Goal: Task Accomplishment & Management: Manage account settings

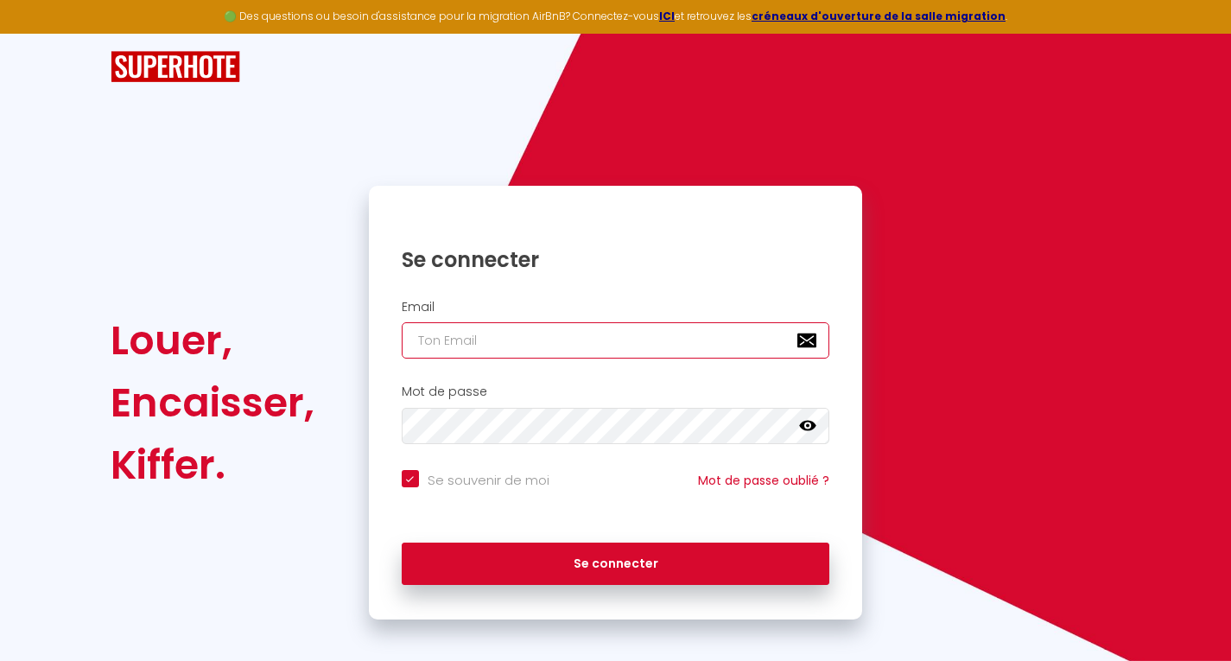
type input "[EMAIL_ADDRESS][DOMAIN_NAME]"
checkbox input "true"
click at [499, 340] on input "[EMAIL_ADDRESS][DOMAIN_NAME]" at bounding box center [616, 340] width 429 height 36
type input "[EMAIL_ADDRESS][DOMAIN_NAME]"
checkbox input "true"
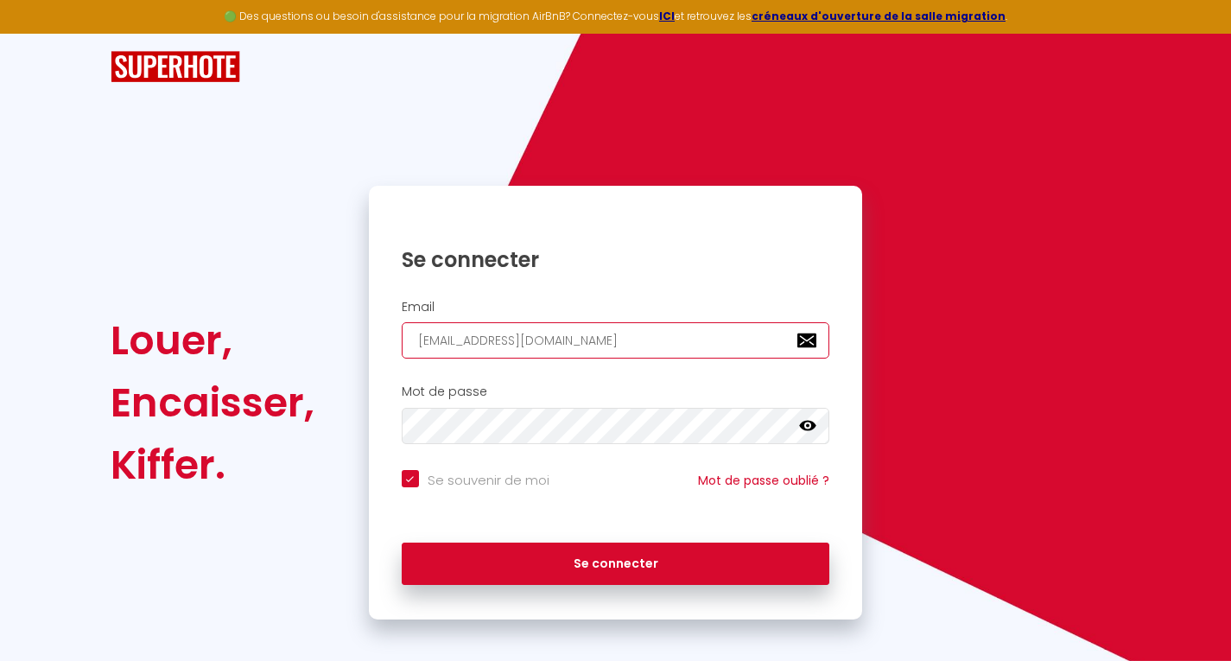
type input "[EMAIL_ADDRESS][DOMAIN_NAME]"
checkbox input "true"
type input "[EMAIL_ADDRESS][DOMAIN_NAME]"
checkbox input "true"
type input "murico@gmail.com"
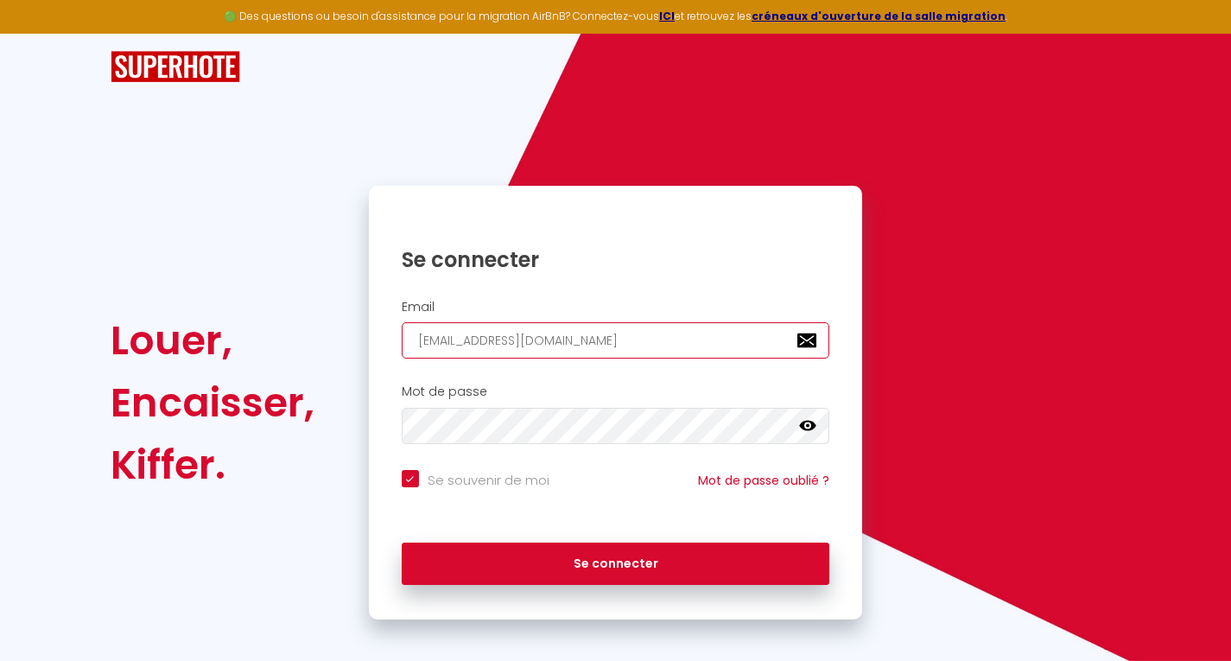
checkbox input "true"
type input "murco@gmail.com"
checkbox input "true"
type input "muco@gmail.com"
checkbox input "true"
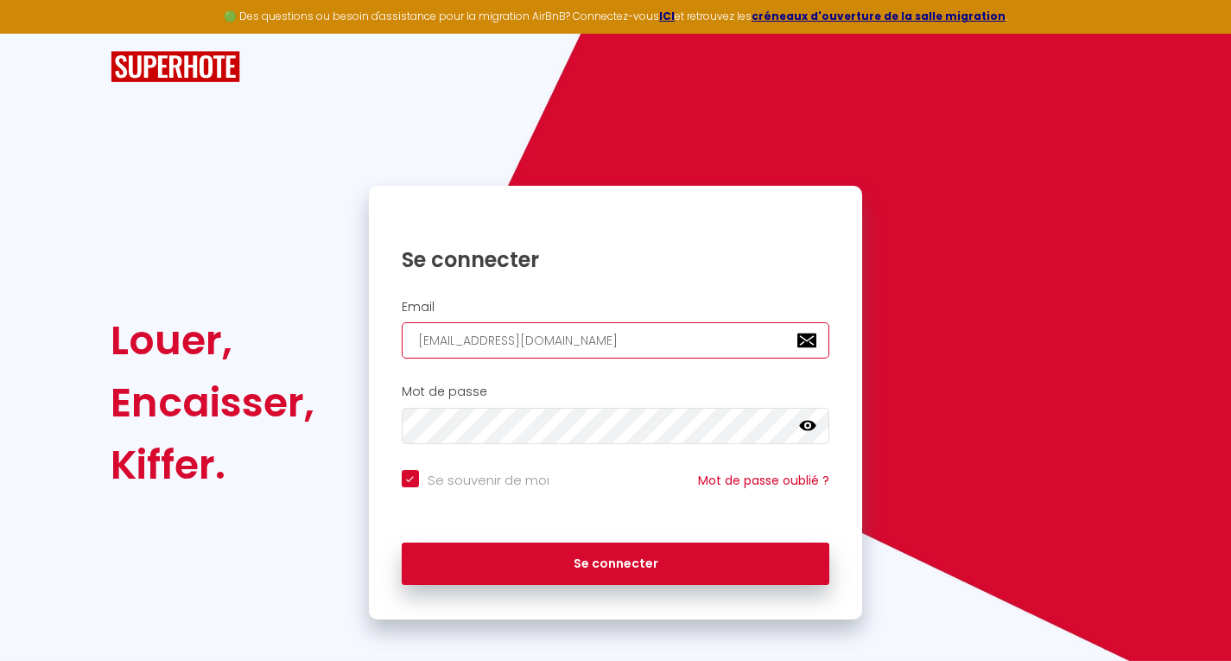
type input "mco@gmail.com"
checkbox input "true"
type input "co@gmail.com"
checkbox input "true"
click at [436, 340] on input "co@gmail.com" at bounding box center [616, 340] width 429 height 36
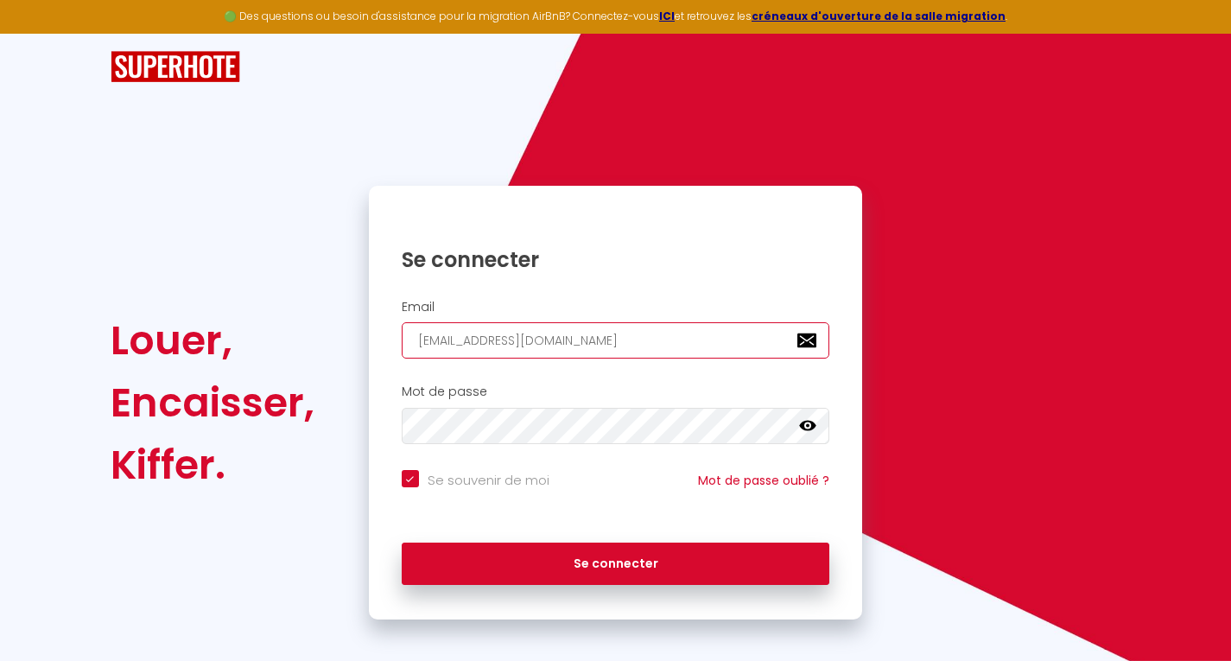
type input "c@gmail.com"
checkbox input "true"
type input "@gmail.com"
checkbox input "true"
type input "j@gmail.com"
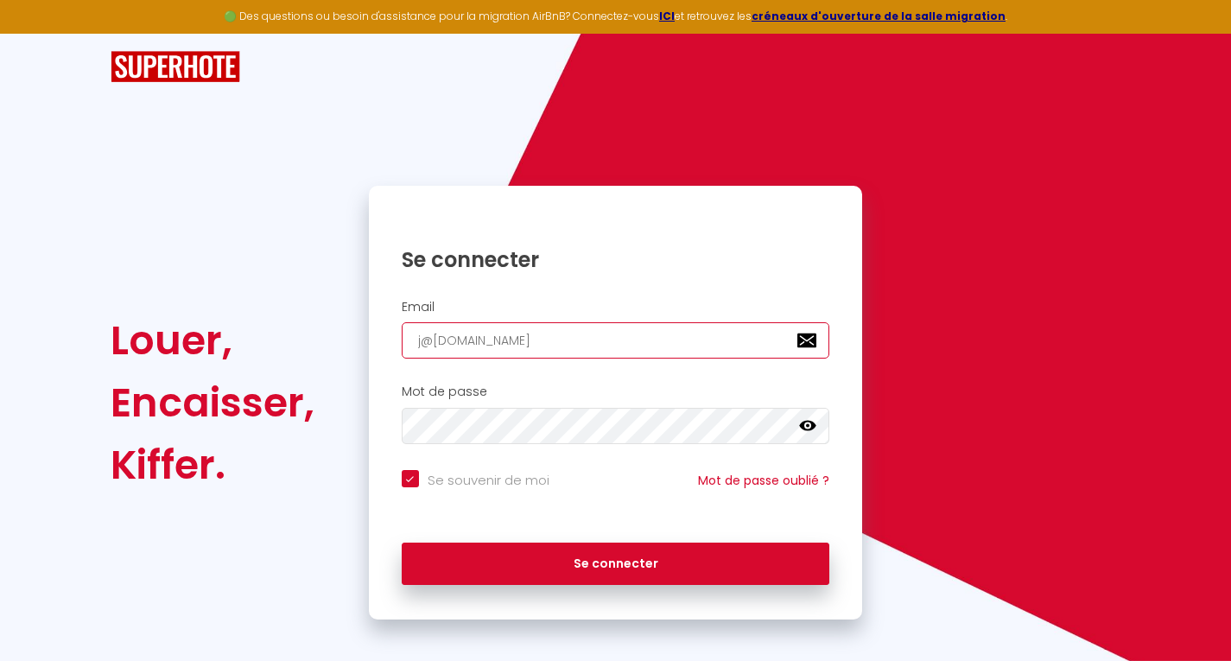
checkbox input "true"
type input "jc@gmail.com"
checkbox input "true"
type input "jco@gmail.com"
checkbox input "true"
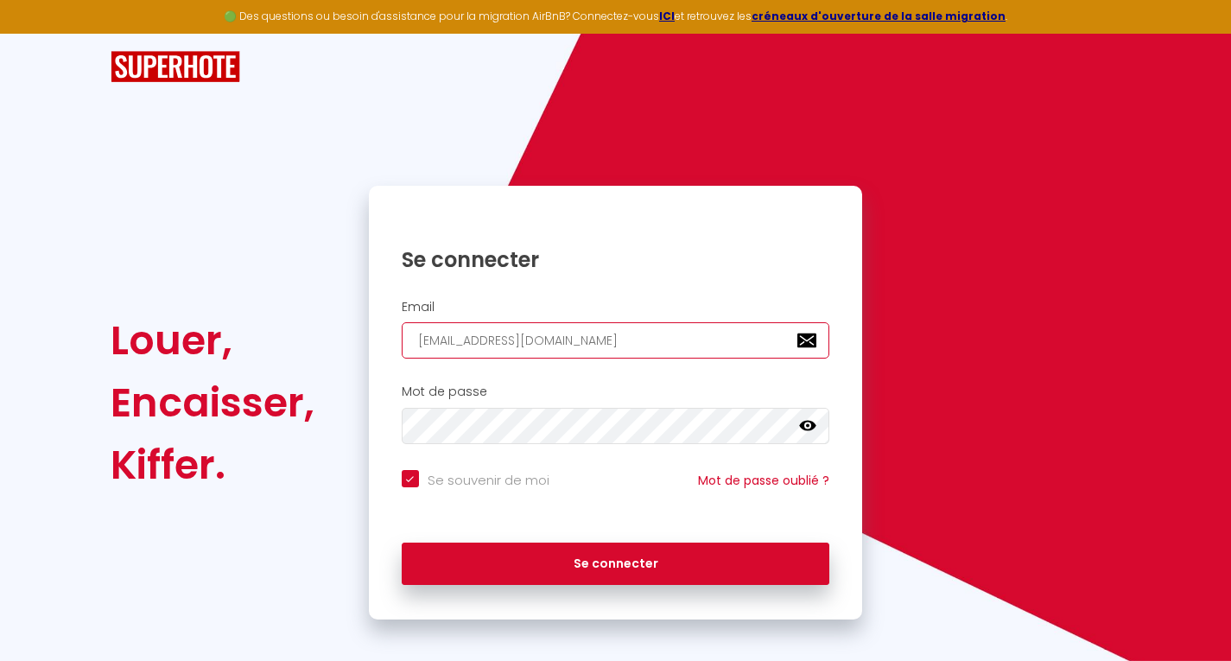
type input "jcon@gmail.com"
checkbox input "true"
type input "jconc@gmail.com"
checkbox input "true"
type input "jconci@gmail.com"
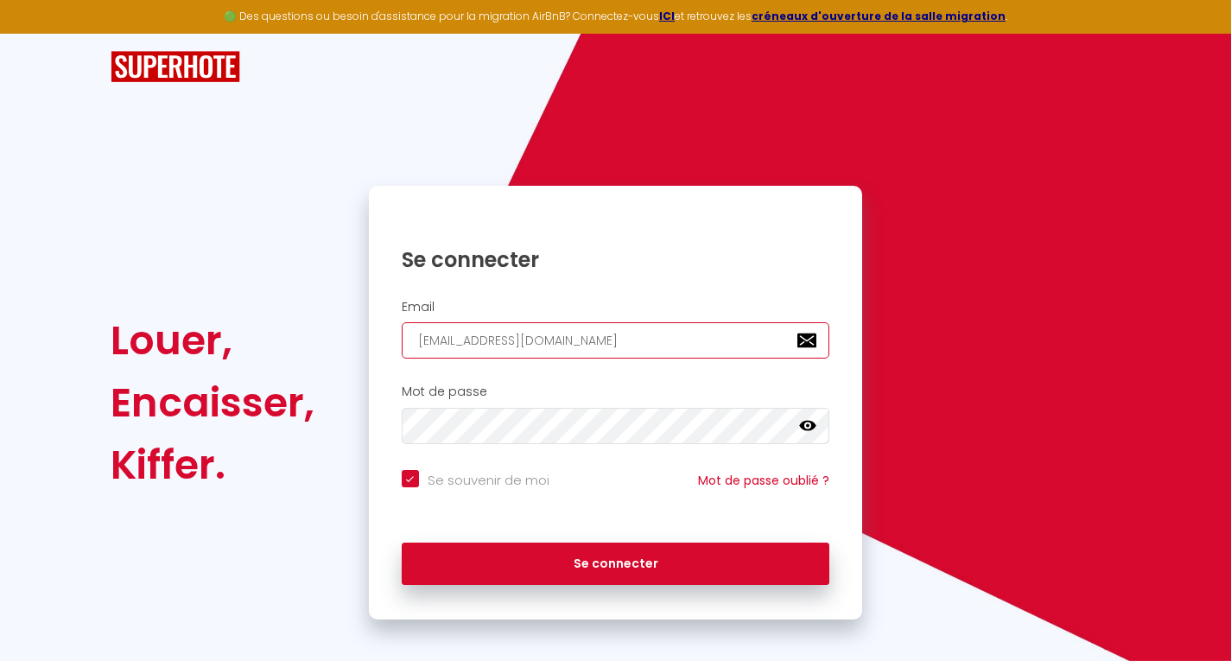
checkbox input "true"
type input "jconcie@gmail.com"
checkbox input "true"
type input "jconcier@gmail.com"
checkbox input "true"
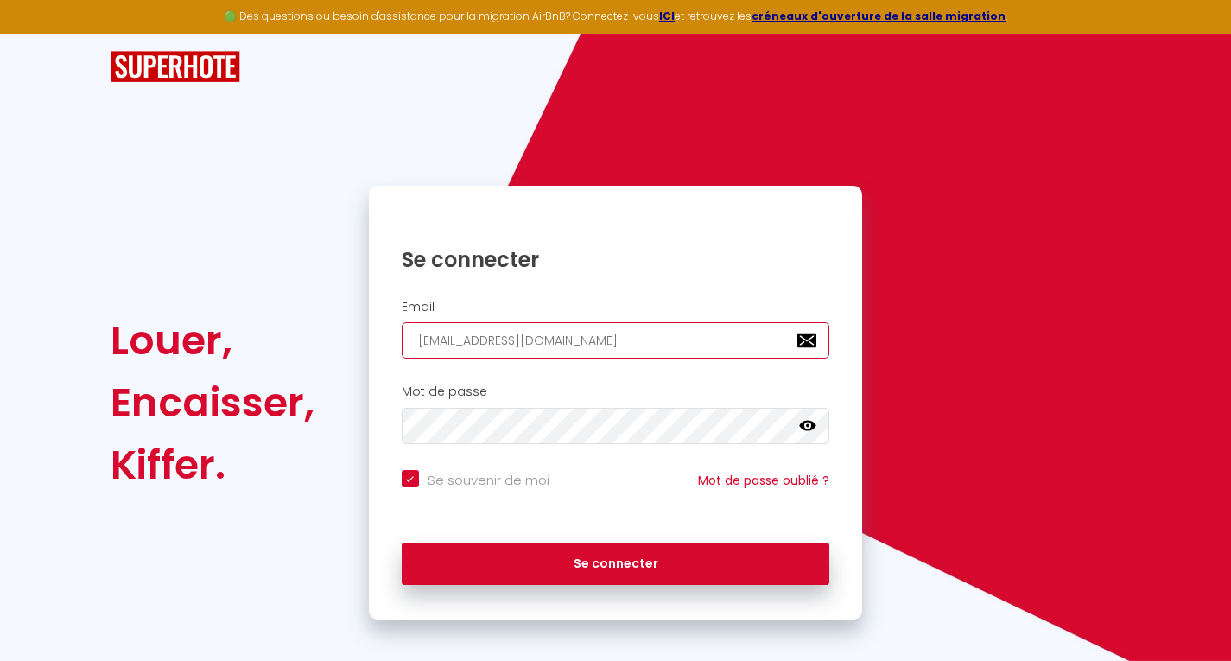
type input "jconcierg@gmail.com"
checkbox input "true"
type input "jconcierge@gmail.com"
checkbox input "true"
type input "jconcierger@gmail.com"
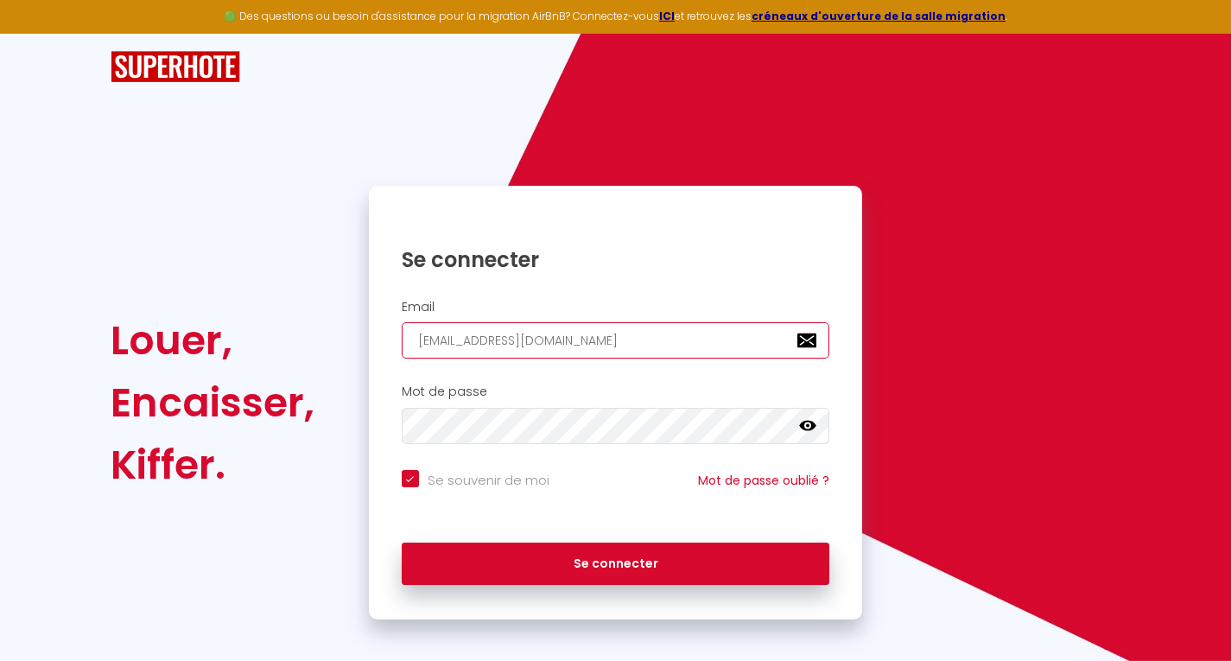
checkbox input "true"
type input "jconciergeri@gmail.com"
checkbox input "true"
type input "jconciergerie@gmail.com"
checkbox input "true"
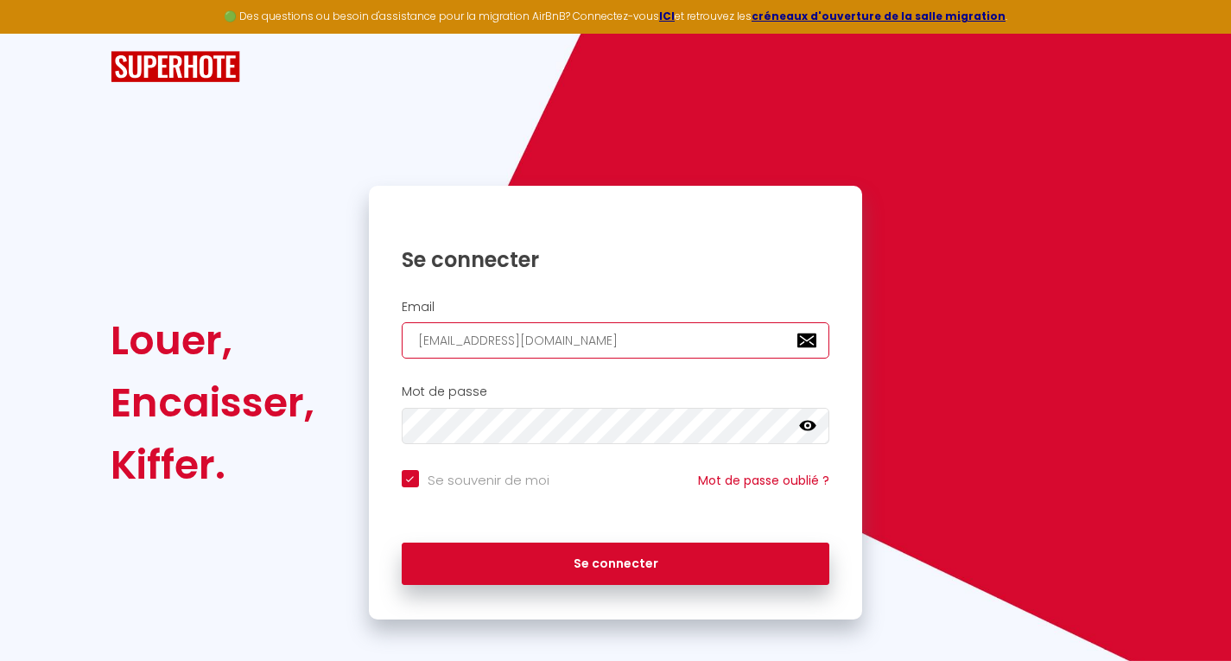
type input "jconciergeries@gmail.com"
checkbox input "true"
type input "jconciergeriese@gmail.com"
checkbox input "true"
type input "jconciergerieser@gmail.com"
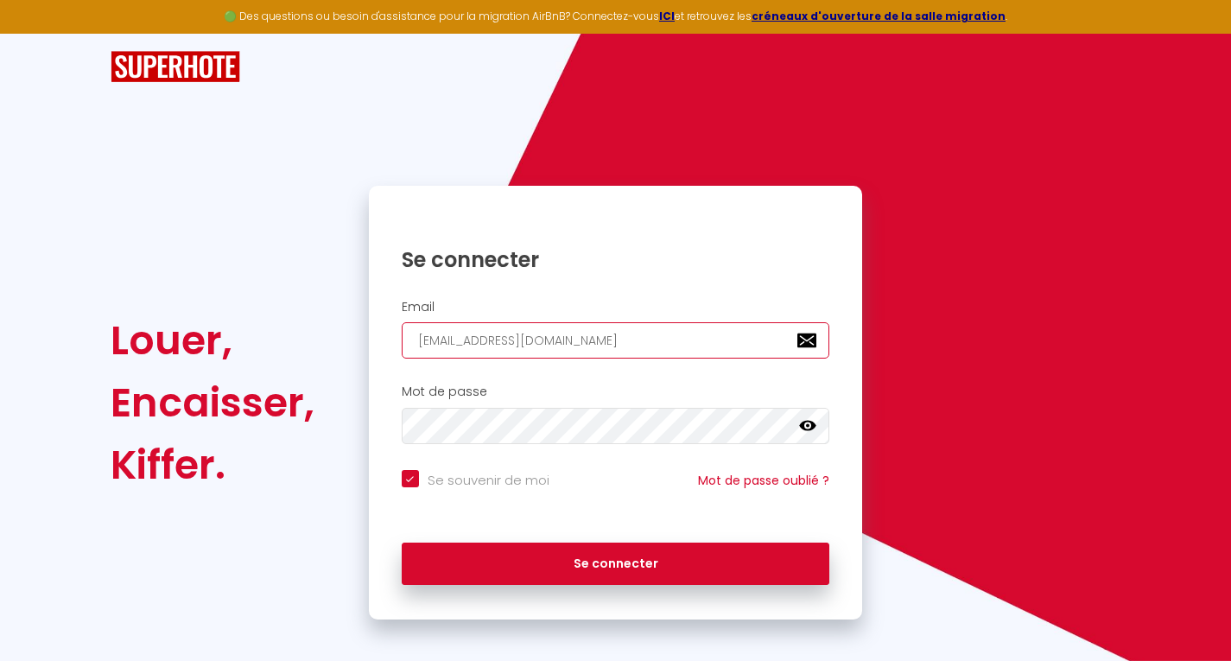
checkbox input "true"
type input "jconciergerieserv@gmail.com"
checkbox input "true"
type input "jconciergerieservi@gmail.com"
checkbox input "true"
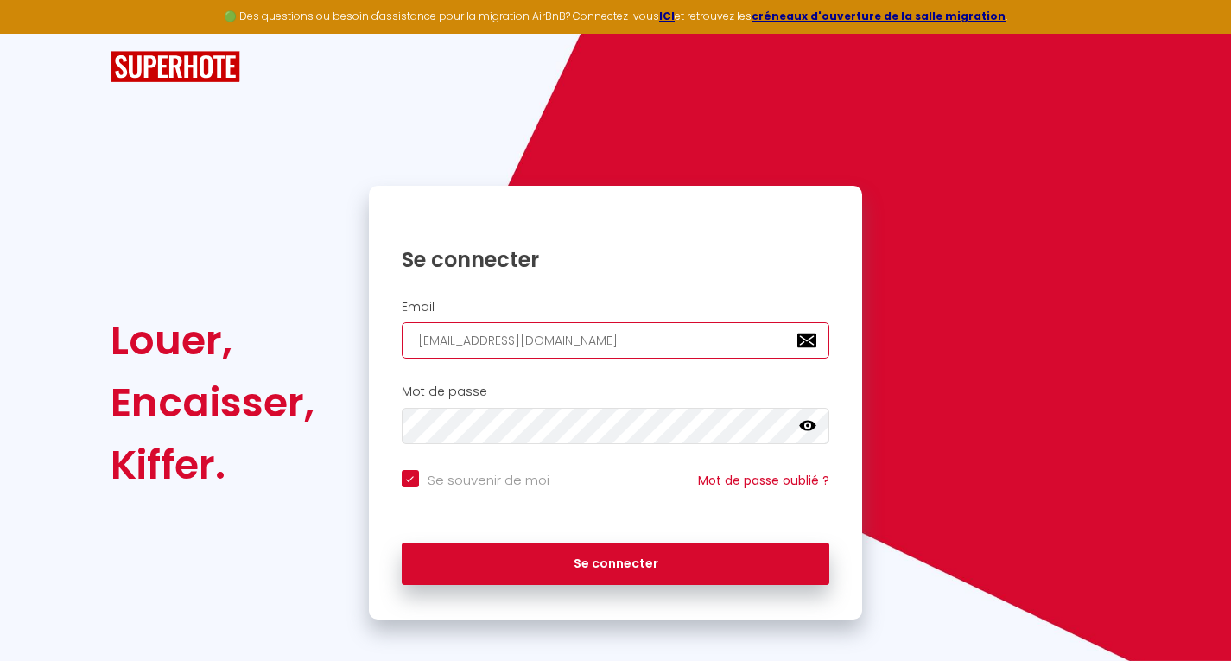
type input "jconciergerieserviv@gmail.com"
checkbox input "true"
type input "jconciergerieservive@gmail.com"
checkbox input "true"
type input "jconciergerieservives@gmail.com"
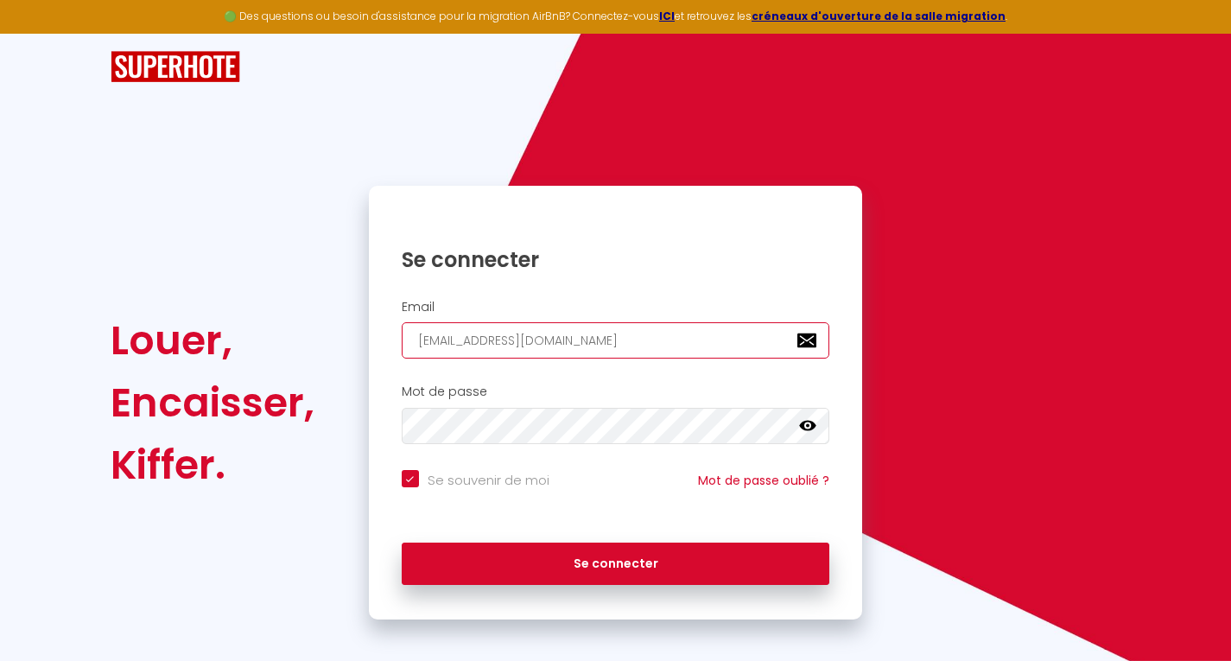
checkbox input "true"
type input "jconciergerieservives@gmail.com"
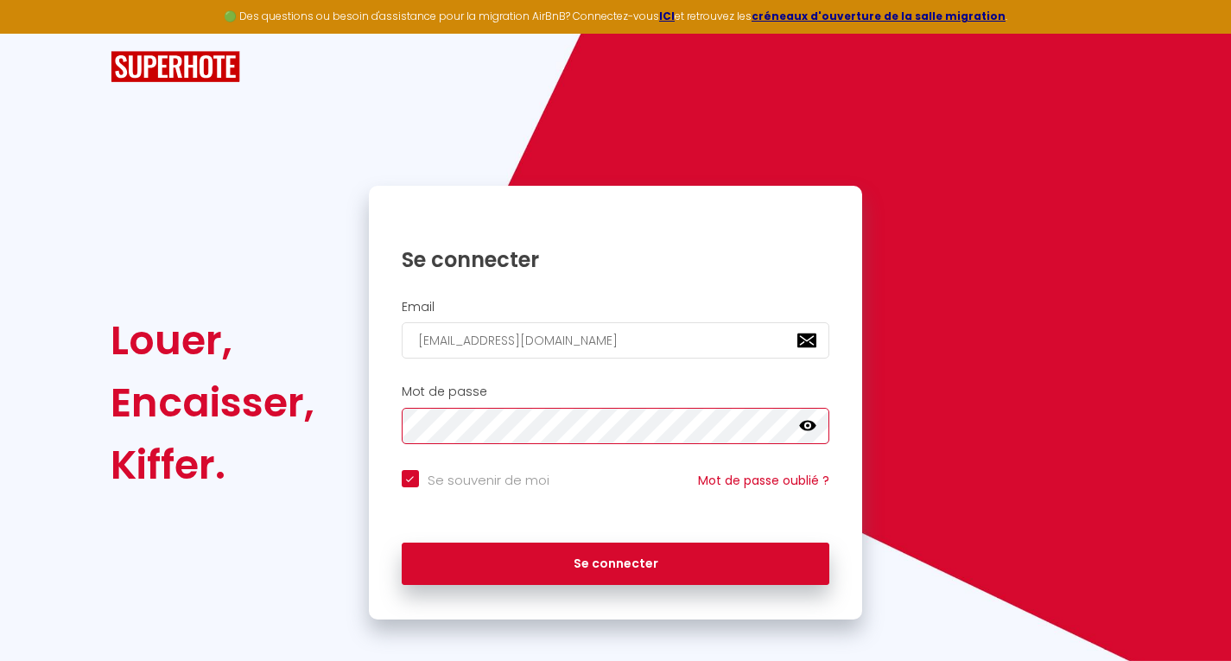
click at [402, 543] on button "Se connecter" at bounding box center [616, 564] width 429 height 43
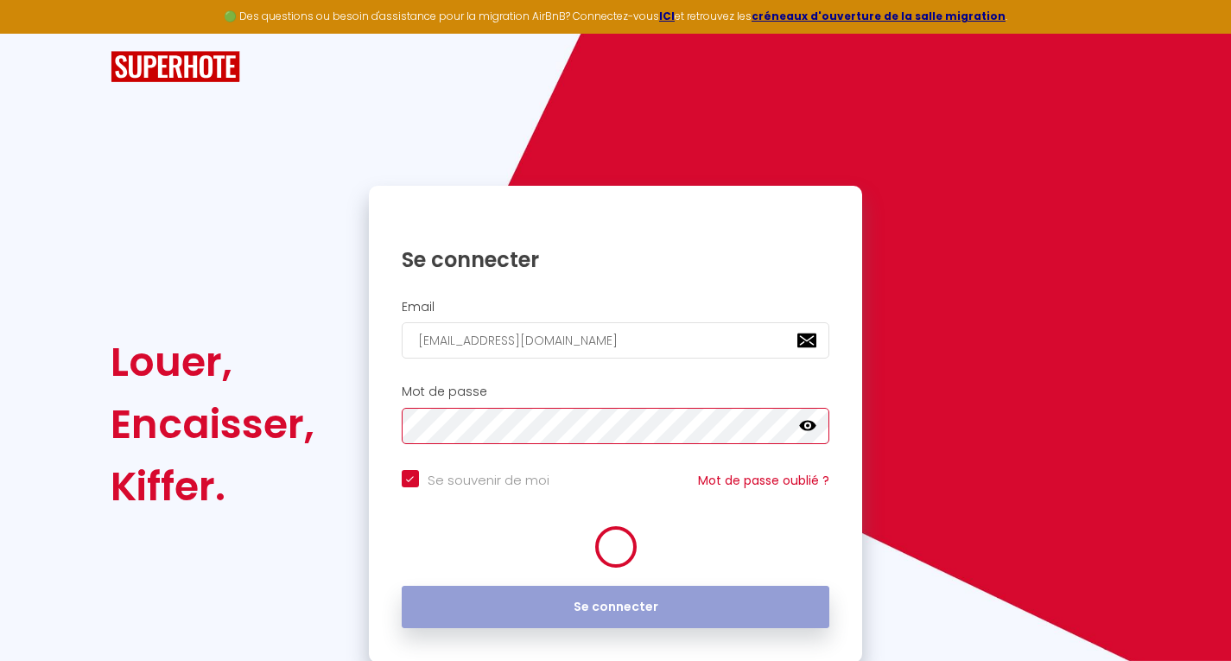
checkbox input "true"
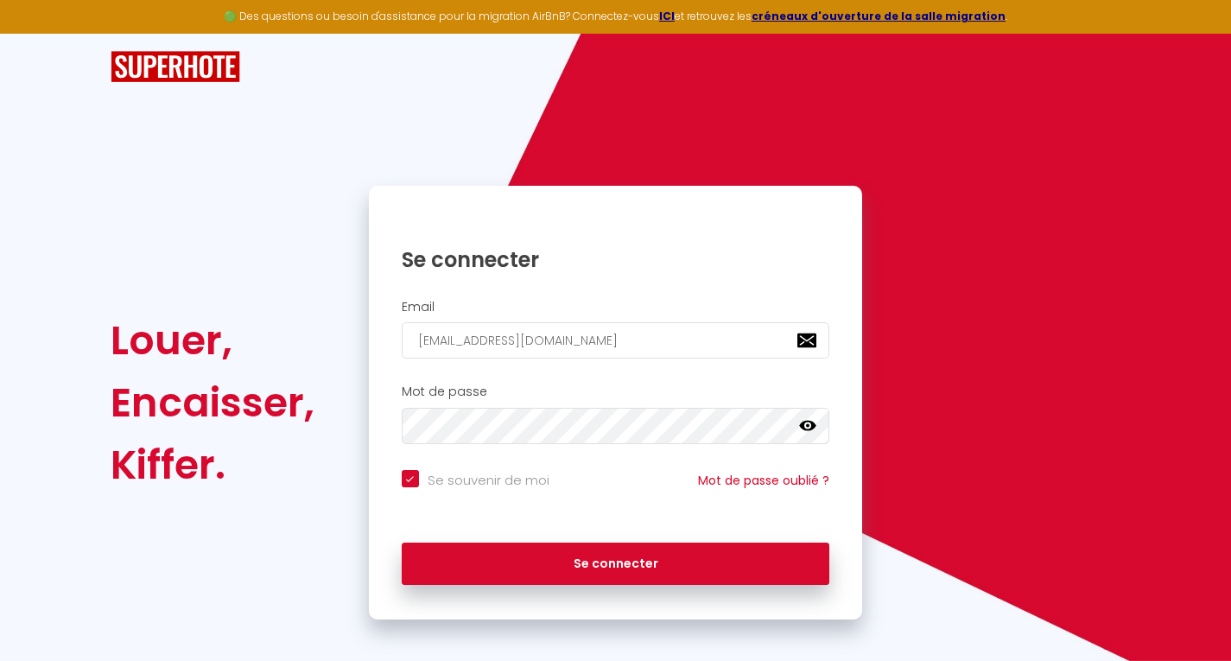
click at [829, 416] on div "Mot de passe false" at bounding box center [616, 415] width 472 height 60
click at [799, 424] on icon at bounding box center [807, 425] width 17 height 17
click at [531, 342] on input "jconciergerieservives@gmail.com" at bounding box center [616, 340] width 429 height 36
type input "jconciergerieservies@gmail.com"
checkbox input "true"
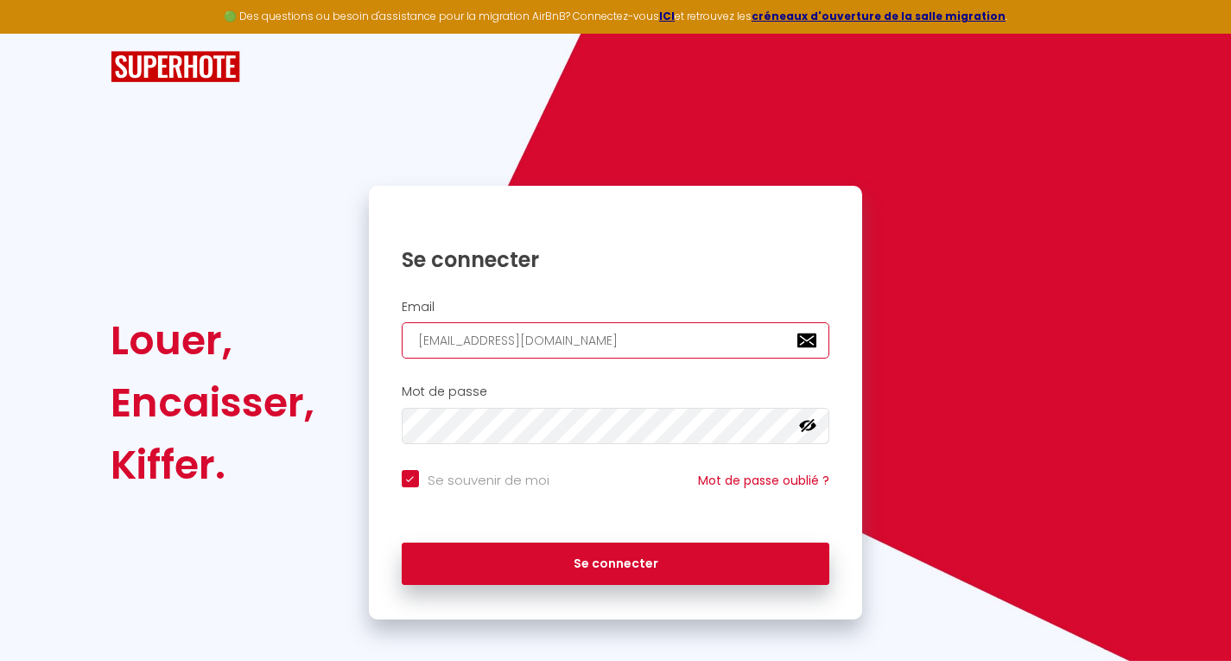
type input "jconciergerieservices@gmail.com"
checkbox input "true"
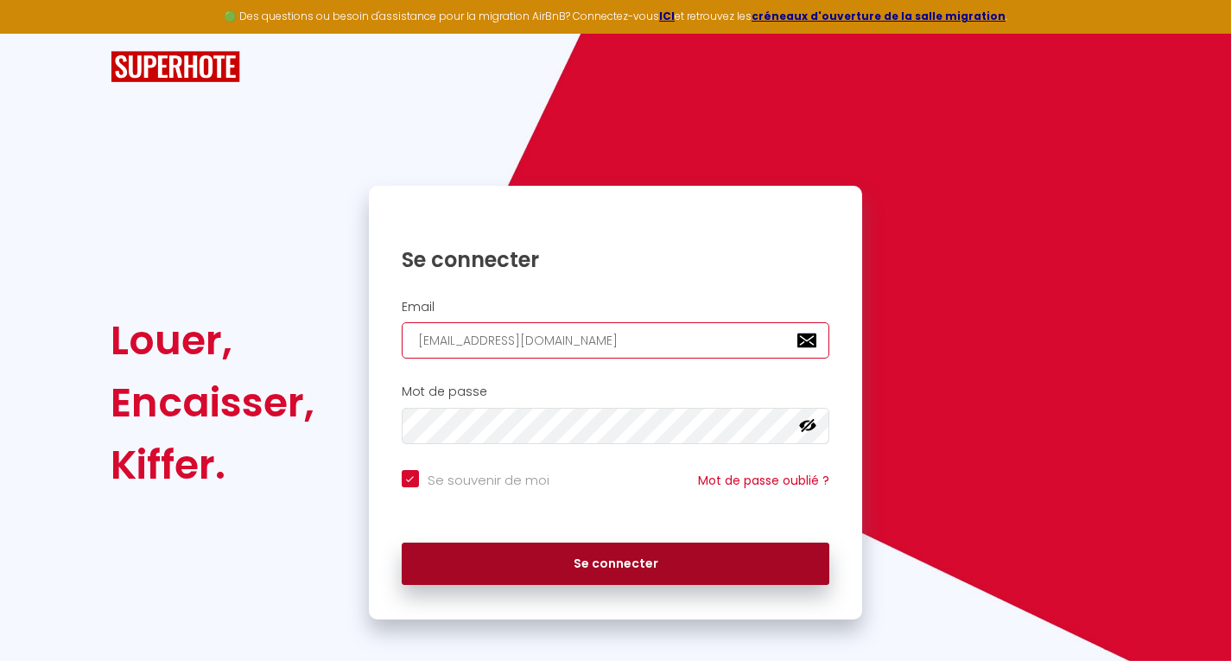
type input "jconciergerieservices@gmail.com"
click at [599, 559] on button "Se connecter" at bounding box center [616, 564] width 429 height 43
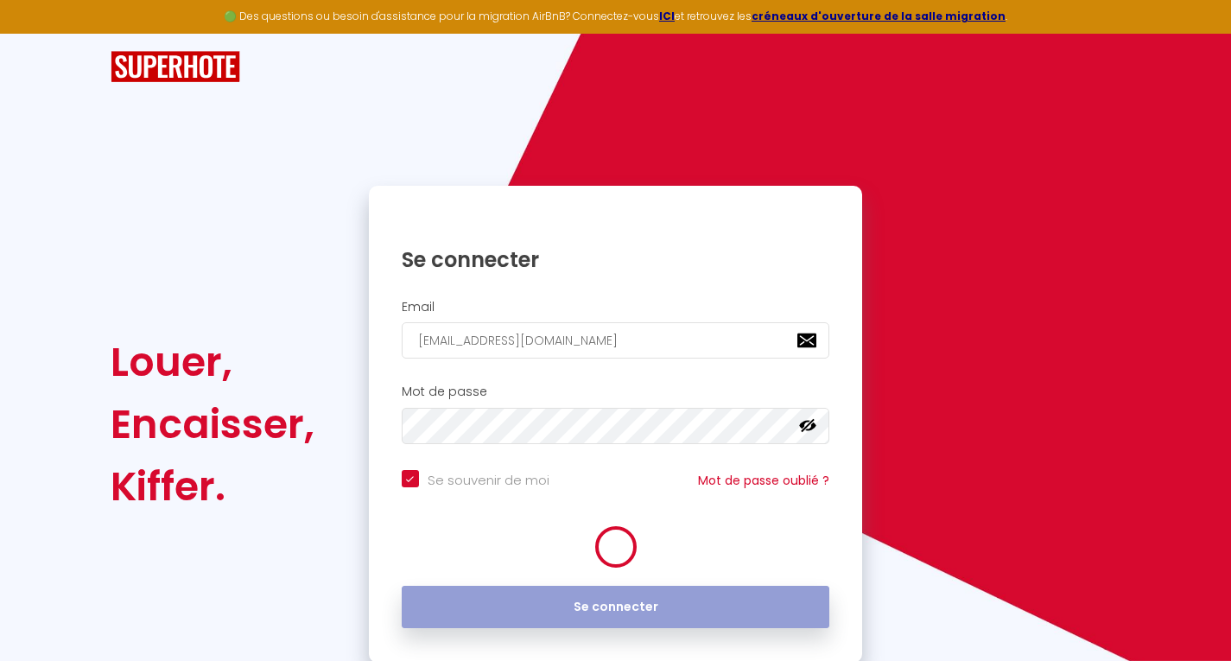
checkbox input "true"
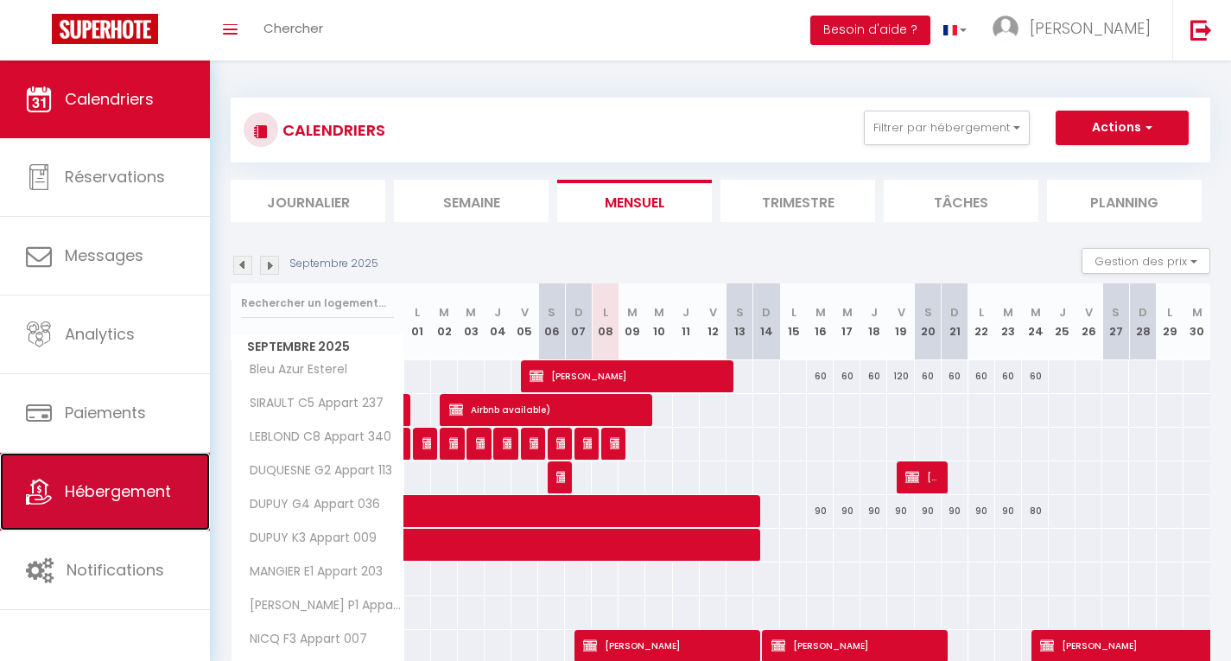
click at [128, 495] on span "Hébergement" at bounding box center [118, 491] width 106 height 22
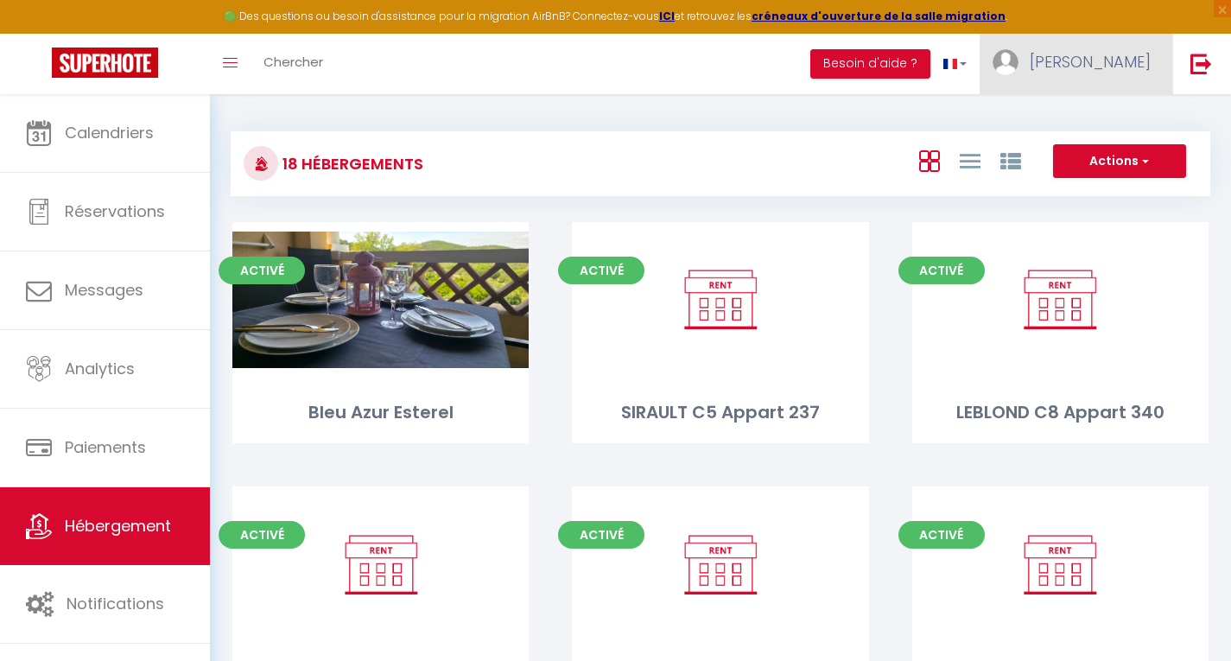
click at [1108, 55] on span "Stéphane" at bounding box center [1090, 62] width 121 height 22
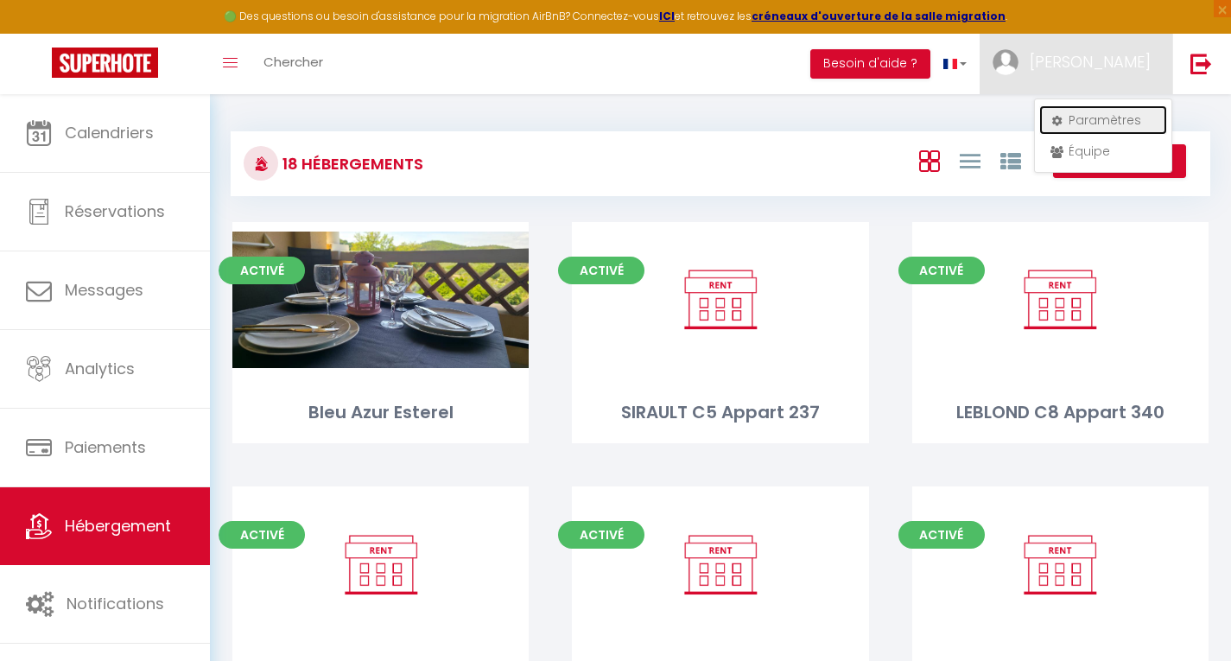
click at [1090, 127] on link "Paramètres" at bounding box center [1103, 119] width 128 height 29
select select "fr"
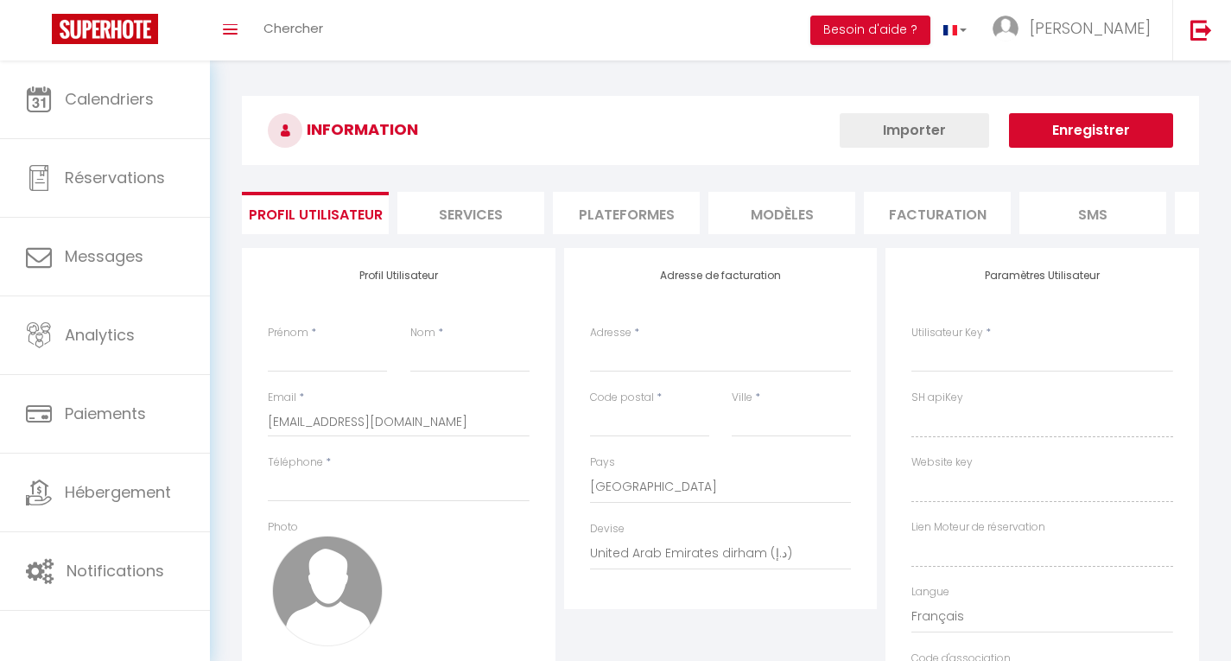
type input "Stéphane"
type input "JANNETTA"
type input "+33762188324"
type input "75 Allée du Golf"
type input "83530"
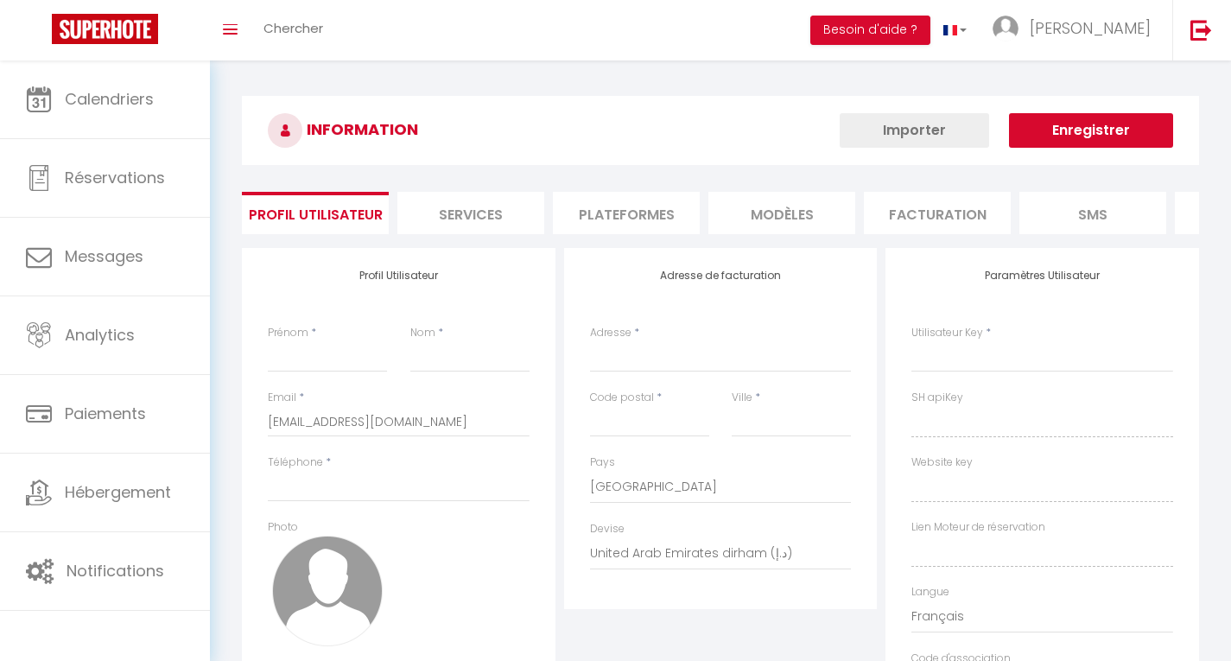
type input "Agay"
select select "28"
type input "6T9dXt5yu476Rb19K2GmH9Nms"
type input "TjqZMGzsQ9V9GQusxWIzOePaT"
type input "https://app.superhote.com/#/get-available-rentals/TjqZMGzsQ9V9GQusxWIzOePaT"
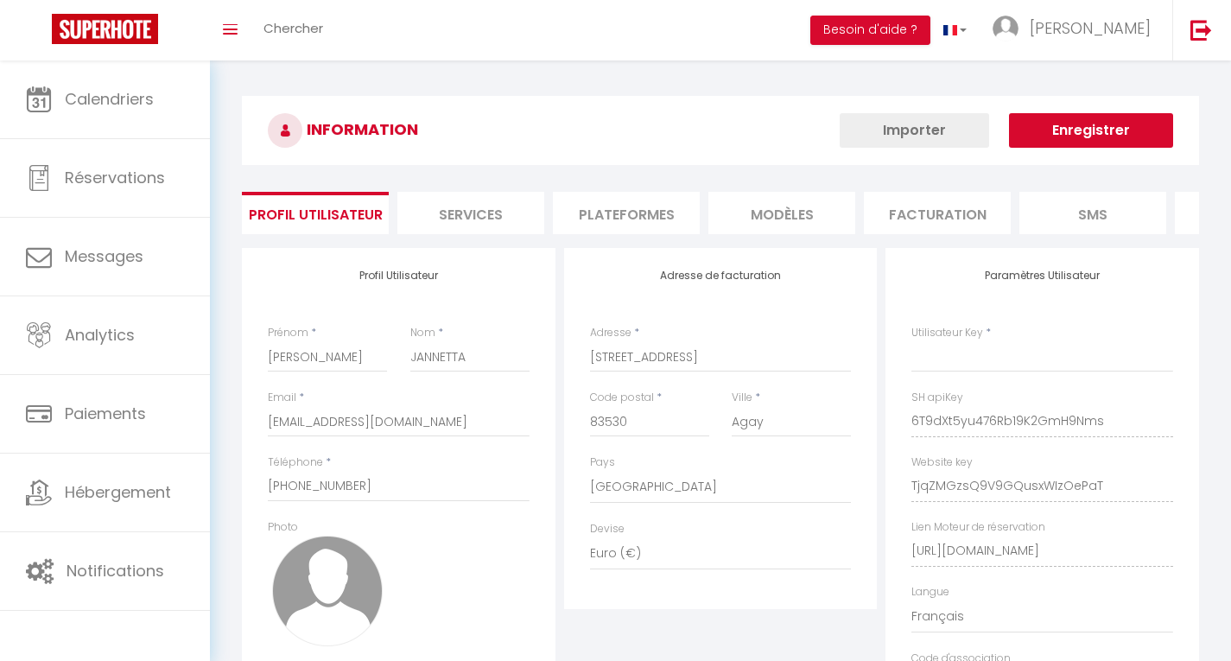
type input "6T9dXt5yu476Rb19K2GmH9Nms"
type input "TjqZMGzsQ9V9GQusxWIzOePaT"
type input "https://app.superhote.com/#/get-available-rentals/TjqZMGzsQ9V9GQusxWIzOePaT"
select select "fr"
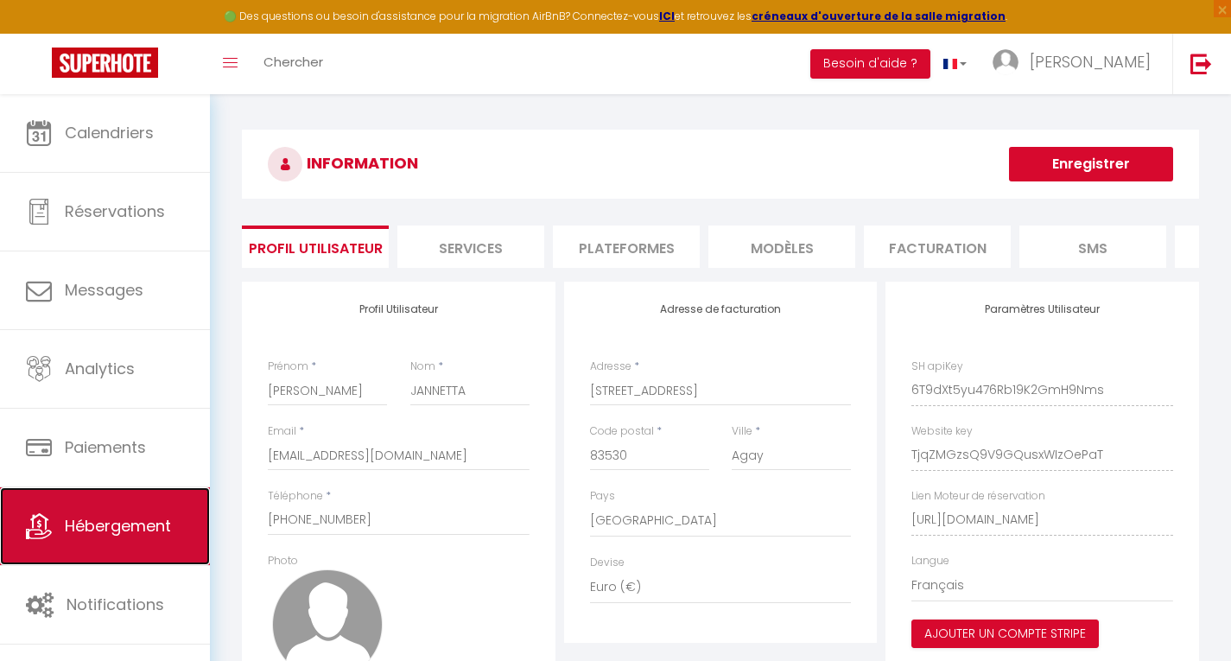
click at [101, 524] on span "Hébergement" at bounding box center [118, 526] width 106 height 22
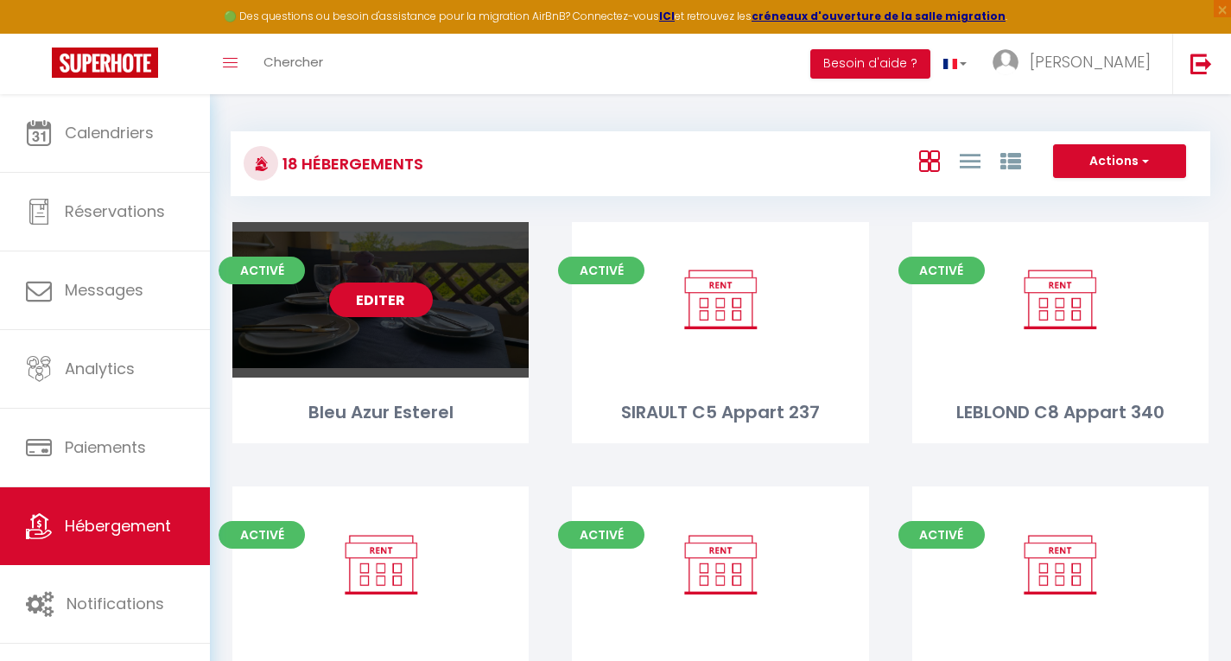
click at [384, 301] on link "Editer" at bounding box center [381, 300] width 104 height 35
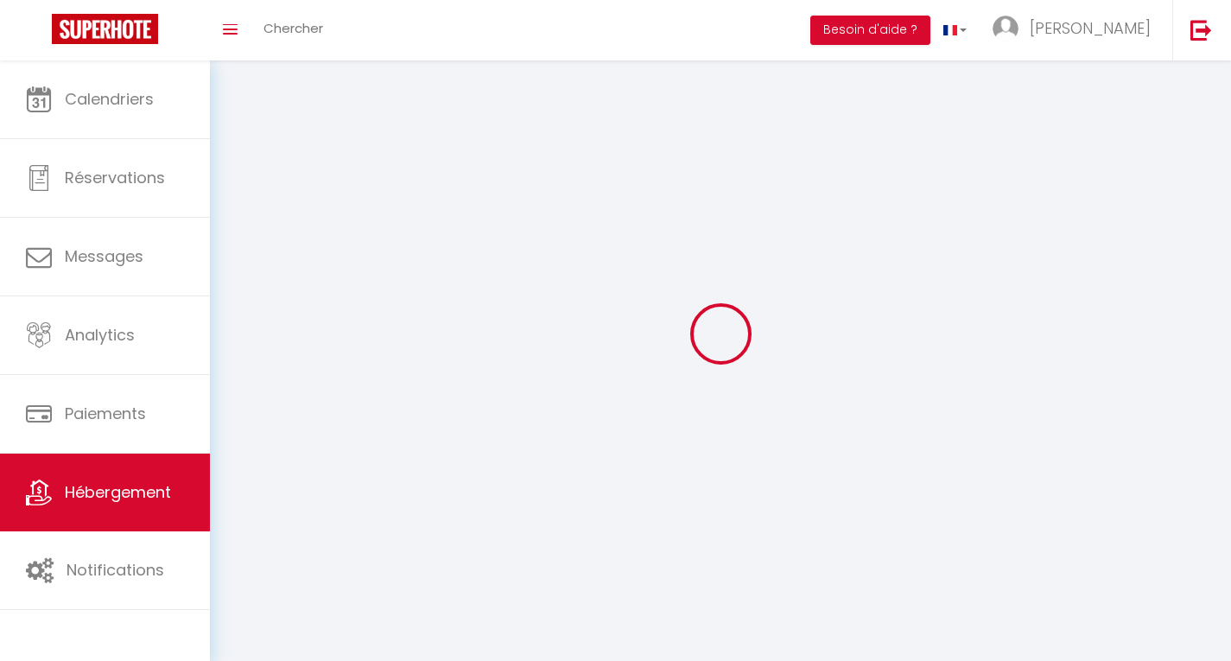
select select "1"
select select "28"
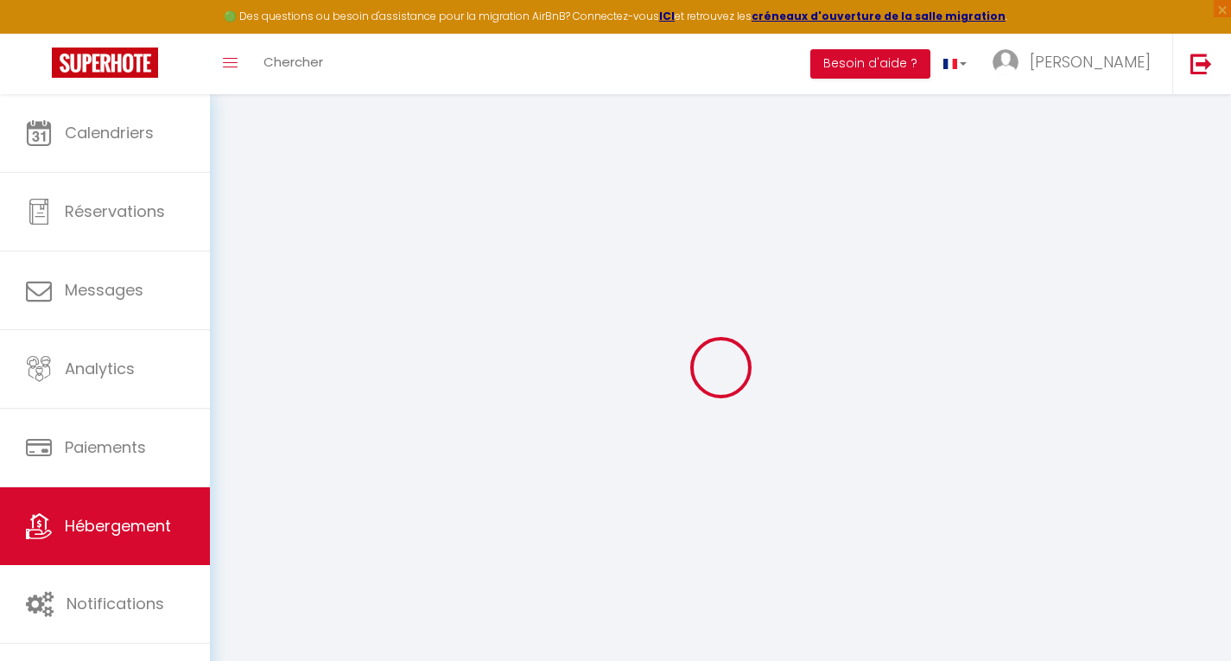
select select
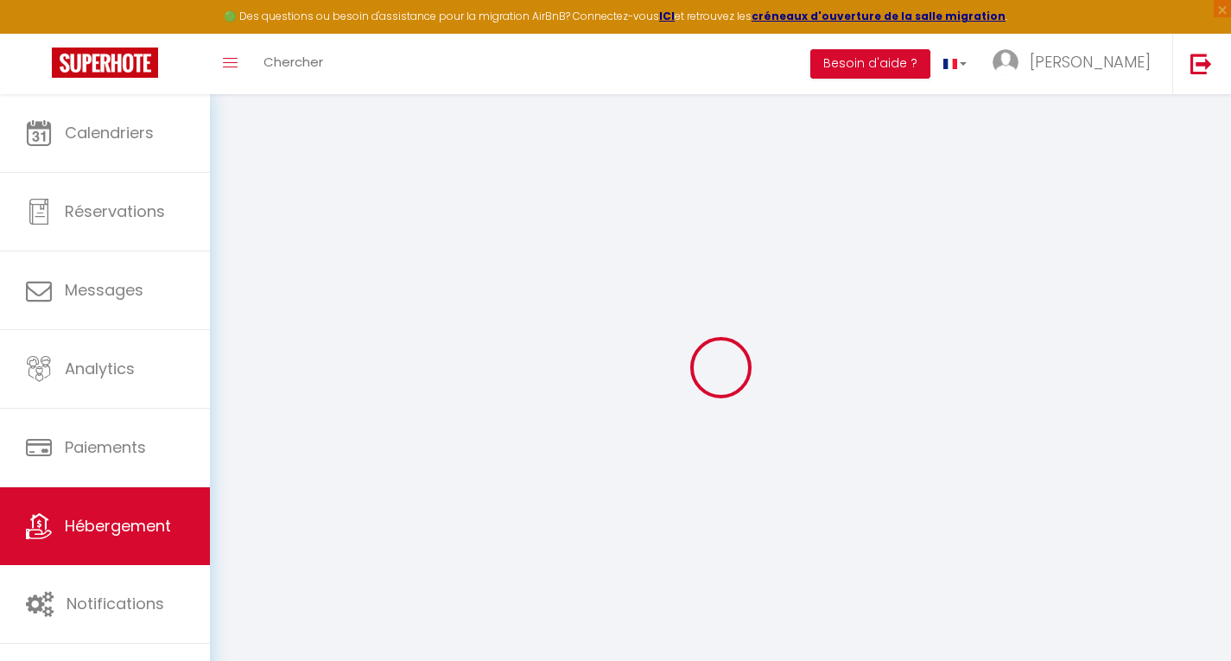
select select
checkbox input "false"
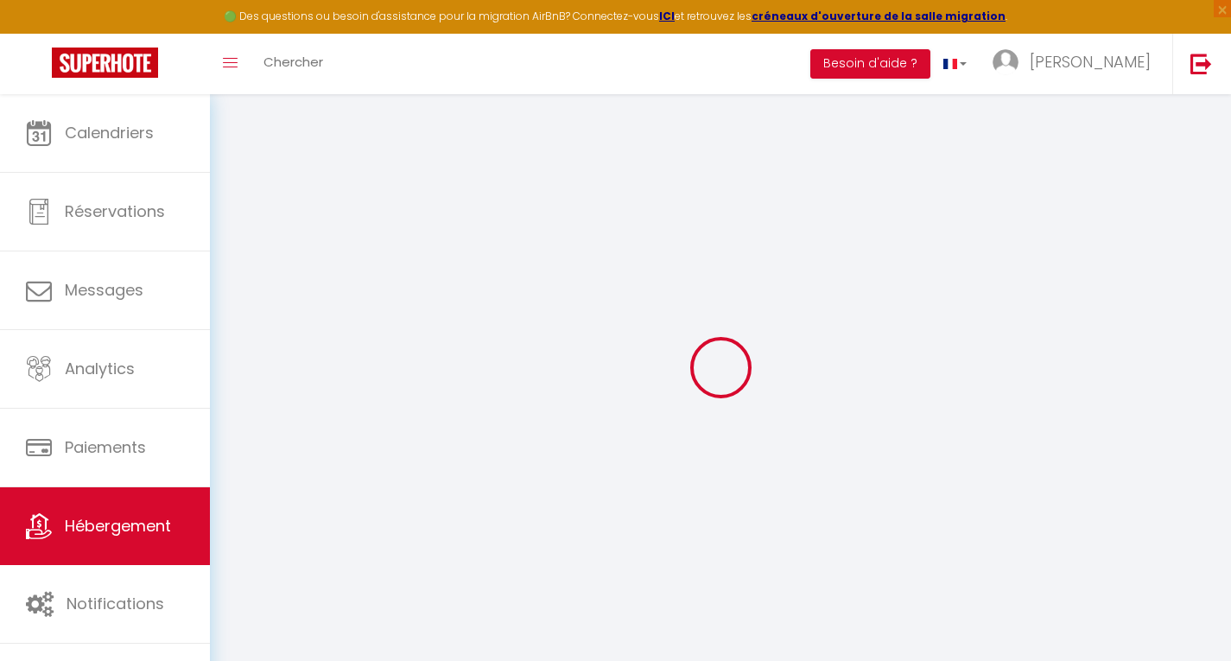
select select
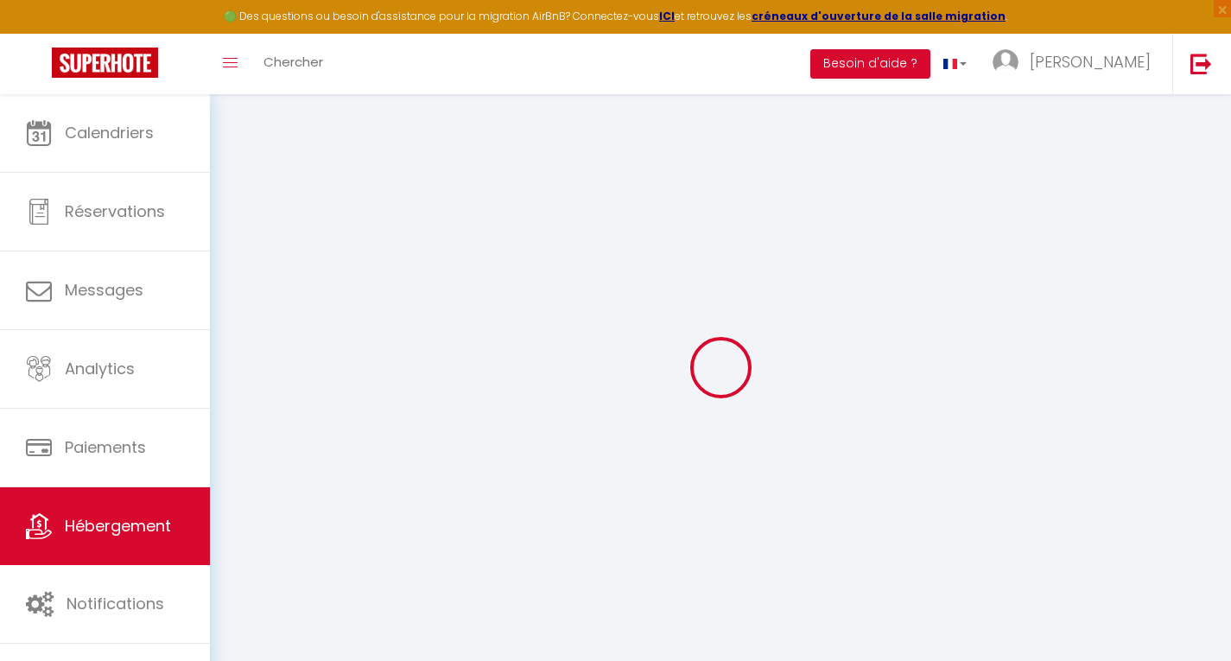
select select
checkbox input "false"
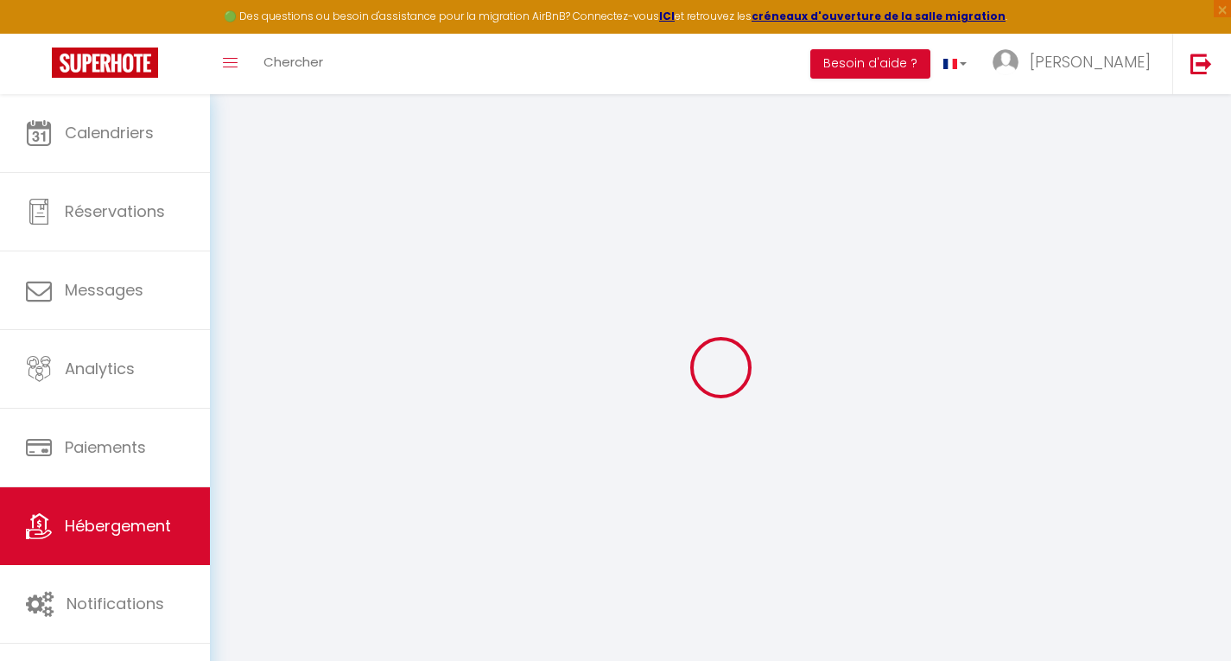
checkbox input "false"
select select
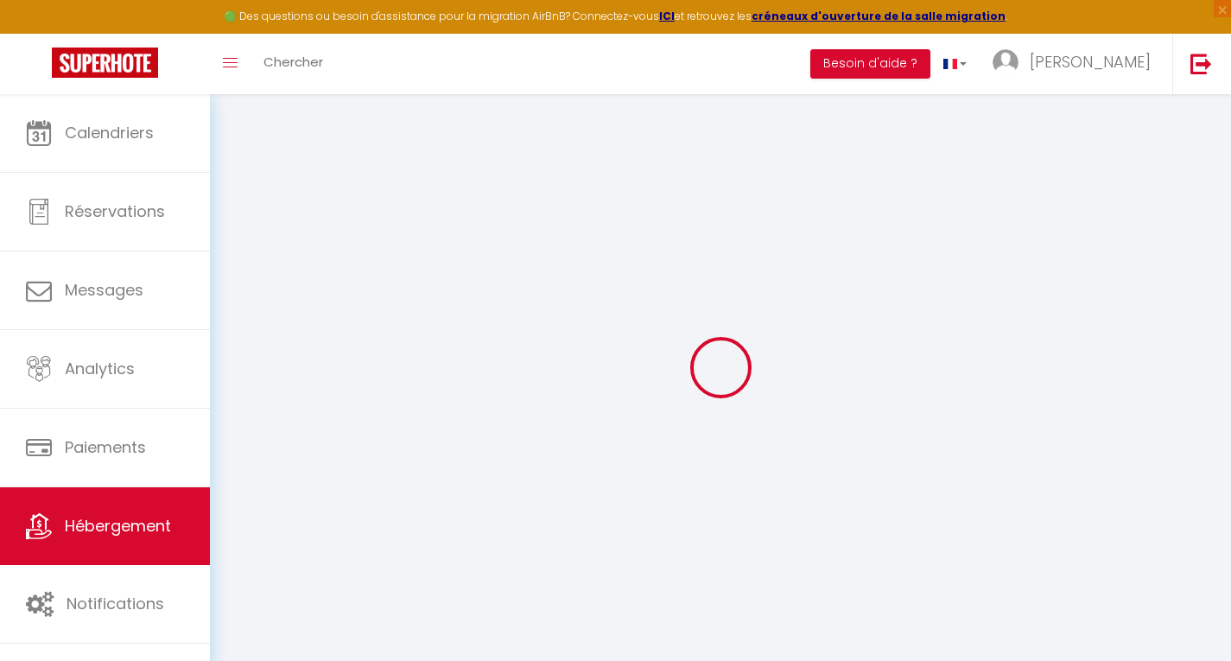
select select
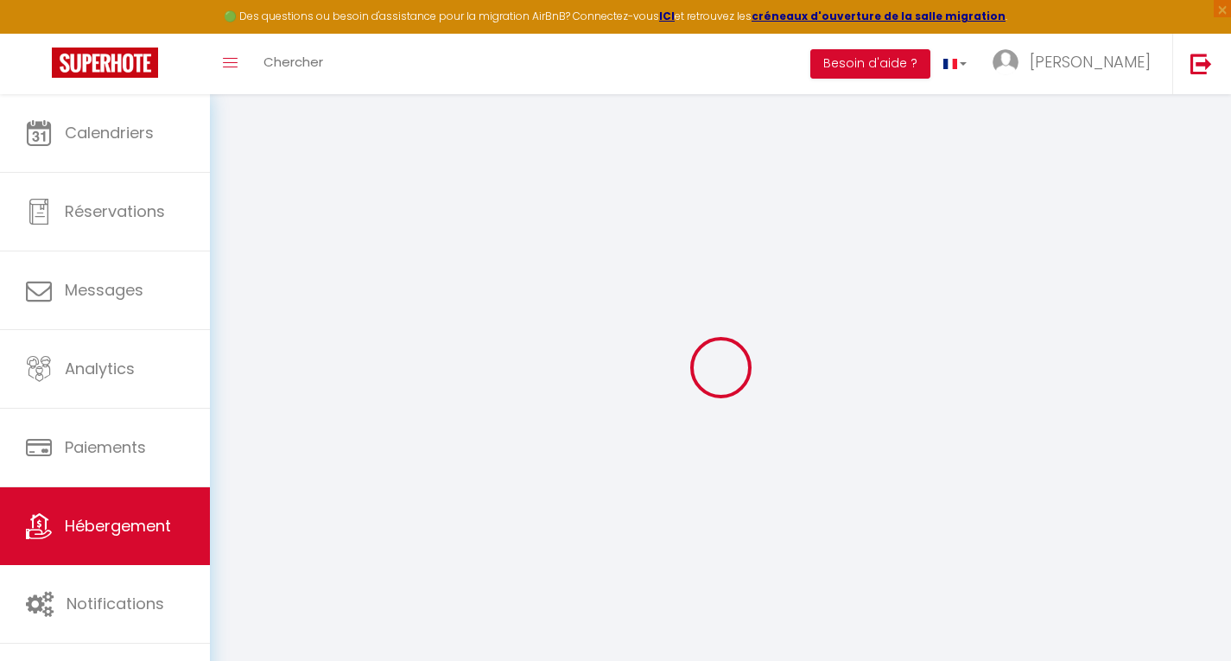
checkbox input "false"
select select
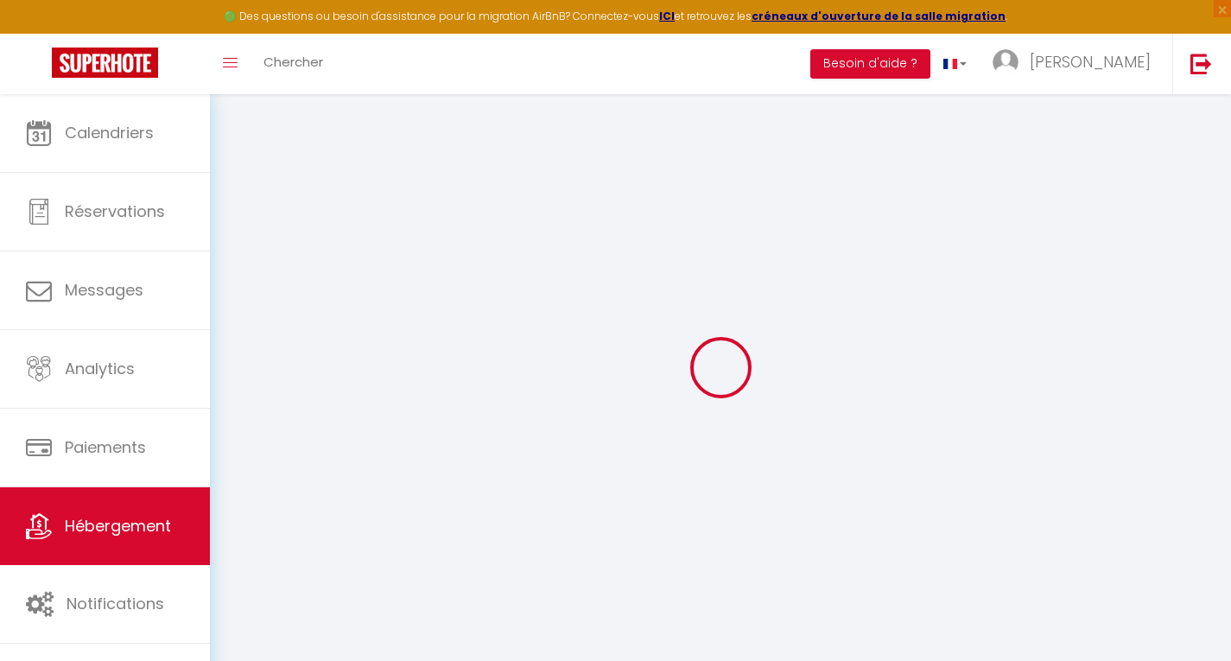
select select
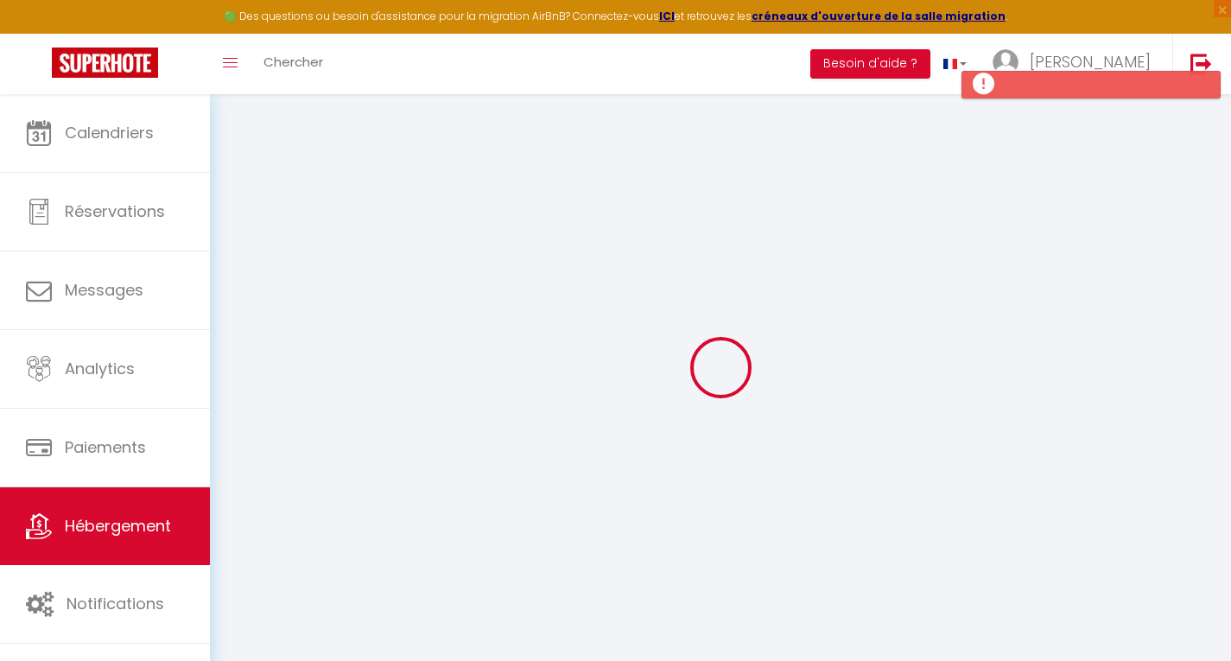
select select
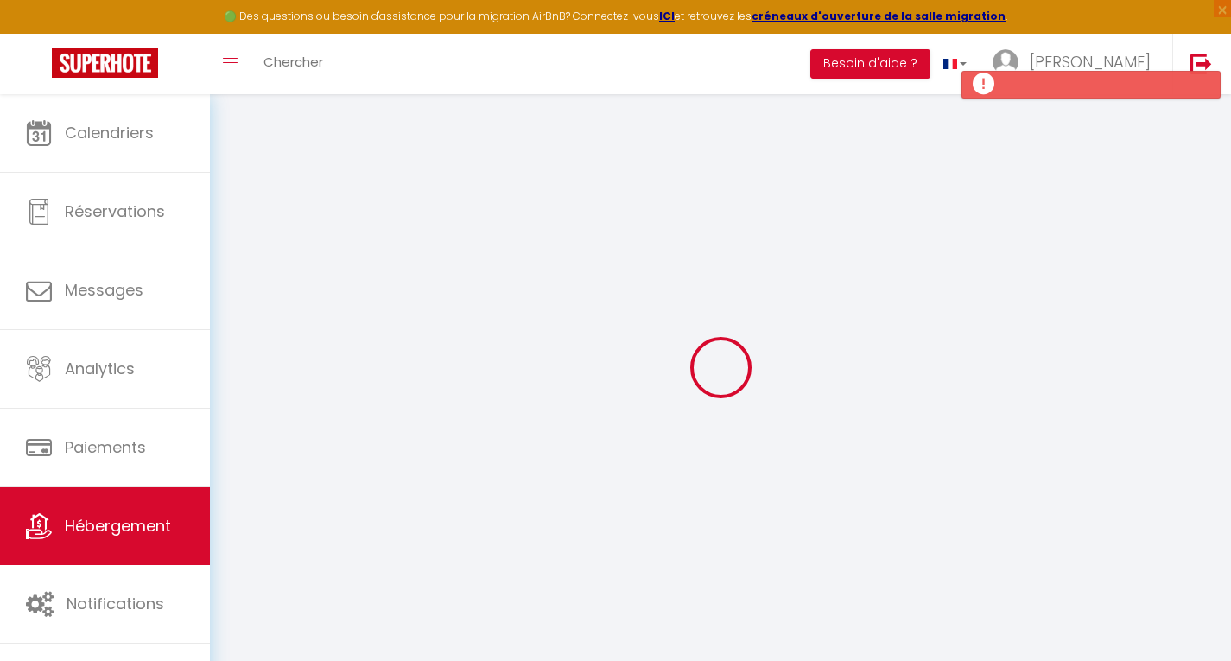
select select
checkbox input "false"
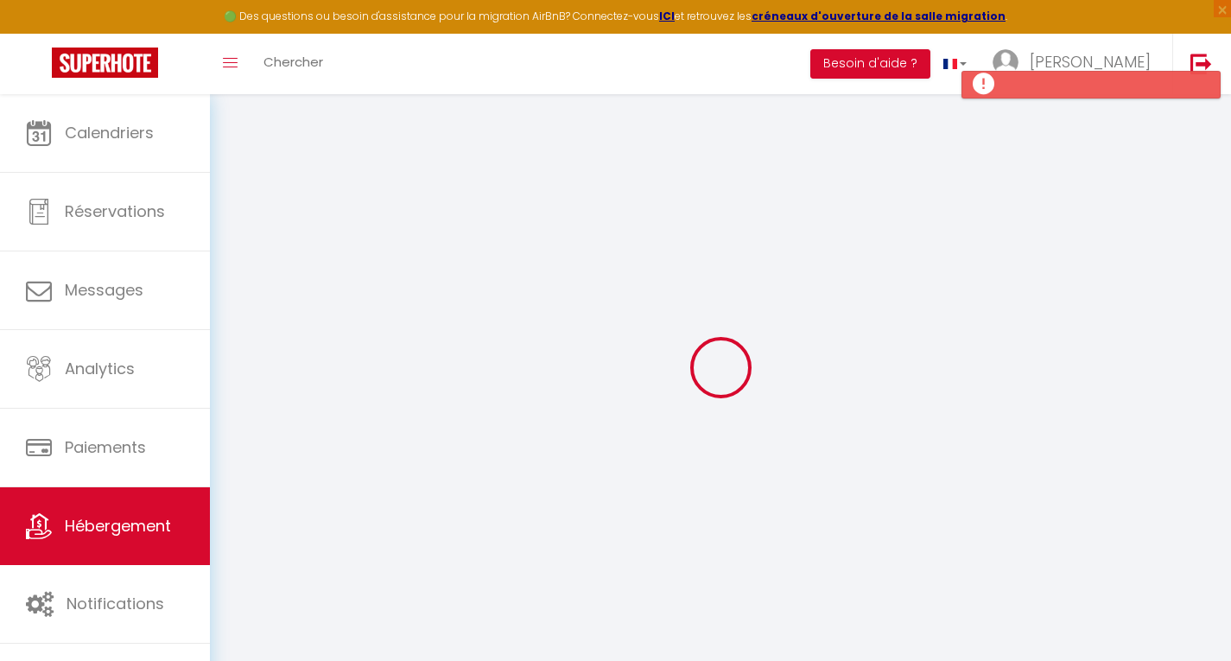
select select
type input "Bleu Azur Esterel"
type input "Romain"
type input "LERAY"
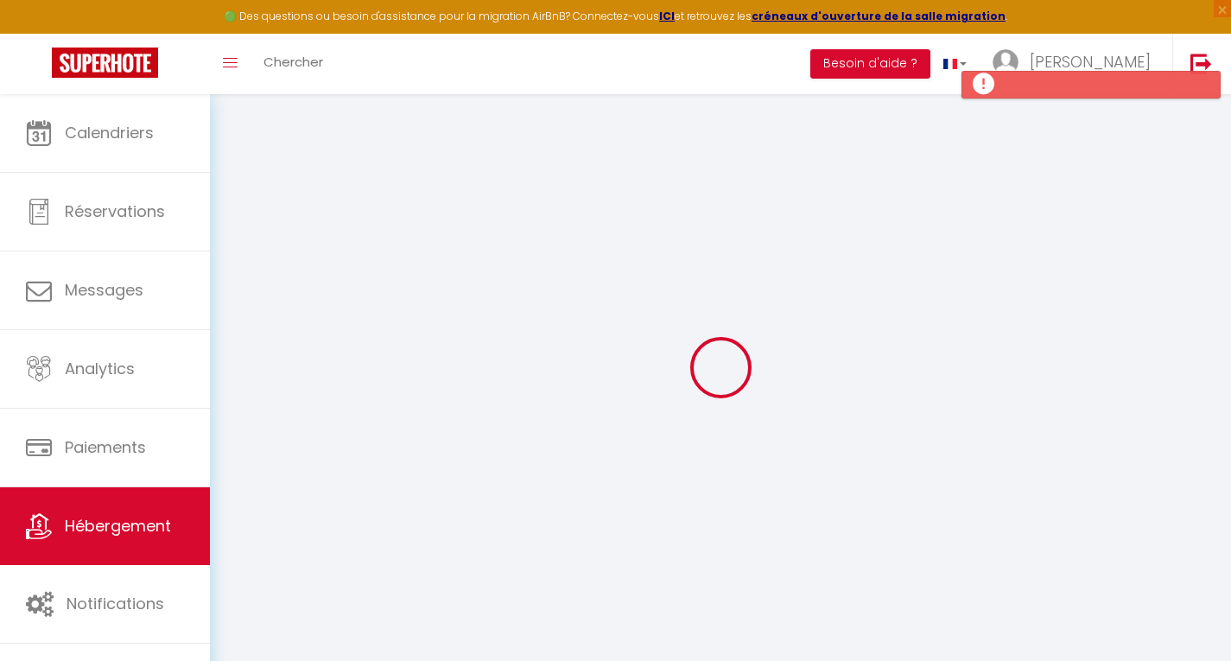
select select "0"
type input "60"
type input "6"
type input "200"
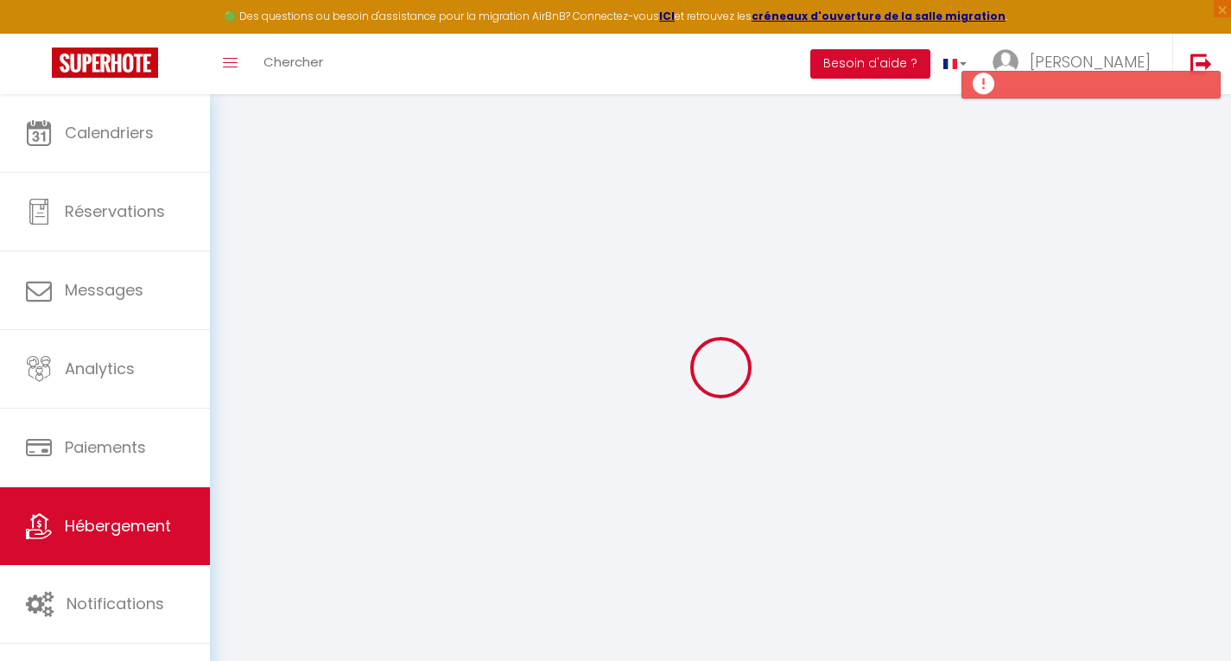
type input "700"
type input "20"
select select
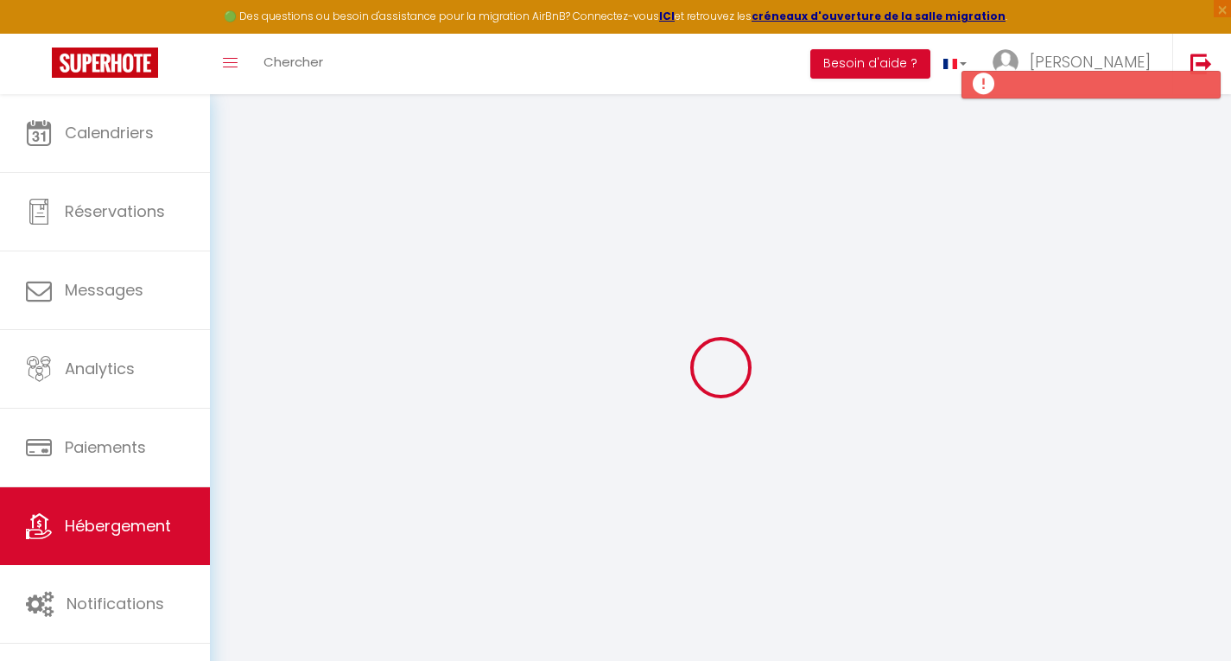
select select
type input "Rue des Calanques"
type input "83530"
type input "Agay"
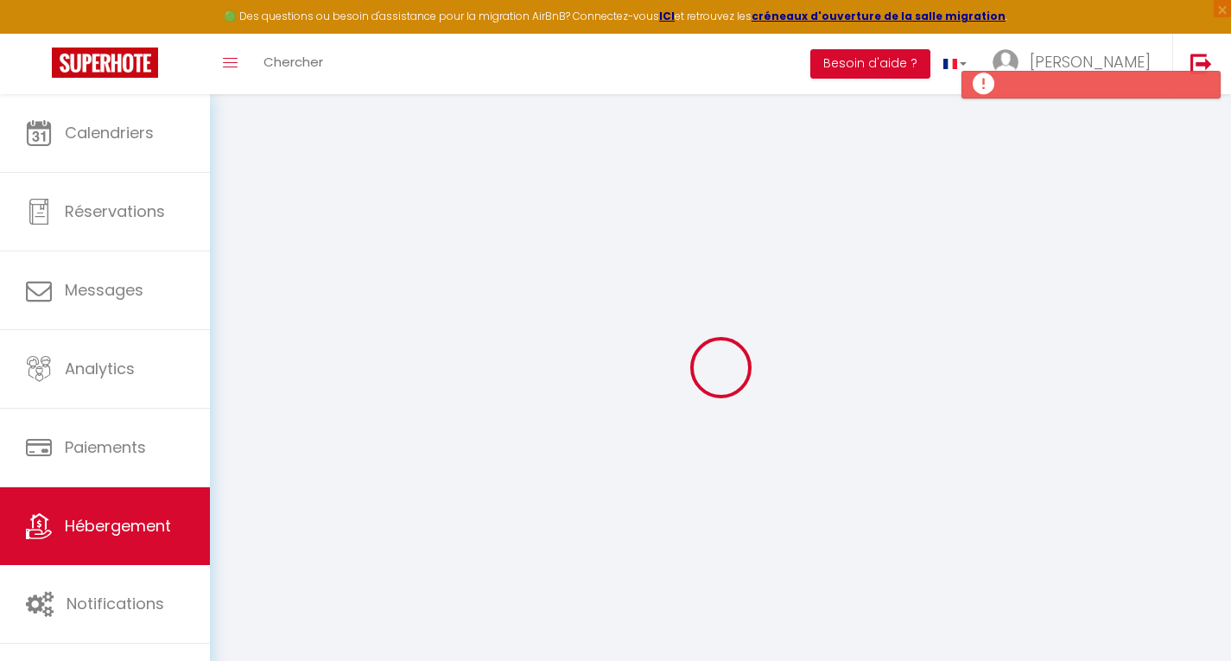
type input "rleray12@gmail.com"
select select
checkbox input "false"
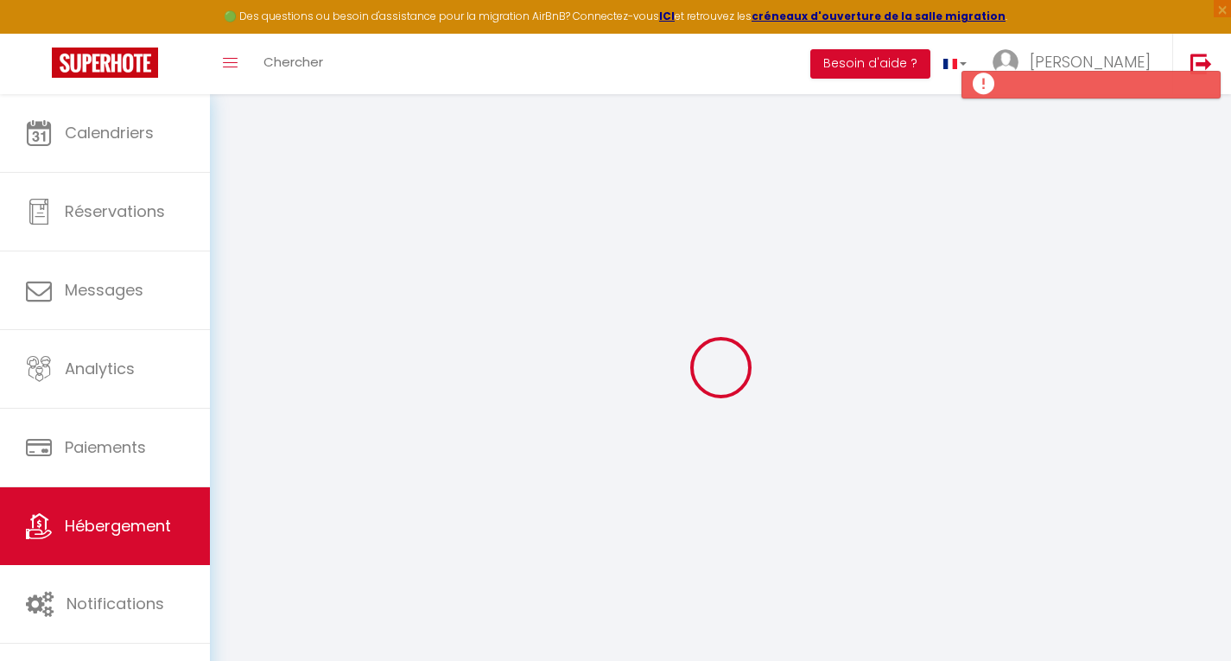
checkbox input "false"
radio input "true"
type input "15"
type input "0"
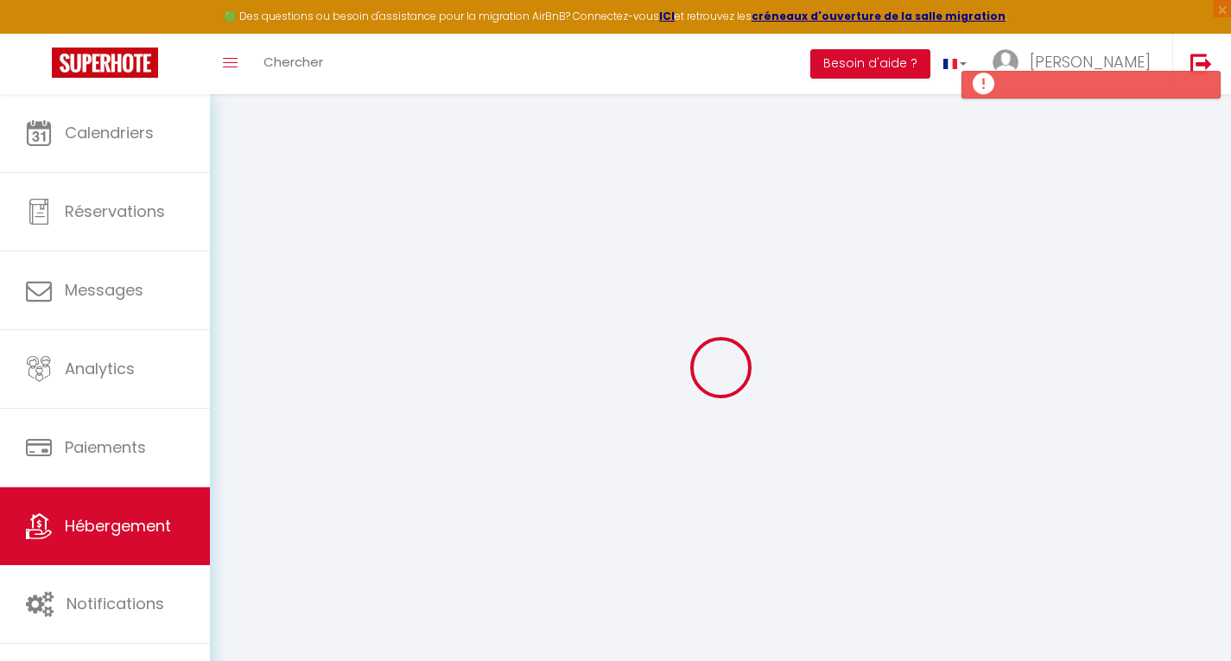
type input "0"
select select
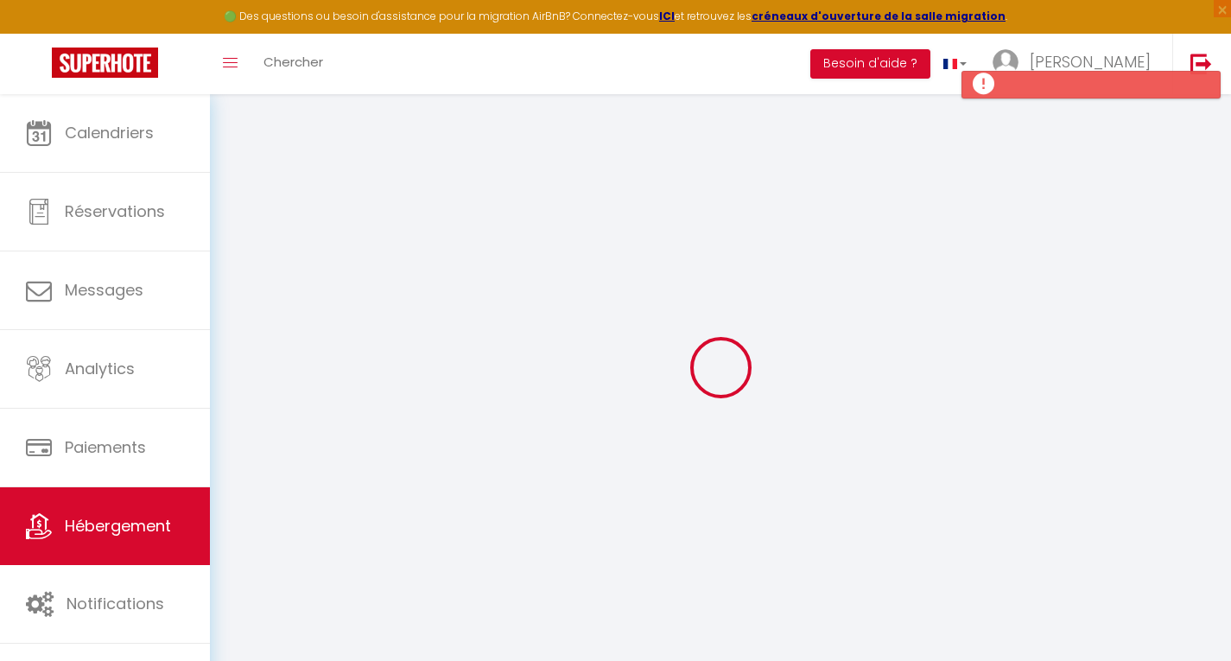
select select
checkbox input "false"
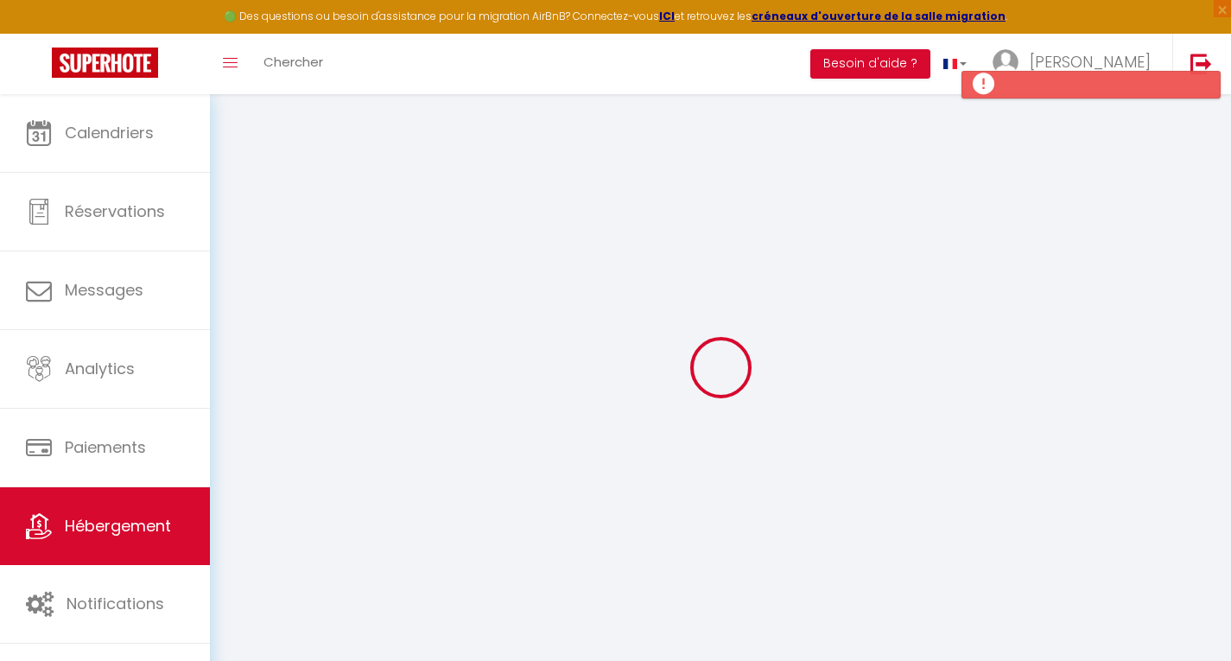
checkbox input "false"
select select
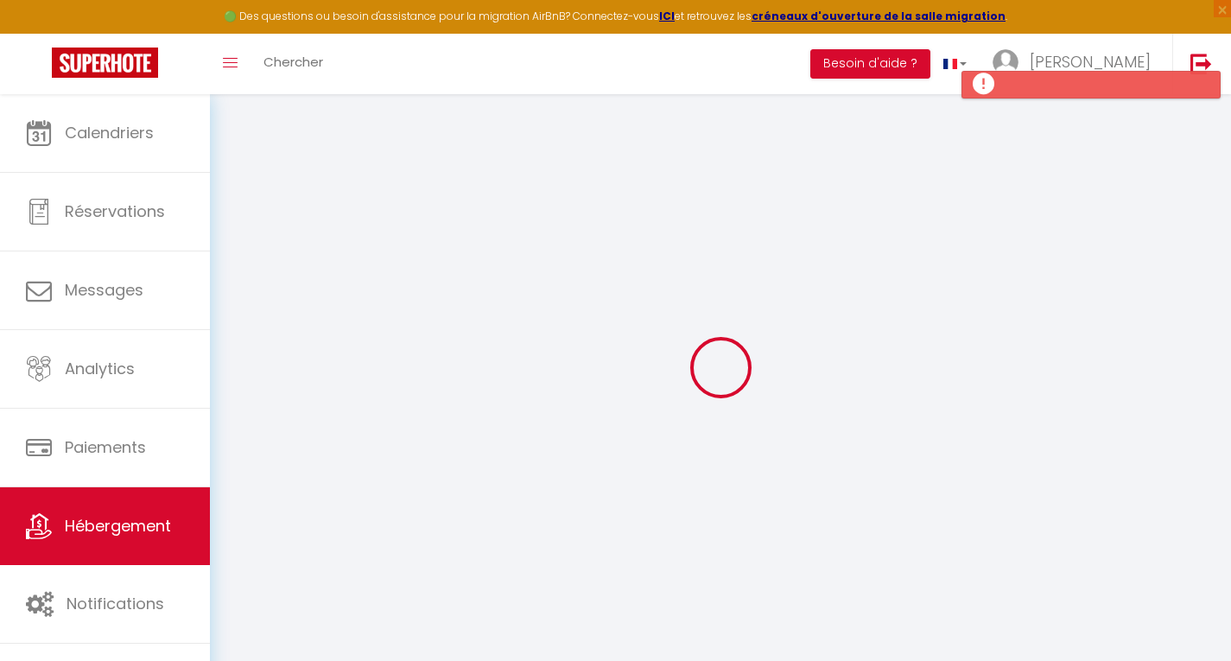
select select
checkbox input "false"
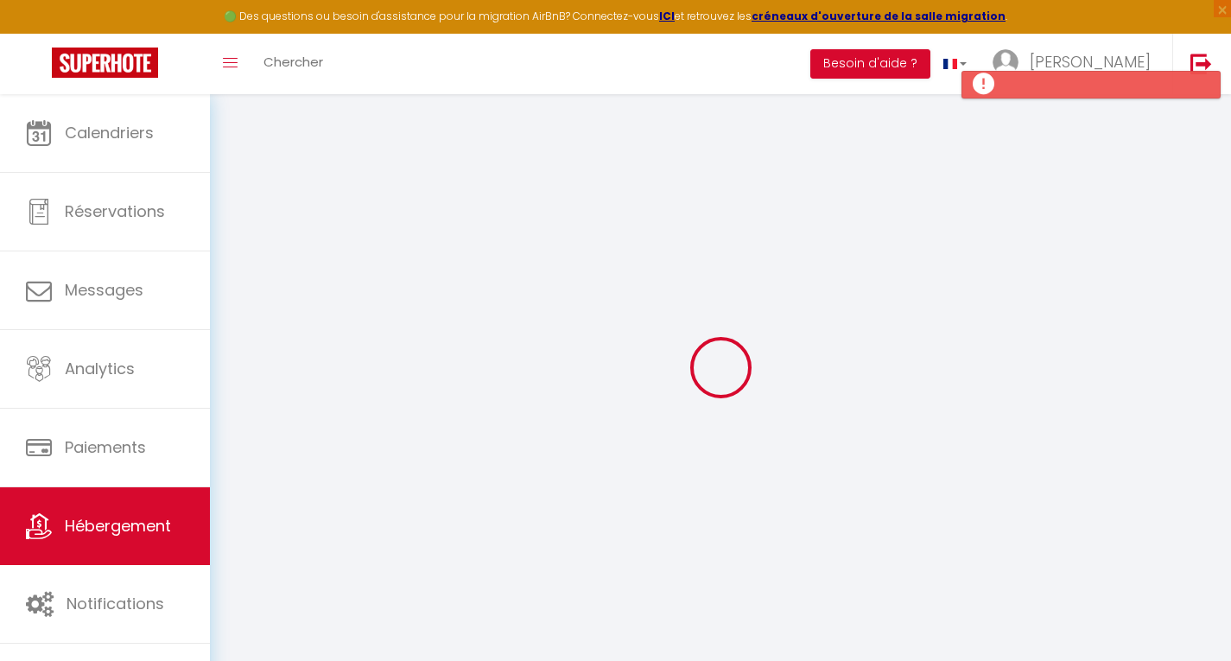
checkbox input "false"
select select
checkbox input "false"
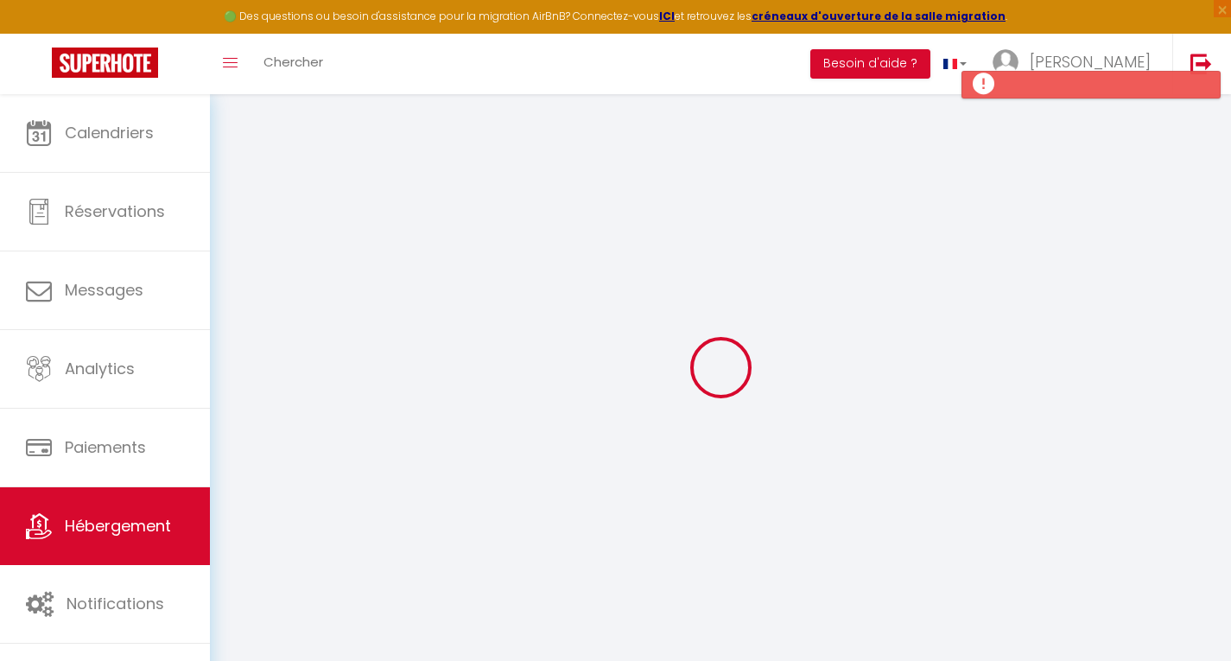
checkbox input "false"
select select "16:00"
select select "21:00"
select select "10:00"
select select "15"
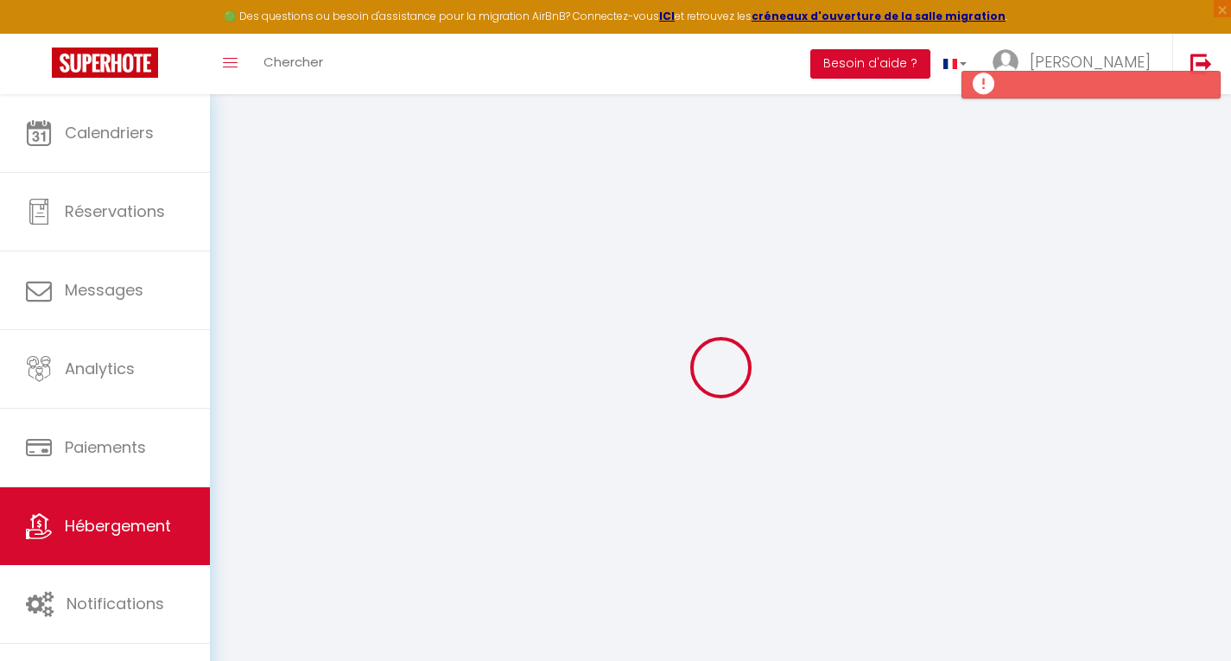
select select "15"
select select
checkbox input "false"
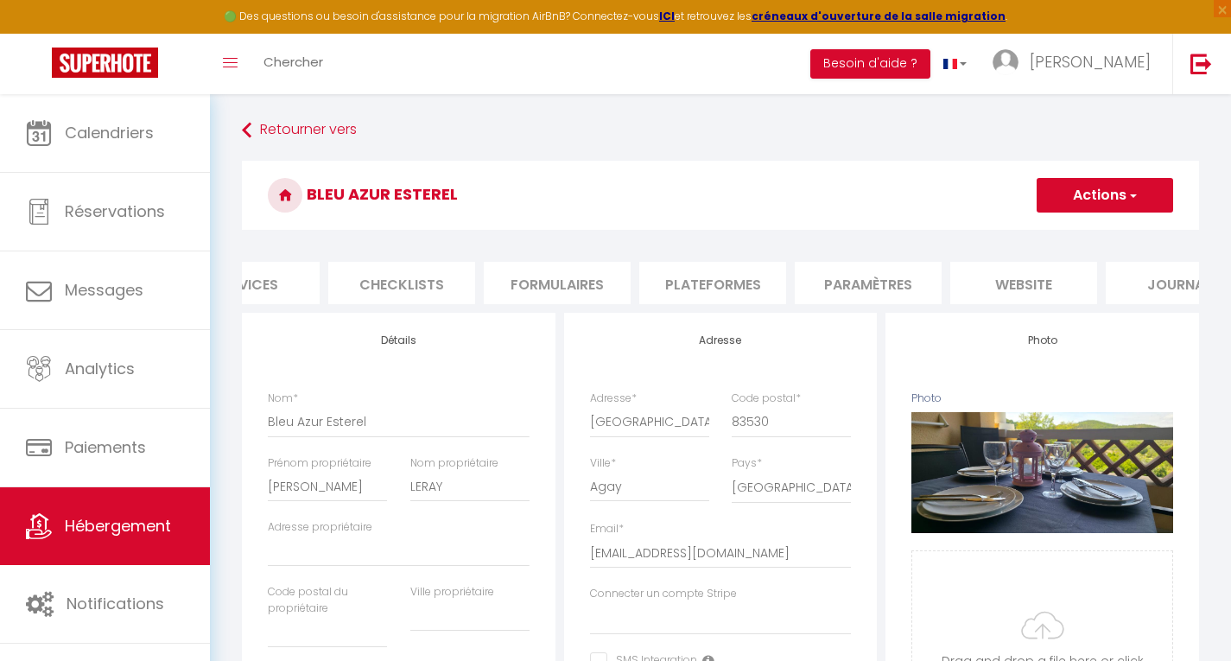
scroll to position [0, 553]
click at [1019, 278] on li "website" at bounding box center [1006, 283] width 147 height 42
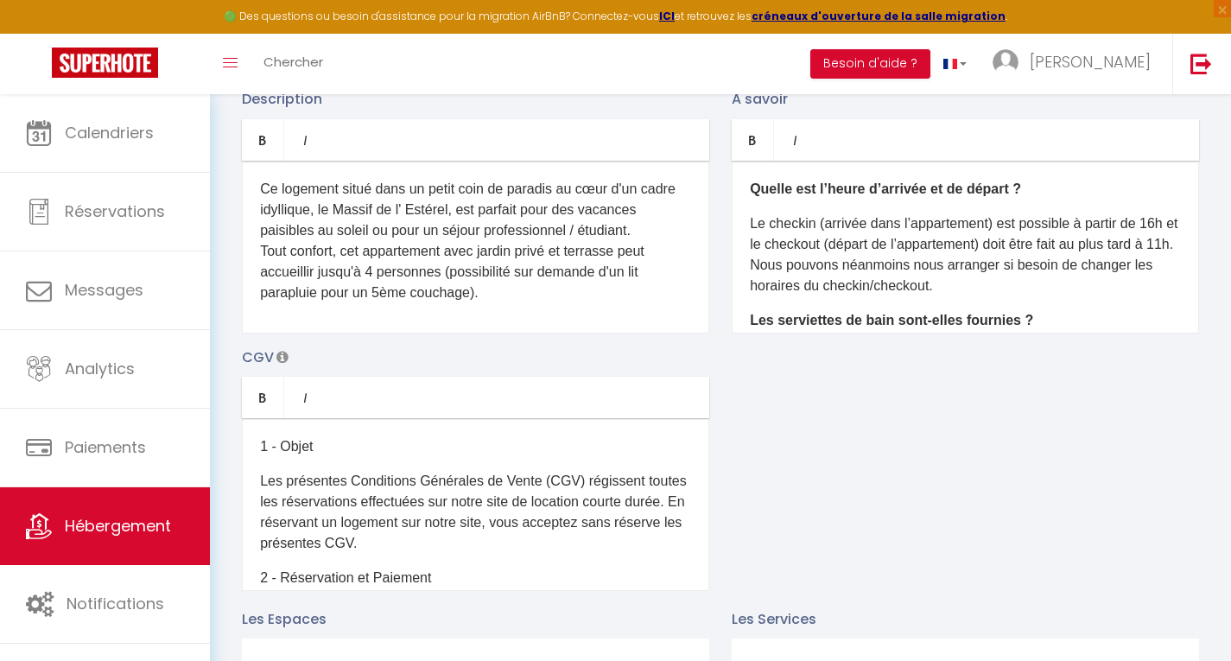
scroll to position [302, 0]
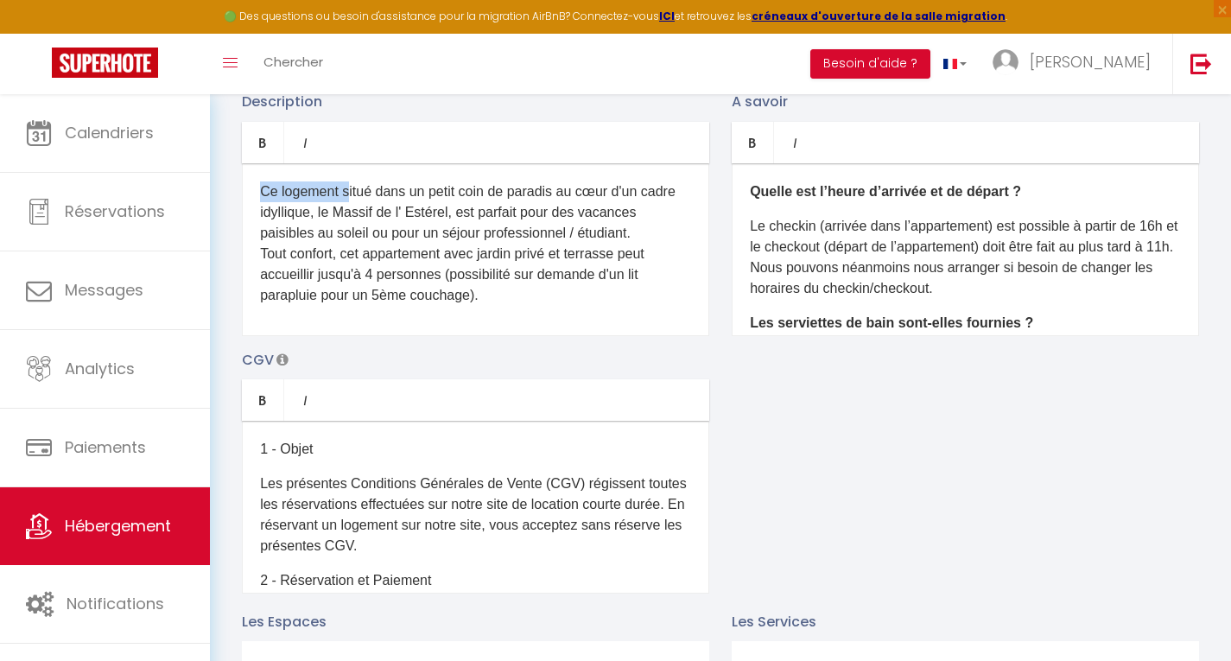
drag, startPoint x: 260, startPoint y: 207, endPoint x: 345, endPoint y: 202, distance: 84.8
click at [345, 202] on p "Ce logement situé dans un petit coin de paradis au cœur d'un cadre idyllique, l…" at bounding box center [475, 243] width 431 height 124
click at [264, 149] on icon "Bold" at bounding box center [263, 143] width 14 height 14
click at [338, 306] on p "Ce logement s itué dans un petit coin de paradis au cœur d'un cadre idyllique, …" at bounding box center [475, 243] width 431 height 124
drag, startPoint x: 356, startPoint y: 202, endPoint x: 231, endPoint y: 203, distance: 125.3
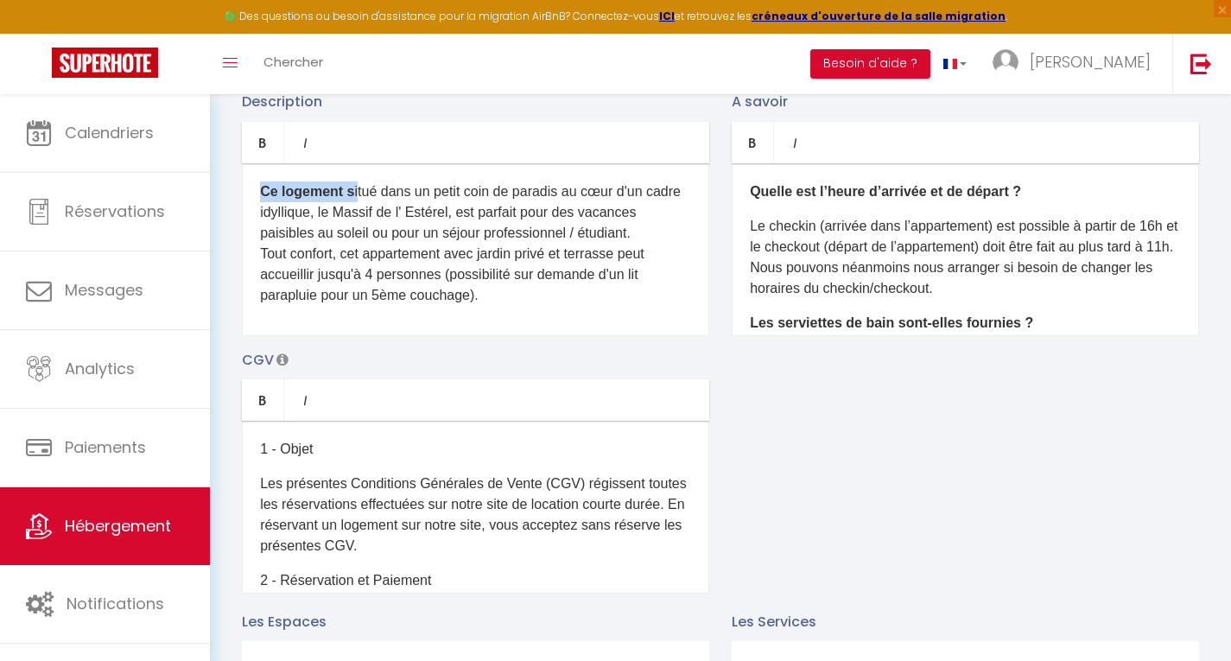
click at [231, 203] on div "Description Bold Italic Rich text editor Ce logement s itué dans un petit coin …" at bounding box center [476, 213] width 490 height 245
click at [261, 145] on link "Bold" at bounding box center [263, 142] width 42 height 41
click at [452, 260] on p "Ce logement s i tué dans un petit coin de paradis au cœur d'un cadre idyllique,…" at bounding box center [475, 243] width 431 height 124
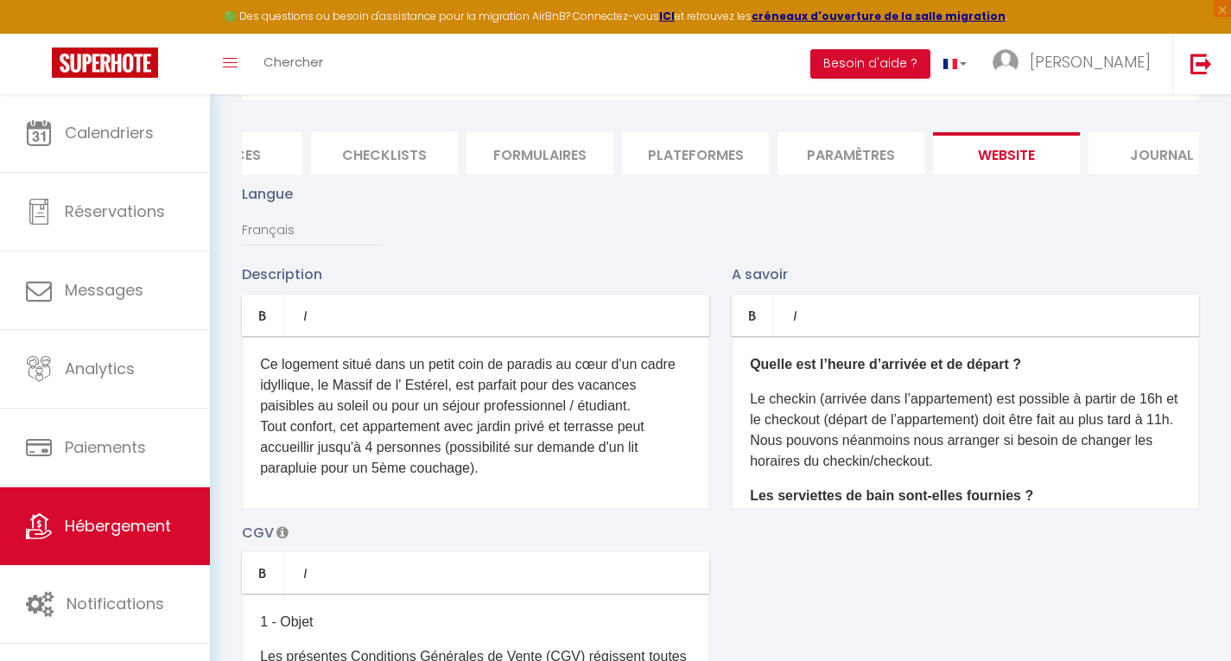
scroll to position [0, 0]
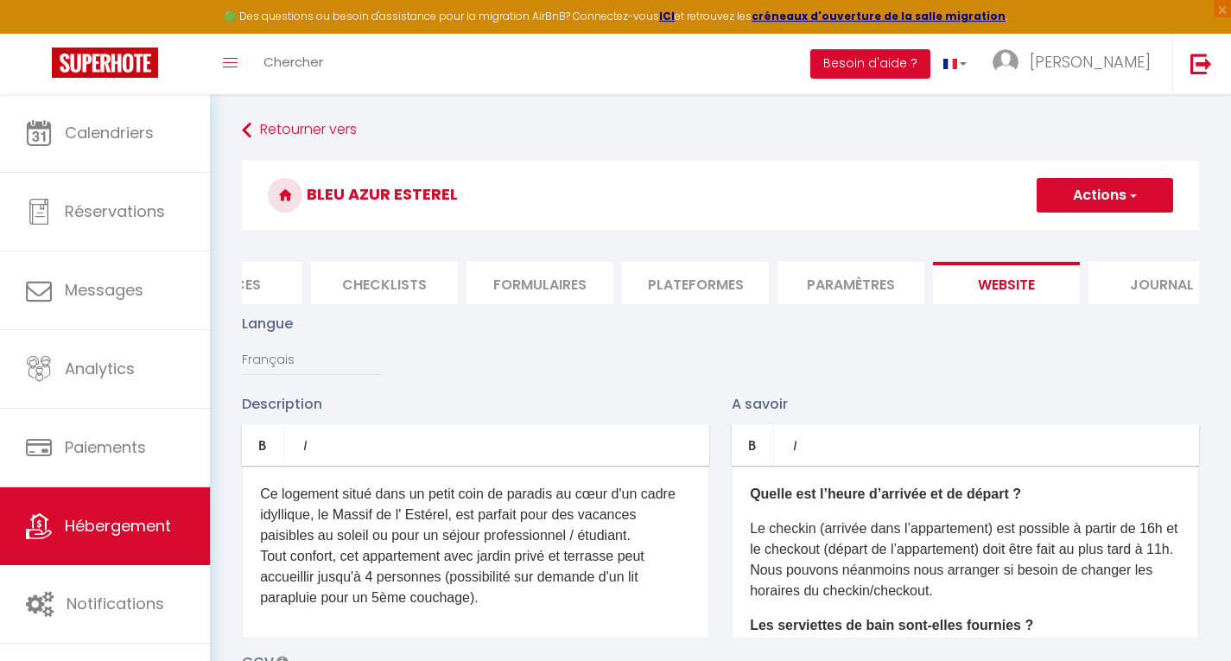
click at [1109, 189] on button "Actions" at bounding box center [1105, 195] width 137 height 35
click at [1102, 234] on input "Enregistrer" at bounding box center [1085, 233] width 64 height 17
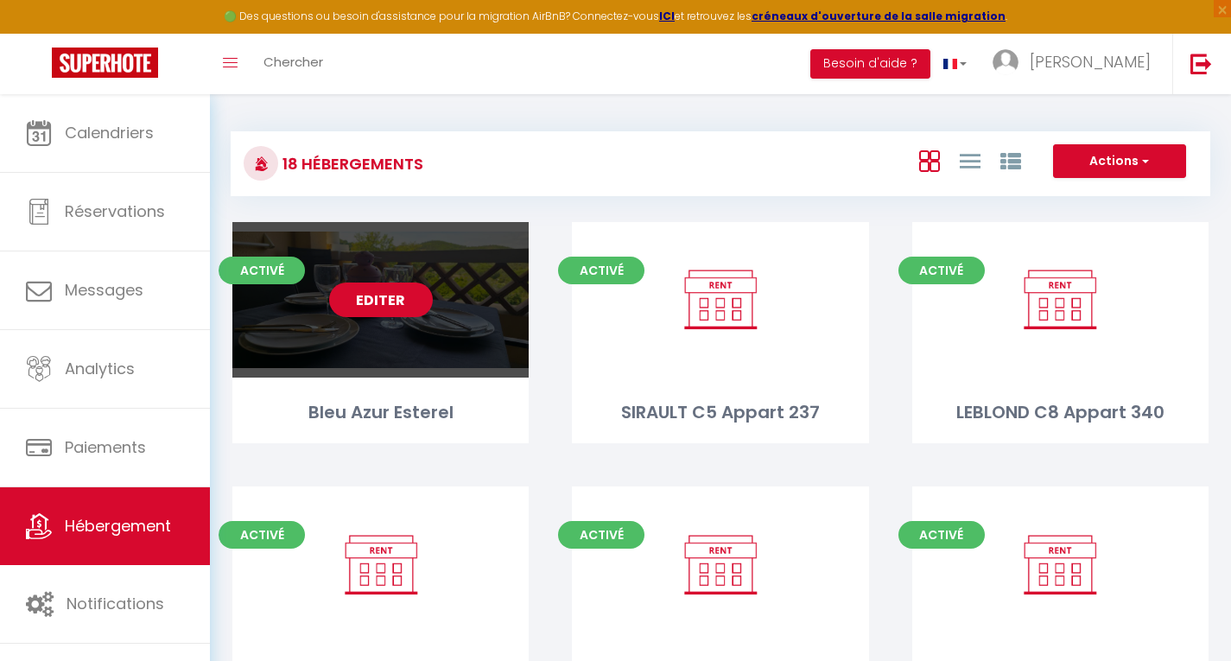
click at [379, 297] on link "Editer" at bounding box center [381, 300] width 104 height 35
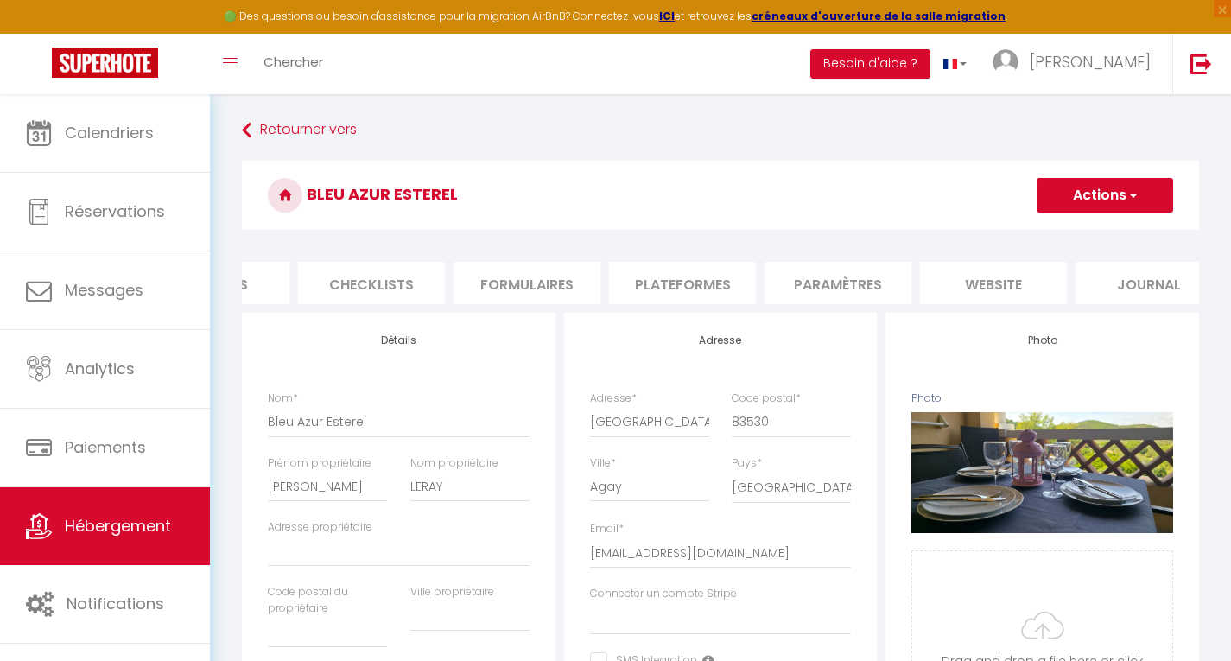
scroll to position [0, 571]
click at [996, 288] on li "website" at bounding box center [988, 283] width 147 height 42
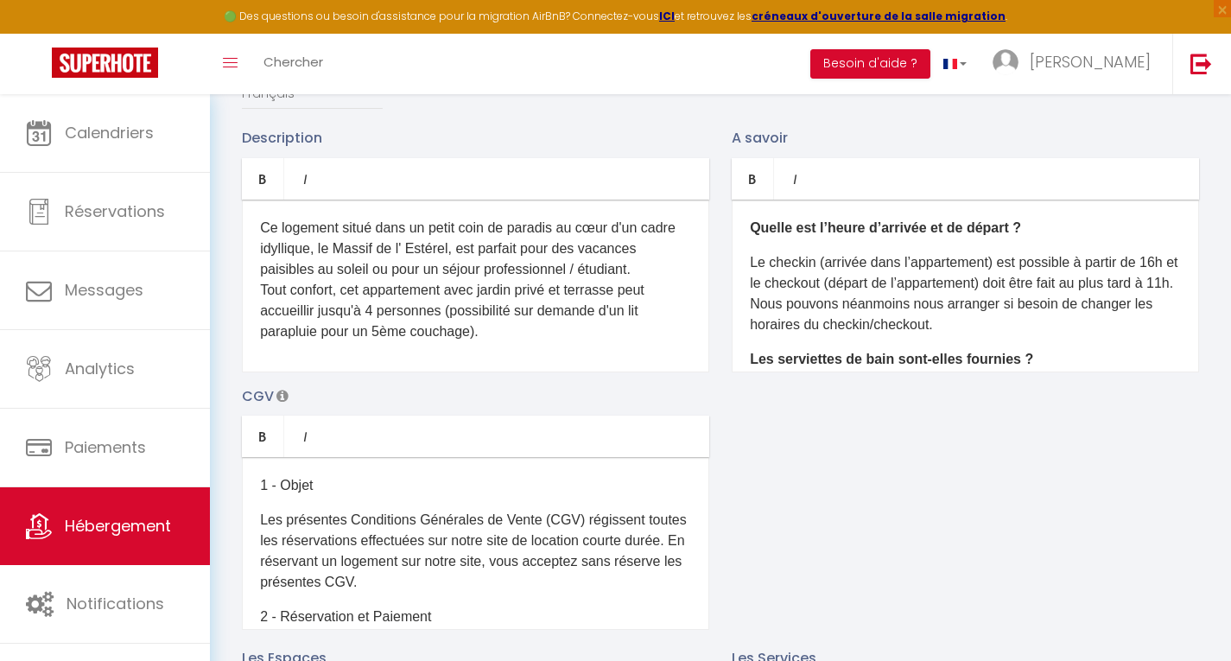
scroll to position [271, 0]
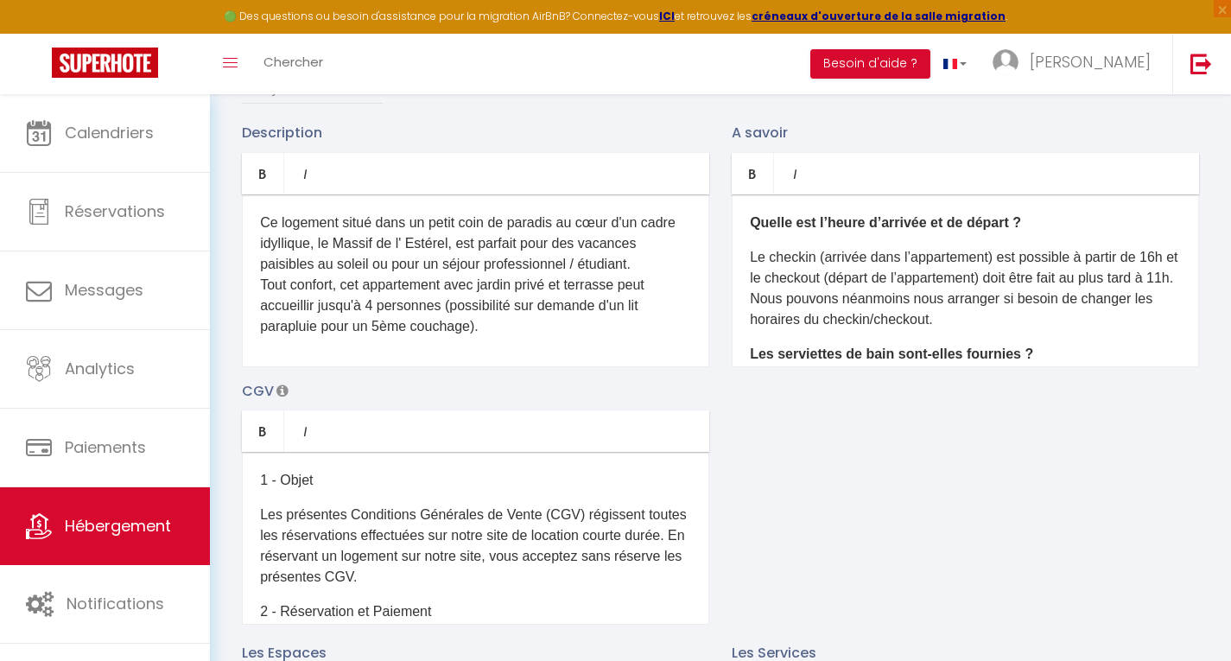
click at [333, 294] on p "Ce logement situé dans un petit coin de paradis au cœur d'un cadre idyllique, l…" at bounding box center [475, 275] width 431 height 124
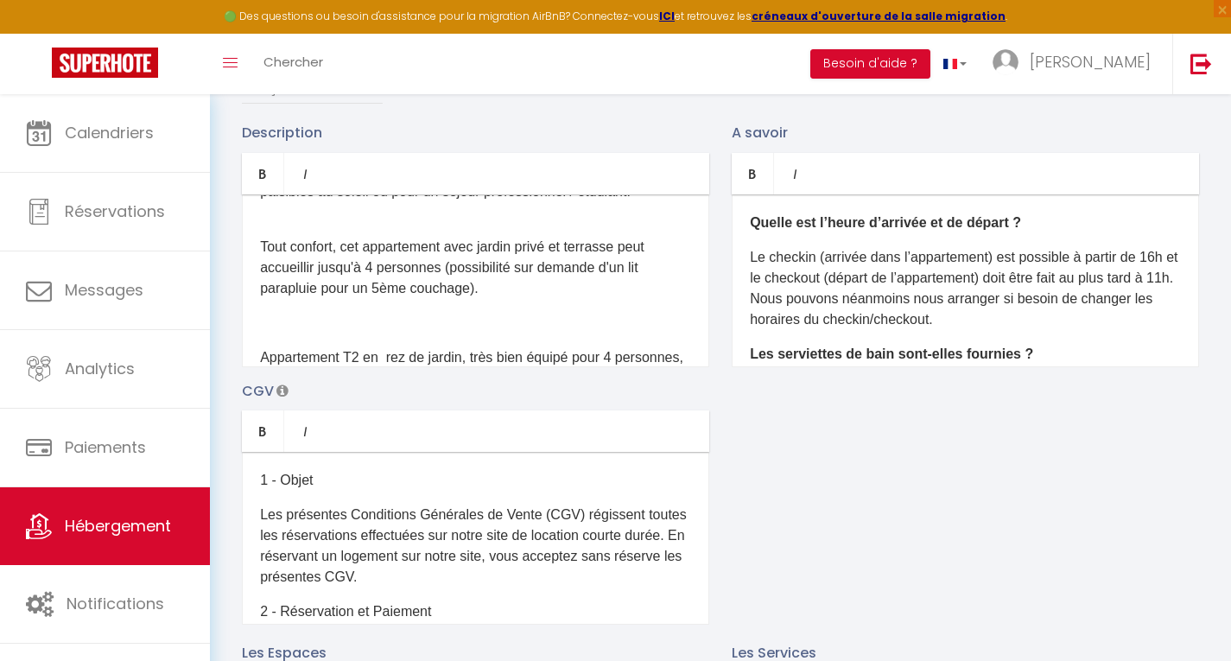
scroll to position [72, 0]
drag, startPoint x: 486, startPoint y: 281, endPoint x: 574, endPoint y: 283, distance: 88.2
click at [574, 283] on p "Tout confort, cet appartement avec jardin privé et terrasse peut accueillir jus…" at bounding box center [475, 258] width 431 height 83
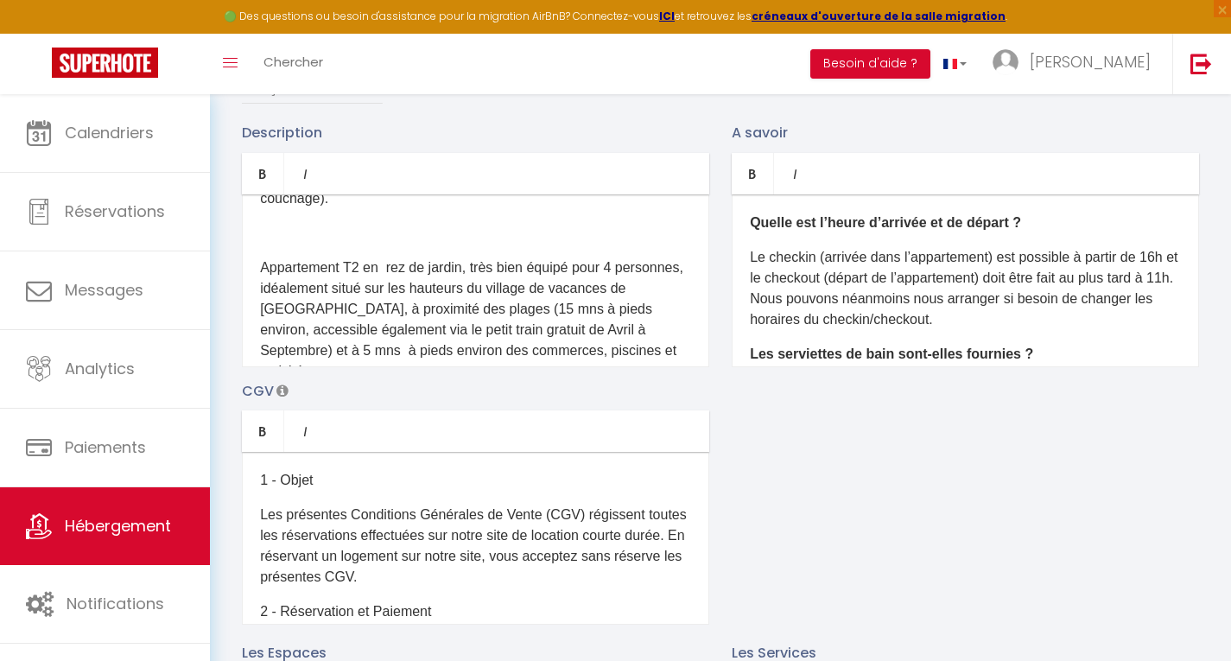
scroll to position [175, 0]
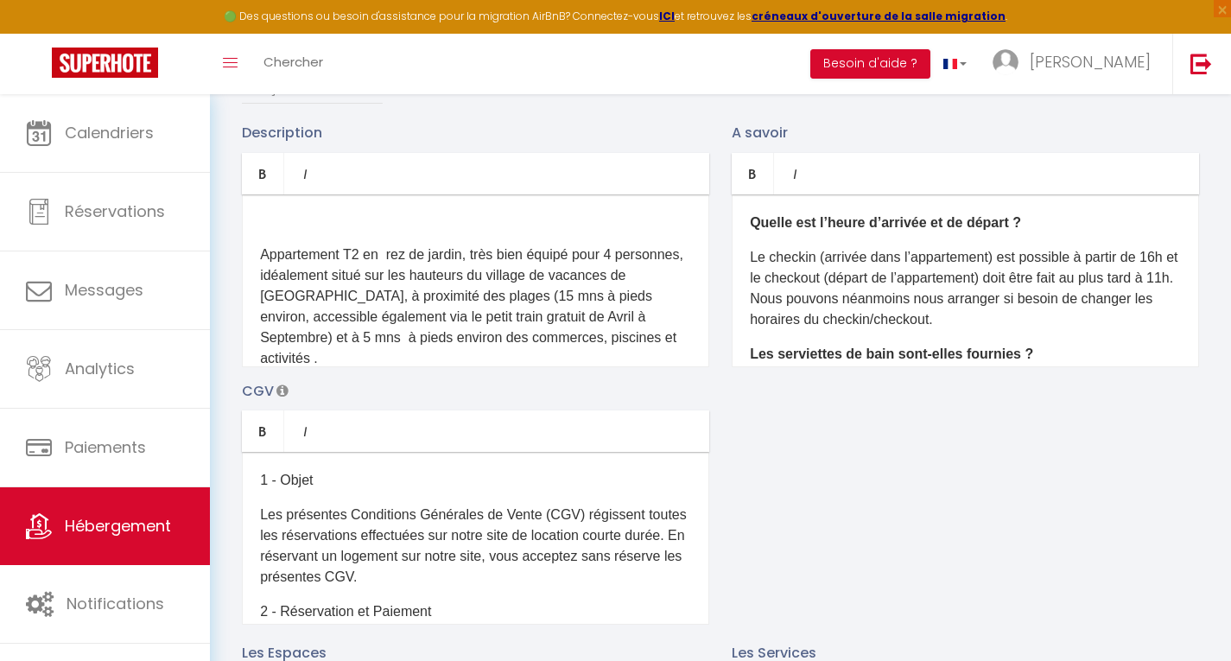
click at [272, 231] on p at bounding box center [475, 220] width 431 height 21
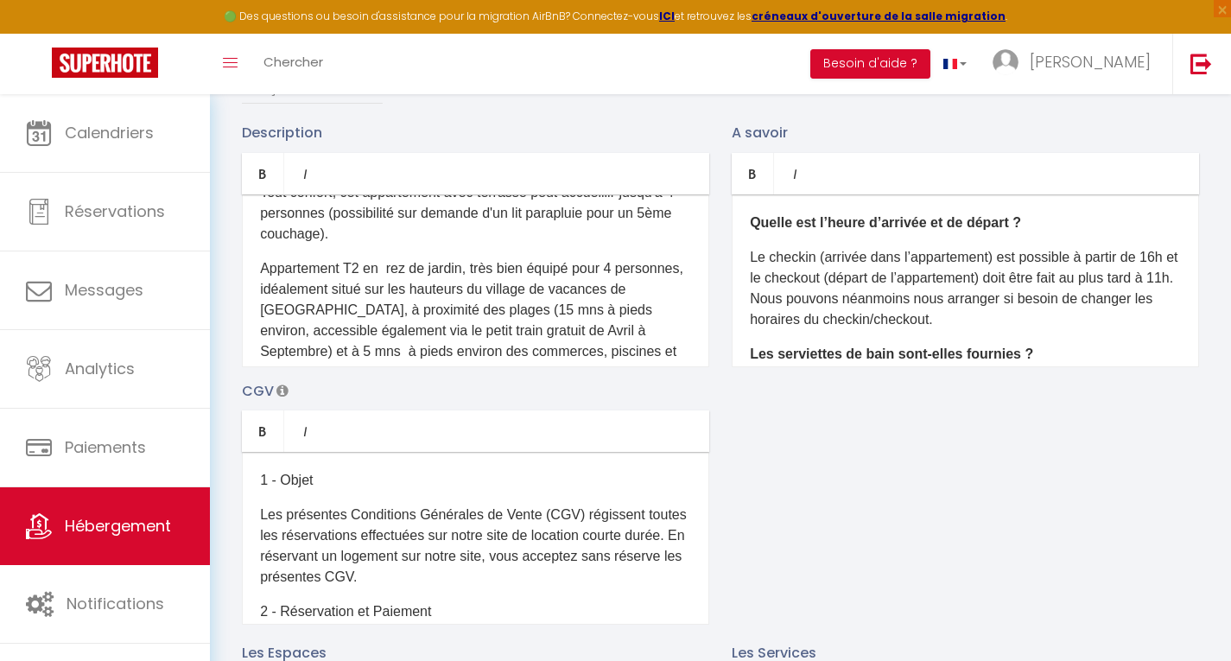
scroll to position [106, 0]
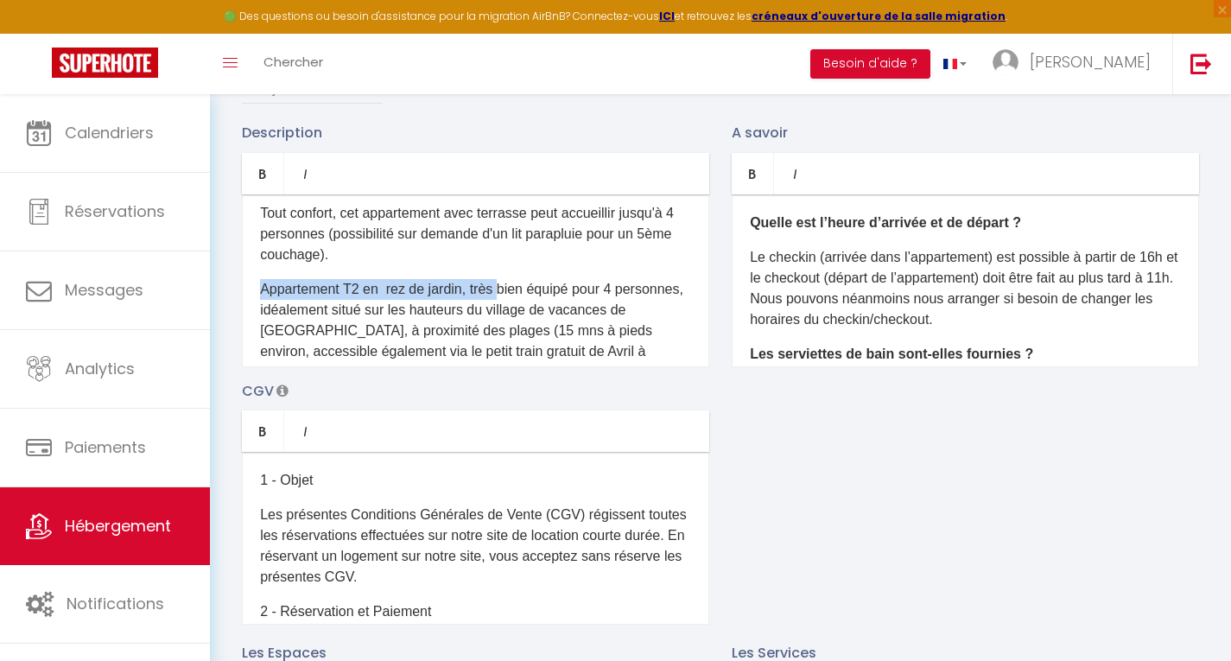
drag, startPoint x: 259, startPoint y: 321, endPoint x: 505, endPoint y: 316, distance: 245.4
click at [505, 316] on div "Ce logement situé dans un petit coin de paradis au cœur d'un cadre idyllique, l…" at bounding box center [475, 280] width 467 height 173
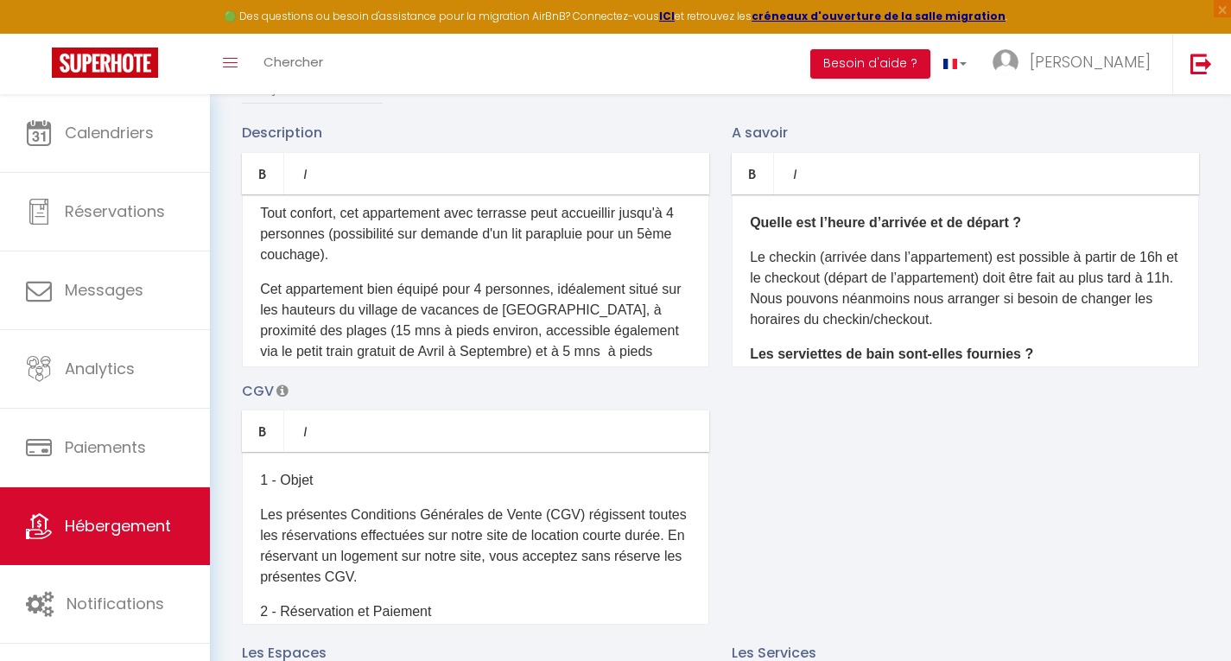
click at [537, 244] on p "Tout confort, cet appartement avec terrasse peut accueillir jusqu'à 4 personnes…" at bounding box center [475, 223] width 431 height 83
click at [356, 265] on p "Tout confort, cet appartement avec terrasse est idéalemnt situé , en plein cent…" at bounding box center [475, 223] width 431 height 83
click at [607, 247] on p "Tout confort, cet appartement avec terrasse est idéalemnt situé , en plein coeu…" at bounding box center [475, 223] width 431 height 83
click at [557, 244] on p "Tout confort, cet appartement avec terrasse est idéalement situé , en plein coe…" at bounding box center [475, 223] width 431 height 83
click at [359, 265] on p "Tout confort, cet appartement avec terrasse, idéalement situé , en plein coeur …" at bounding box center [475, 223] width 431 height 83
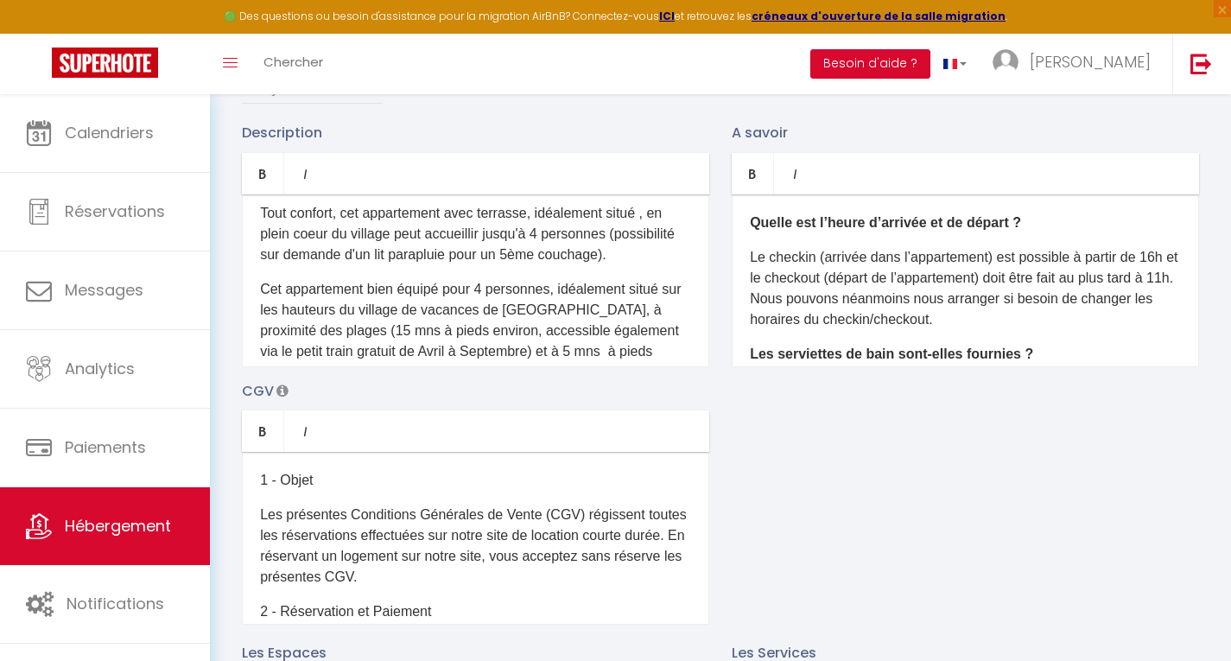
click at [544, 245] on p "Tout confort, cet appartement avec terrasse, idéalement situé , en plein coeur …" at bounding box center [475, 223] width 431 height 83
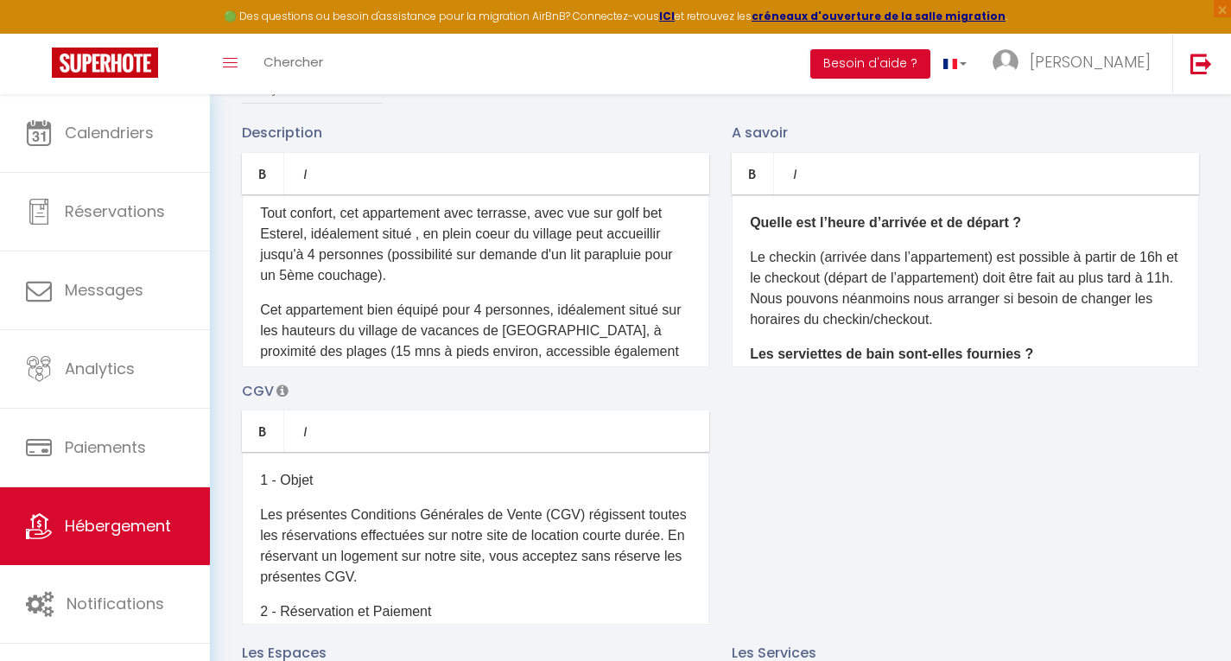
click at [664, 244] on p "Tout confort, cet appartement avec terrasse, avec vue sur golf bet Esterel, idé…" at bounding box center [475, 234] width 431 height 104
click at [674, 247] on p "Tout confort, cet appartement avec terrasse, avec vue sur golf et Esterel, idéa…" at bounding box center [475, 234] width 431 height 104
click at [340, 264] on p "Tout confort, cet appartement avec terrasse, avec vue sur golf et le massif de …" at bounding box center [475, 234] width 431 height 104
click at [264, 340] on p "Cet appartement bien équipé pour 4 personnes, idéalement situé sur les hauteurs…" at bounding box center [475, 352] width 431 height 104
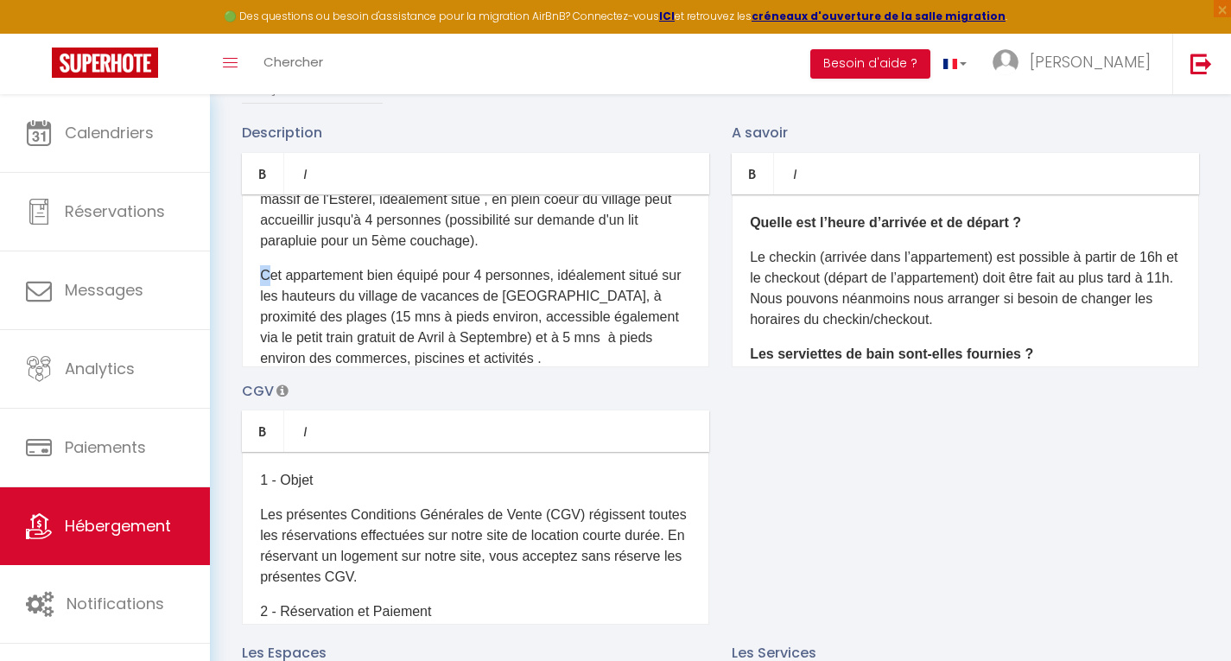
scroll to position [175, 0]
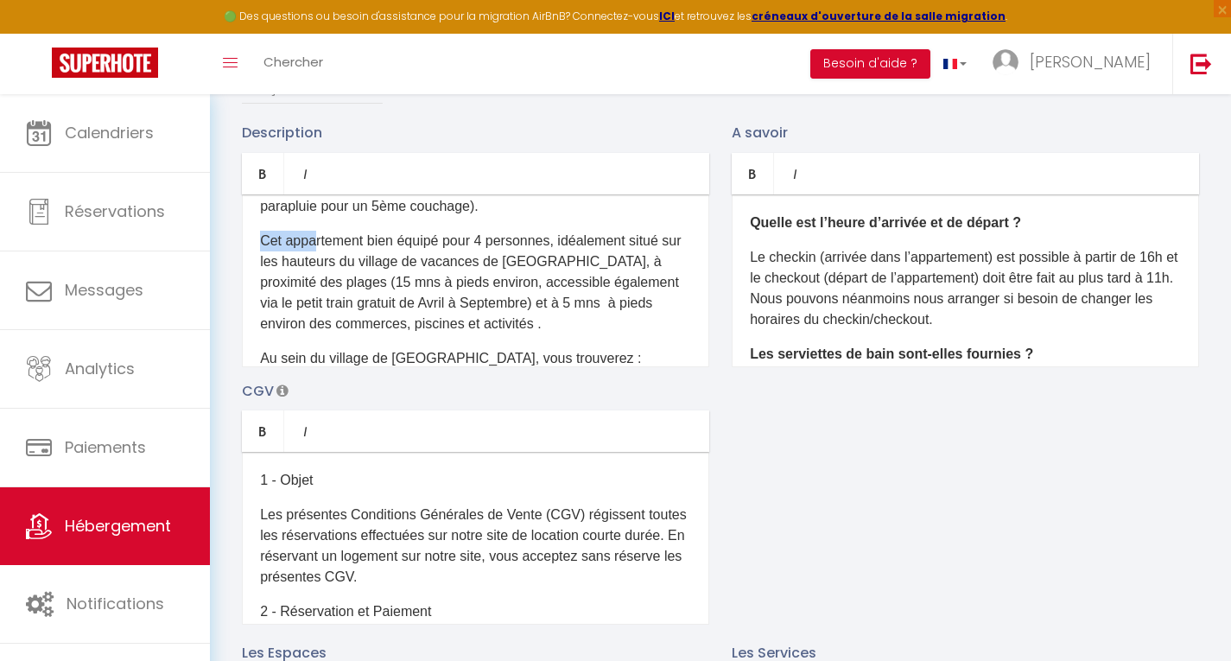
drag, startPoint x: 314, startPoint y: 270, endPoint x: 261, endPoint y: 272, distance: 52.7
click at [261, 272] on p "Cet appartement bien équipé pour 4 personnes, idéalement situé sur les hauteurs…" at bounding box center [475, 283] width 431 height 104
click at [558, 296] on p "rtement bien équipé pour 4 personnes, idéalement situé sur les hauteurs du vill…" at bounding box center [475, 283] width 431 height 104
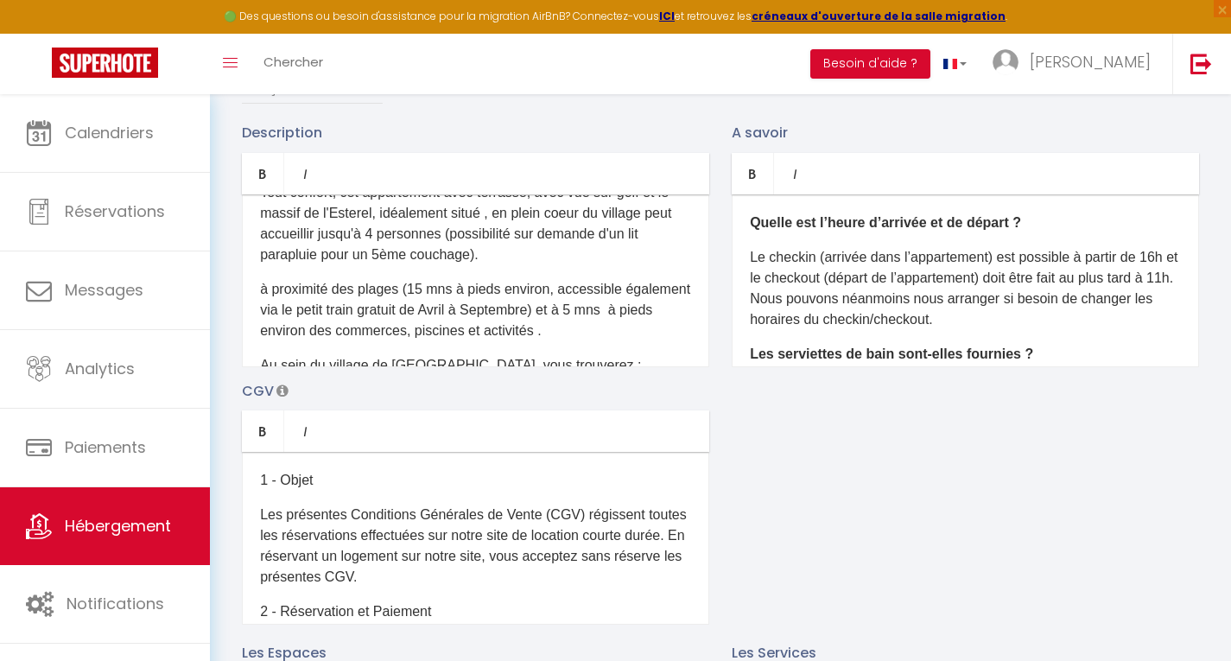
scroll to position [106, 0]
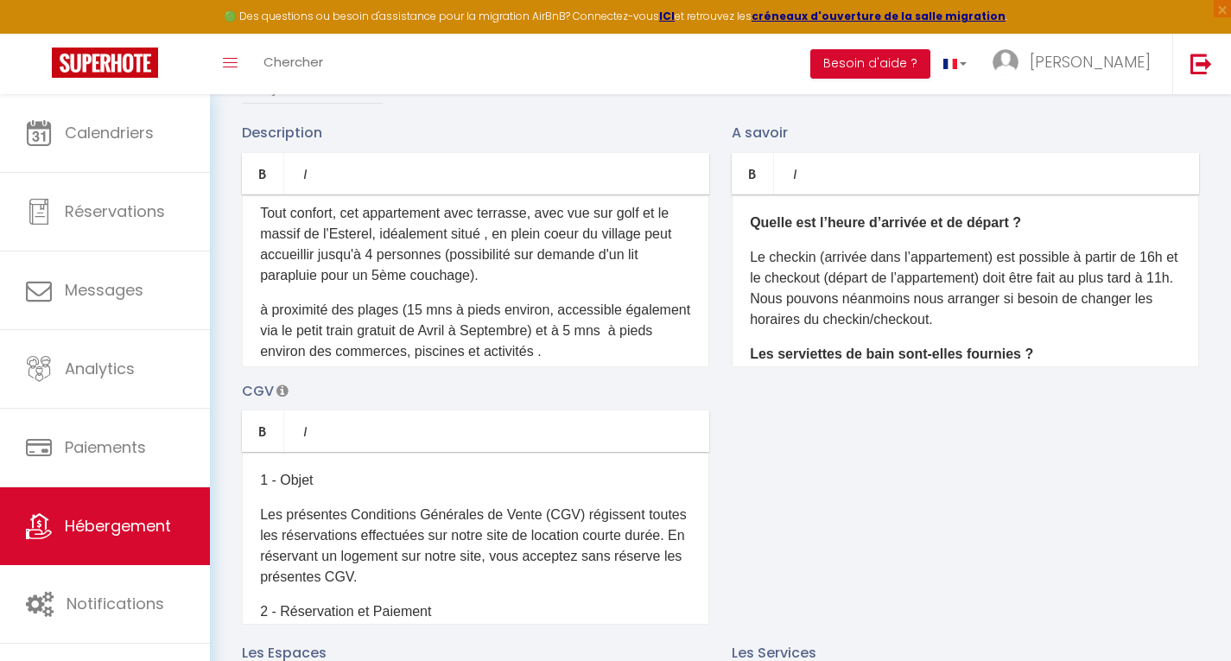
click at [280, 264] on p "Tout confort, cet appartement avec terrasse, avec vue sur golf et le massif de …" at bounding box center [475, 234] width 431 height 104
click at [288, 265] on p "Tout confort, cet appartement avec terrasse, avec vue sur golf et le massif de …" at bounding box center [475, 234] width 431 height 104
click at [505, 268] on p "Tout confort, cet appartement avec terrasse, avec vue sur golf et le Massif de …" at bounding box center [475, 234] width 431 height 104
click at [582, 266] on p "Tout confort, cet appartement avec terrasse, avec vue sur golf et le Massif de …" at bounding box center [475, 234] width 431 height 104
click at [270, 343] on p "à proximité des plages (15 mns à pieds environ, accessible également via le pet…" at bounding box center [475, 331] width 431 height 62
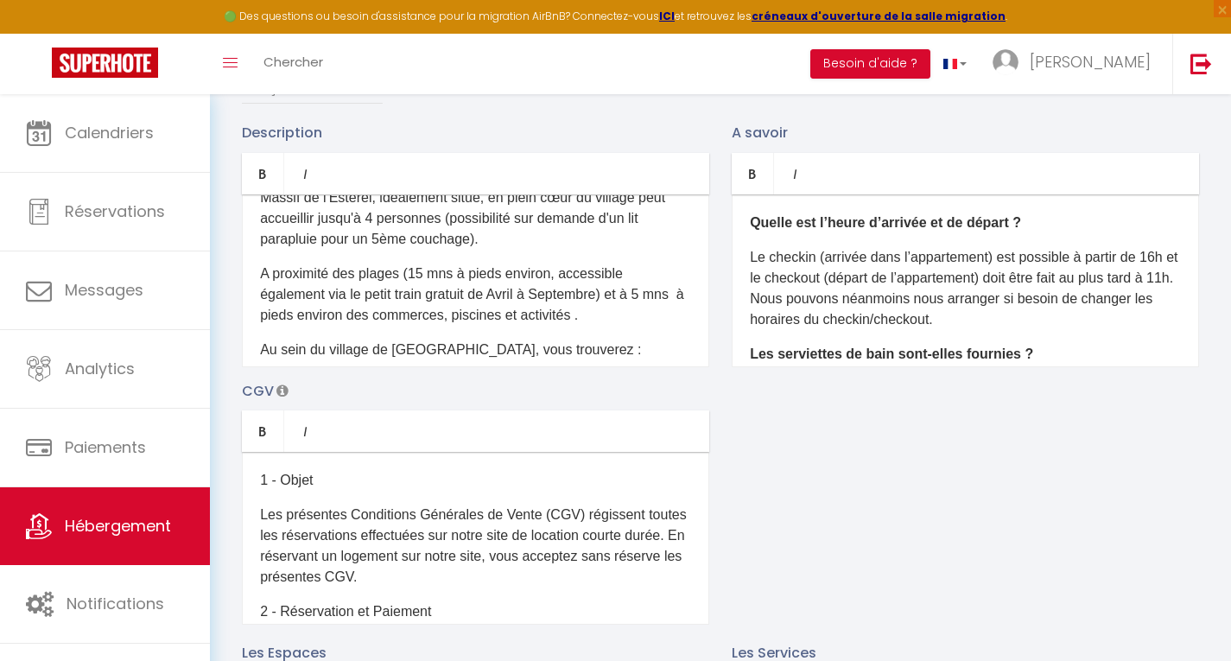
scroll to position [148, 0]
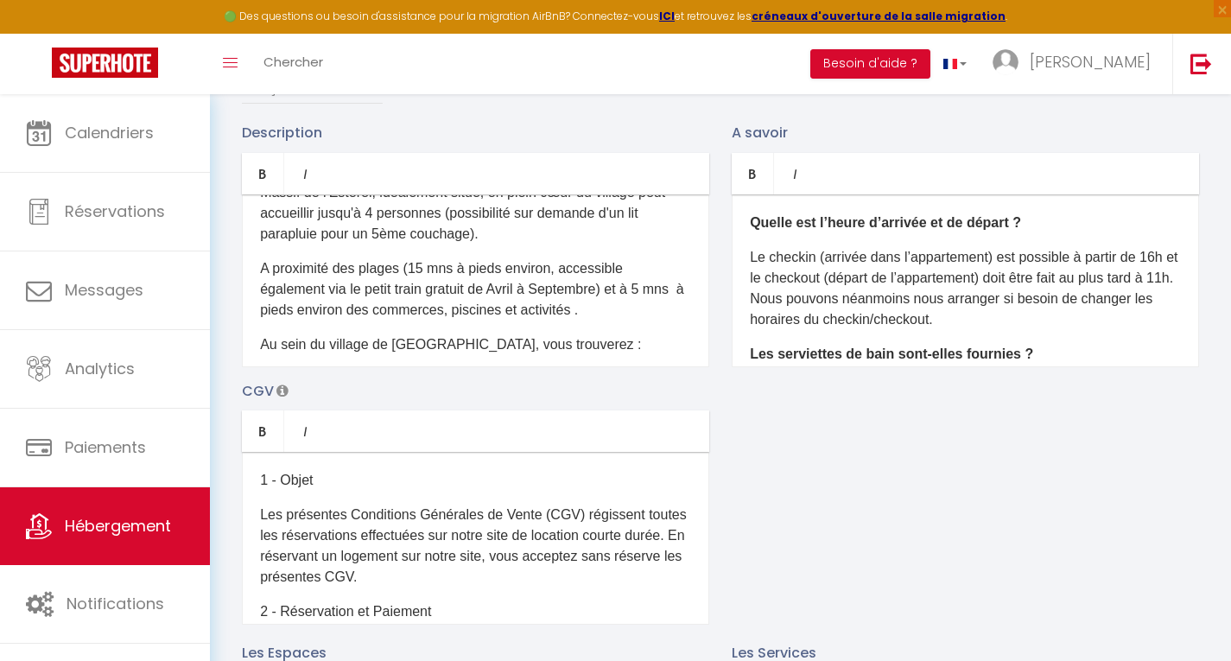
click at [434, 321] on p "A proximité des plages (15 mns à pieds environ, accessible également via le pet…" at bounding box center [475, 289] width 431 height 62
click at [568, 321] on p "A proximité des plages (15 mns à pieds environ, accessible également via le pet…" at bounding box center [475, 289] width 431 height 62
click at [329, 321] on p "A proximité des plages (15 mns à pieds environ, accessible également via le pet…" at bounding box center [475, 289] width 431 height 62
click at [297, 321] on p "A proximité des plages (15 mns à pieds environ, accessible également via le pet…" at bounding box center [475, 289] width 431 height 62
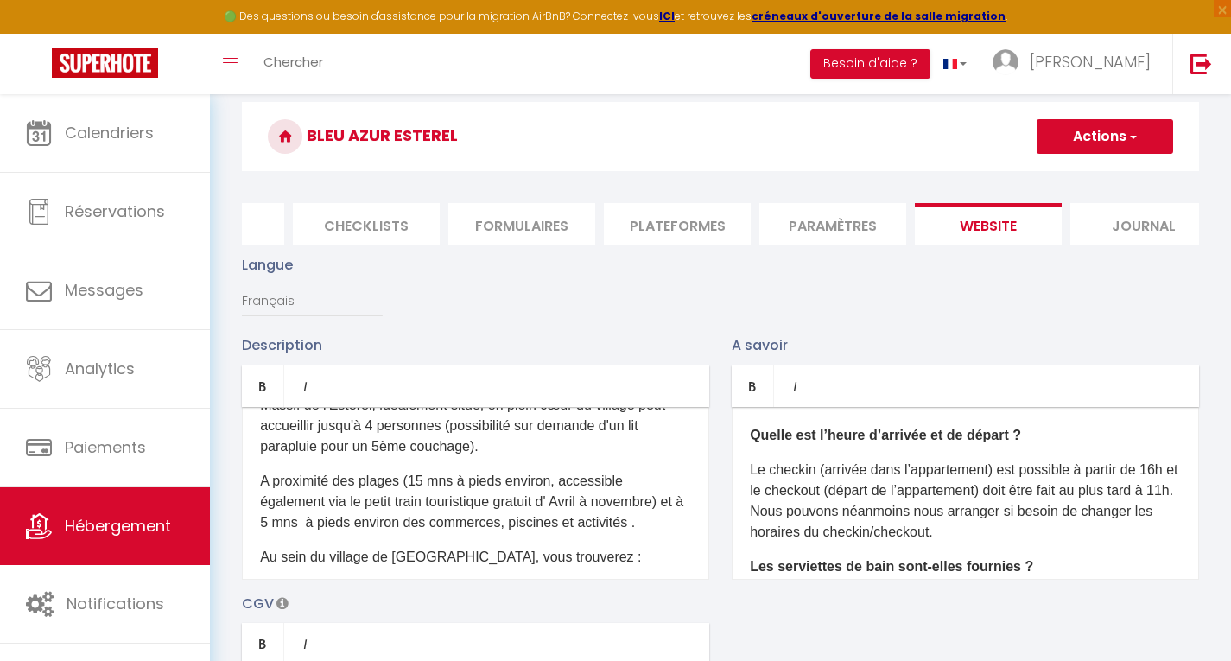
scroll to position [0, 0]
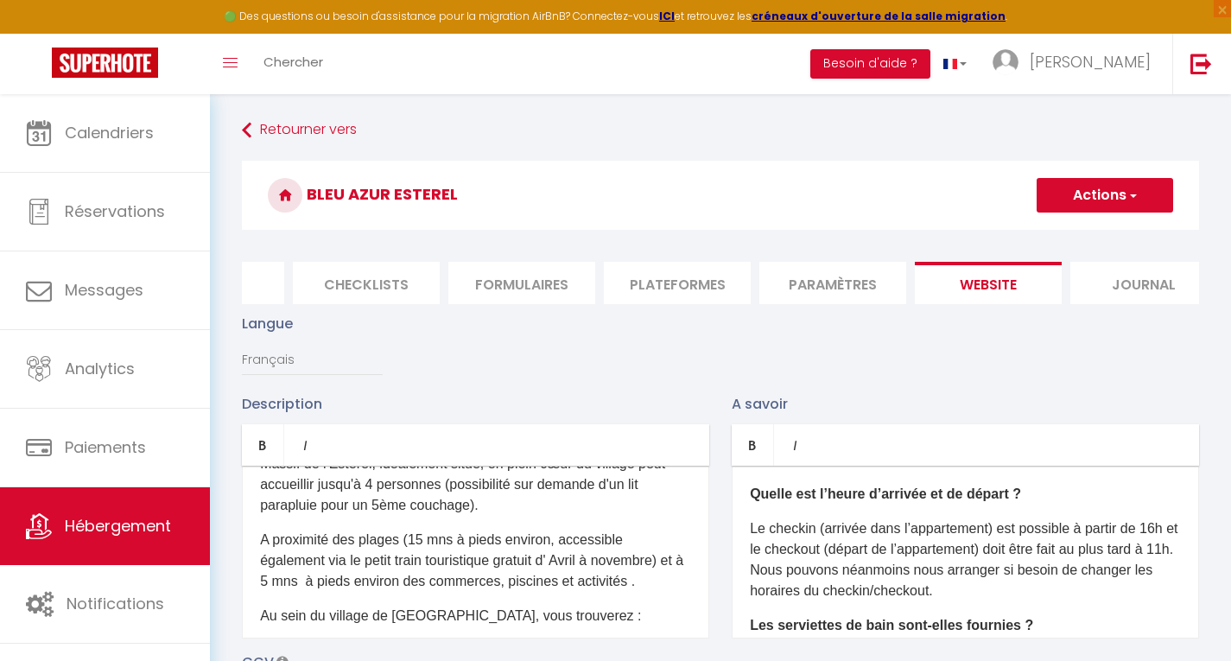
click at [1134, 195] on span "button" at bounding box center [1132, 195] width 11 height 17
click at [1086, 234] on input "Enregistrer" at bounding box center [1085, 233] width 64 height 17
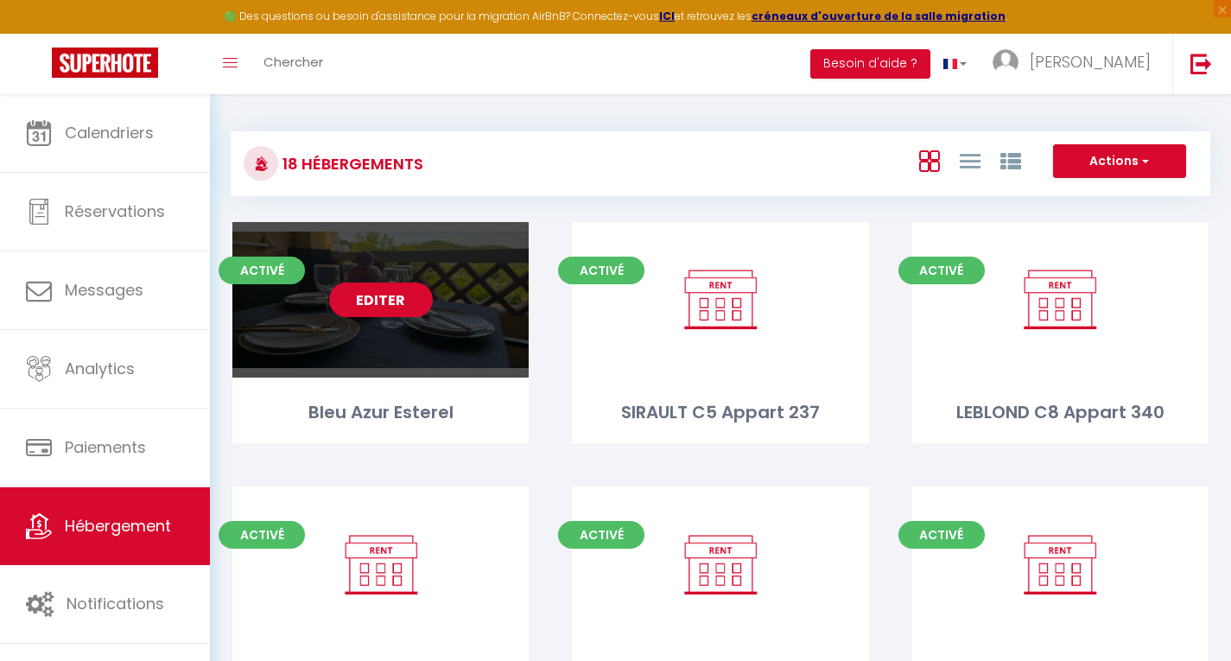
click at [375, 298] on link "Editer" at bounding box center [381, 300] width 104 height 35
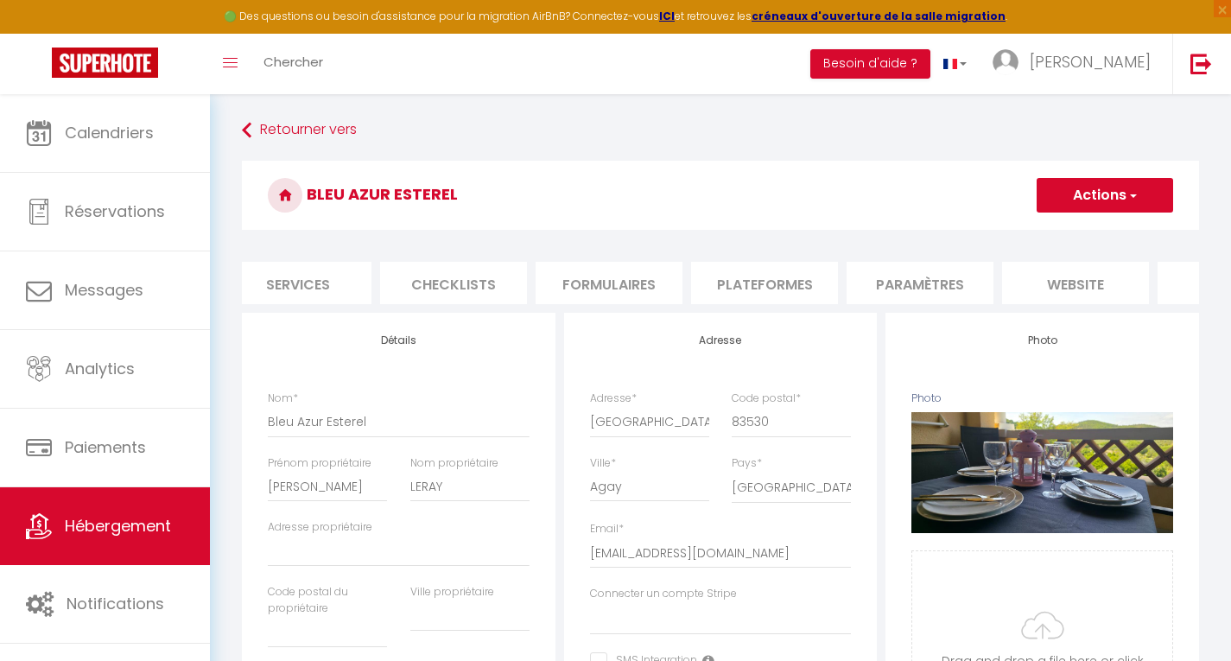
scroll to position [0, 527]
click at [1026, 280] on li "website" at bounding box center [1032, 283] width 147 height 42
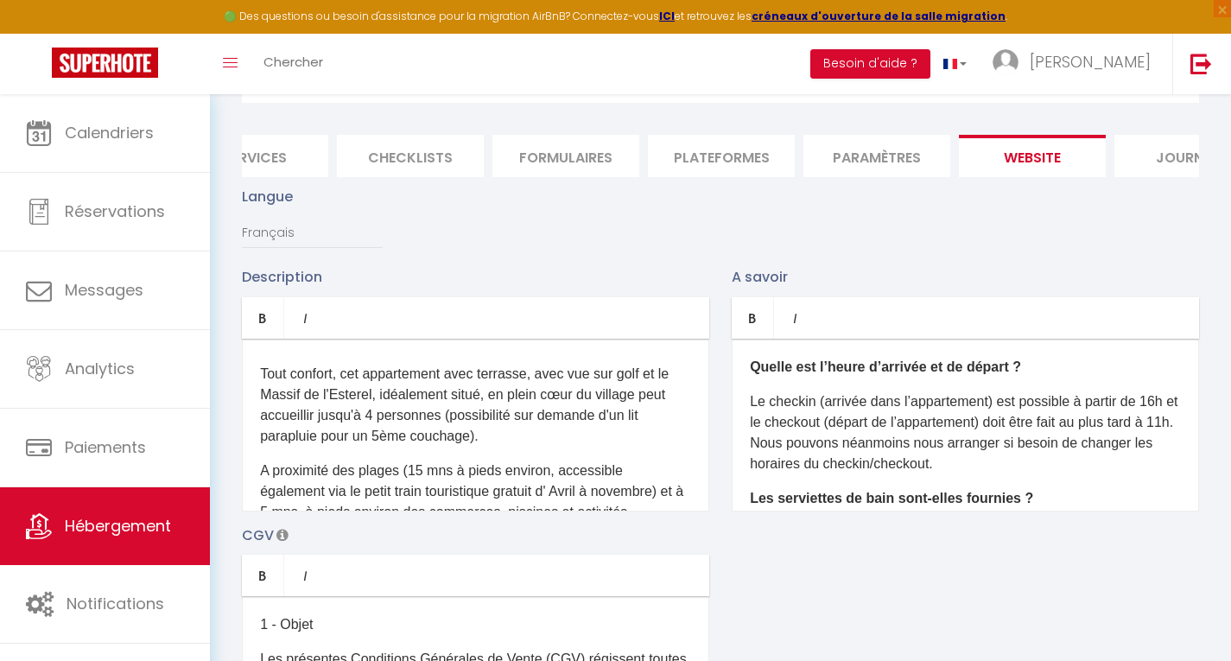
scroll to position [104, 0]
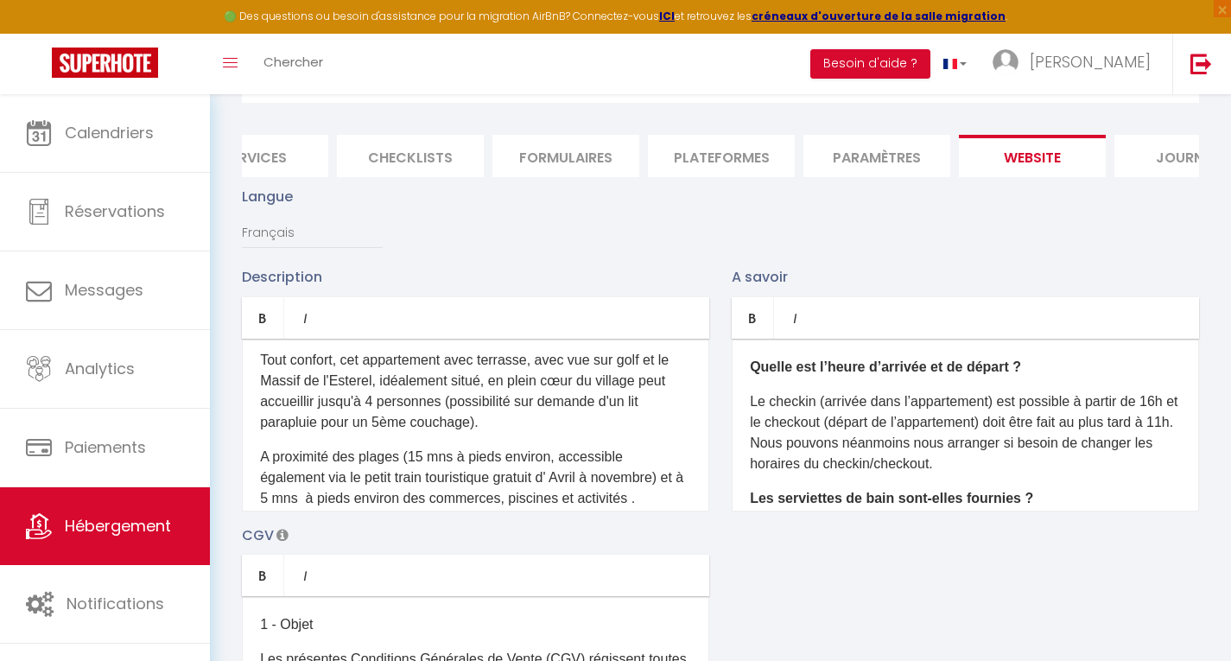
click at [580, 390] on p "Tout confort, cet appartement avec terrasse, avec vue sur golf et le Massif de …" at bounding box center [475, 381] width 431 height 104
click at [488, 411] on p "Tout confort, cet appartement avec terrasse, vue sur golf et le Massif de l'Est…" at bounding box center [475, 381] width 431 height 104
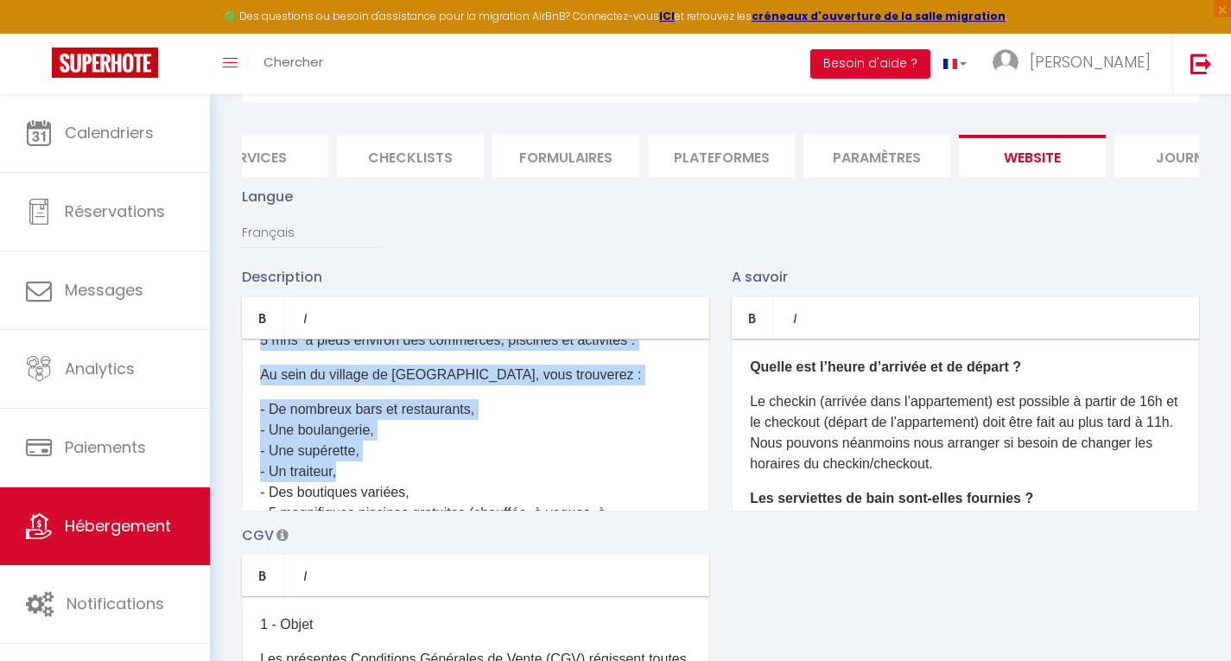
scroll to position [265, 0]
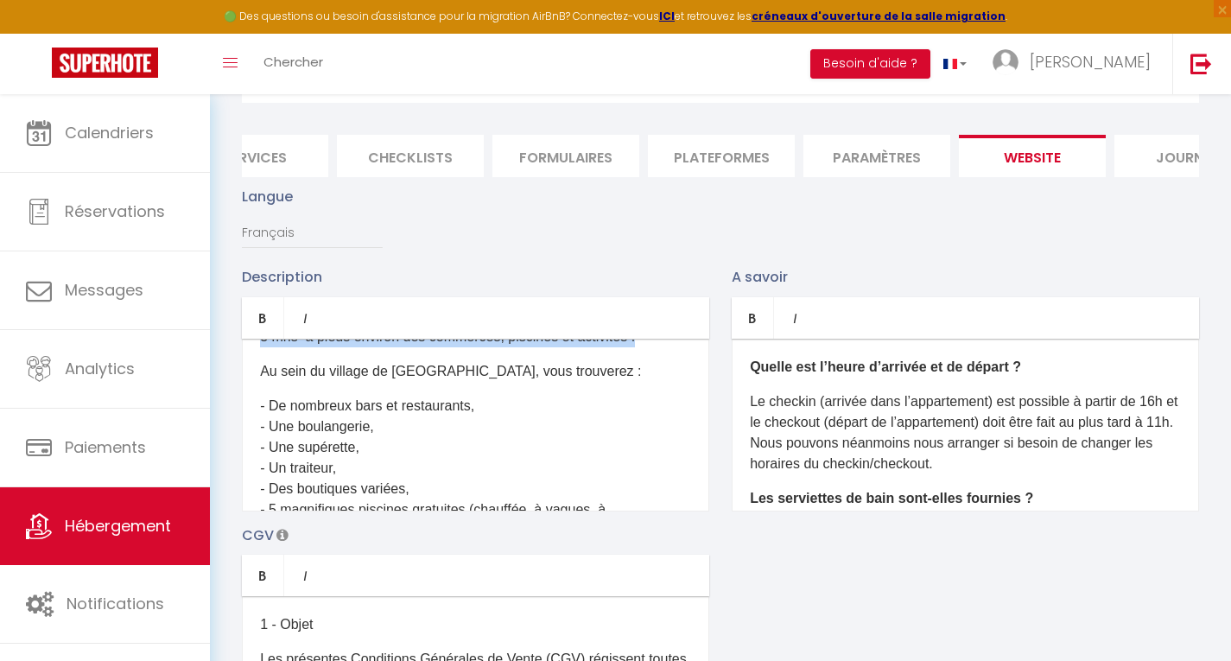
drag, startPoint x: 258, startPoint y: 490, endPoint x: 672, endPoint y: 372, distance: 430.2
click at [672, 372] on div "Ce logement situé dans un petit coin de paradis au cœur d'un cadre idyllique, l…" at bounding box center [475, 425] width 467 height 173
copy p "A proximité des plages (15 mns à pieds environ, accessible également via le pet…"
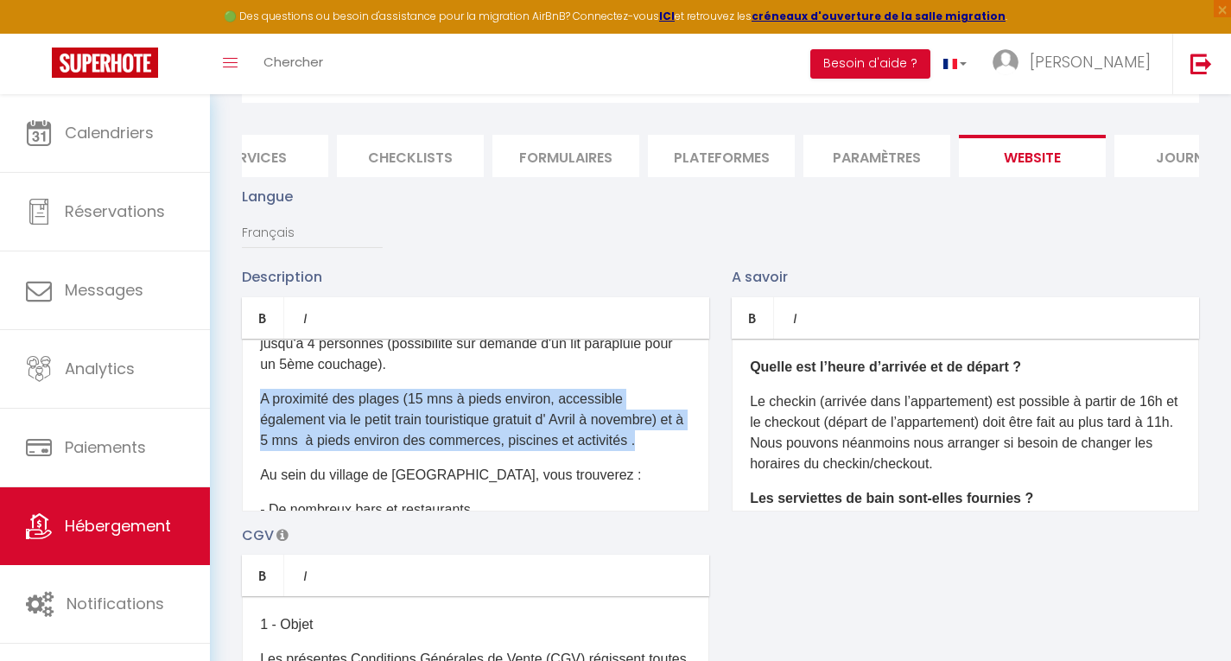
scroll to position [77, 0]
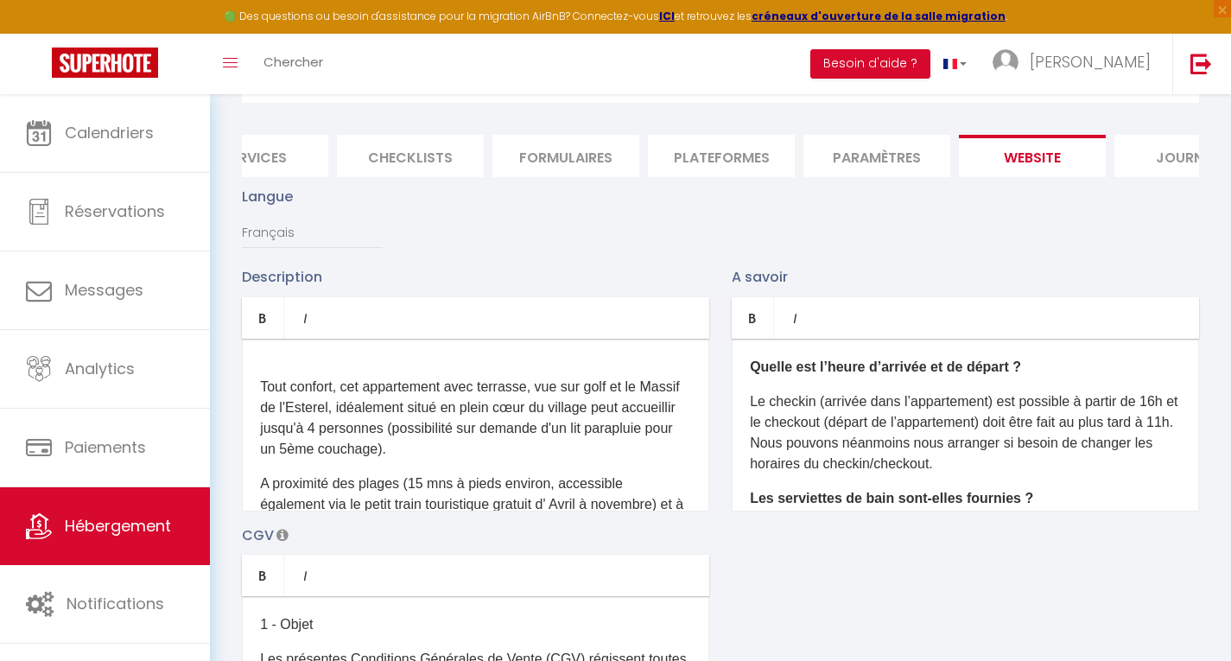
click at [499, 460] on p "Tout confort, cet appartement avec terrasse, vue sur golf et le Massif de l'Est…" at bounding box center [475, 408] width 431 height 104
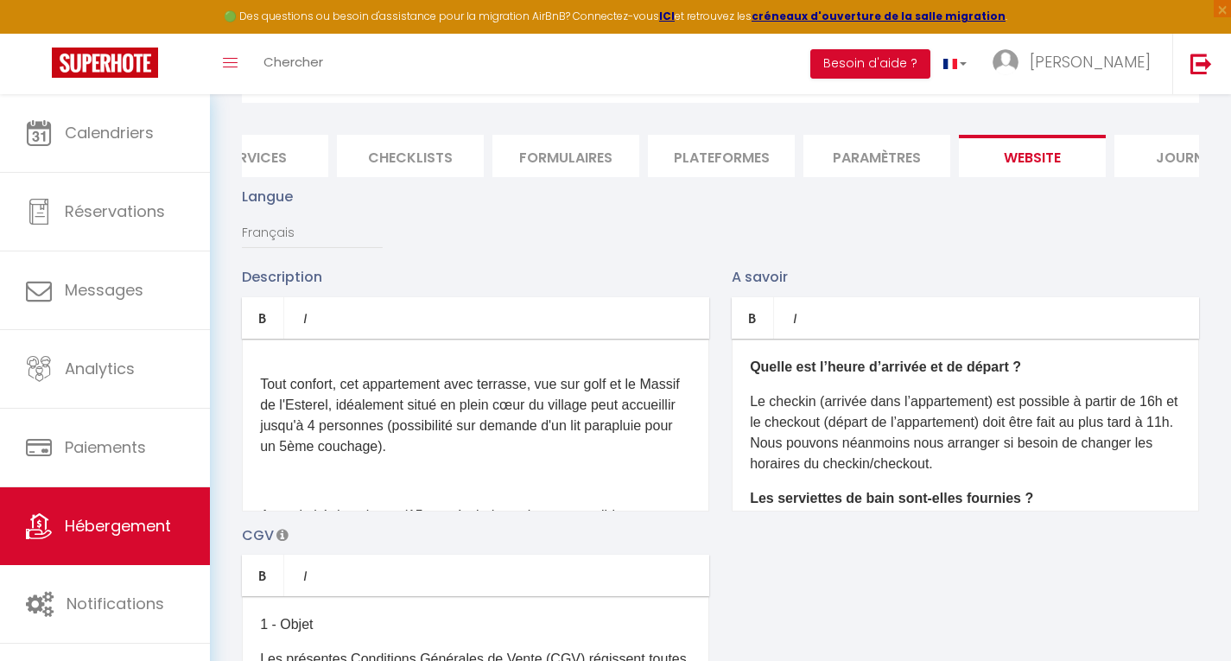
scroll to position [79, 0]
click at [639, 438] on p "Tout confort, cet appartement avec terrasse, vue sur golf et le Massif de l'Est…" at bounding box center [475, 406] width 431 height 104
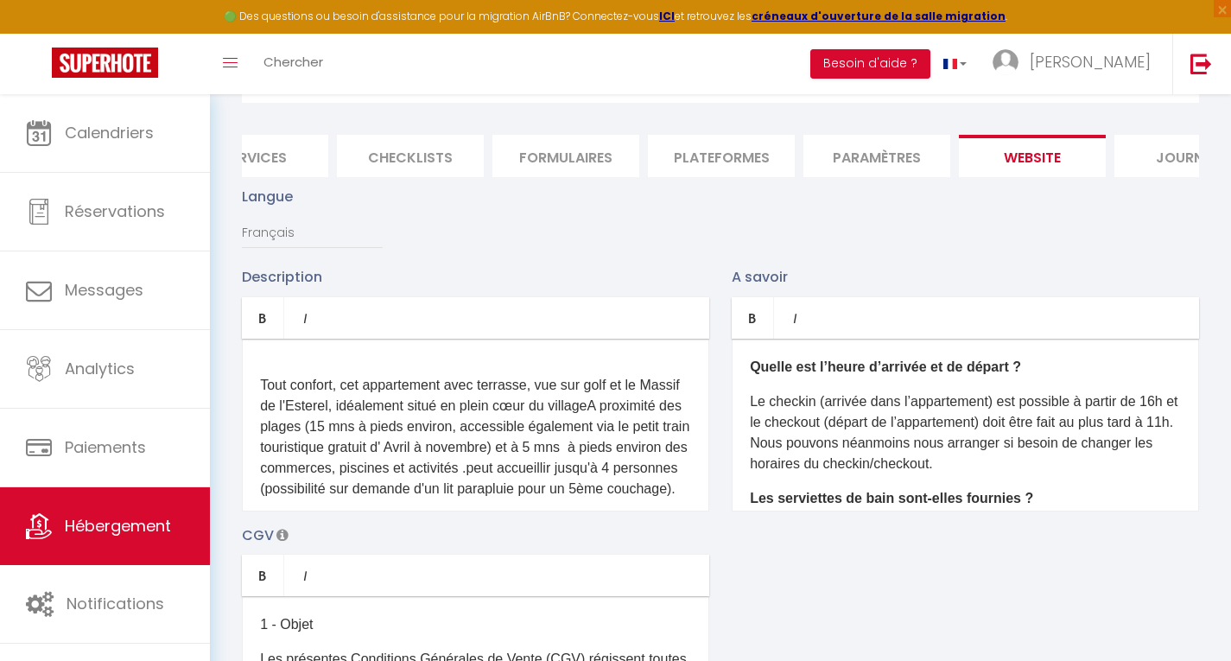
click at [640, 440] on p "Tout confort, cet appartement avec terrasse, vue sur golf et le Massif de l'Est…" at bounding box center [475, 426] width 431 height 145
click at [657, 436] on p "Tout confort, cet appartement avec terrasse, vue sur golf et le Massif de l'Est…" at bounding box center [475, 426] width 431 height 145
click at [306, 459] on p "Tout confort, cet appartement avec terrasse, vue sur golf et le Massif de l'Est…" at bounding box center [475, 426] width 431 height 145
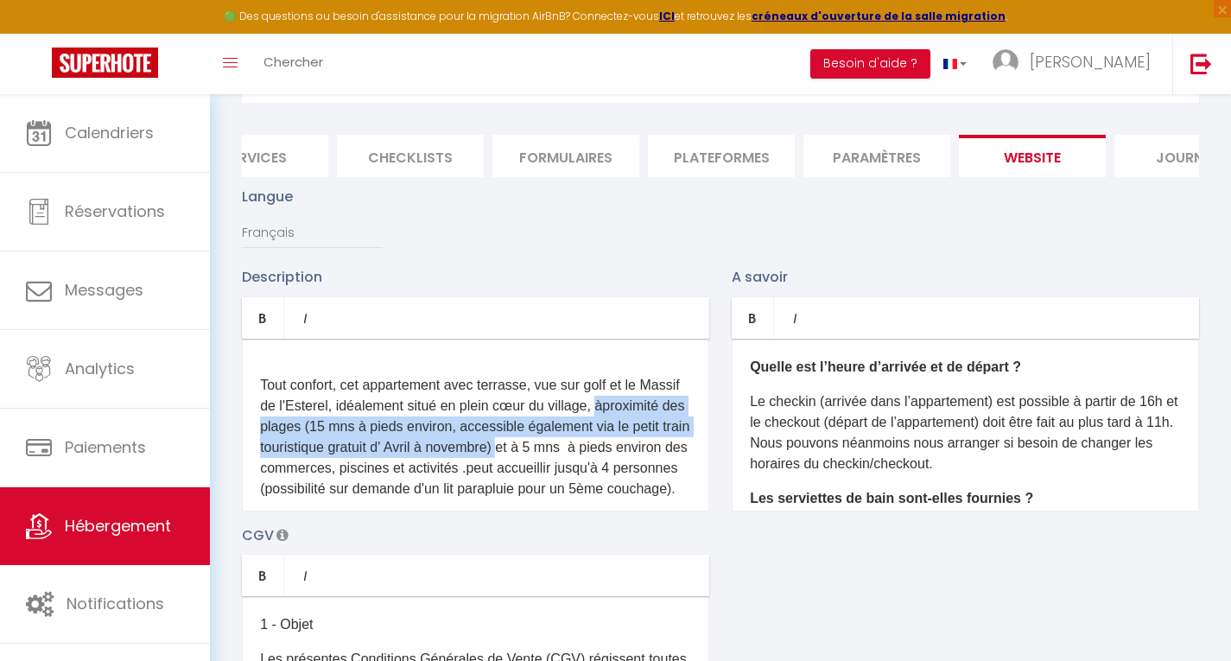
drag, startPoint x: 259, startPoint y: 461, endPoint x: 683, endPoint y: 478, distance: 424.6
click at [683, 478] on div "Ce logement situé dans un petit coin de paradis au cœur d'un cadre idyllique, l…" at bounding box center [475, 425] width 467 height 173
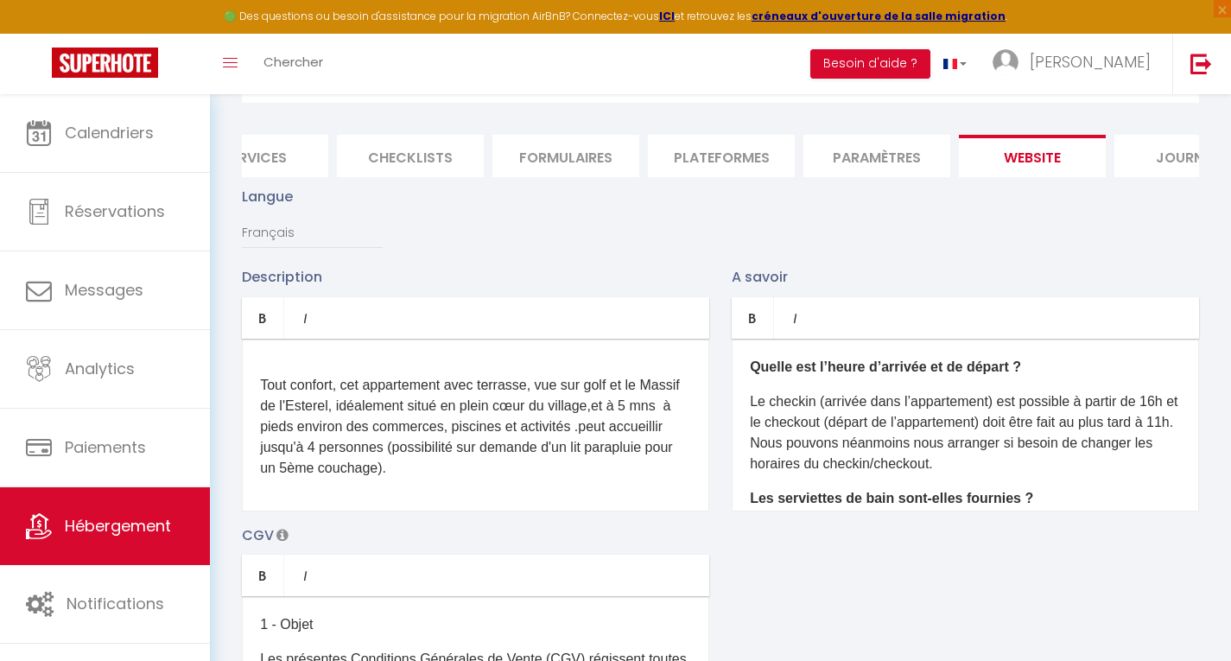
click at [654, 439] on p "Tout confort, cet appartement avec terrasse, vue sur golf et le Massif de l'Est…" at bounding box center [475, 416] width 431 height 124
click at [658, 435] on p "Tout confort, cet appartement avec terrasse, vue sur golf et le Massif de l'Est…" at bounding box center [475, 416] width 431 height 124
click at [666, 435] on p "Tout confort, cet appartement avec terrasse, vue sur golf et le Massif de l'Est…" at bounding box center [475, 416] width 431 height 124
drag, startPoint x: 389, startPoint y: 458, endPoint x: 260, endPoint y: 469, distance: 129.2
click at [260, 469] on p "Tout confort, cet appartement avec terrasse, vue sur golf et le Massif de l'Est…" at bounding box center [475, 416] width 431 height 124
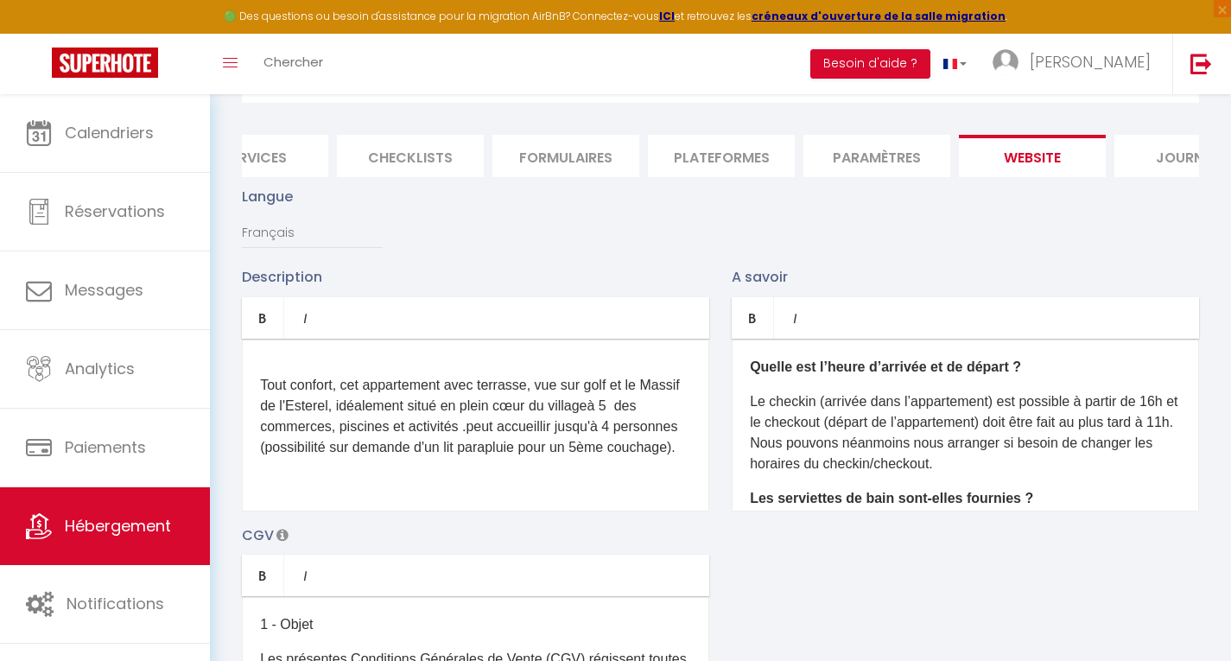
click at [512, 457] on p "Tout confort, cet appartement avec terrasse, vue sur golf et le Massif de l'Est…" at bounding box center [475, 406] width 431 height 104
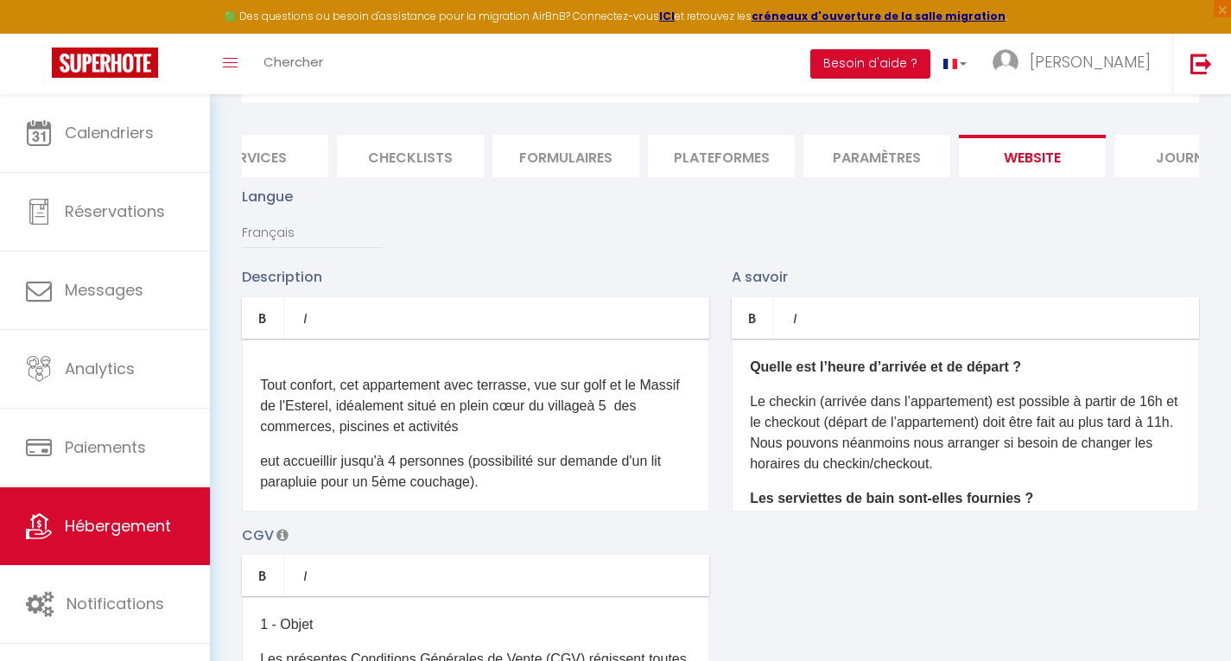
click at [662, 437] on p "Tout confort, cet appartement avec terrasse, vue sur golf et le Massif de l'Est…" at bounding box center [475, 395] width 431 height 83
click at [655, 437] on p "Tout confort, cet appartement avec terrasse, vue sur golf et le Massif de l'Est…" at bounding box center [475, 395] width 431 height 83
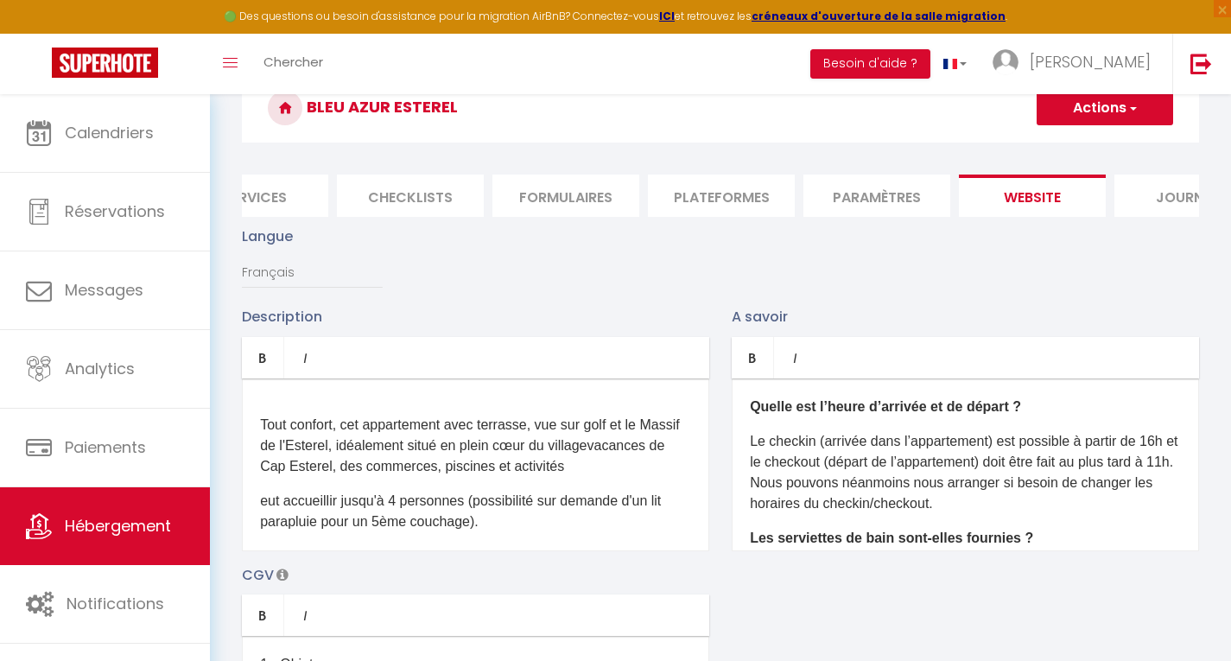
scroll to position [0, 0]
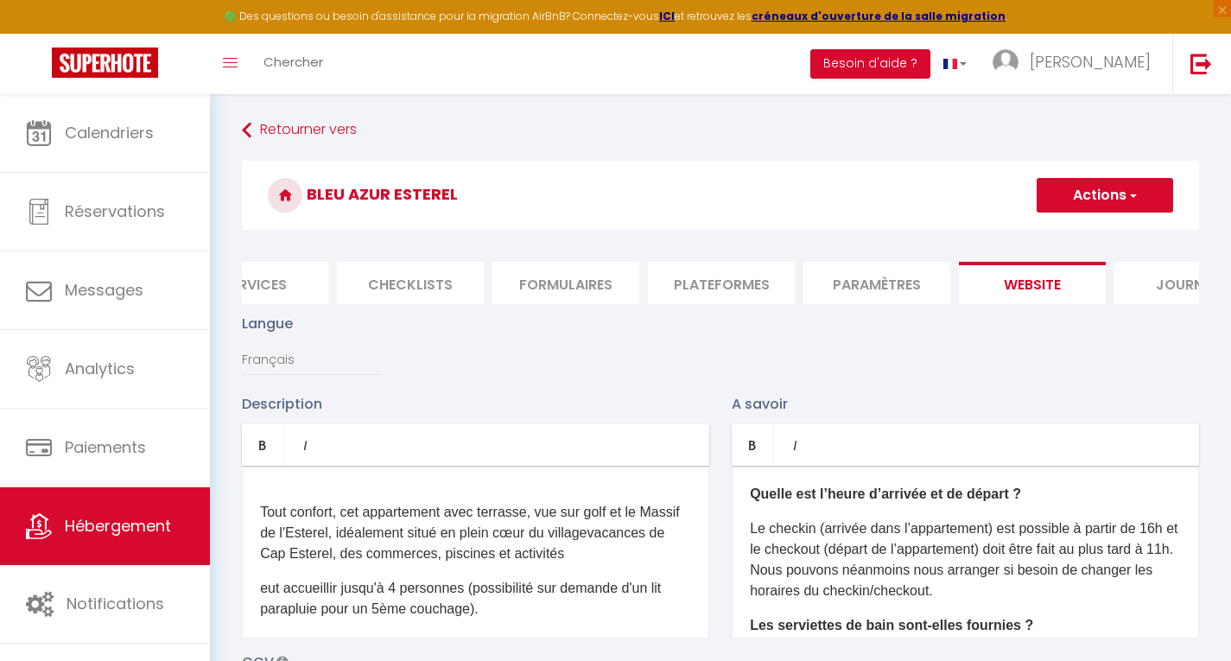
click at [1132, 194] on span "button" at bounding box center [1132, 195] width 11 height 17
click at [1092, 238] on input "Enregistrer" at bounding box center [1085, 233] width 64 height 17
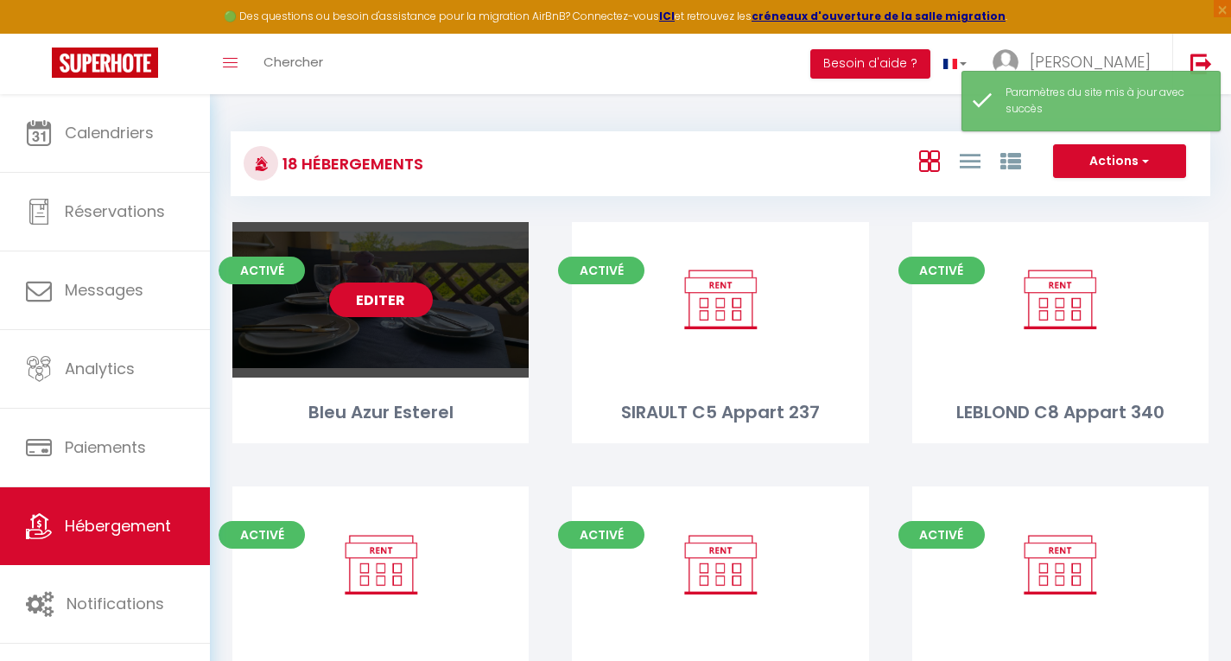
click at [385, 296] on link "Editer" at bounding box center [381, 300] width 104 height 35
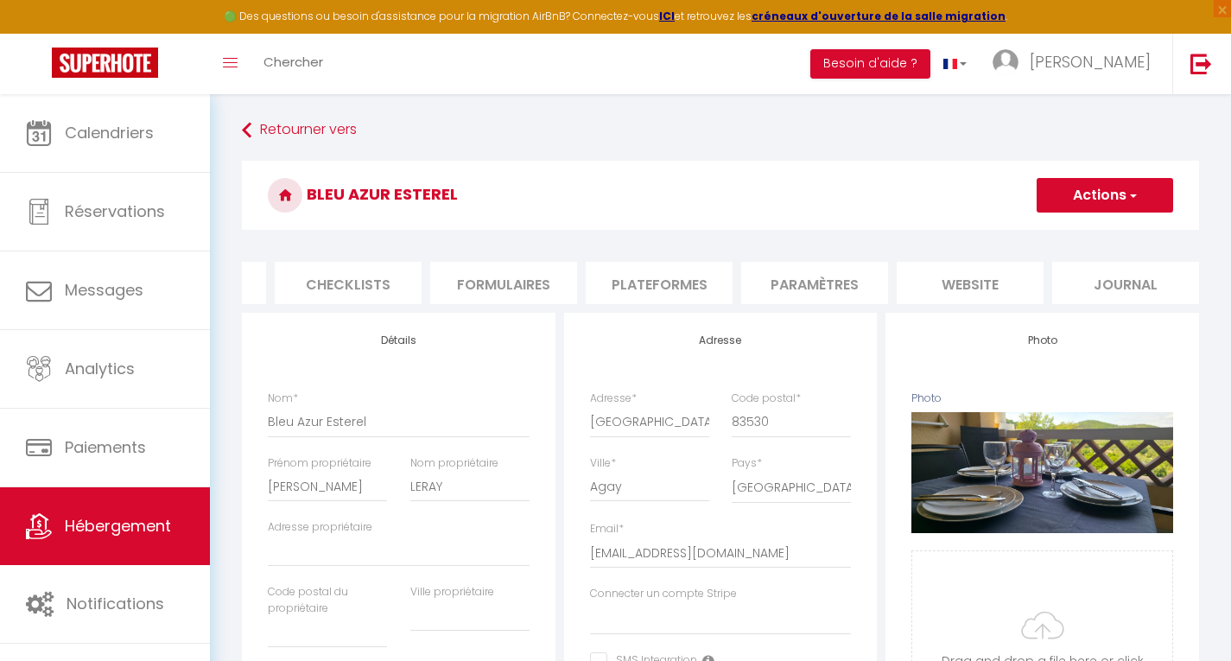
scroll to position [0, 598]
click at [935, 276] on li "website" at bounding box center [961, 283] width 147 height 42
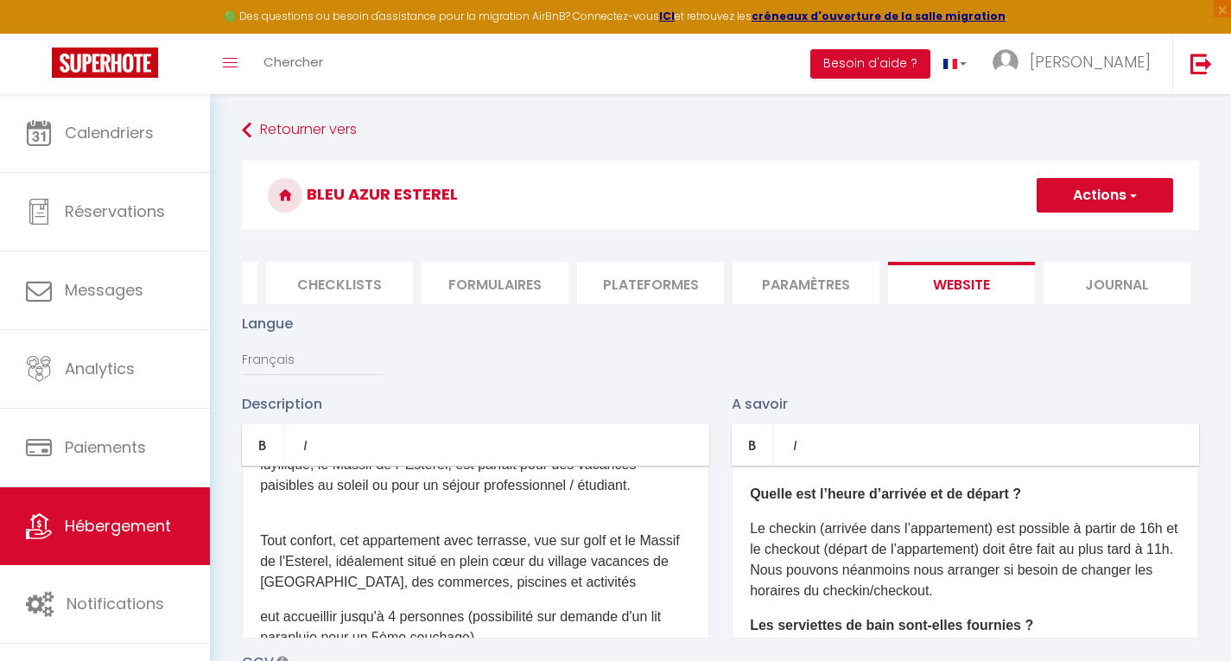
scroll to position [69, 0]
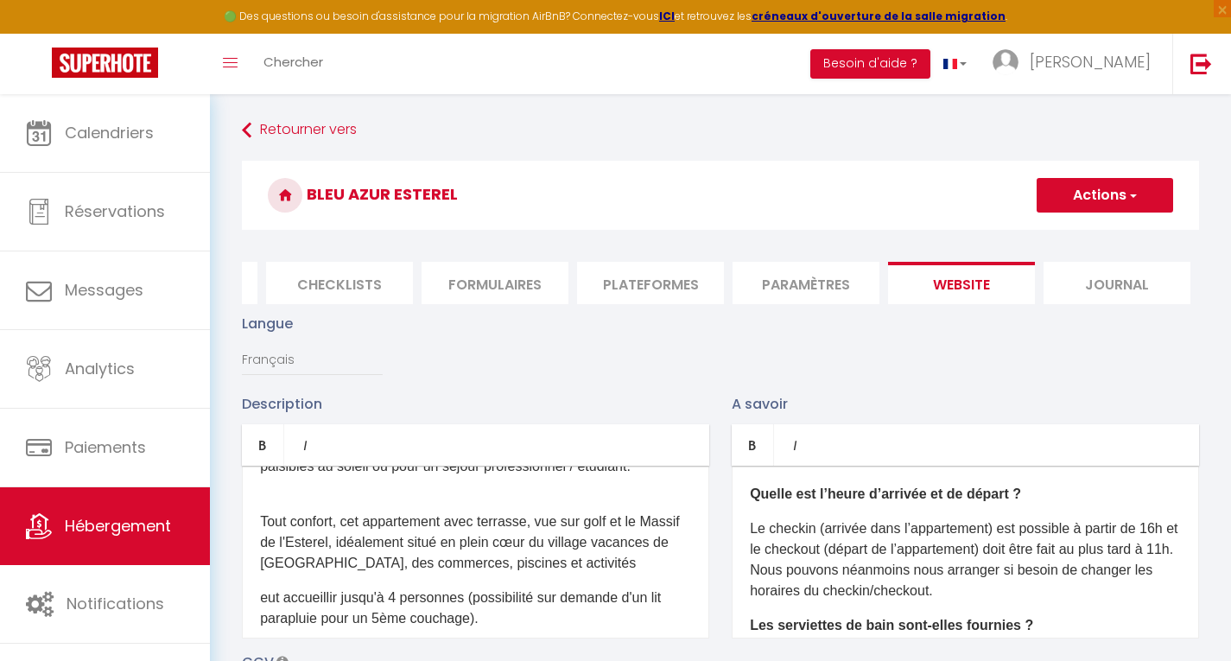
click at [452, 574] on p "Tout confort, cet appartement avec terrasse, vue sur golf et le Massif de l'Est…" at bounding box center [475, 532] width 431 height 83
click at [379, 574] on p "Tout confort, cet appartement avec terrasse, vue sur golf et le Massif de l'Est…" at bounding box center [475, 532] width 431 height 83
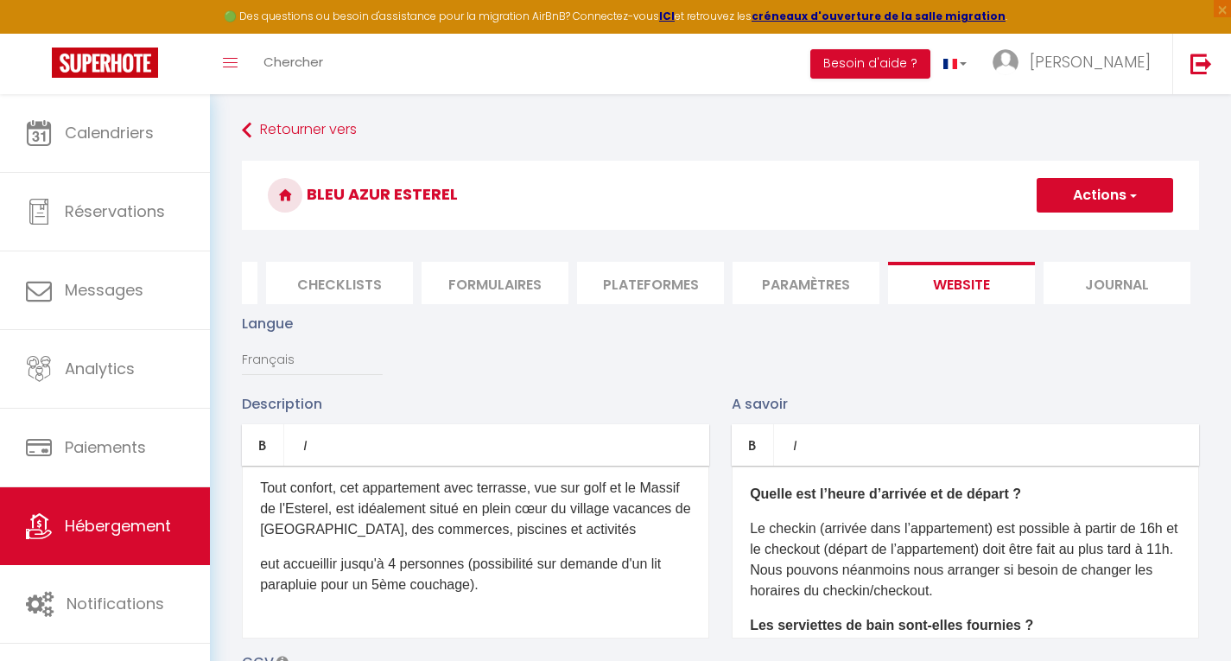
scroll to position [104, 0]
click at [321, 539] on p "Tout confort, cet appartement avec terrasse, vue sur golf et le Massif de l'Est…" at bounding box center [475, 497] width 431 height 83
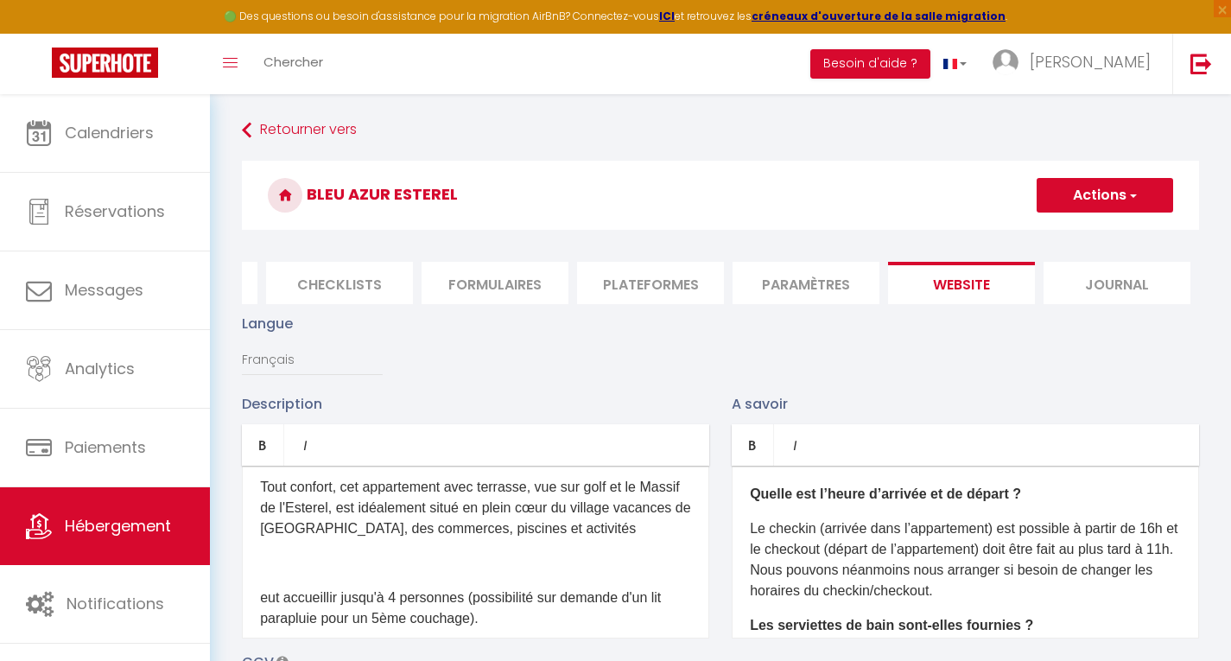
click at [280, 574] on p at bounding box center [475, 563] width 431 height 21
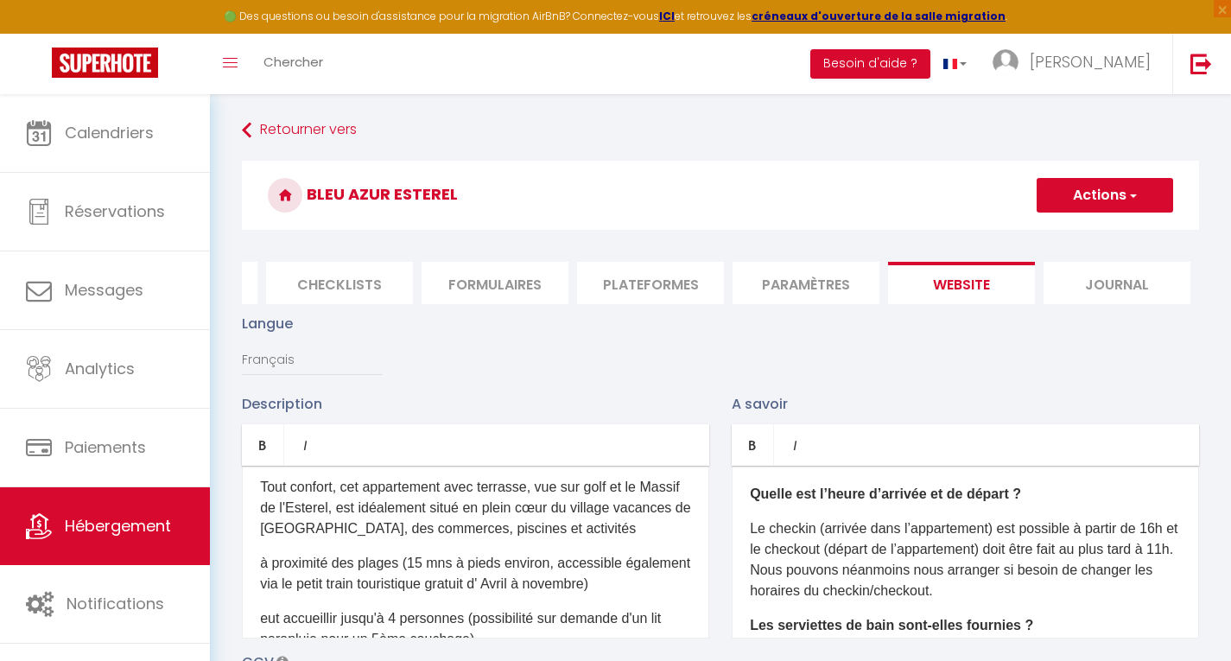
click at [260, 594] on p "à proximité des plages (15 mns à pieds environ, accessible également via le pet…" at bounding box center [475, 573] width 431 height 41
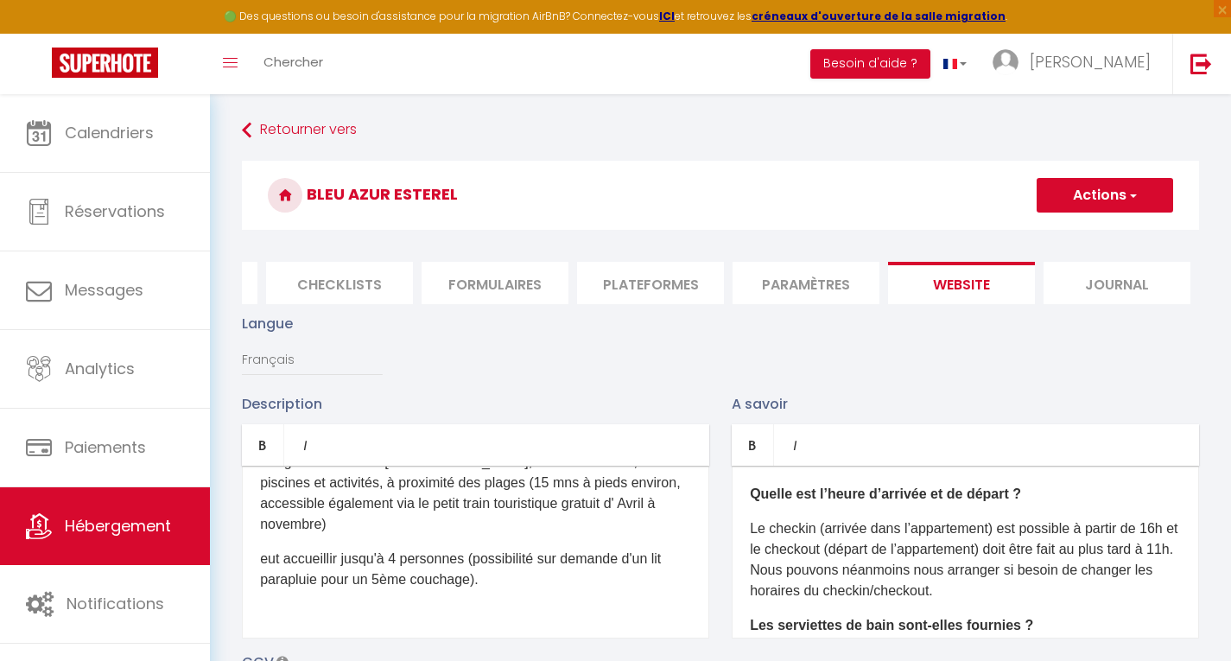
scroll to position [173, 0]
click at [280, 588] on p "eut accueillir jusqu'à 4 personnes (possibilité sur demande d'un lit parapluie …" at bounding box center [475, 566] width 431 height 41
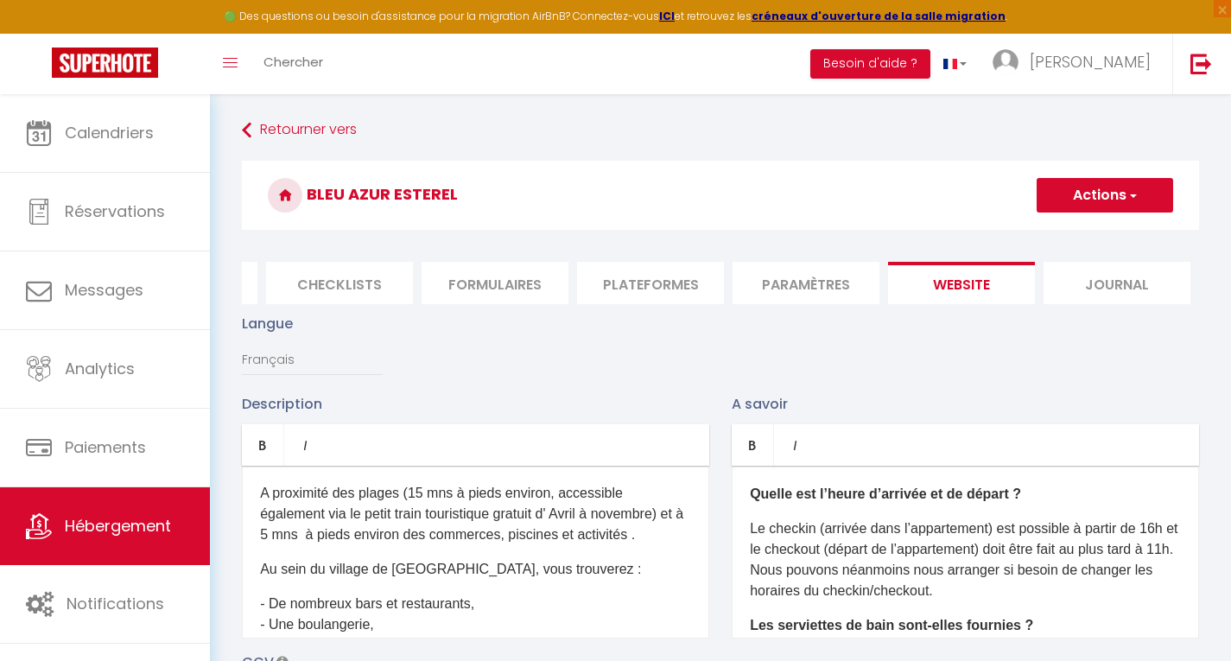
scroll to position [326, 0]
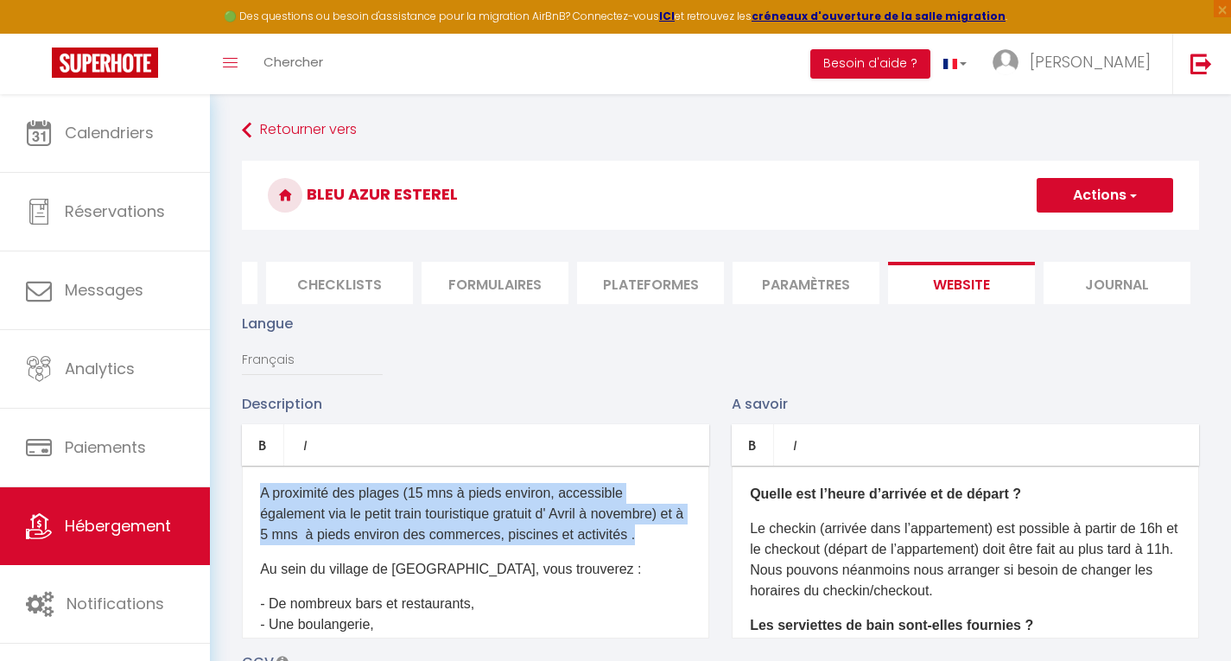
drag, startPoint x: 263, startPoint y: 524, endPoint x: 674, endPoint y: 577, distance: 414.6
click at [674, 545] on p "A proximité des plages (15 mns à pieds environ, accessible également via le pet…" at bounding box center [475, 514] width 431 height 62
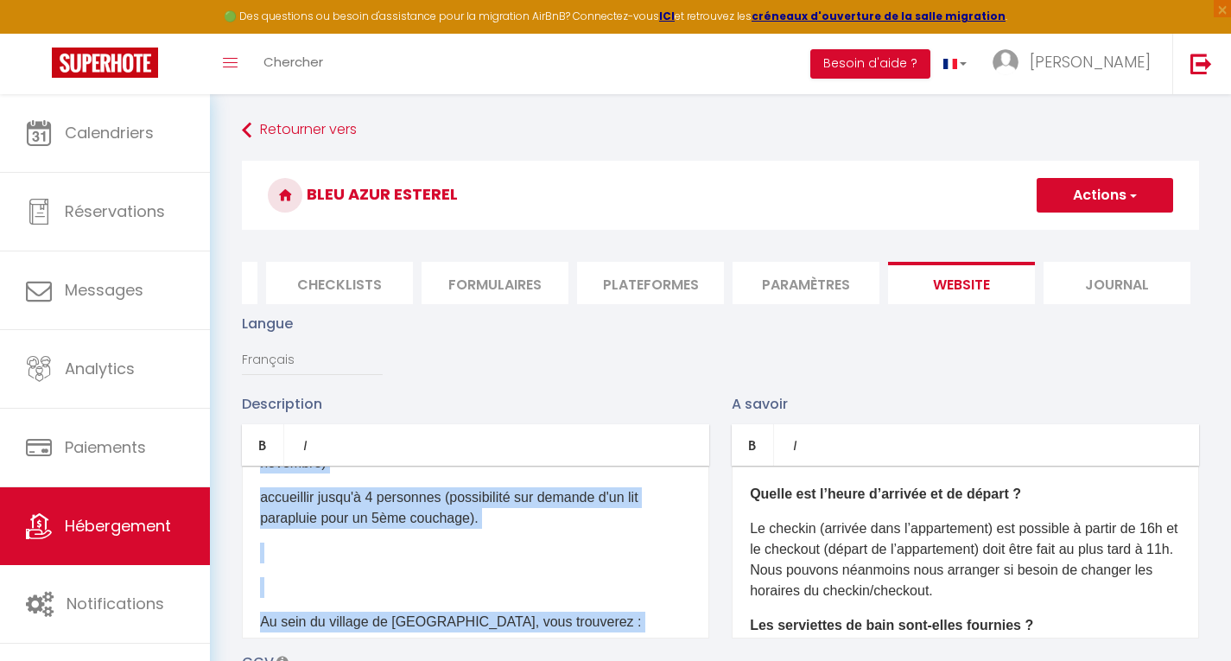
scroll to position [156, 0]
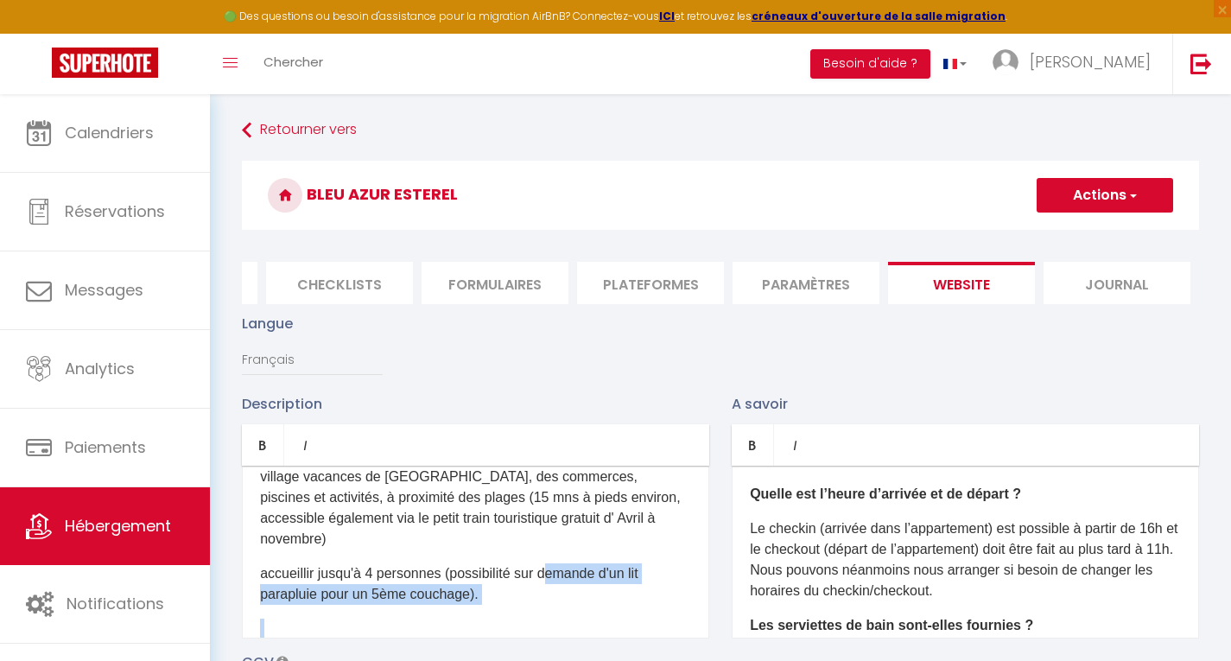
drag, startPoint x: 260, startPoint y: 548, endPoint x: 545, endPoint y: 600, distance: 289.8
click at [545, 600] on div "Ce logement situé dans un petit coin de paradis au cœur d'un cadre idyllique, l…" at bounding box center [475, 552] width 467 height 173
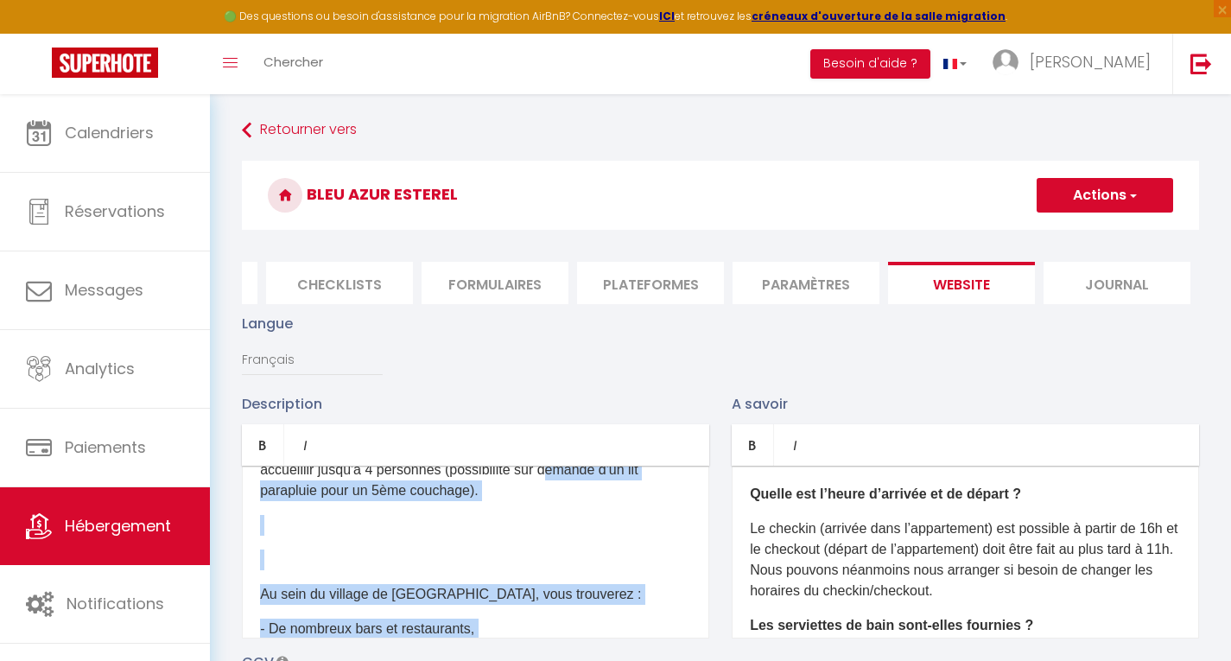
scroll to position [259, 0]
click at [555, 570] on p at bounding box center [475, 560] width 431 height 21
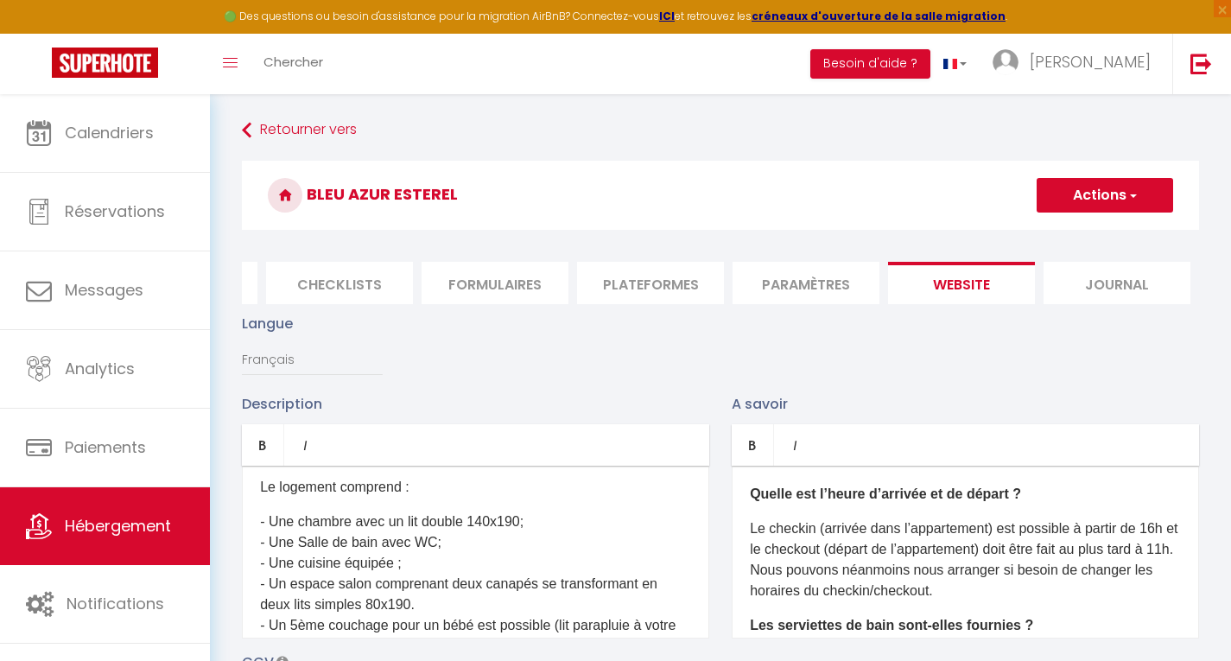
scroll to position [812, 0]
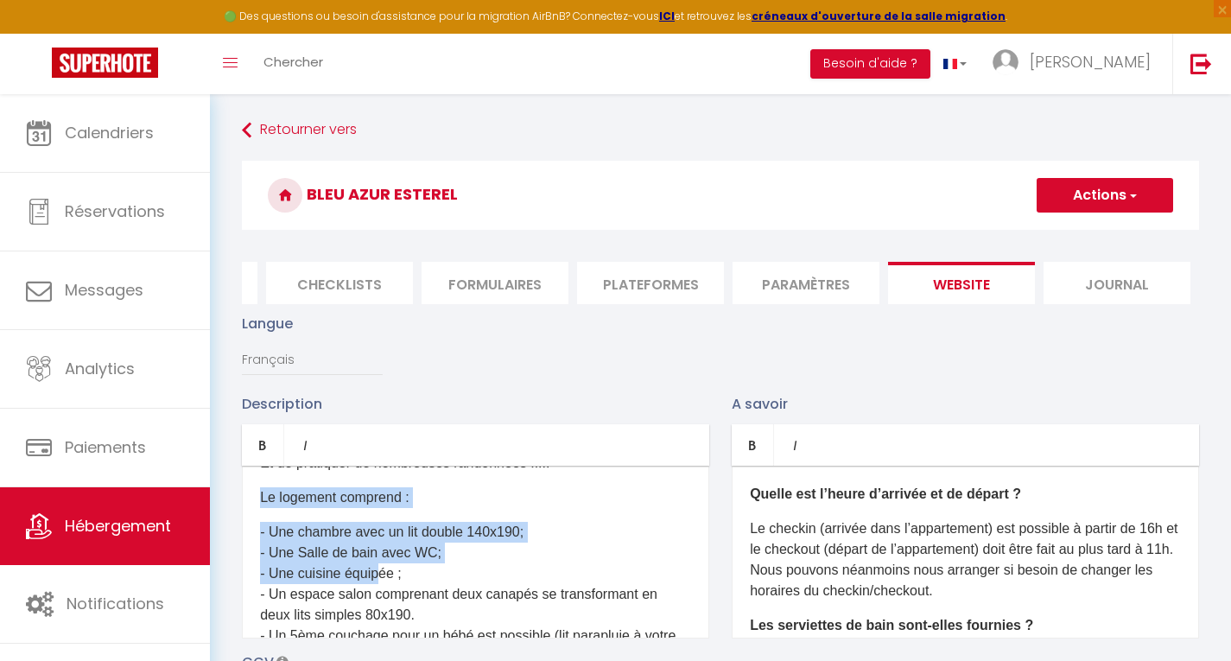
drag, startPoint x: 259, startPoint y: 509, endPoint x: 381, endPoint y: 597, distance: 150.4
click at [381, 597] on div "Ce logement situé dans un petit coin de paradis au cœur d'un cadre idyllique, l…" at bounding box center [475, 552] width 467 height 173
click at [471, 508] on p "Le logement comprend :" at bounding box center [475, 497] width 431 height 21
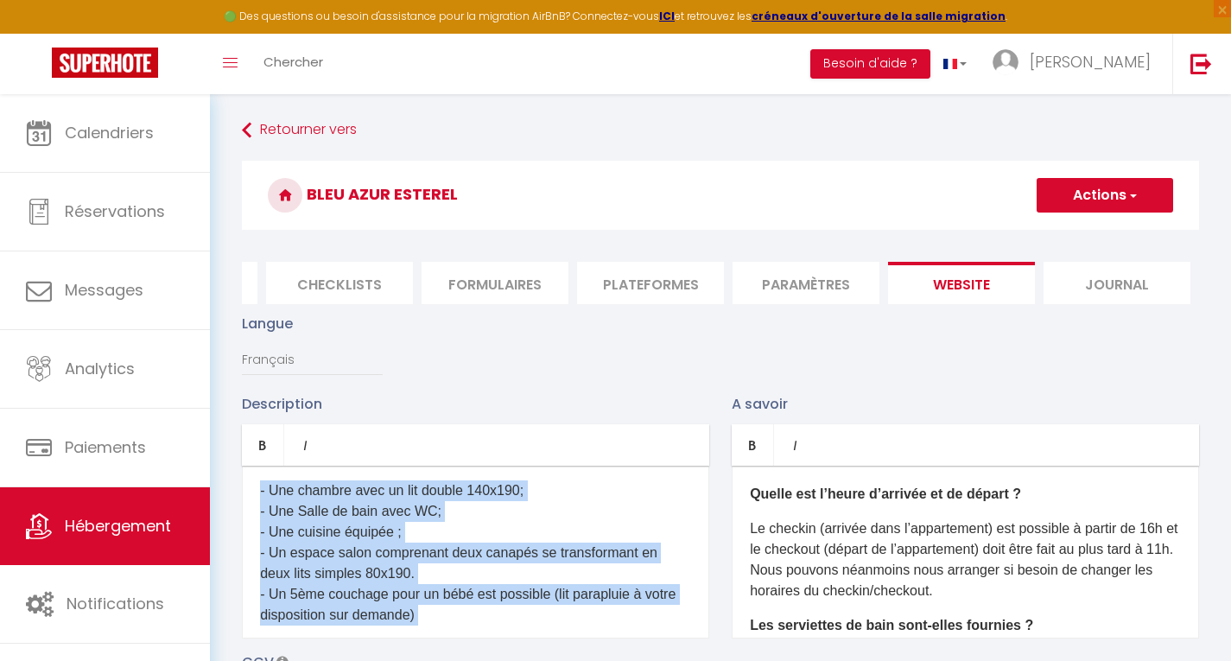
scroll to position [906, 0]
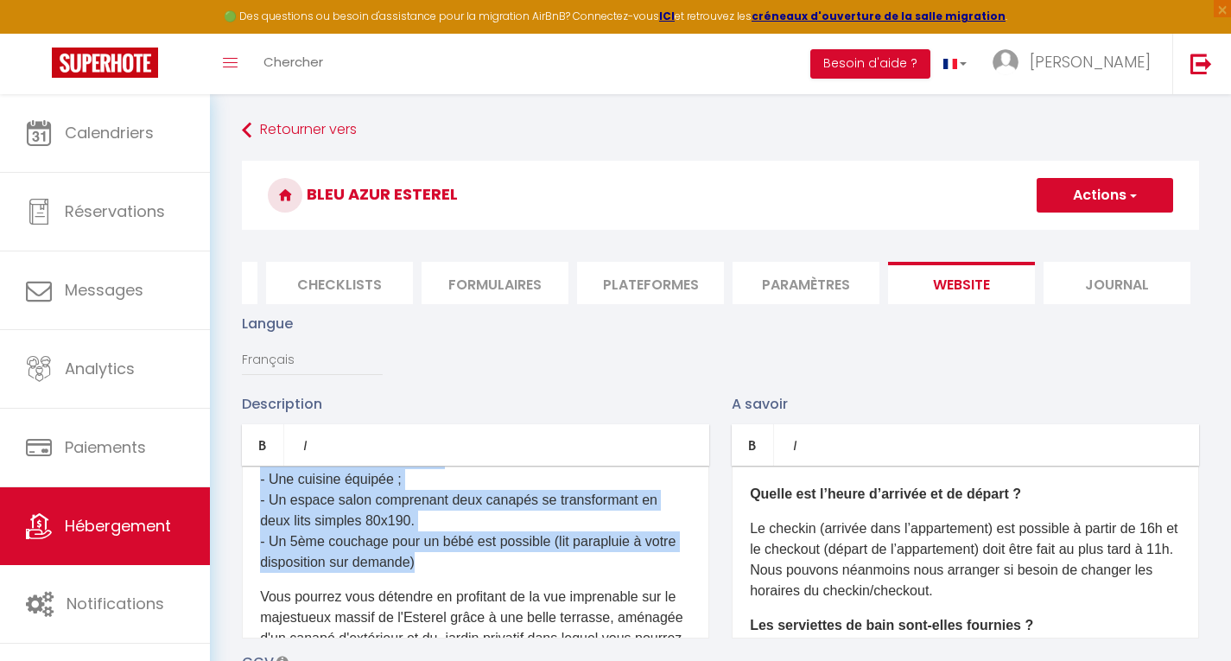
drag, startPoint x: 256, startPoint y: 509, endPoint x: 593, endPoint y: 581, distance: 344.5
click at [593, 581] on div "Ce logement situé dans un petit coin de paradis au cœur d'un cadre idyllique, l…" at bounding box center [475, 552] width 467 height 173
copy div "Le logement comprend : - Une chambre avec un lit double 140x190; - Une Salle de…"
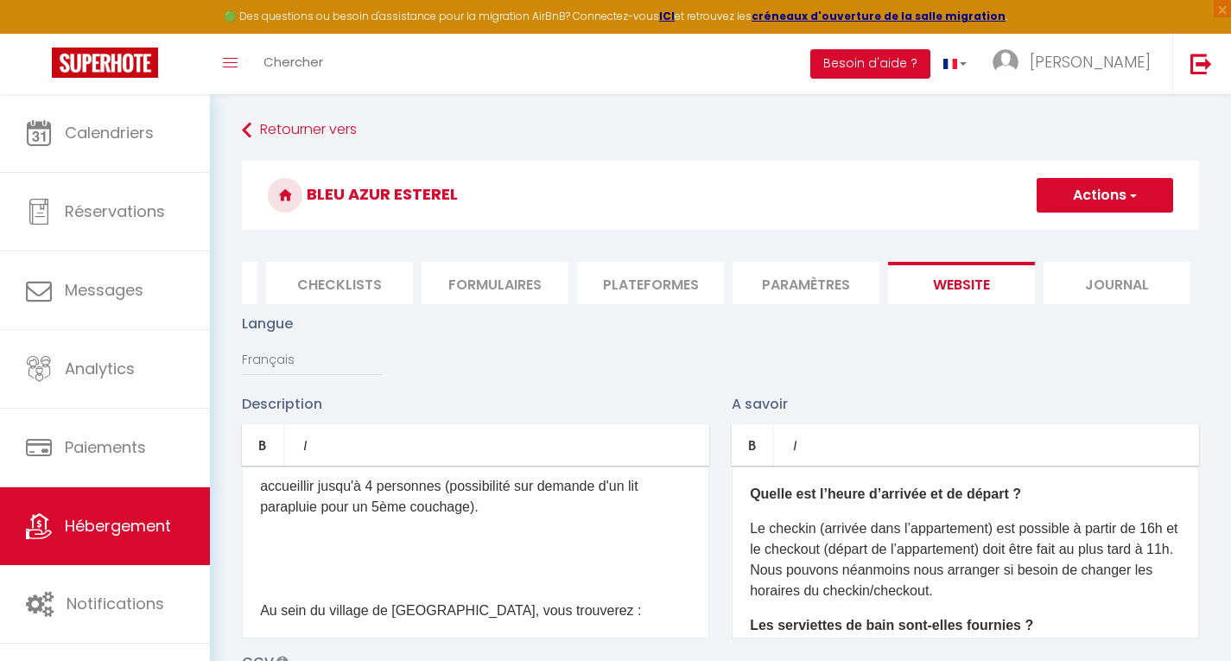
scroll to position [242, 0]
click at [273, 553] on p at bounding box center [475, 542] width 431 height 21
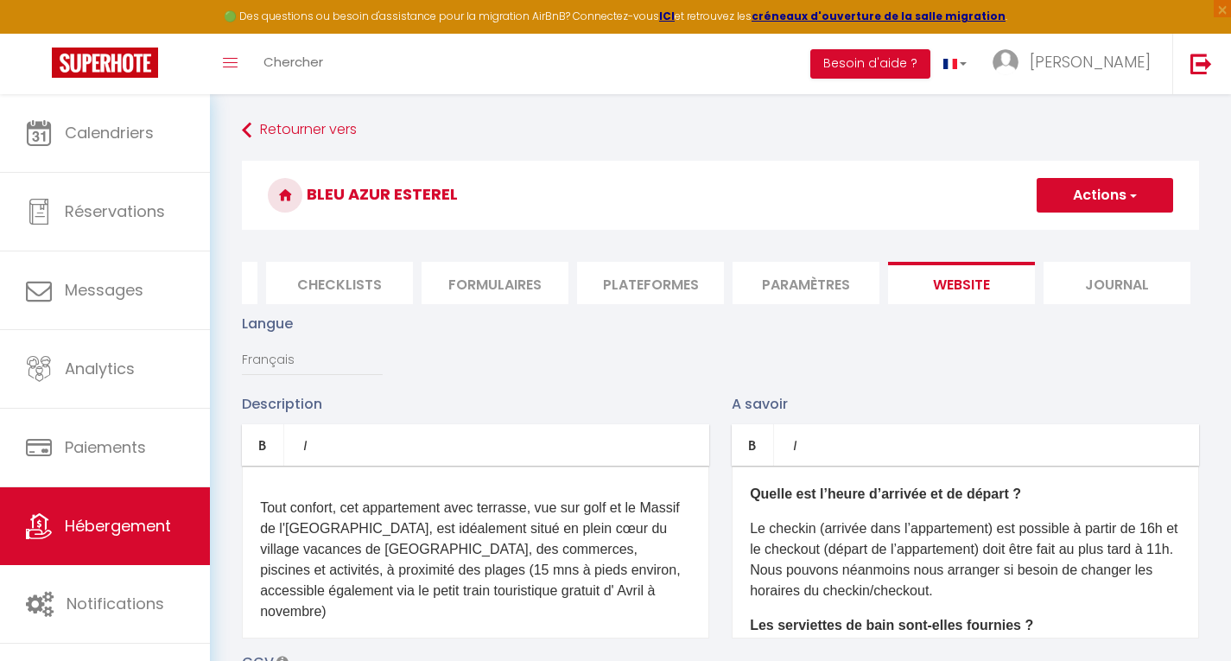
scroll to position [69, 0]
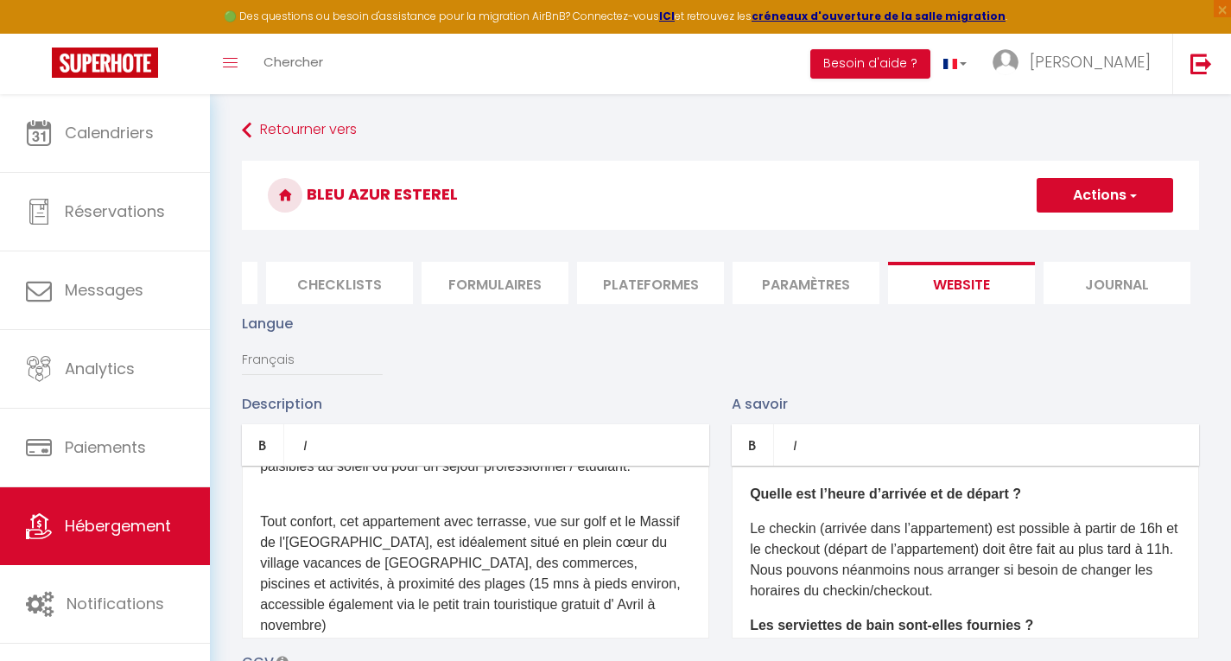
click at [283, 523] on div "Ce logement situé dans un petit coin de paradis au cœur d'un cadre idyllique, l…" at bounding box center [475, 552] width 467 height 173
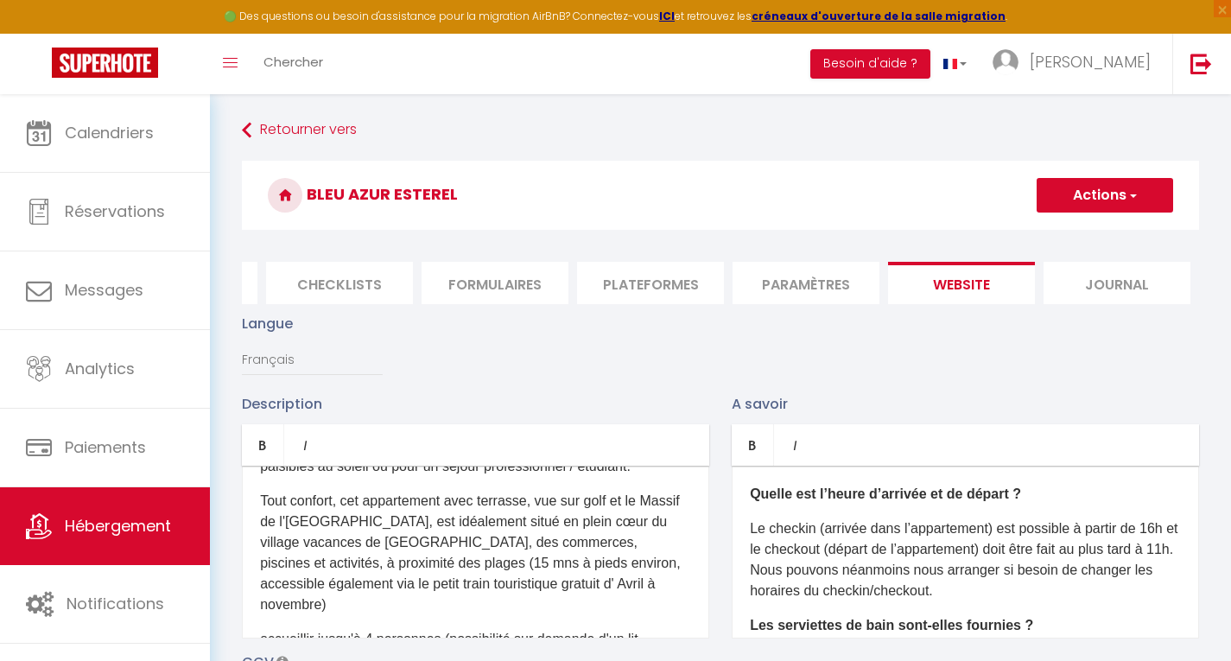
click at [512, 552] on p "Tout confort, cet appartement avec terrasse, vue sur golf et le Massif de l'Est…" at bounding box center [475, 553] width 431 height 124
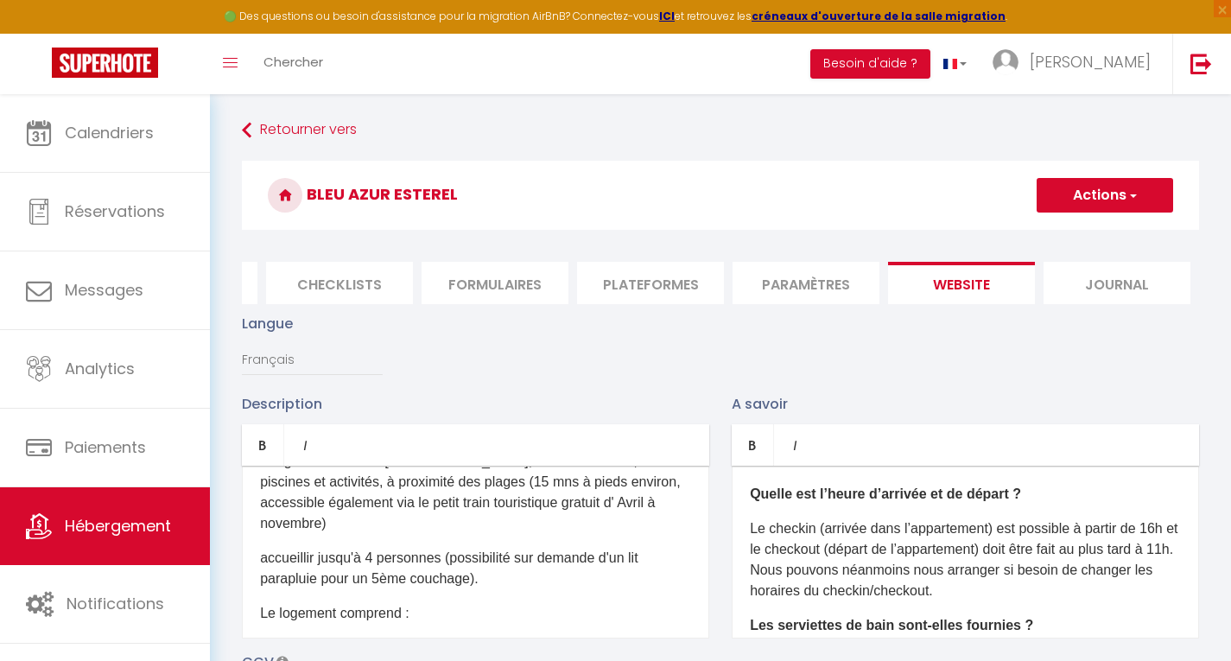
scroll to position [173, 0]
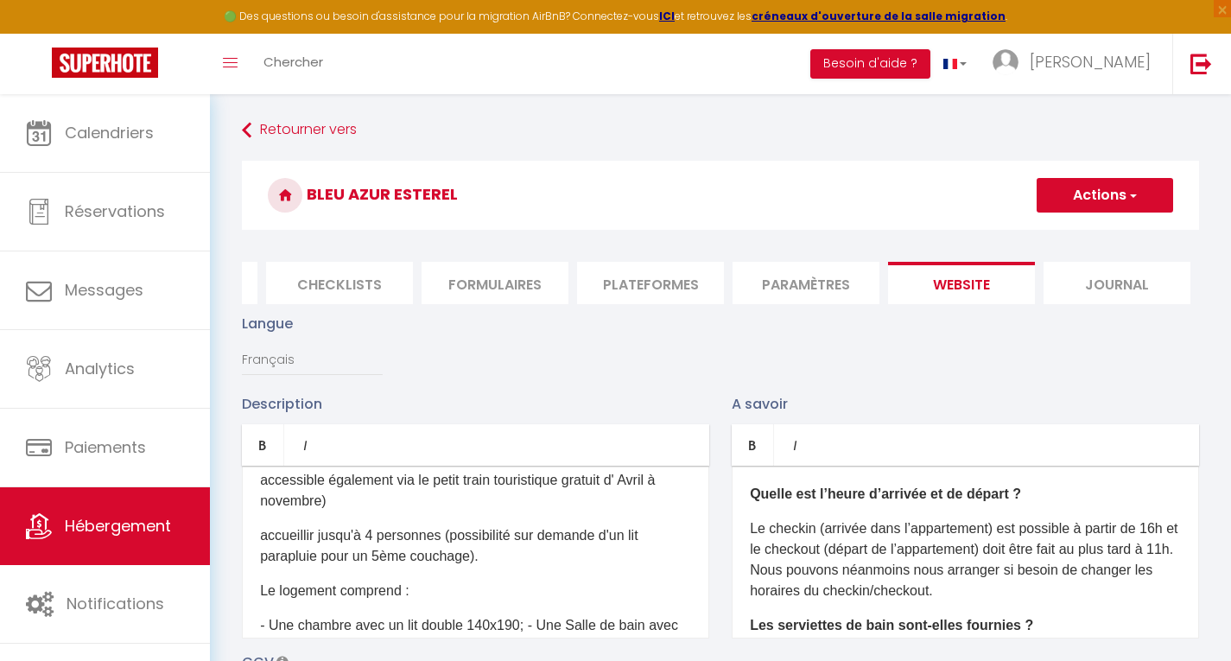
click at [263, 567] on p "accueillir jusqu'à 4 personnes (possibilité sur demande d'un lit parapluie pour…" at bounding box center [475, 545] width 431 height 41
click at [336, 601] on p "Le logement comprend :" at bounding box center [475, 591] width 431 height 21
click at [504, 601] on p "Le logement pouvant accueillir jusqu'à personne comprend :" at bounding box center [475, 591] width 431 height 21
drag, startPoint x: 264, startPoint y: 564, endPoint x: 504, endPoint y: 581, distance: 240.8
click at [504, 567] on p "accueillir jusqu'à 4 personnes (possibilité sur demande d'un lit parapluie pour…" at bounding box center [475, 545] width 431 height 41
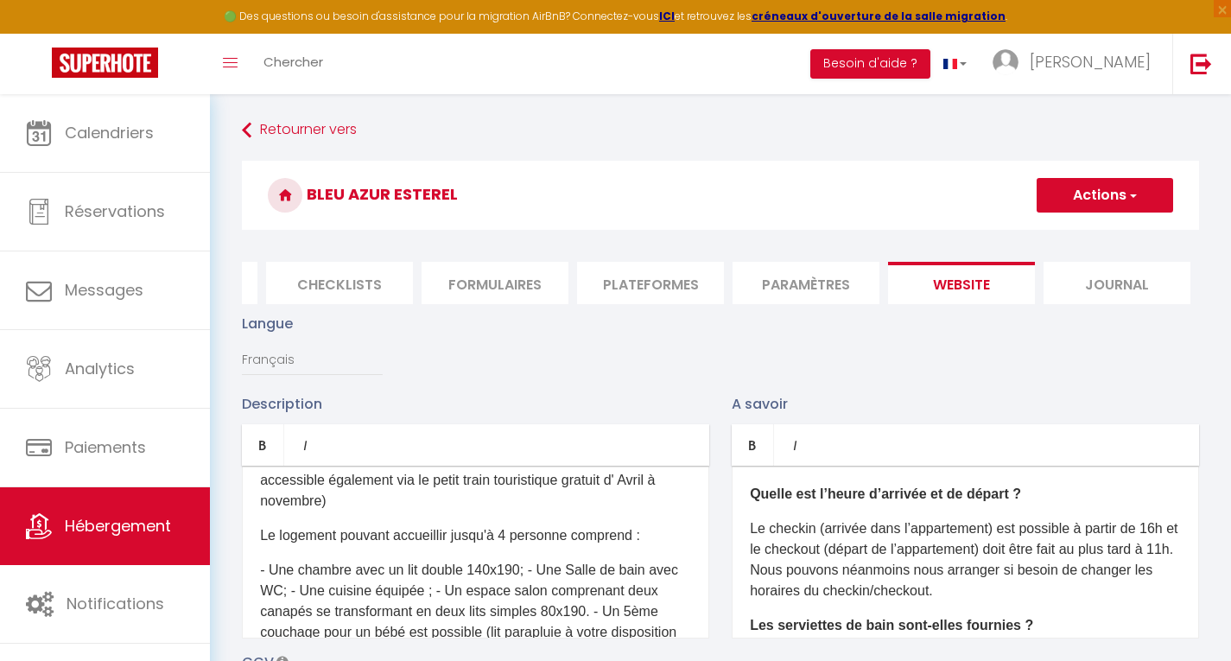
click at [351, 601] on p "- Une chambre avec un lit double 140x190; - Une Salle de bain avec WC; - Une cu…" at bounding box center [475, 612] width 431 height 104
click at [532, 601] on p "- Une chambre avec un lit double 140x190; - Une Salle de bain avec WC; - Une cu…" at bounding box center [475, 612] width 431 height 104
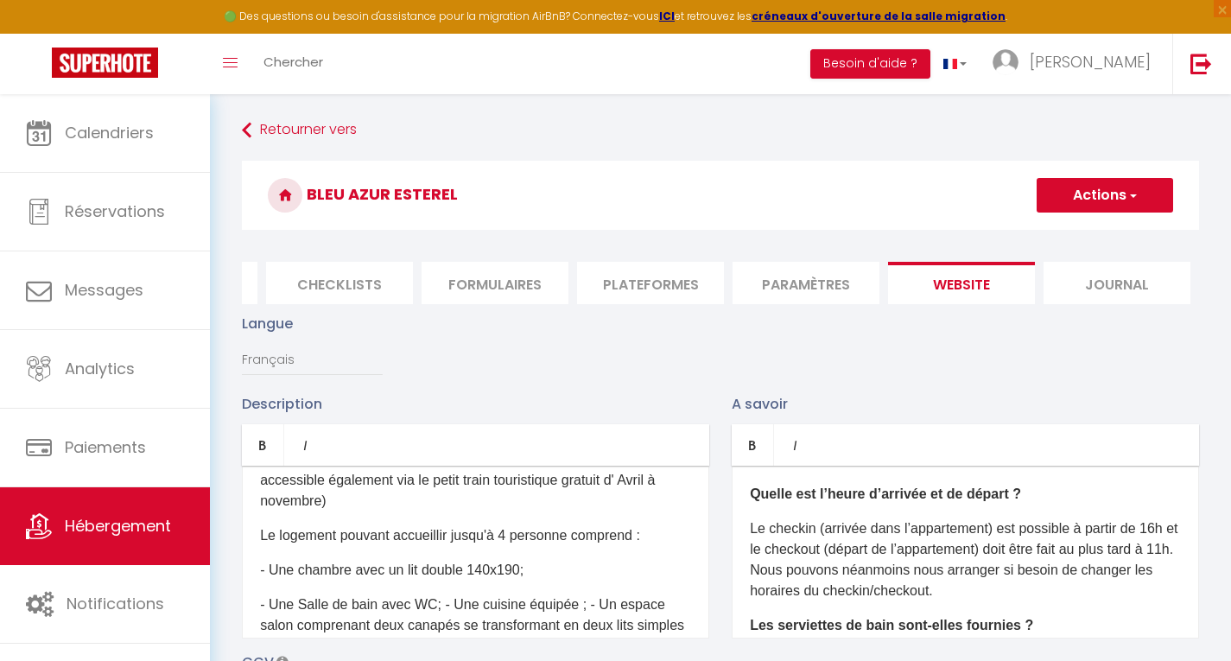
click at [425, 581] on p "- Une chambre avec un lit double 140x190;" at bounding box center [475, 570] width 431 height 21
click at [357, 581] on p "- Une chambre avec un lit double 140x190;" at bounding box center [475, 570] width 431 height 21
drag, startPoint x: 435, startPoint y: 601, endPoint x: 567, endPoint y: 598, distance: 132.2
click at [567, 581] on p "- Une chambre cabine avec un lit double 140x190;" at bounding box center [475, 570] width 431 height 21
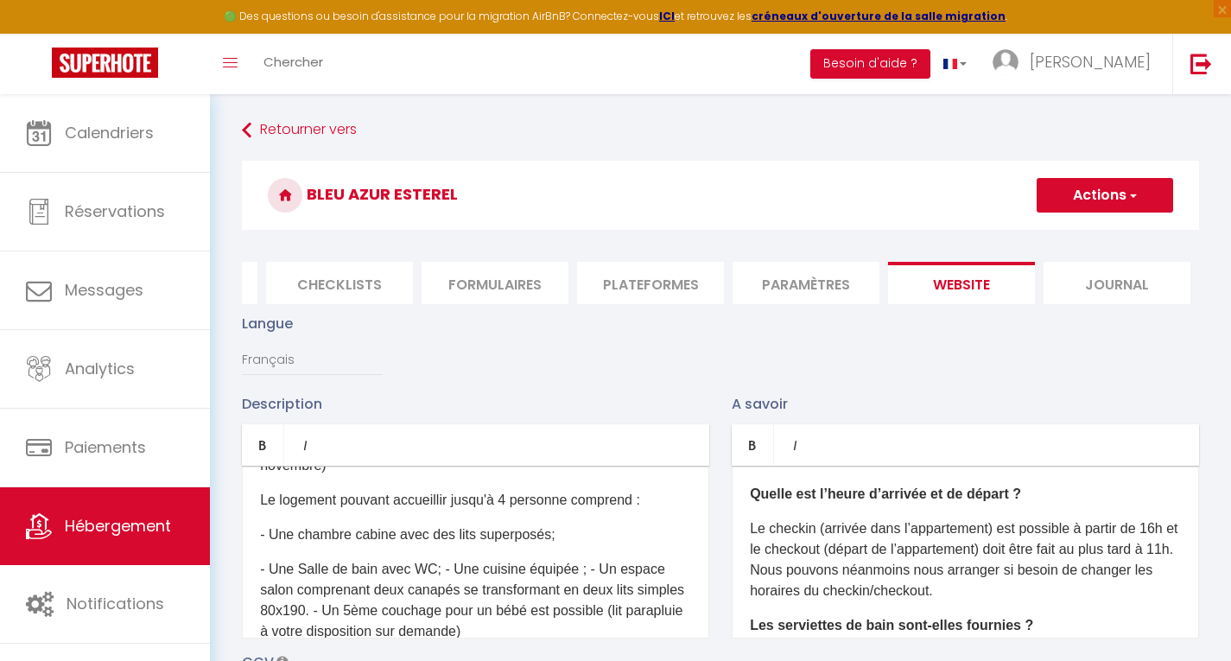
scroll to position [202, 0]
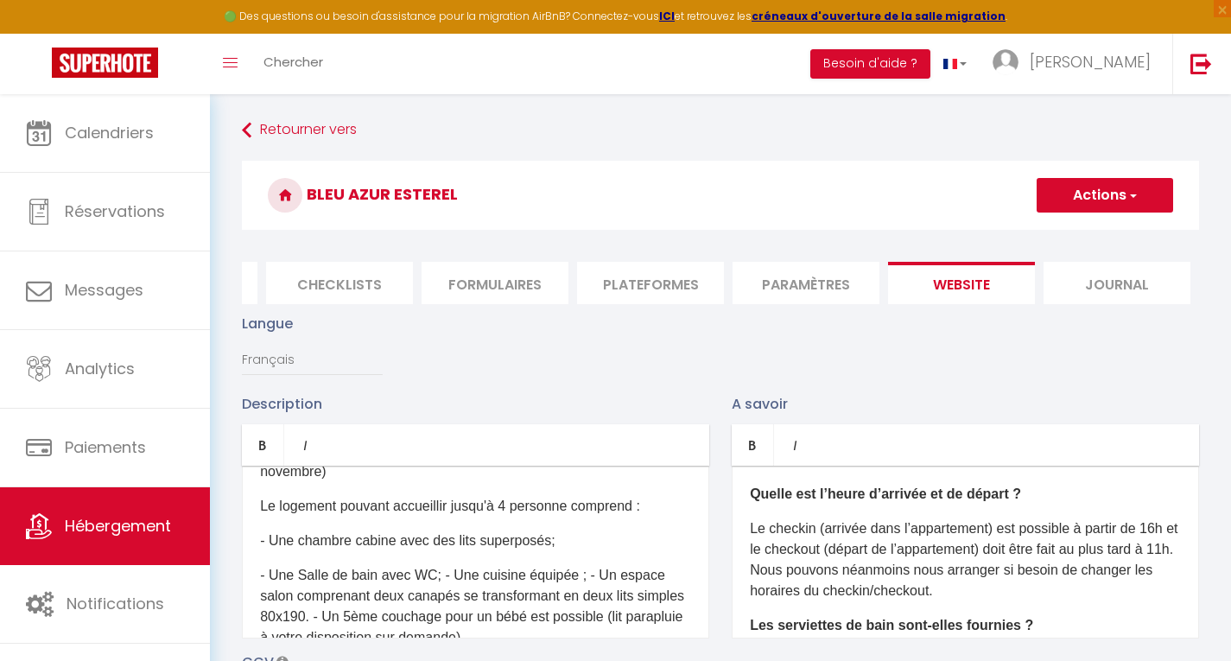
click at [562, 551] on p "- Une chambre cabine avec des lits superposés;" at bounding box center [475, 541] width 431 height 21
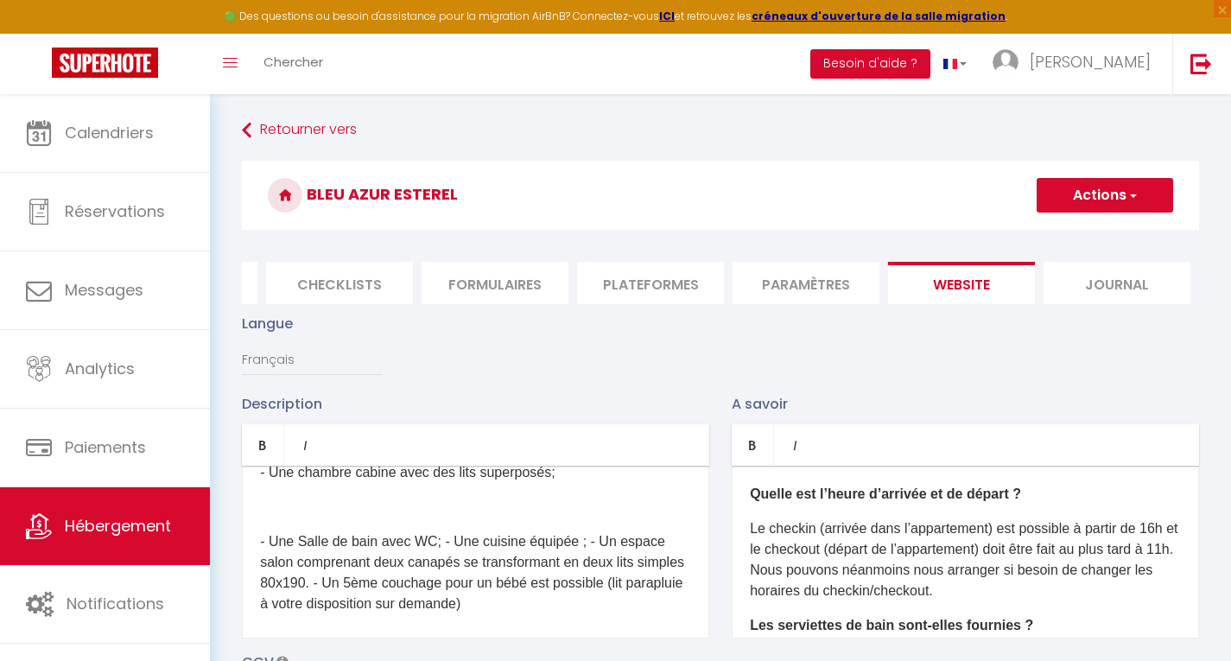
scroll to position [271, 0]
click at [445, 573] on p "- Une Salle de bain avec WC; - Une cuisine équipée ; - Un espace salon comprena…" at bounding box center [475, 572] width 431 height 83
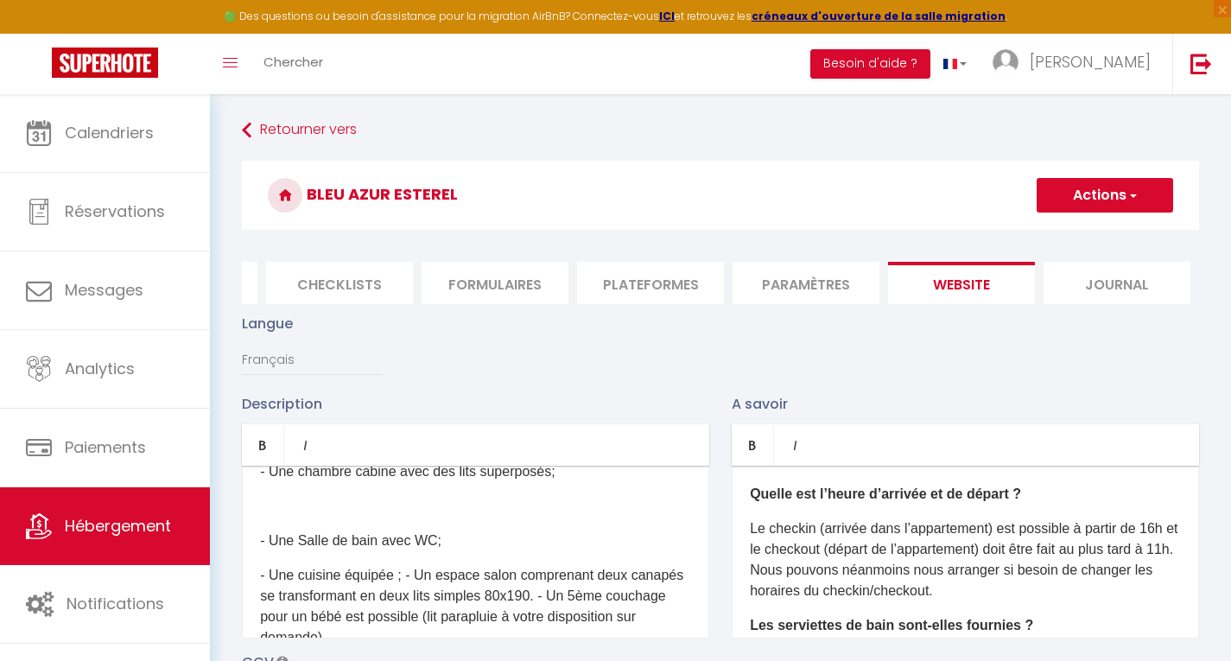
click at [406, 607] on p "- Une cuisine équipée ; - Un espace salon comprenant deux canapés se transforma…" at bounding box center [475, 606] width 431 height 83
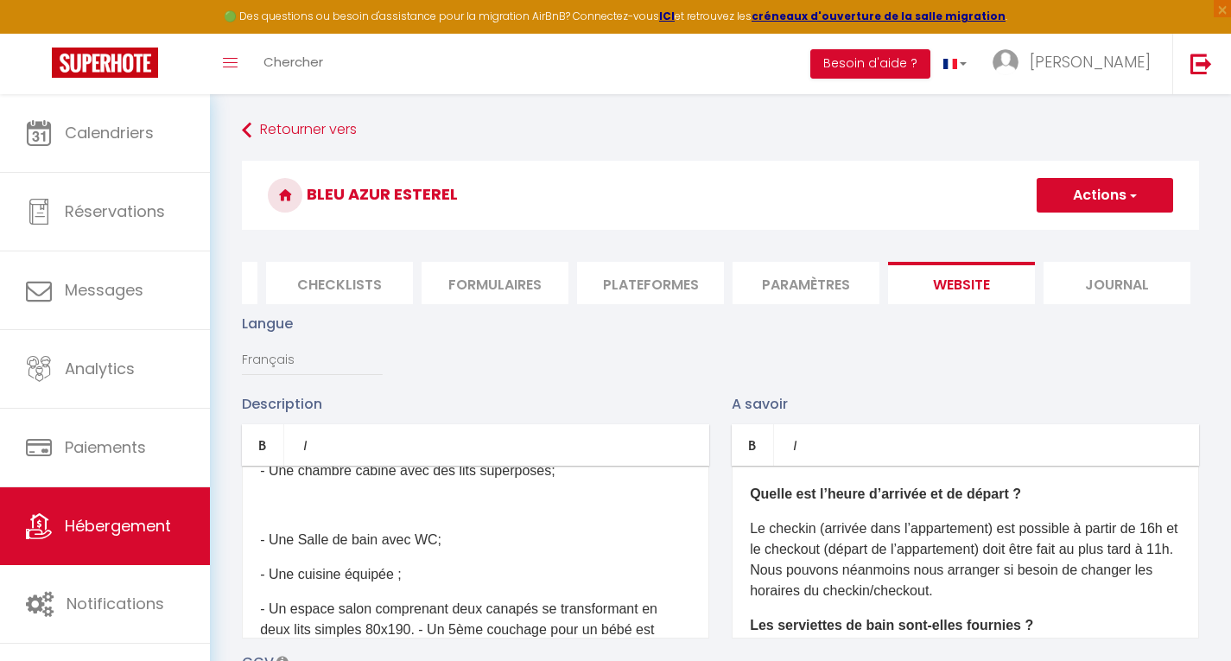
click at [276, 527] on div "Ce logement situé dans un petit coin de paradis au cœur d'un cadre idyllique, l…" at bounding box center [475, 552] width 467 height 173
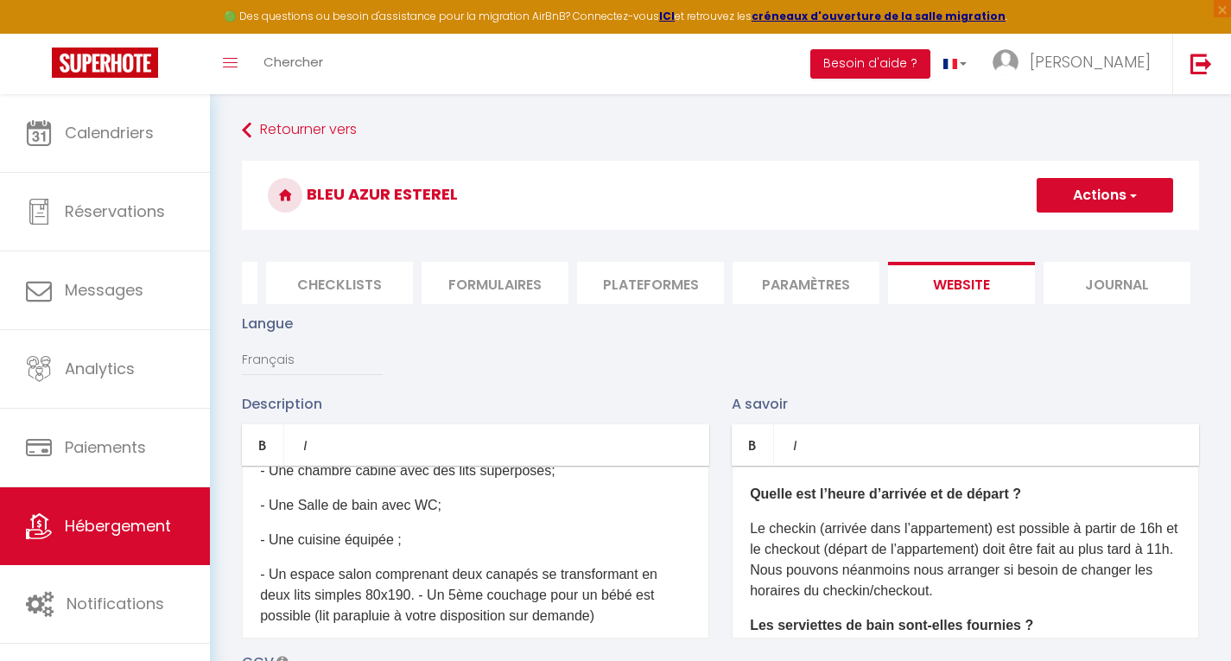
click at [395, 550] on p "- Une cuisine équipée ;" at bounding box center [475, 540] width 431 height 21
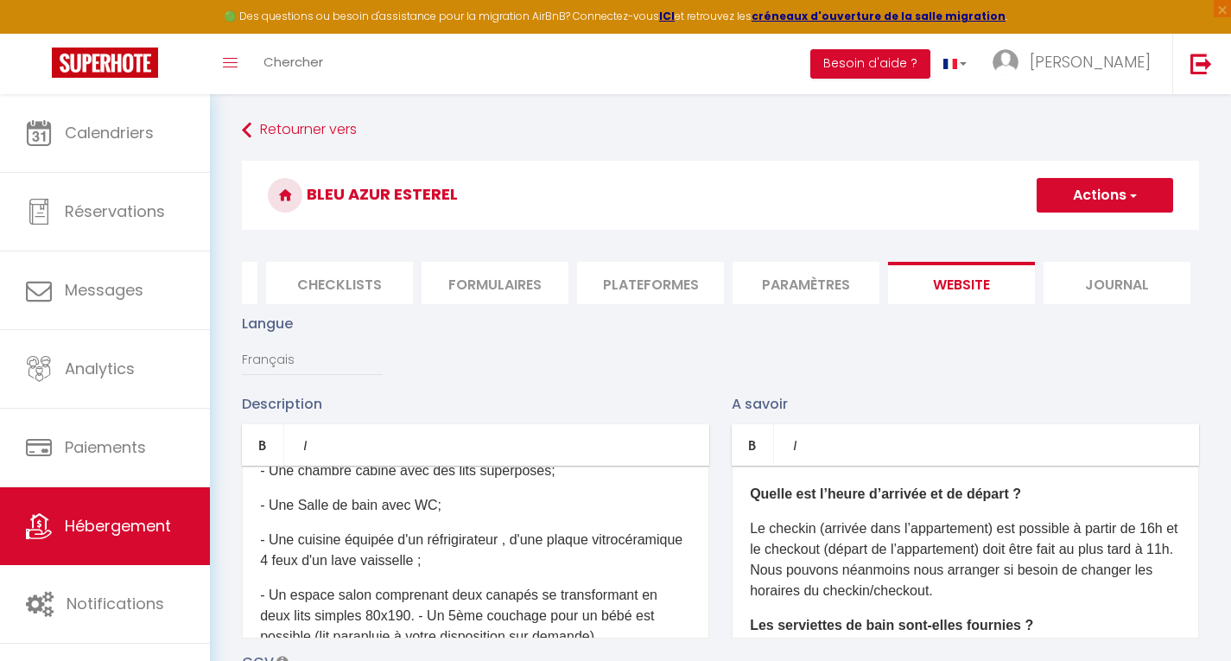
click at [399, 571] on p "- Une cuisine équipée d'un réfrigirateur , d'une plaque vitrocéramique 4 feux d…" at bounding box center [475, 550] width 431 height 41
click at [518, 571] on p "- Une cuisine équipée d'un réfrigirateur , d'une plaque vitrocéramique 4 feux, …" at bounding box center [475, 550] width 431 height 41
click at [486, 571] on p "- Une cuisine équipée d'un réfrigirateur , d'une plaque vitrocéramique 4 feux, …" at bounding box center [475, 550] width 431 height 41
click at [514, 571] on p "- Une cuisine équipée d'un réfrigérateur , d'une plaque vitrocéramique 4 feux, …" at bounding box center [475, 550] width 431 height 41
click at [352, 571] on p "- Une cuisine équipée d'un réfrigérateur, d'une plaque vitrocéramique 4 feux, d…" at bounding box center [475, 550] width 431 height 41
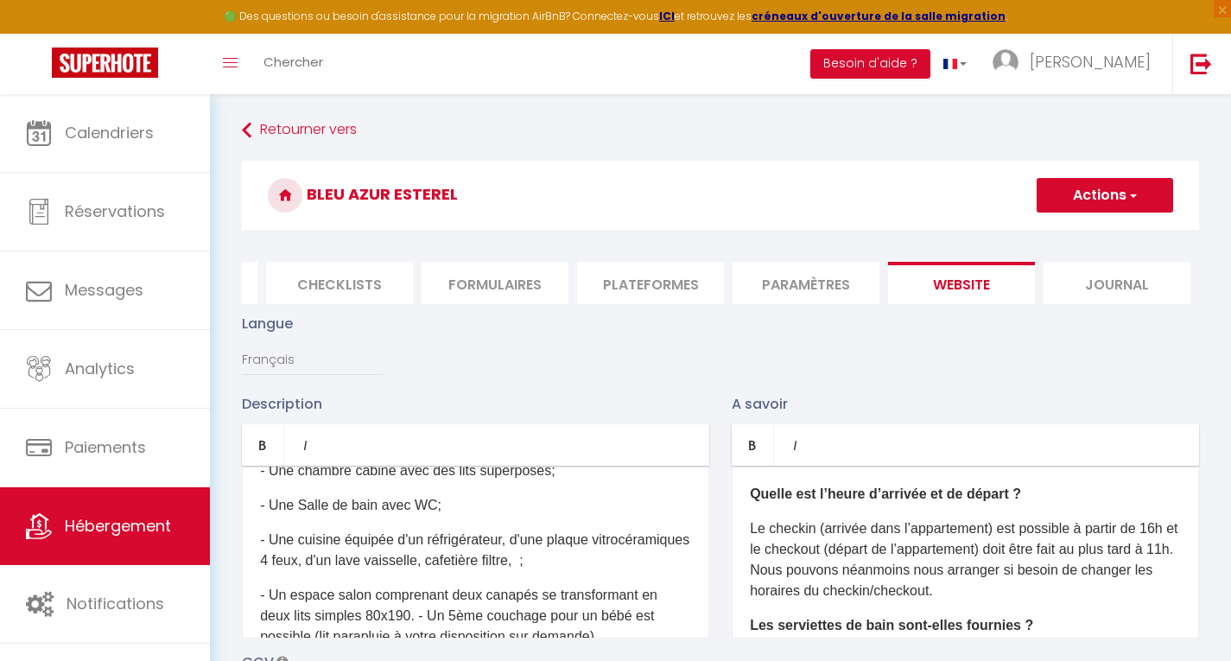
click at [629, 571] on p "- Une cuisine équipée d'un réfrigérateur, d'une plaque vitrocéramiques 4 feux, …" at bounding box center [475, 550] width 431 height 41
click at [331, 571] on p "- Une cuisine équipée d'un réfrigérateur, d'une plaque vitrocéramiques 4 feux, …" at bounding box center [475, 550] width 431 height 41
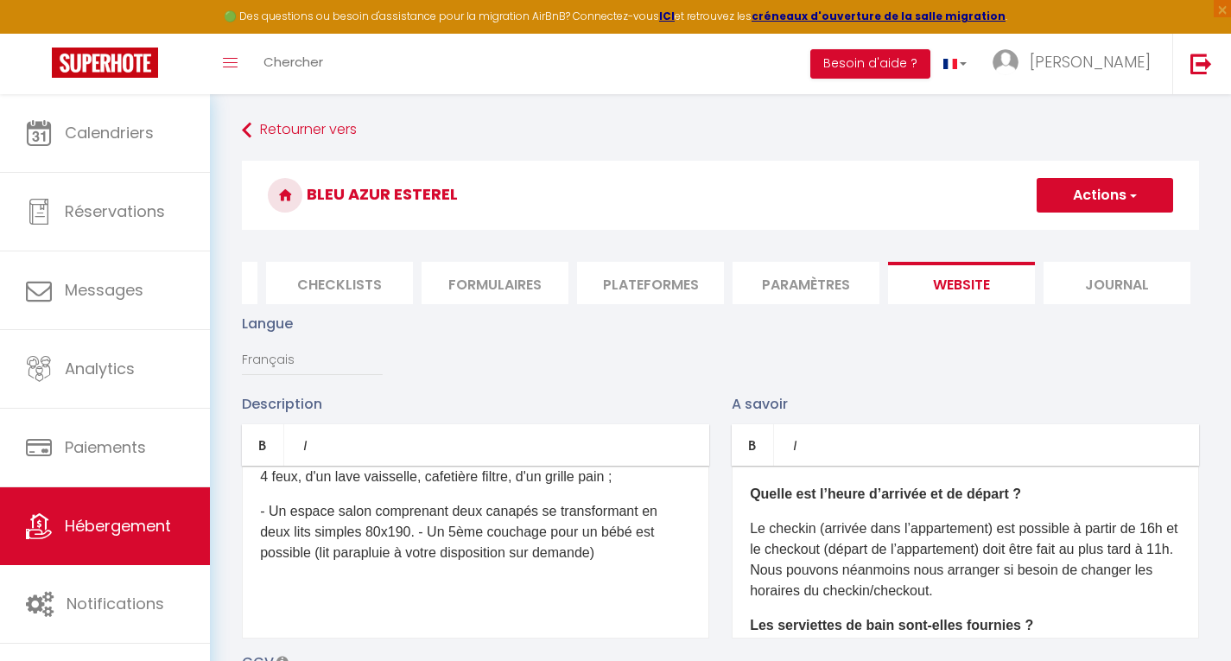
scroll to position [376, 0]
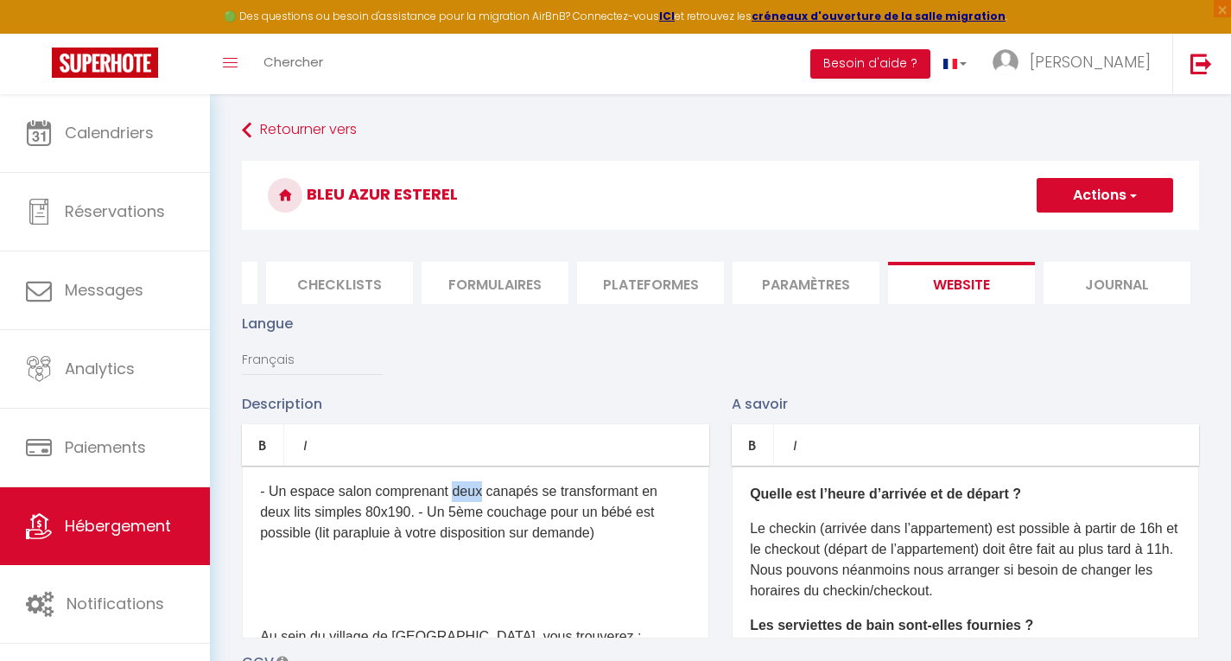
drag, startPoint x: 480, startPoint y: 543, endPoint x: 454, endPoint y: 538, distance: 26.3
click at [454, 538] on p "- Un espace salon comprenant deux canapés se transformant en deux lits simples …" at bounding box center [475, 512] width 431 height 62
click at [385, 543] on p "- Un espace salon comprenant un canapés se transformant en deux lits simples 80…" at bounding box center [475, 512] width 431 height 62
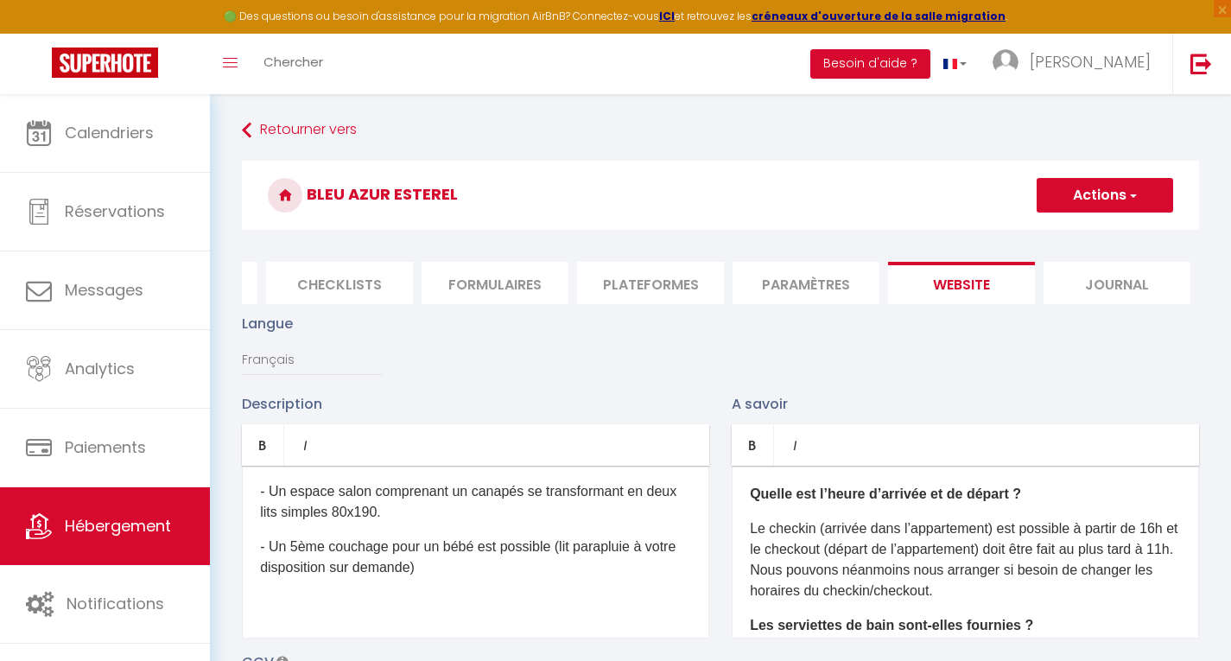
click at [518, 523] on p "- Un espace salon comprenant un canapés se transformant en deux lits simples 80…" at bounding box center [475, 501] width 431 height 41
drag, startPoint x: 291, startPoint y: 638, endPoint x: 293, endPoint y: 603, distance: 34.6
click at [293, 603] on div "Ce logement situé dans un petit coin de paradis au cœur d'un cadre idyllique, l…" at bounding box center [475, 552] width 467 height 173
click at [456, 523] on p "- Un espace salon comprenant un canapé se transformant en deux lits simples 80x…" at bounding box center [475, 501] width 431 height 41
click at [333, 523] on p "- Un espace salon comprenant un canapé se transformant en deux lits simples 80x…" at bounding box center [475, 501] width 431 height 41
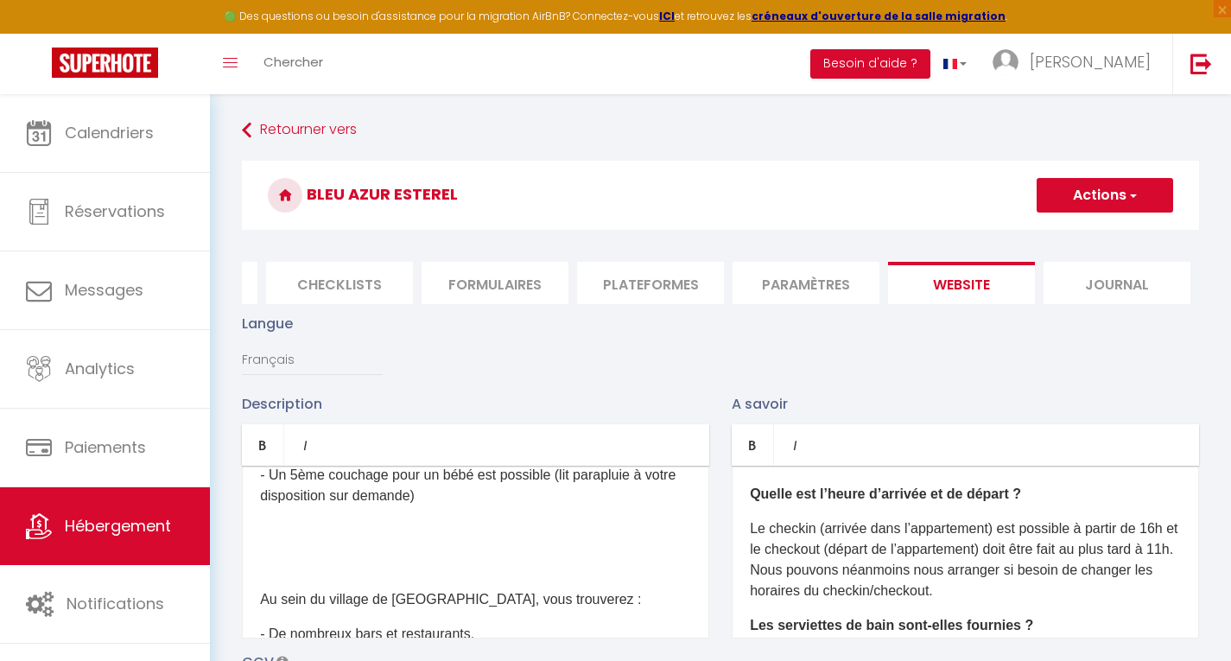
scroll to position [480, 0]
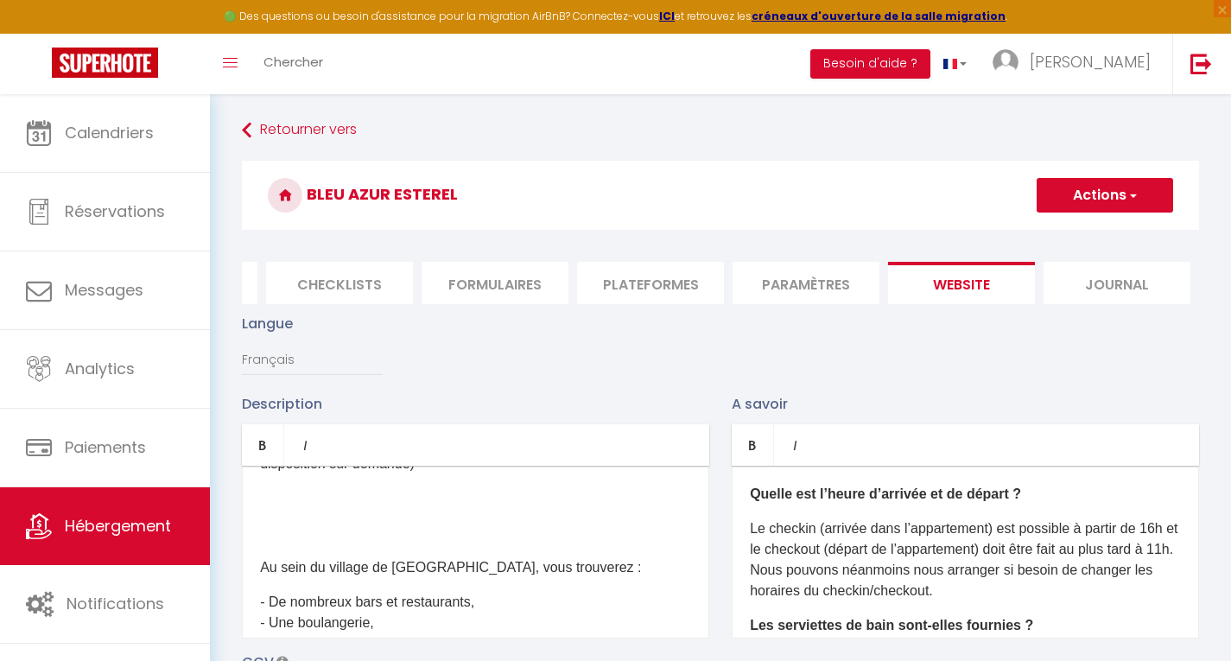
click at [267, 509] on p at bounding box center [475, 498] width 431 height 21
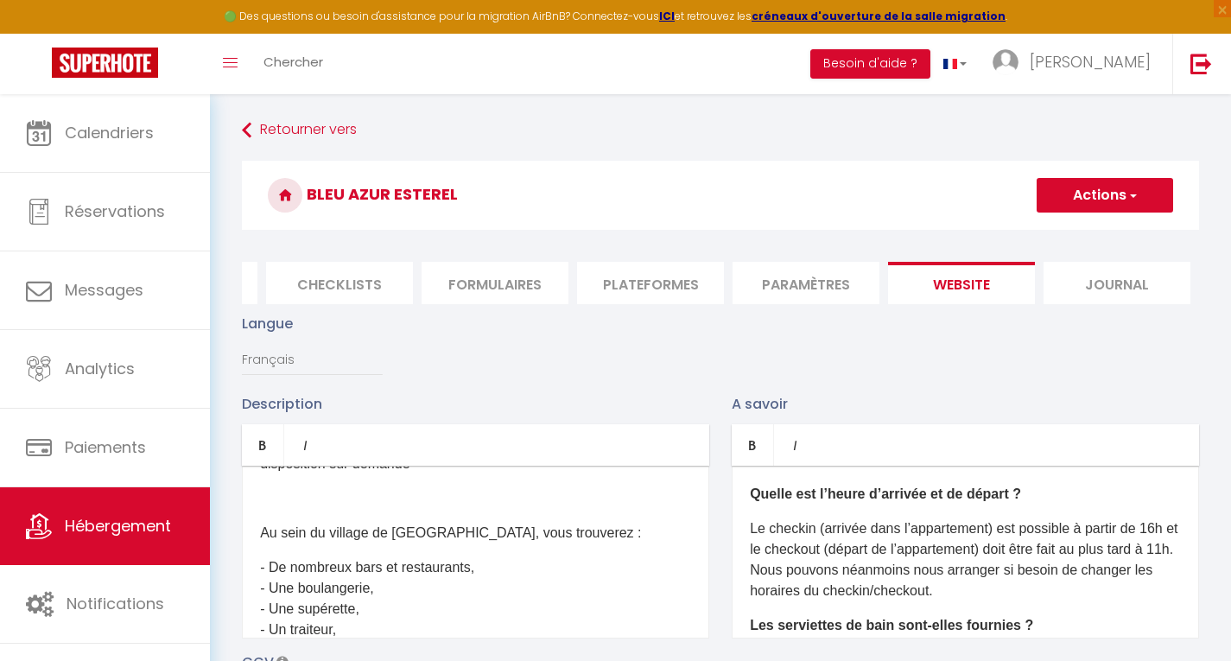
click at [1115, 191] on button "Actions" at bounding box center [1105, 195] width 137 height 35
click at [1090, 235] on input "Enregistrer" at bounding box center [1085, 233] width 64 height 17
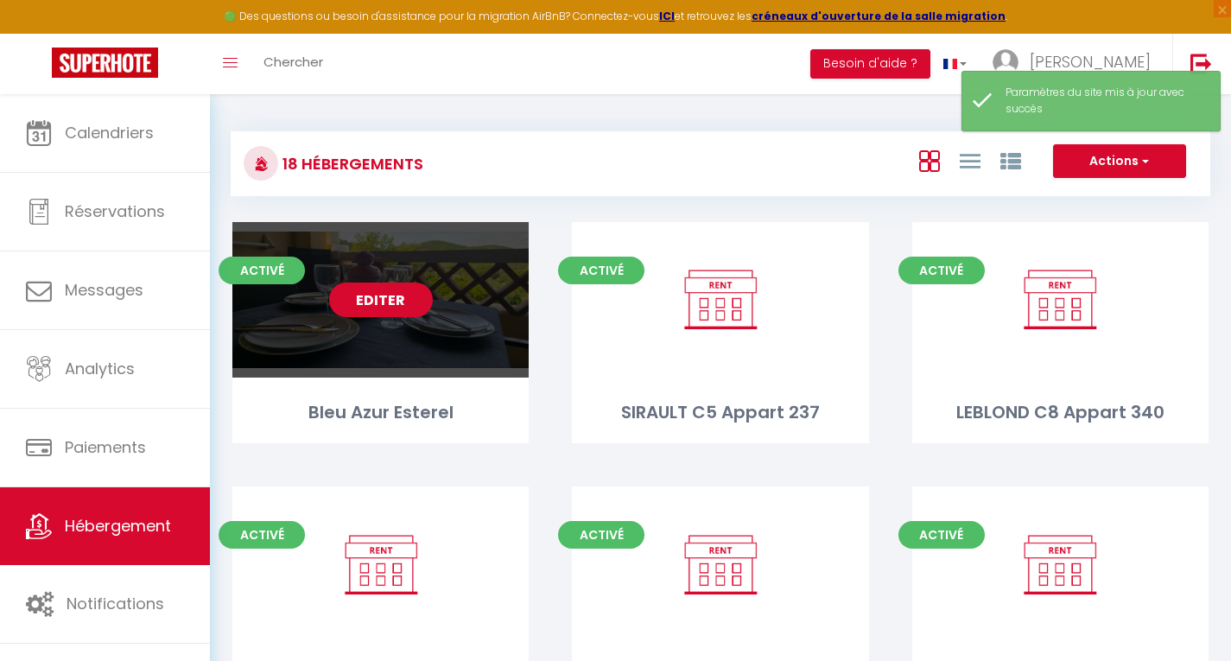
click at [376, 296] on link "Editer" at bounding box center [381, 300] width 104 height 35
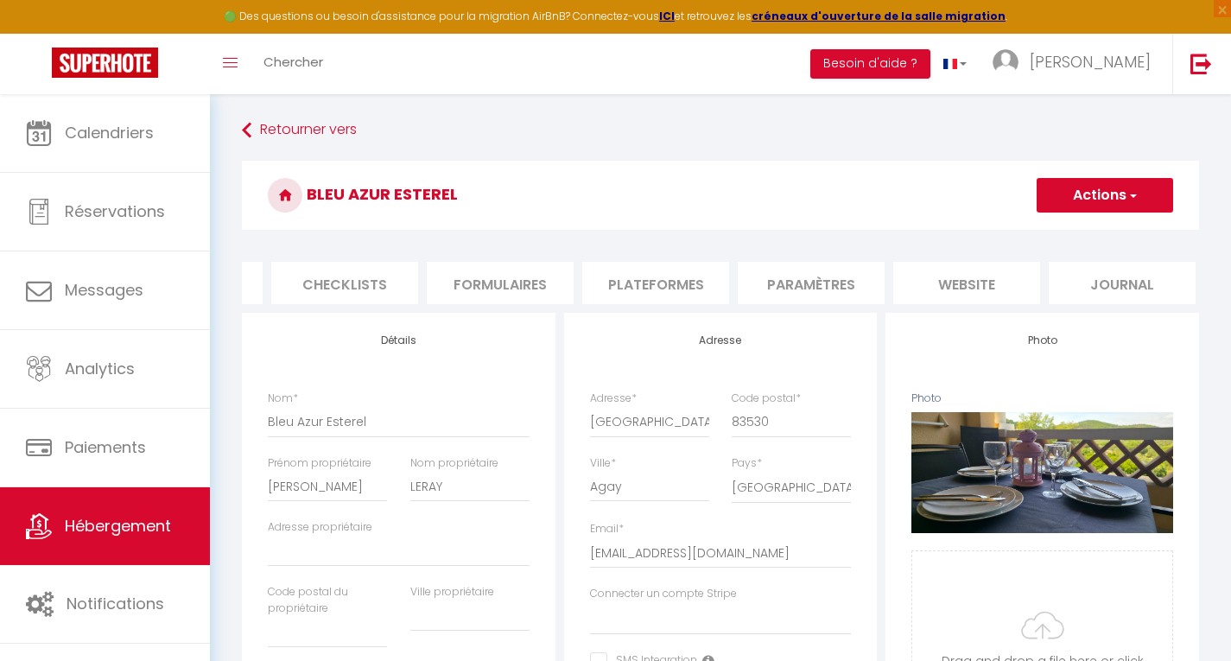
scroll to position [0, 598]
click at [935, 291] on li "website" at bounding box center [961, 283] width 147 height 42
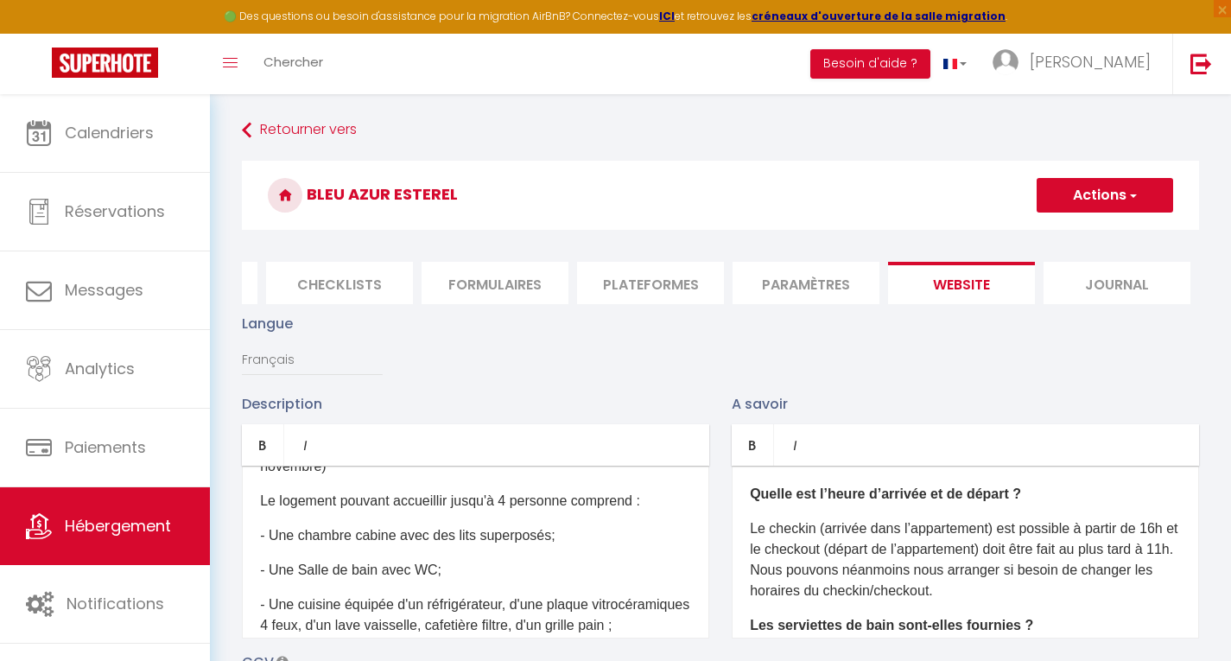
scroll to position [242, 0]
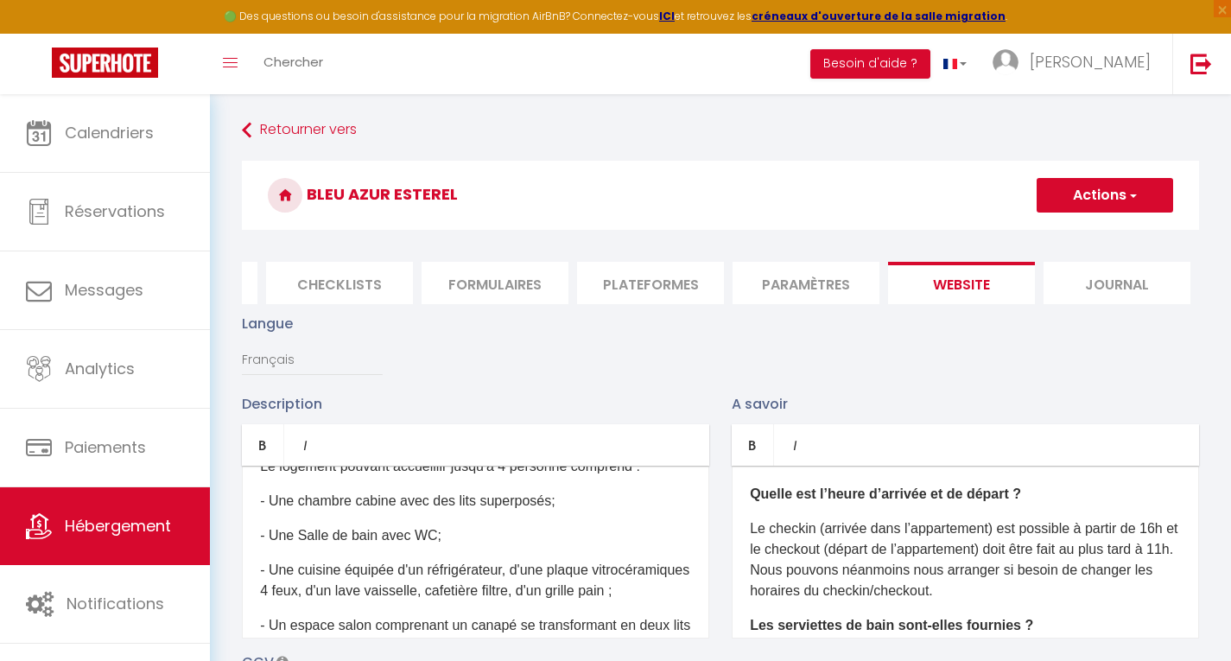
click at [378, 546] on p "- Une Salle de bain avec WC;" at bounding box center [475, 535] width 431 height 21
click at [456, 546] on p "- Une Salle de bain avec baignooire avec WC;" at bounding box center [475, 535] width 431 height 21
click at [525, 601] on p "- Une cuisine équipée d'un réfrigérateur, d'une plaque vitrocéramiques 4 feux, …" at bounding box center [475, 580] width 431 height 41
click at [421, 601] on p "- Une cuisine équipée d'un réfrigérateur, une plaque vitrocéramiques 4 feux, d'…" at bounding box center [475, 580] width 431 height 41
click at [523, 601] on p "- Une cuisine équipée d'un réfrigérateur, une plaque vitrocéramiques 4 feux, un…" at bounding box center [475, 580] width 431 height 41
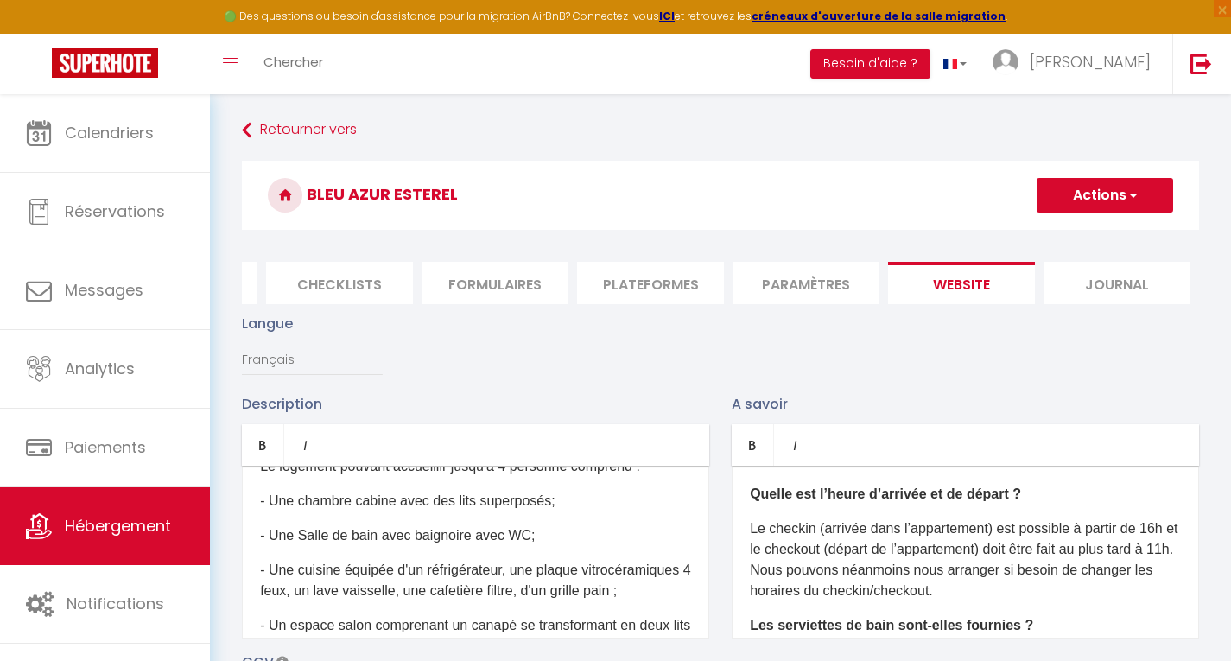
click at [662, 601] on p "- Une cuisine équipée d'un réfrigérateur, une plaque vitrocéramiques 4 feux, un…" at bounding box center [475, 580] width 431 height 41
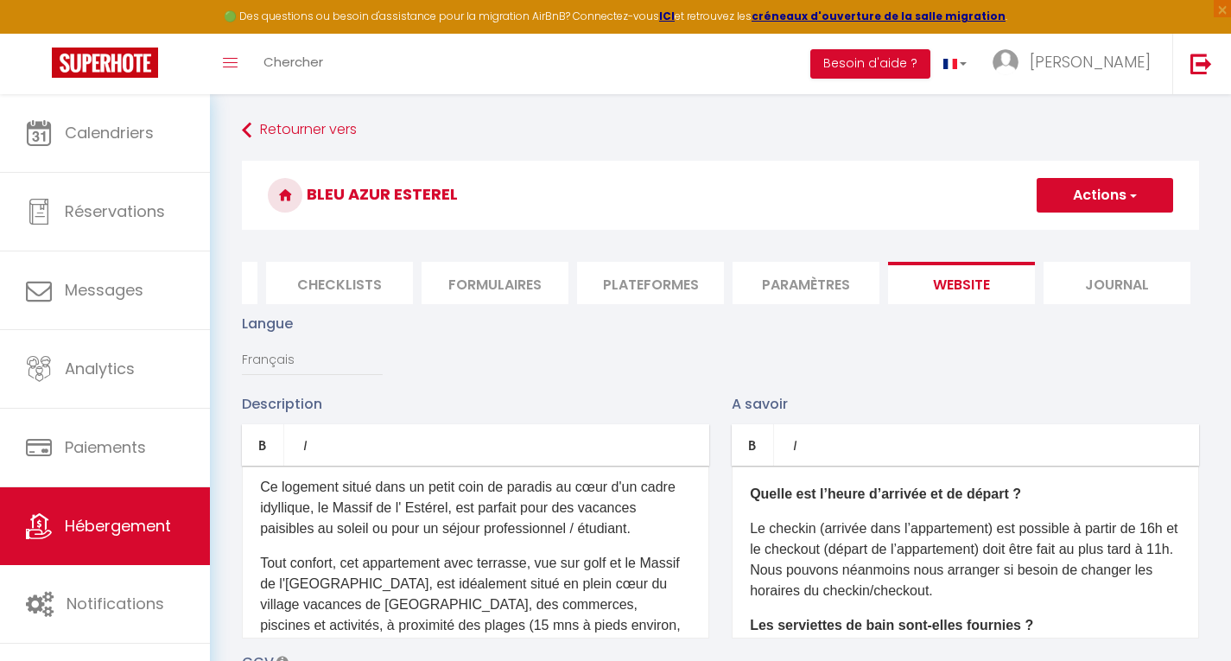
scroll to position [0, 0]
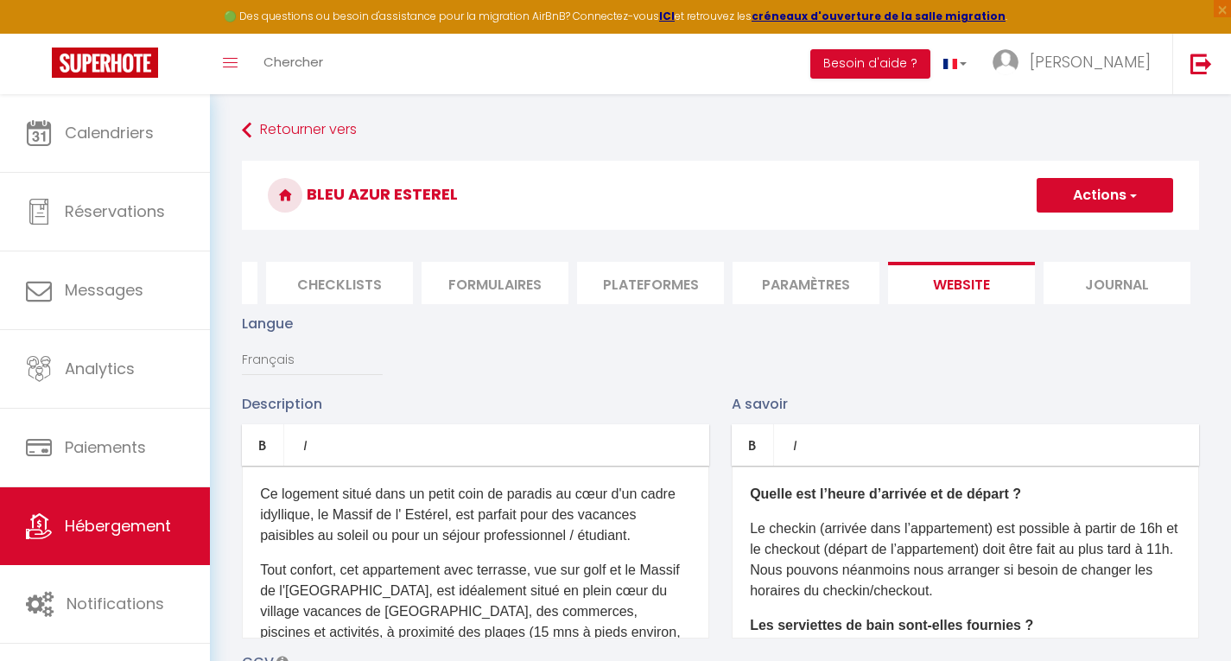
click at [339, 502] on p "Ce logement situé dans un petit coin de paradis au cœur d'un cadre idyllique, l…" at bounding box center [475, 515] width 431 height 62
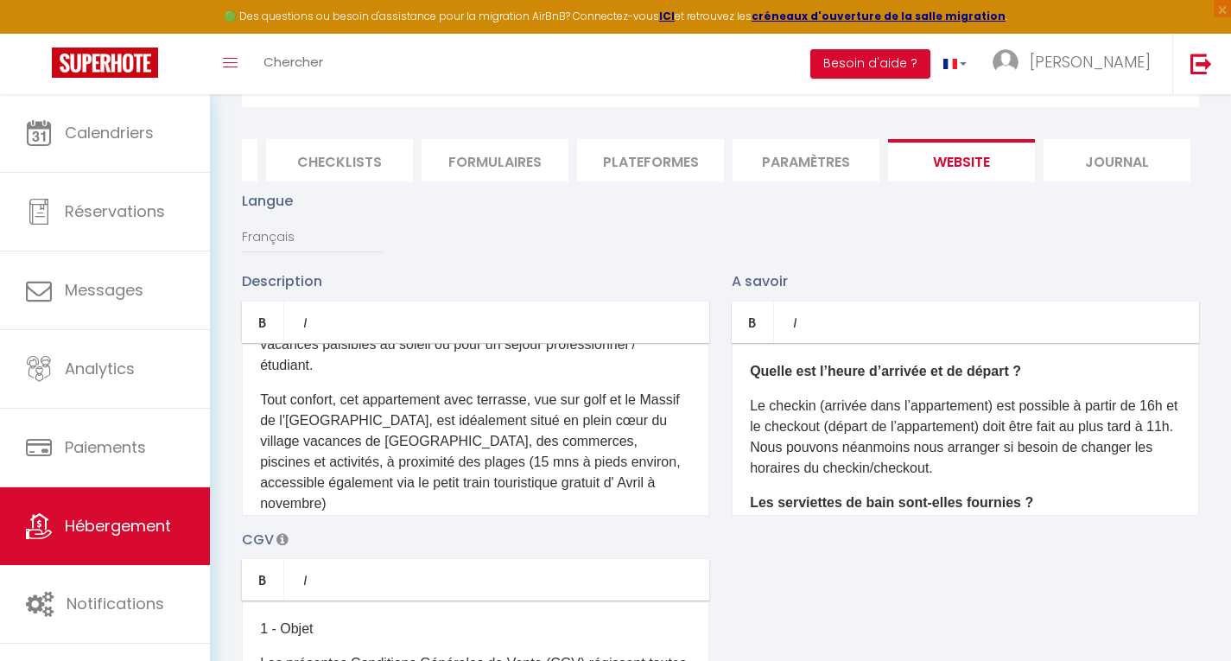
scroll to position [69, 0]
click at [266, 452] on p "Tout confort, cet appartement avec terrasse, vue sur golf et le Massif de l'Est…" at bounding box center [475, 451] width 431 height 124
click at [312, 449] on p "Tout confort, cet appartement avec terrasse, vue sur golf et le Massif de l'Est…" at bounding box center [475, 451] width 431 height 124
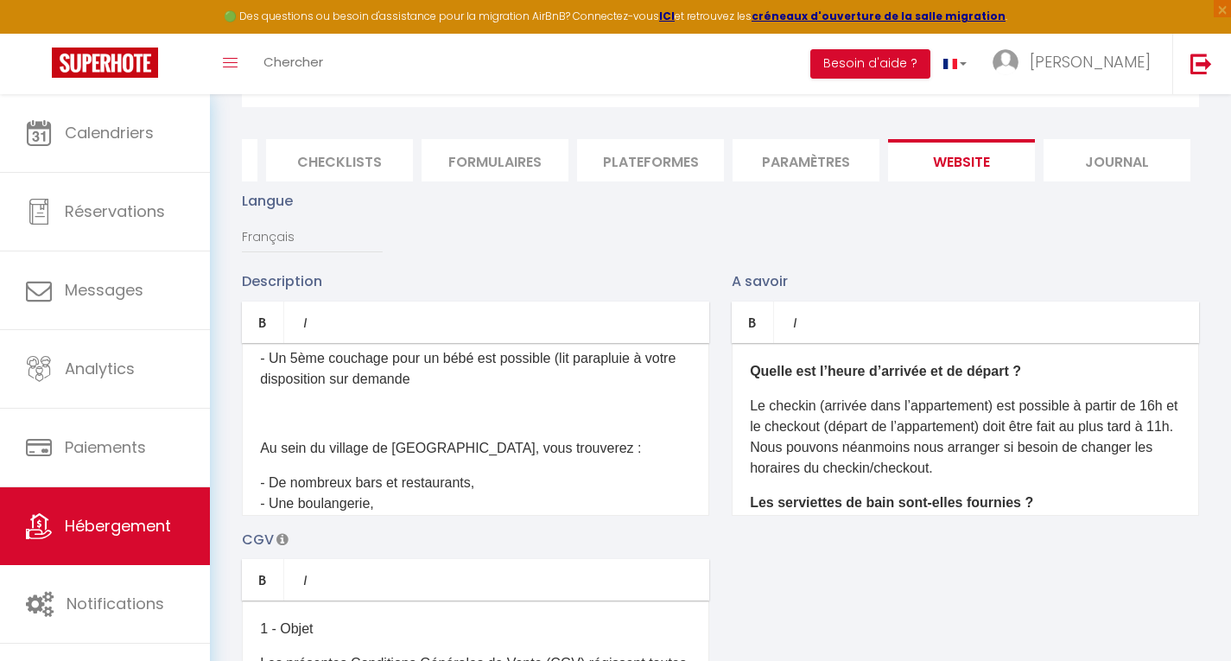
scroll to position [449, 0]
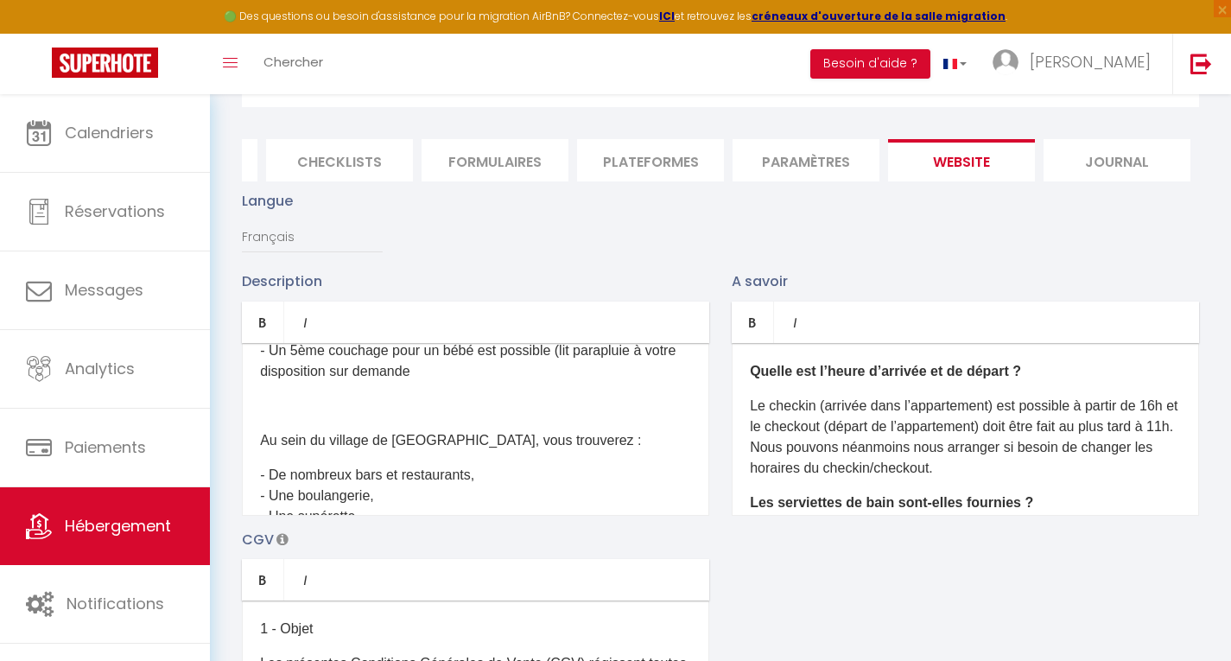
click at [266, 416] on p at bounding box center [475, 406] width 431 height 21
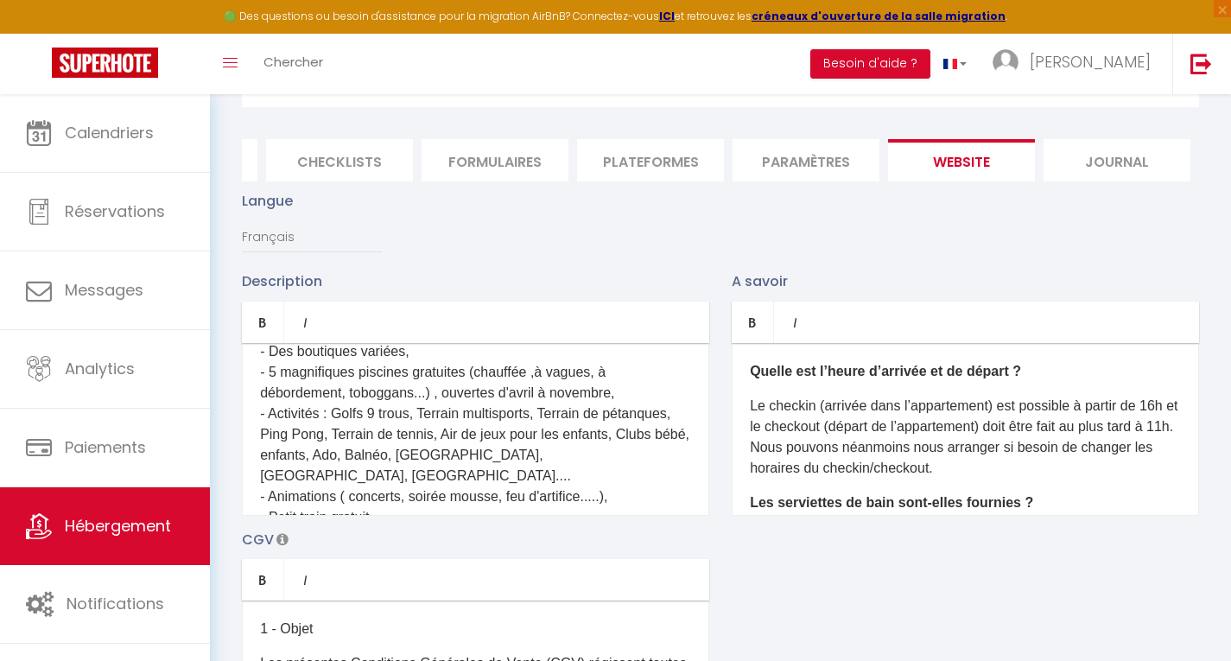
scroll to position [622, 0]
click at [658, 486] on p "- De nombreux bars et restaurants, - Une boulangerie, - Une supérette, - Un tra…" at bounding box center [475, 392] width 431 height 270
click at [334, 447] on p "- De nombreux bars et restaurants, - Une boulangerie, - Une supérette, - Un tra…" at bounding box center [475, 381] width 431 height 249
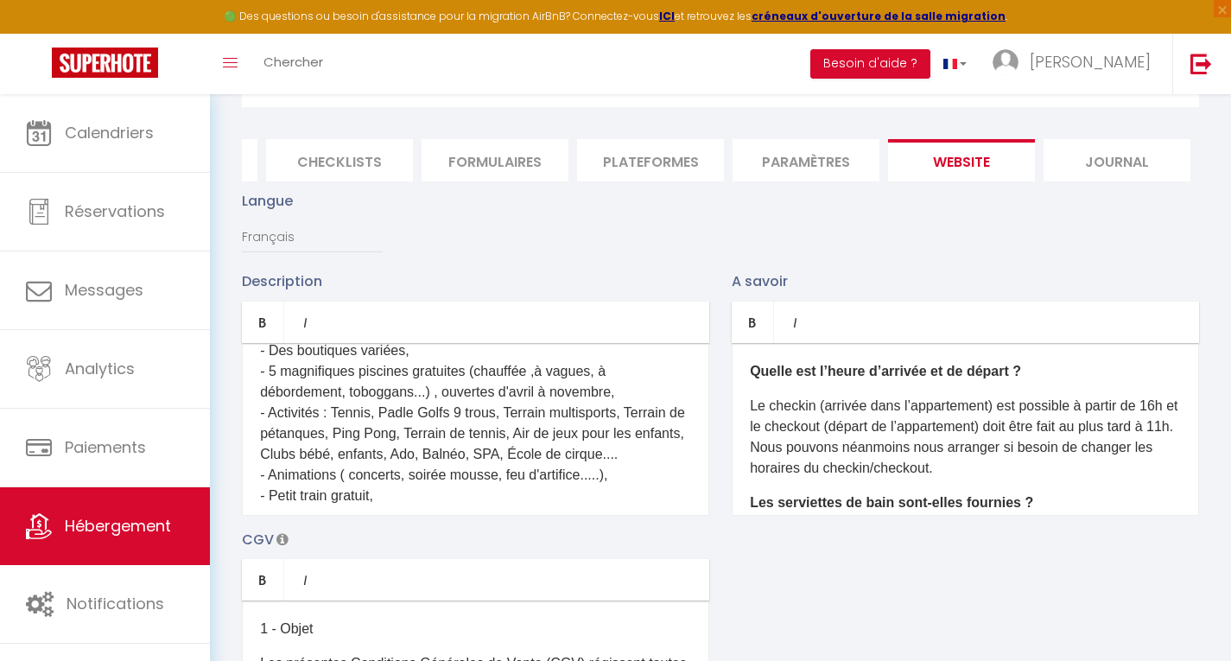
click at [406, 447] on p "- De nombreux bars et restaurants, - Une boulangerie, - Une supérette, - Un tra…" at bounding box center [475, 381] width 431 height 249
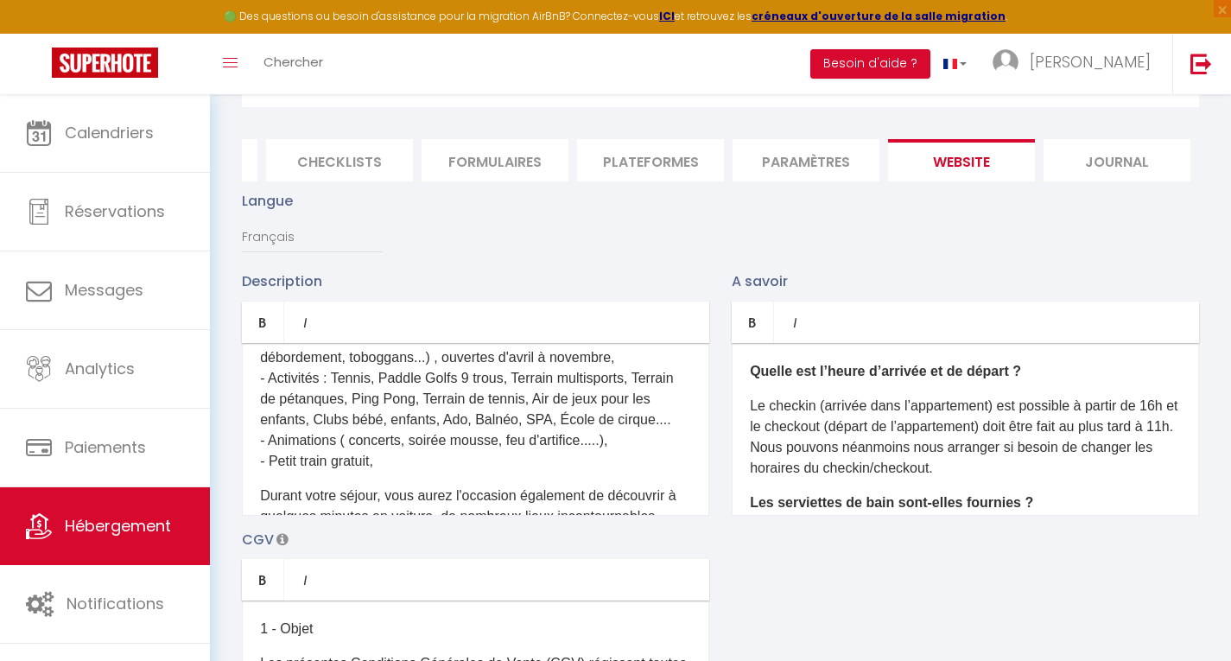
scroll to position [691, 0]
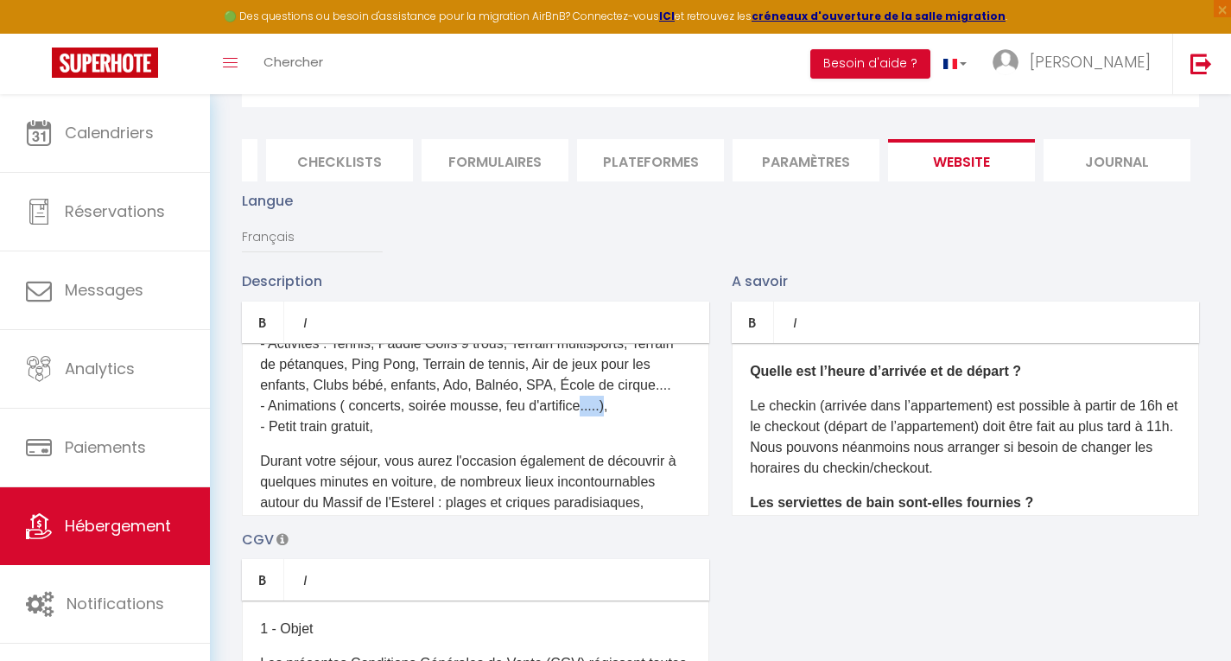
drag, startPoint x: 619, startPoint y: 460, endPoint x: 590, endPoint y: 458, distance: 28.6
click at [590, 437] on p "- De nombreux bars et restaurants, - Une boulangerie, - Une supérette, - Un tra…" at bounding box center [475, 312] width 431 height 249
click at [651, 437] on p "- De nombreux bars et restaurants, - Une boulangerie, - Une supérette, - Un tra…" at bounding box center [475, 312] width 431 height 249
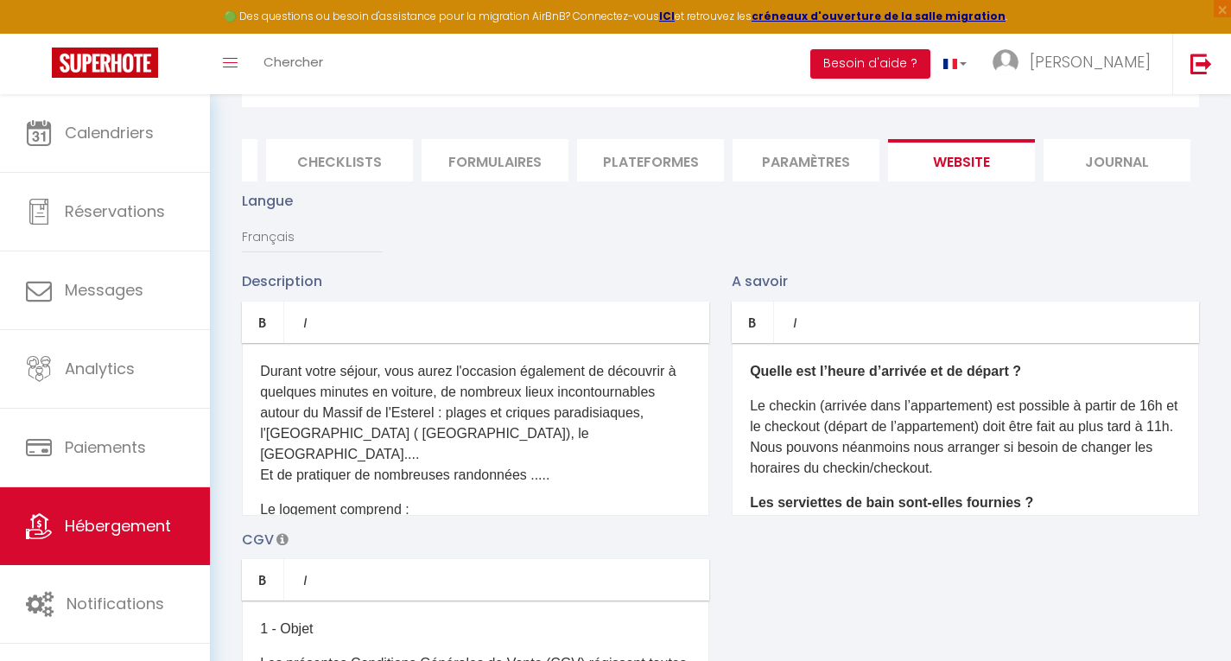
scroll to position [795, 0]
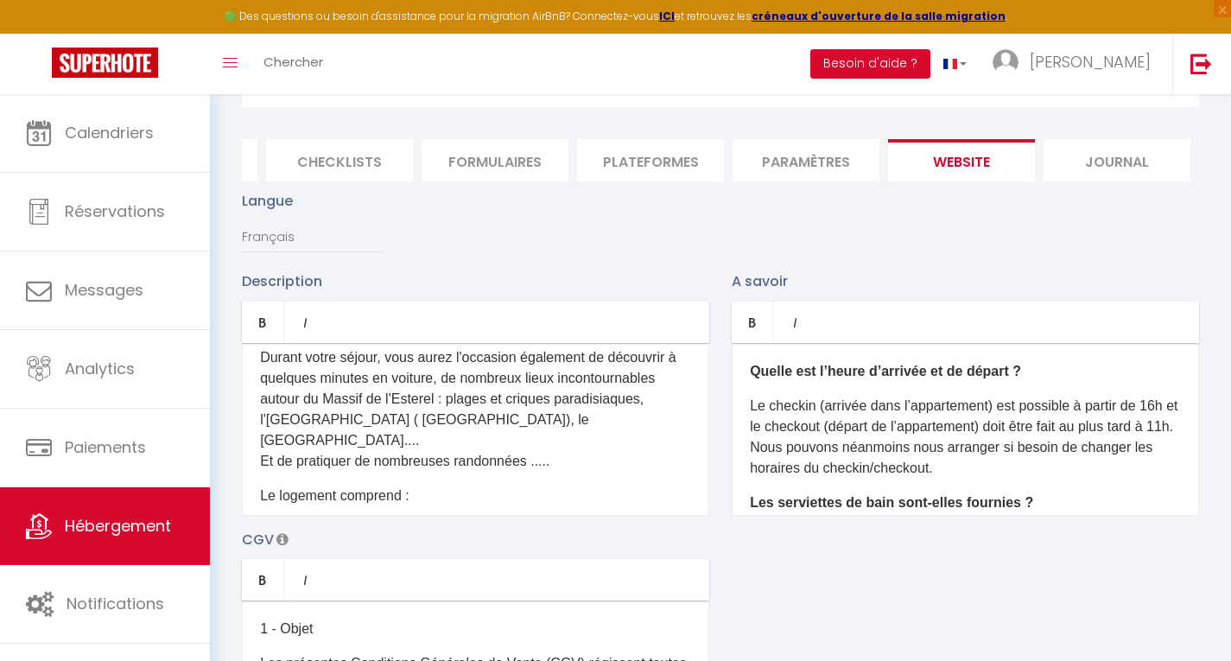
click at [377, 472] on p "Durant votre séjour, vous aurez l'occasion également de découvrir à quelques mi…" at bounding box center [475, 409] width 431 height 124
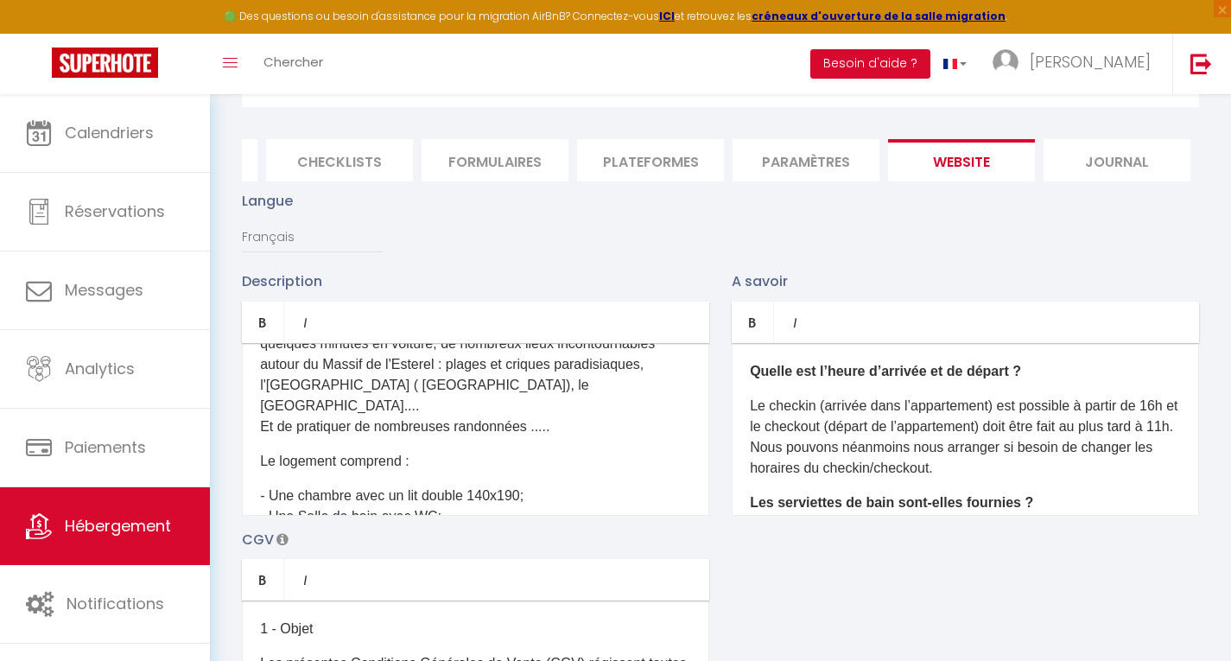
scroll to position [864, 0]
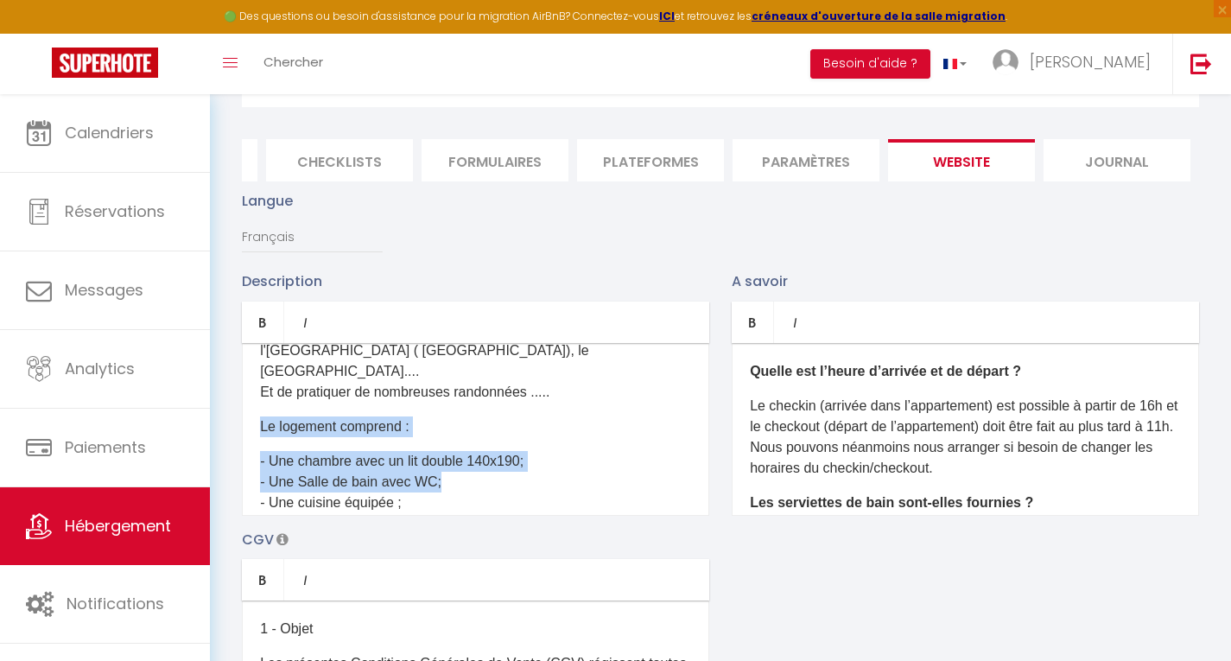
drag, startPoint x: 260, startPoint y: 457, endPoint x: 457, endPoint y: 513, distance: 204.9
click at [457, 513] on div "Ce logement climatisé situé dans un petit coin de paradis au cœur d'un cadre id…" at bounding box center [475, 429] width 467 height 173
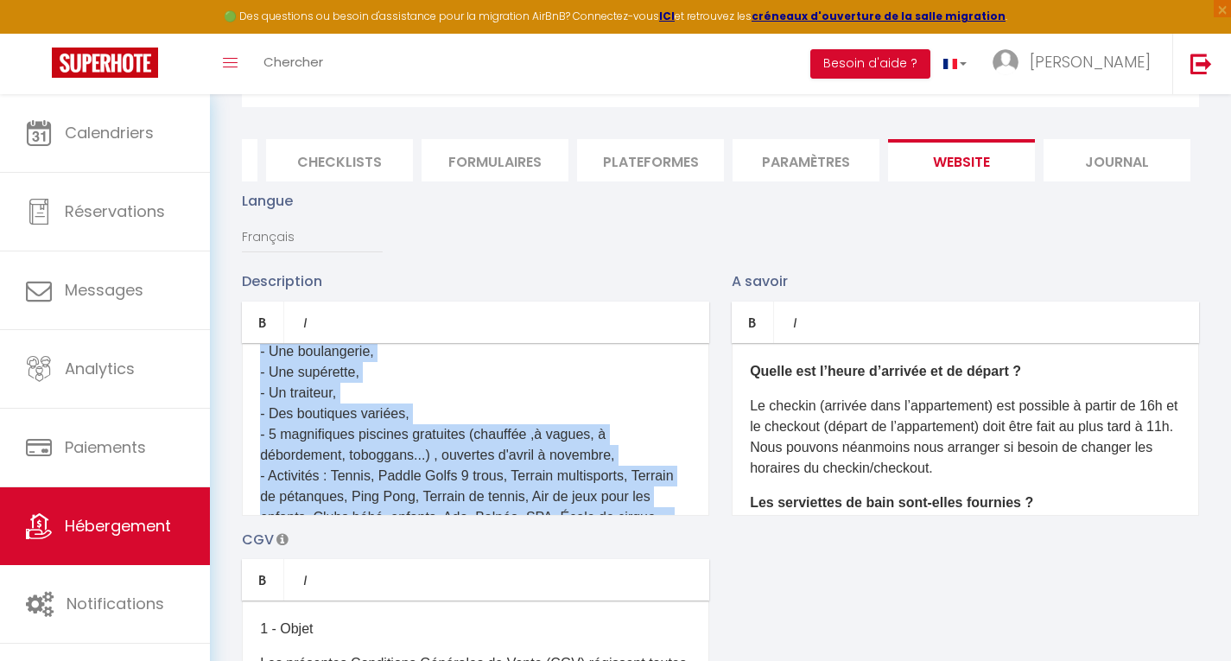
scroll to position [526, 0]
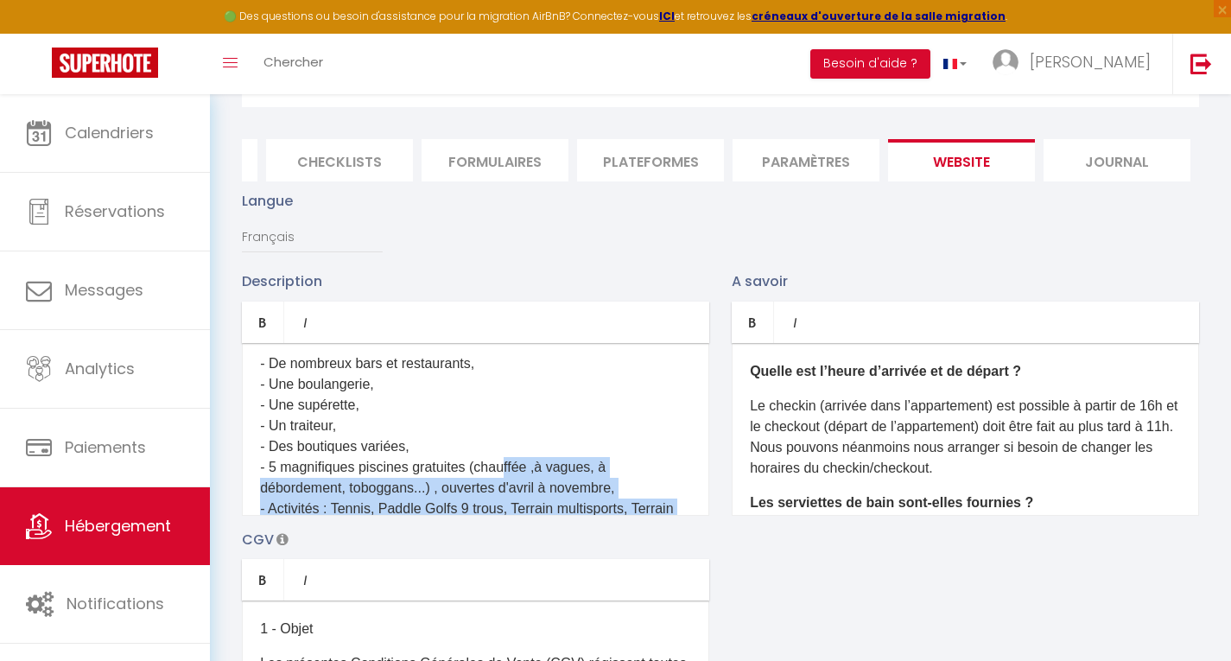
drag, startPoint x: 259, startPoint y: 493, endPoint x: 505, endPoint y: 505, distance: 246.6
click at [505, 505] on div "Ce logement climatisé situé dans un petit coin de paradis au cœur d'un cadre id…" at bounding box center [475, 429] width 467 height 173
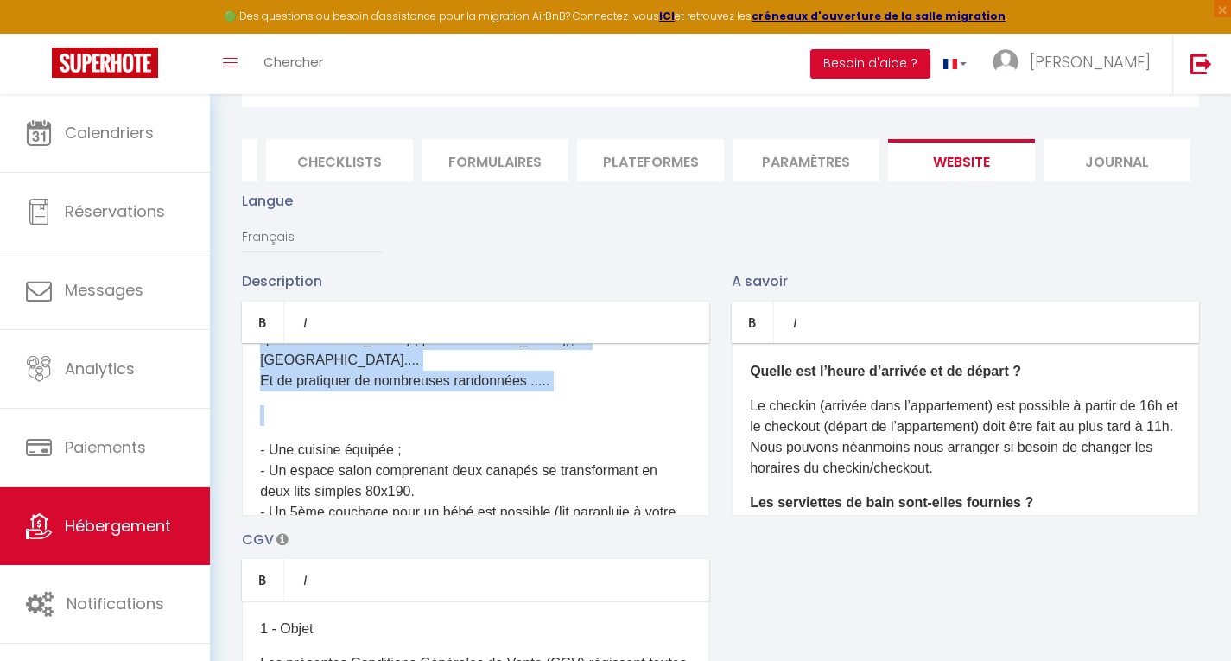
scroll to position [875, 0]
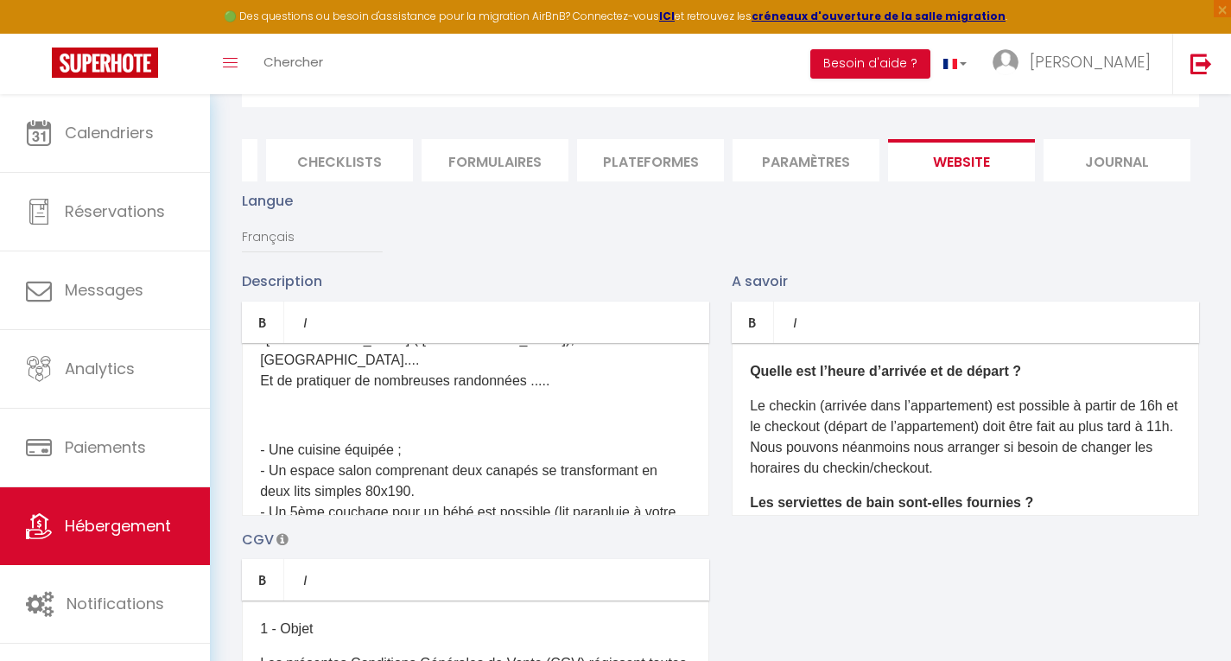
click at [454, 463] on div "Ce logement climatisé situé dans un petit coin de paradis au cœur d'un cadre id…" at bounding box center [475, 429] width 467 height 173
drag, startPoint x: 257, startPoint y: 482, endPoint x: 359, endPoint y: 492, distance: 103.3
click at [359, 492] on div "Ce logement climatisé situé dans un petit coin de paradis au cœur d'un cadre id…" at bounding box center [475, 429] width 467 height 173
drag, startPoint x: 260, startPoint y: 480, endPoint x: 392, endPoint y: 505, distance: 134.4
click at [392, 505] on p "uipée ; - Un espace salon comprenant deux canapés se transformant en deux lits …" at bounding box center [475, 492] width 431 height 104
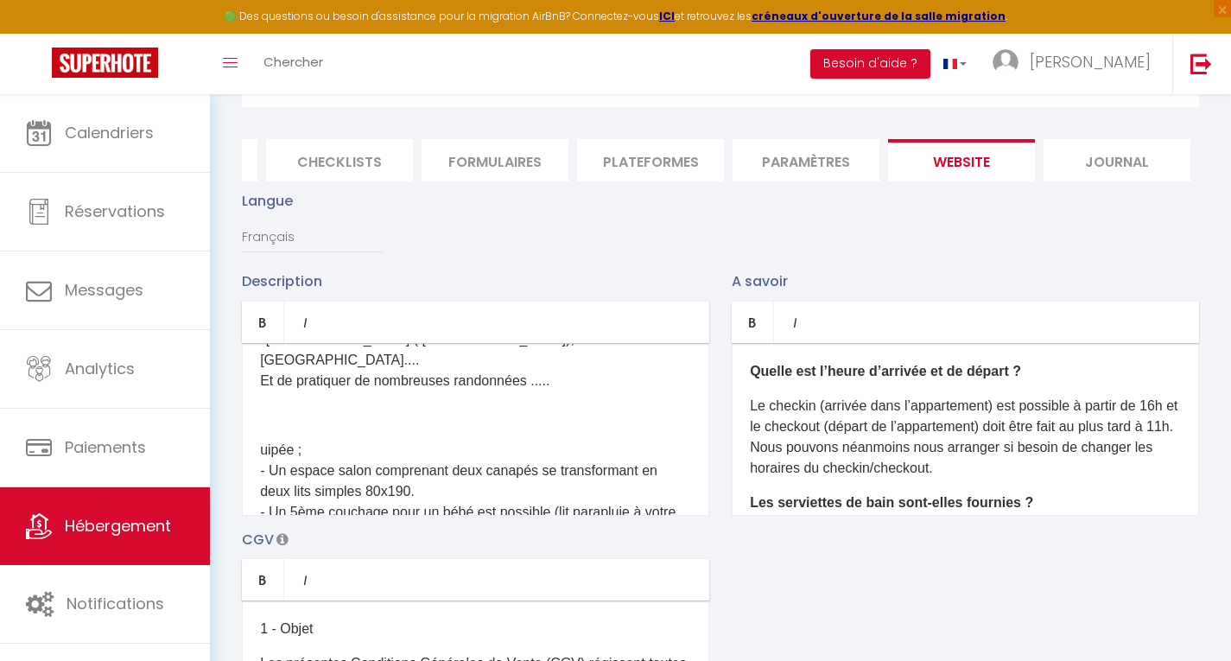
click at [400, 509] on p "uipée ; - Un espace salon comprenant deux canapés se transformant en deux lits …" at bounding box center [475, 492] width 431 height 104
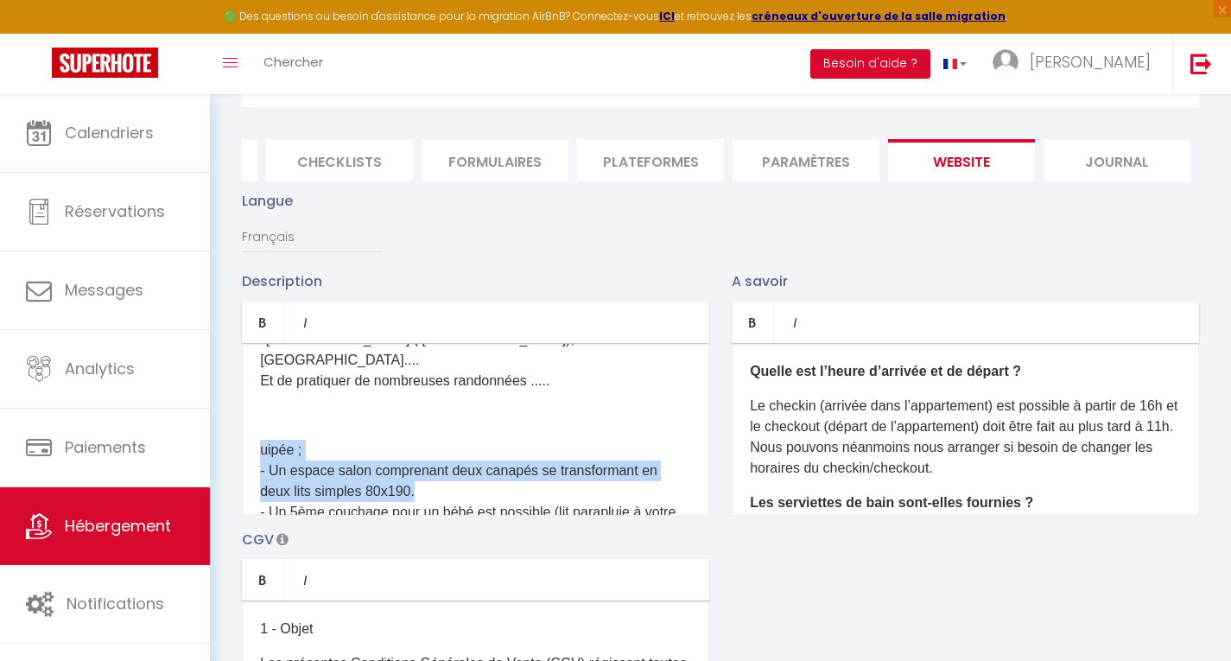
drag, startPoint x: 259, startPoint y: 480, endPoint x: 421, endPoint y: 518, distance: 166.0
click at [421, 516] on div "Ce logement climatisé situé dans un petit coin de paradis au cœur d'un cadre id…" at bounding box center [475, 429] width 467 height 173
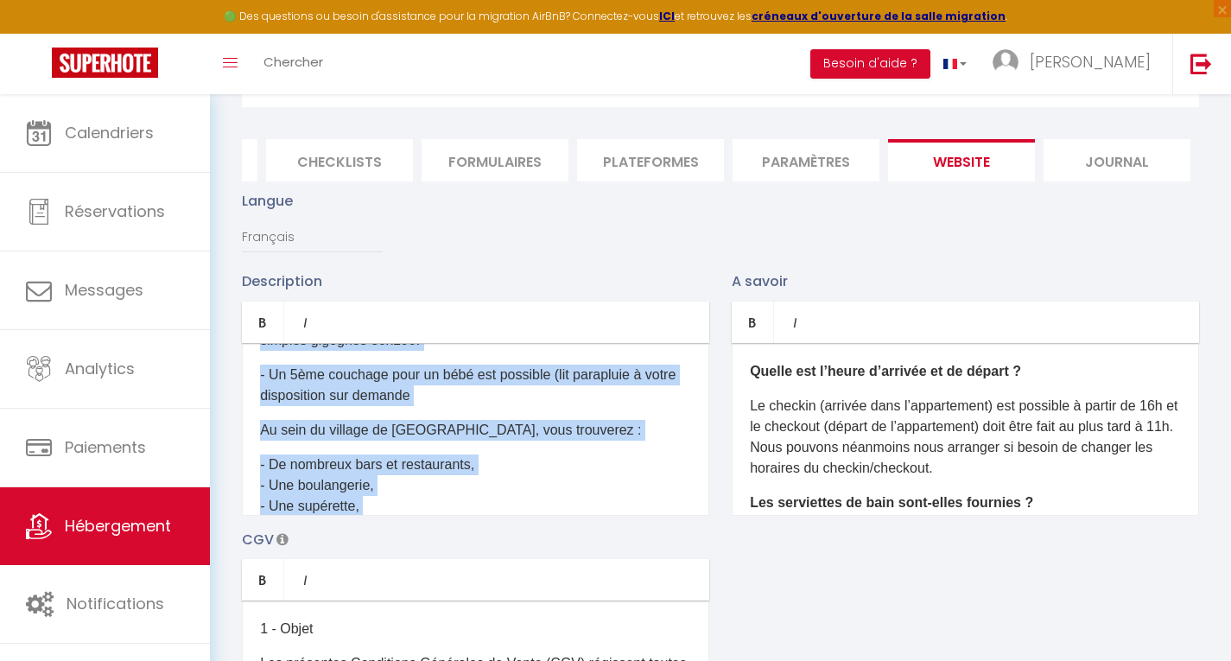
scroll to position [294, 0]
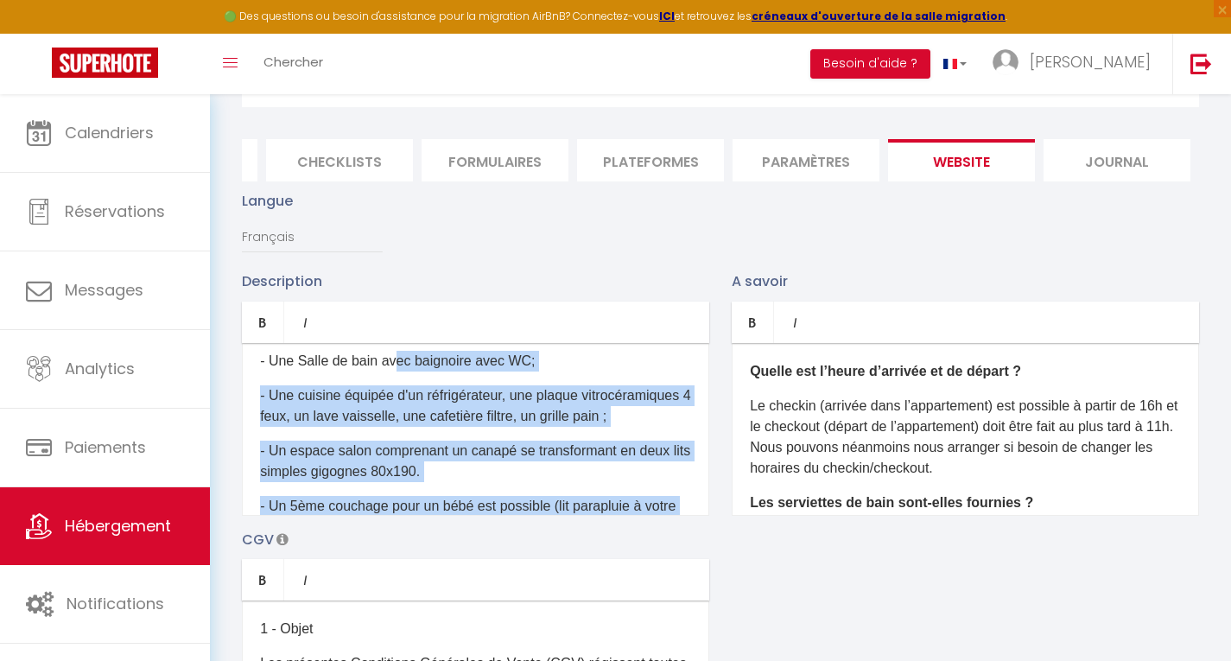
drag, startPoint x: 257, startPoint y: 499, endPoint x: 496, endPoint y: 501, distance: 238.5
click at [496, 501] on div "Ce logement climatisé situé dans un petit coin de paradis au cœur d'un cadre id…" at bounding box center [475, 429] width 467 height 173
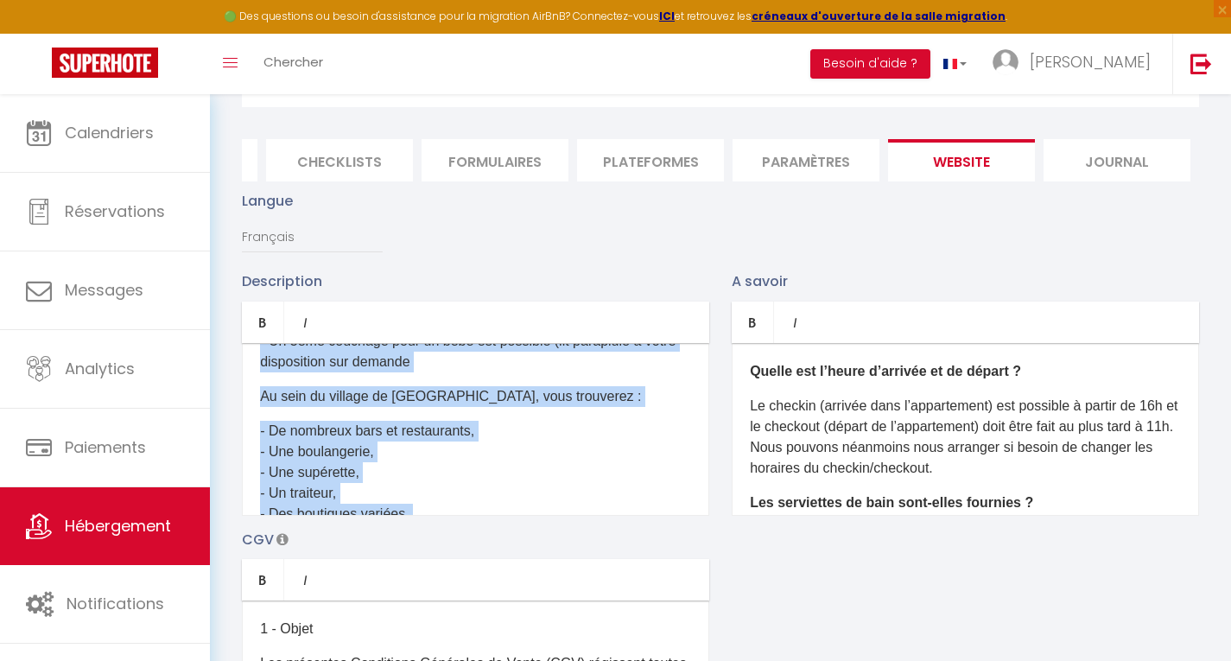
scroll to position [489, 0]
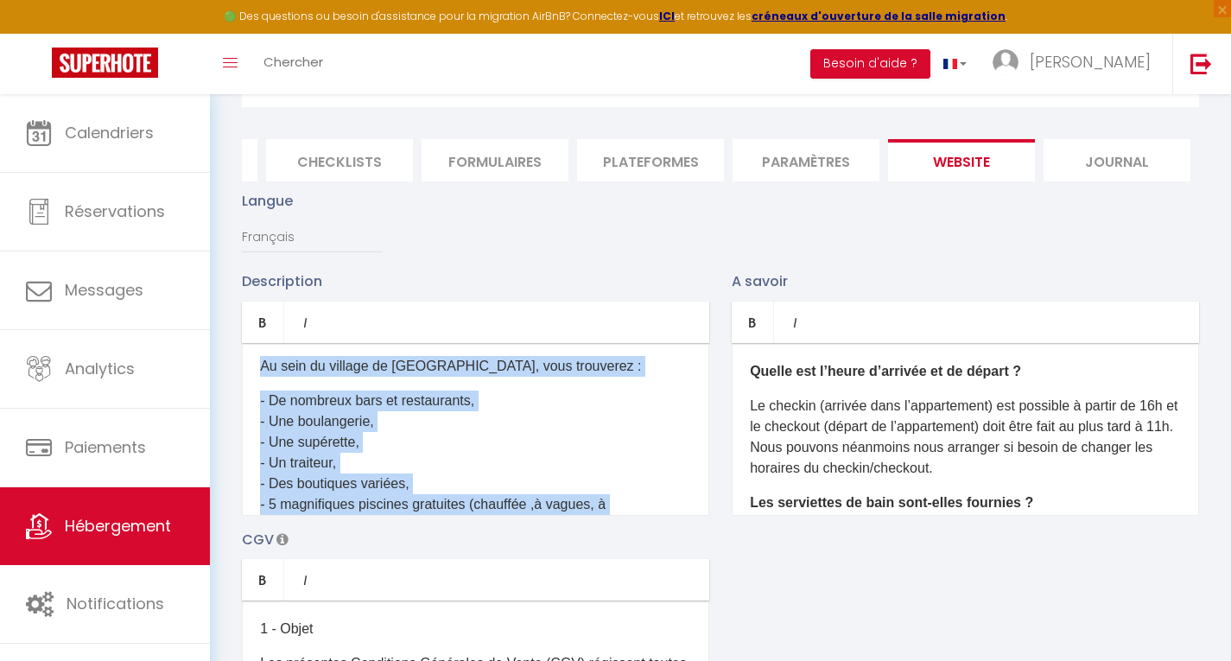
click at [544, 451] on p "- De nombreux bars et restaurants, - Une boulangerie, - Une supérette, - Un tra…" at bounding box center [475, 515] width 431 height 249
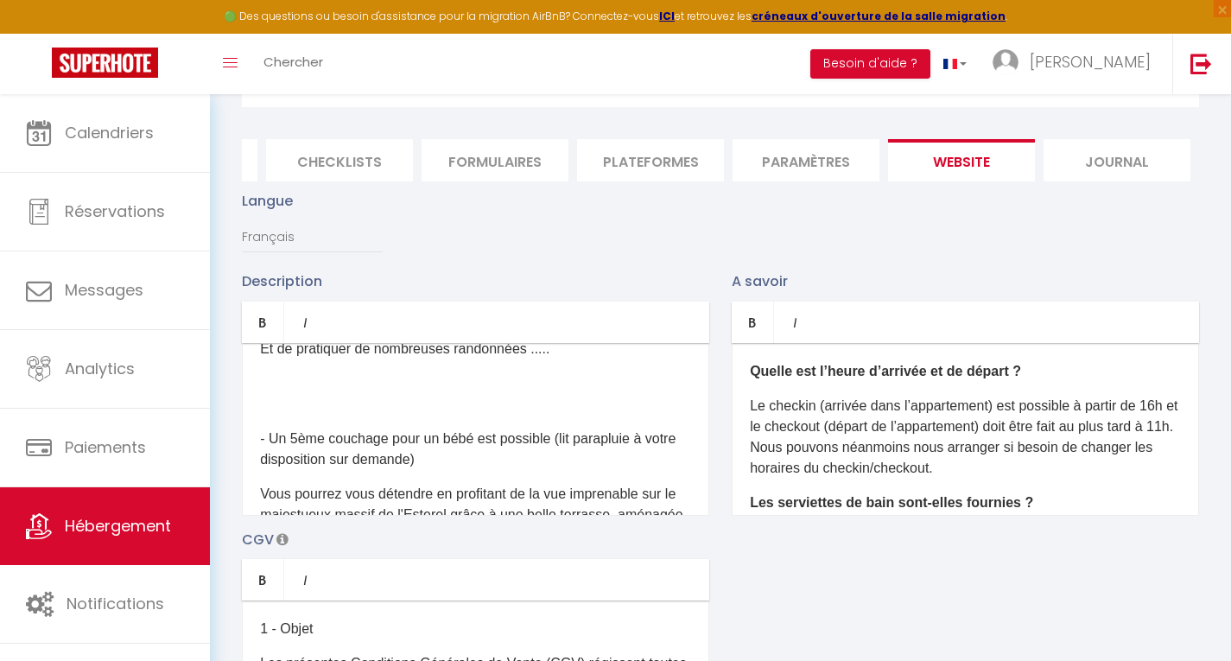
scroll to position [919, 0]
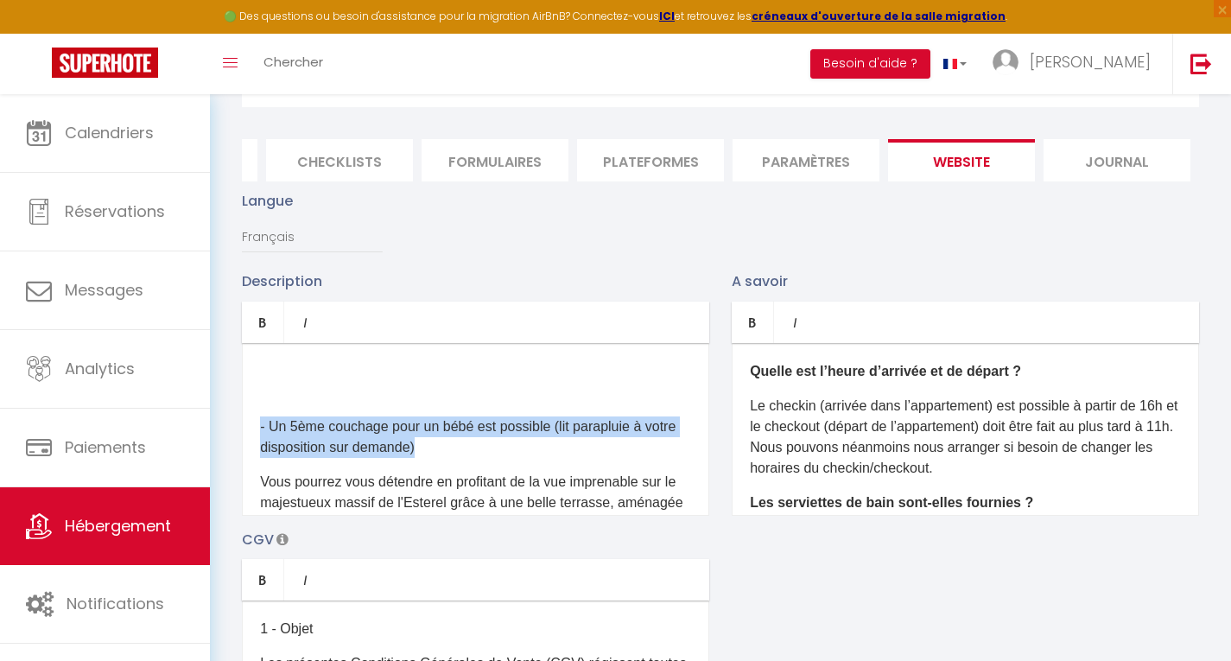
drag, startPoint x: 259, startPoint y: 457, endPoint x: 467, endPoint y: 474, distance: 208.1
click at [467, 474] on div "Ce logement climatisé situé dans un petit coin de paradis au cœur d'un cadre id…" at bounding box center [475, 429] width 467 height 173
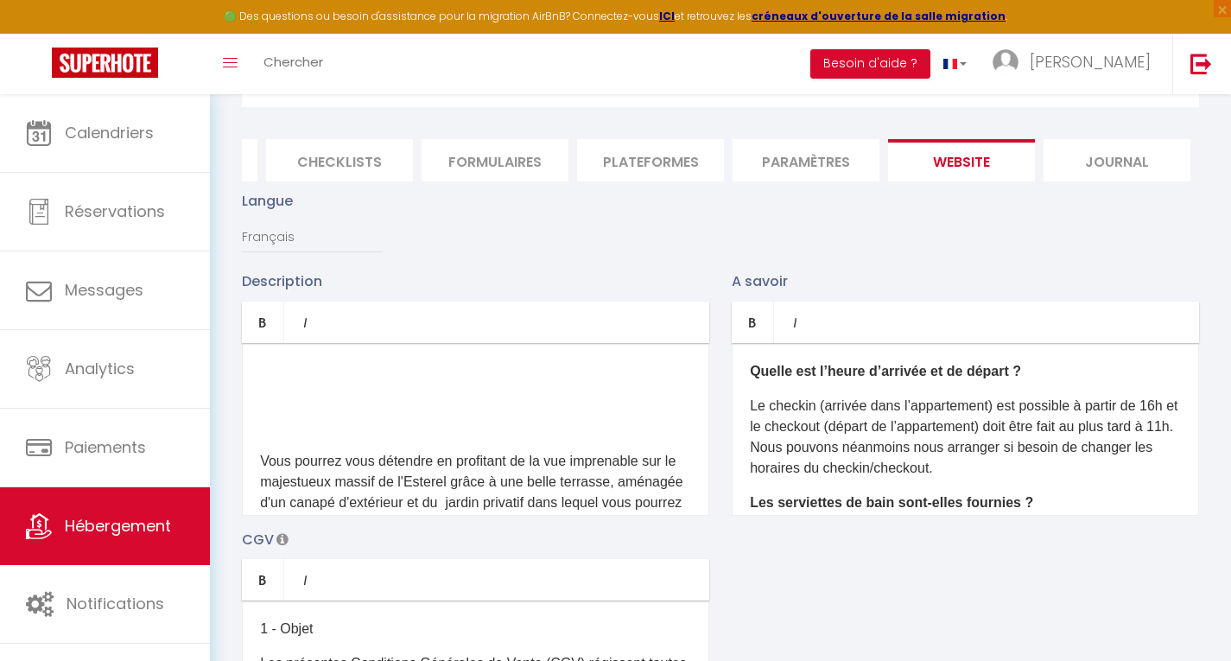
click at [257, 403] on div "Ce logement climatisé situé dans un petit coin de paradis au cœur d'un cadre id…" at bounding box center [475, 429] width 467 height 173
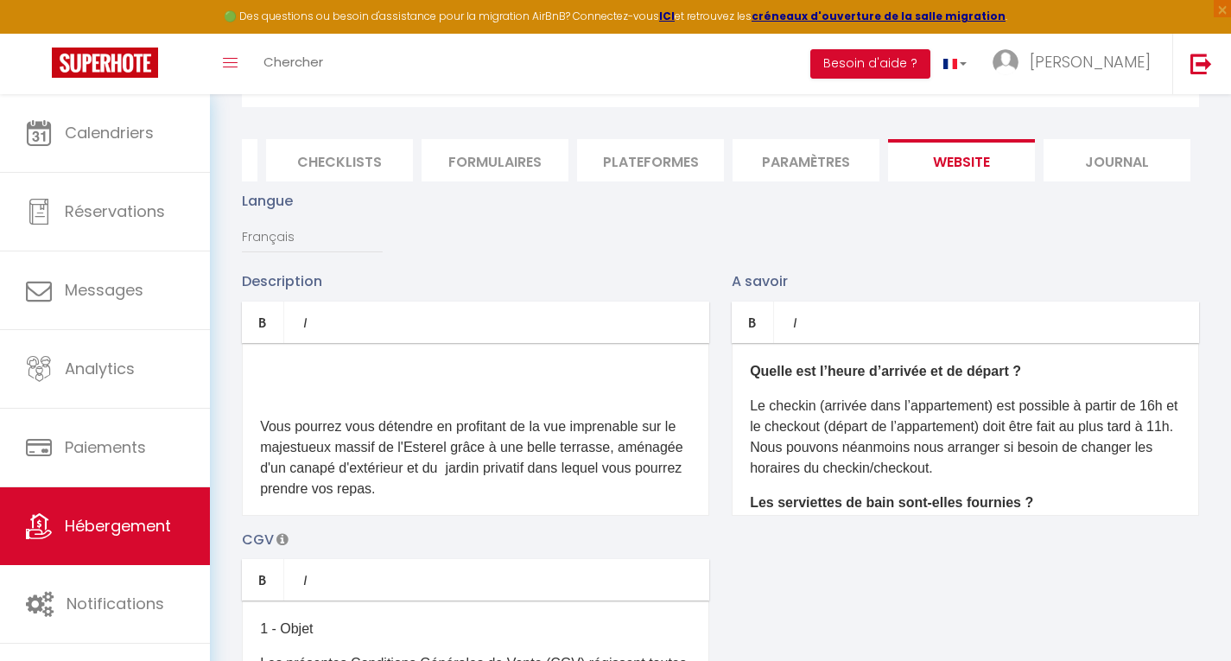
click at [257, 402] on div "Ce logement climatisé situé dans un petit coin de paradis au cœur d'un cadre id…" at bounding box center [475, 429] width 467 height 173
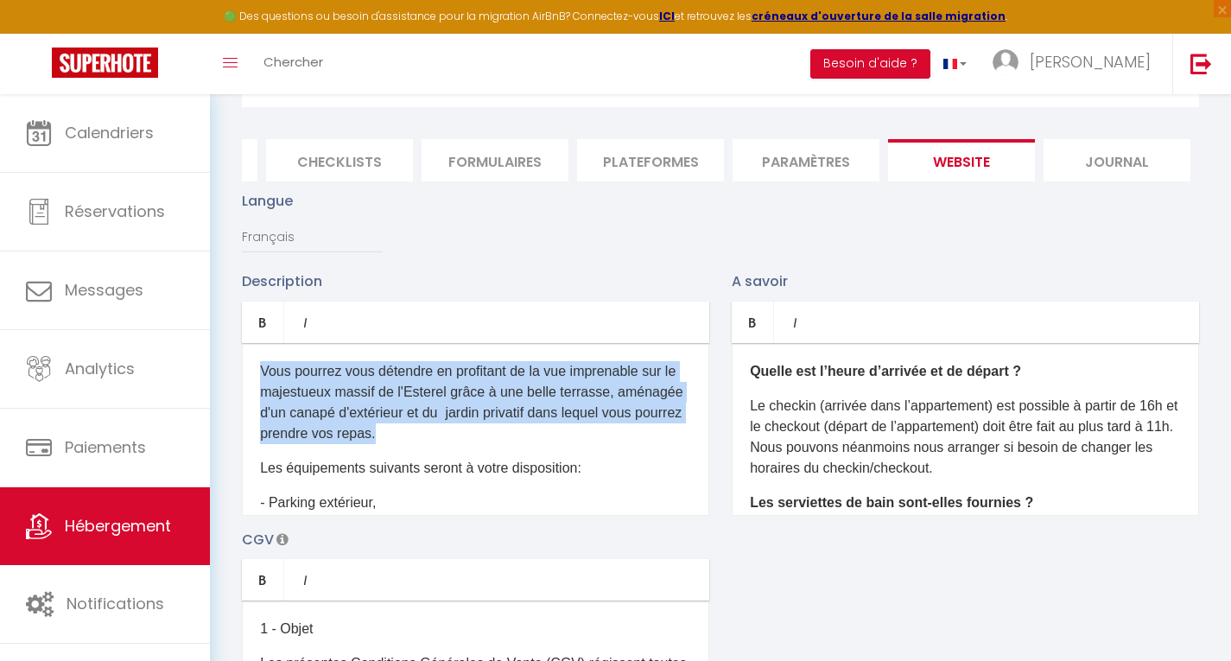
drag, startPoint x: 264, startPoint y: 400, endPoint x: 508, endPoint y: 469, distance: 254.1
click at [508, 444] on p "Vous pourrez vous détendre en profitant de la vue imprenable sur le majestueux …" at bounding box center [475, 402] width 431 height 83
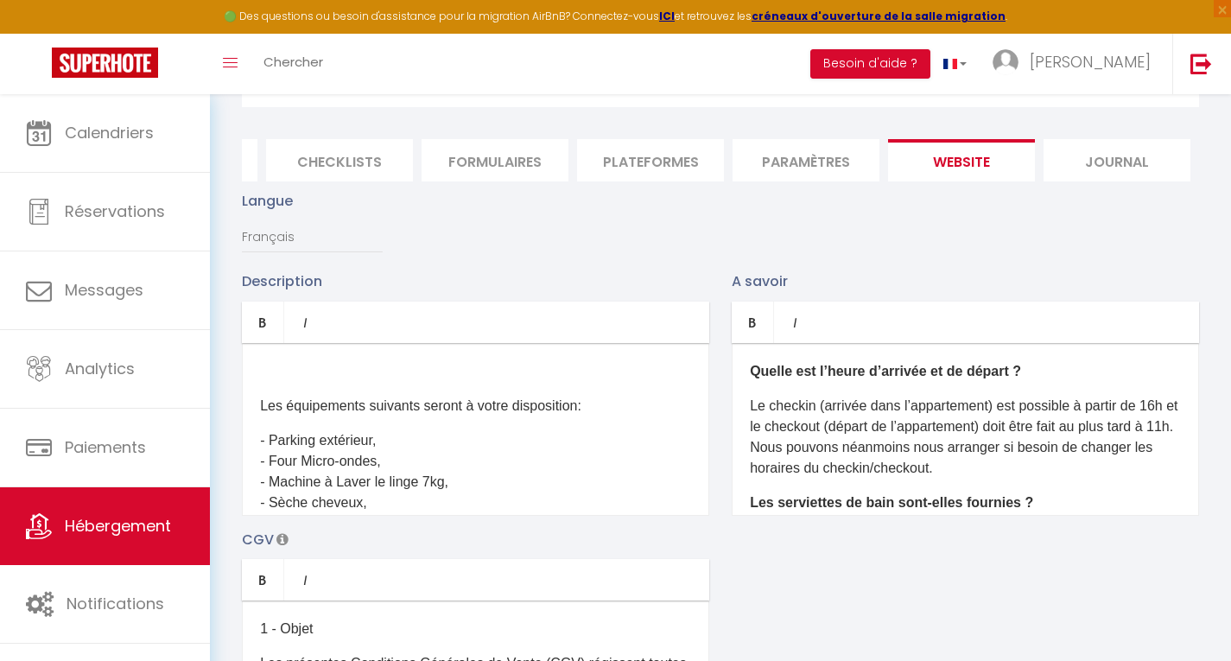
click at [265, 382] on p at bounding box center [475, 371] width 431 height 21
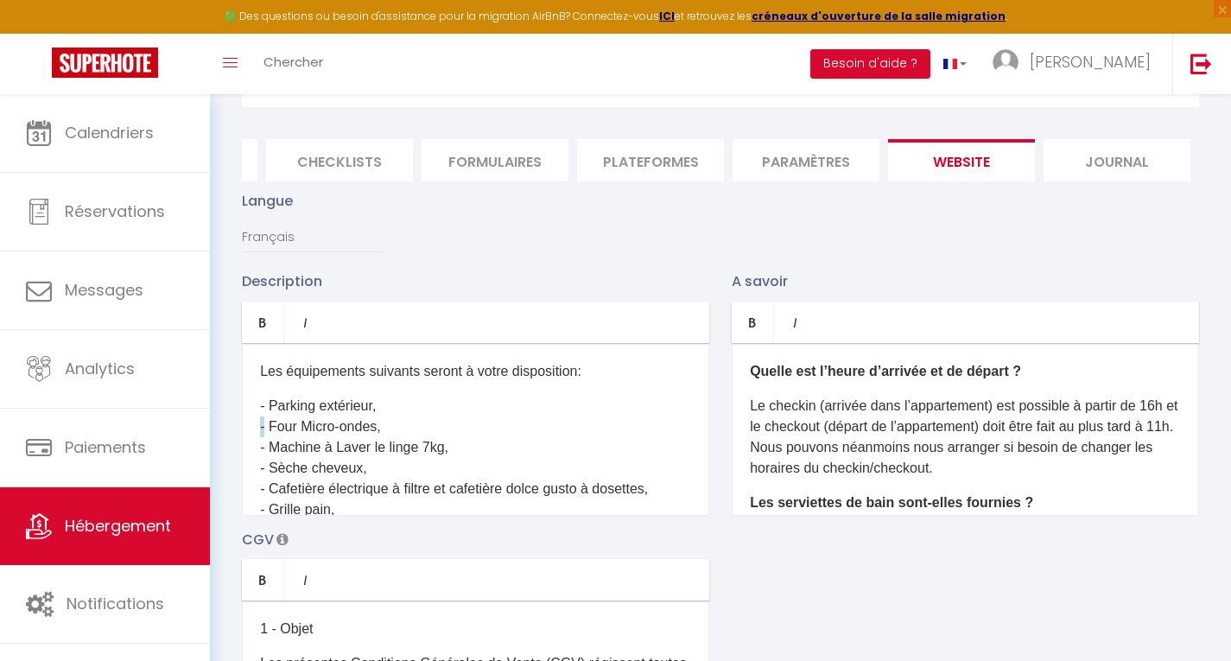
click at [264, 459] on p "- Parking extérieur, - Four Micro-ondes, - Machine à Laver le linge 7kg, - Sèch…" at bounding box center [475, 510] width 431 height 228
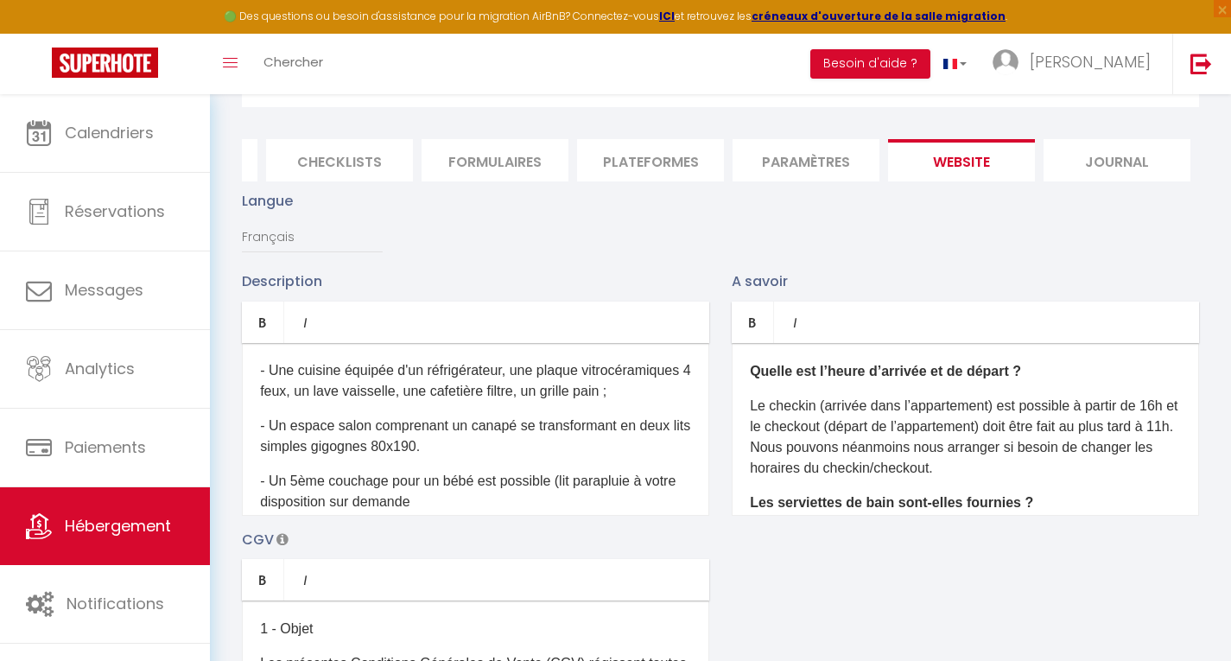
scroll to position [315, 0]
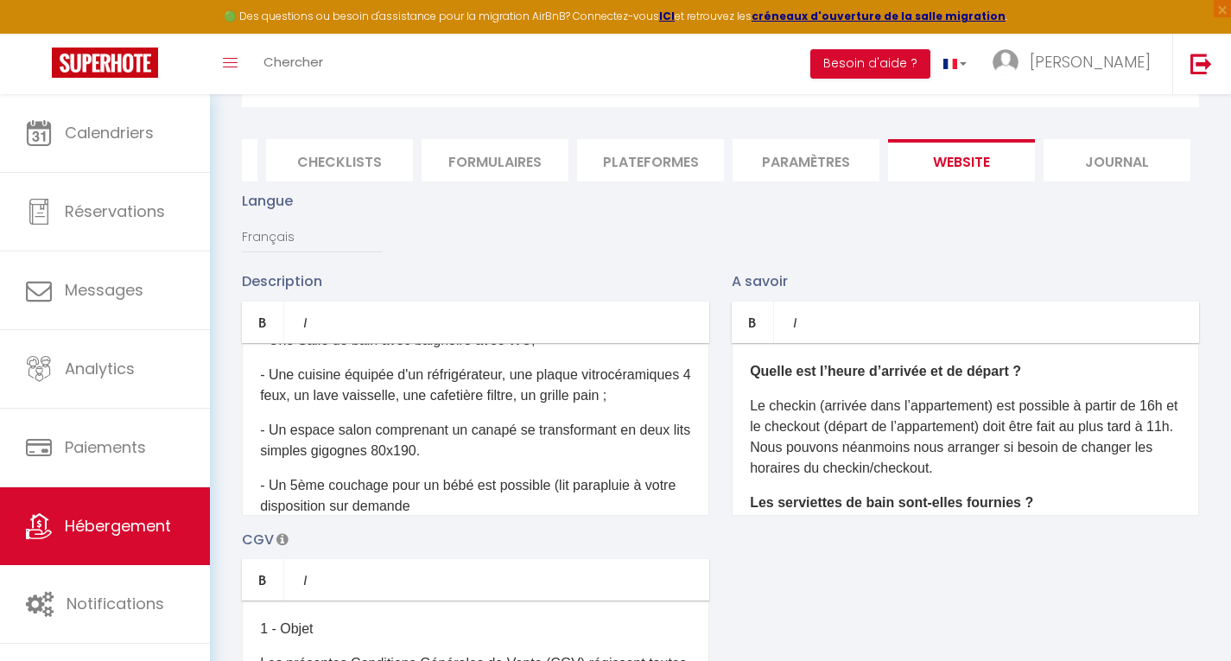
click at [521, 406] on p "- Une cuisine équipée d'un réfrigérateur, une plaque vitrocéramiques 4 feux, un…" at bounding box center [475, 385] width 431 height 41
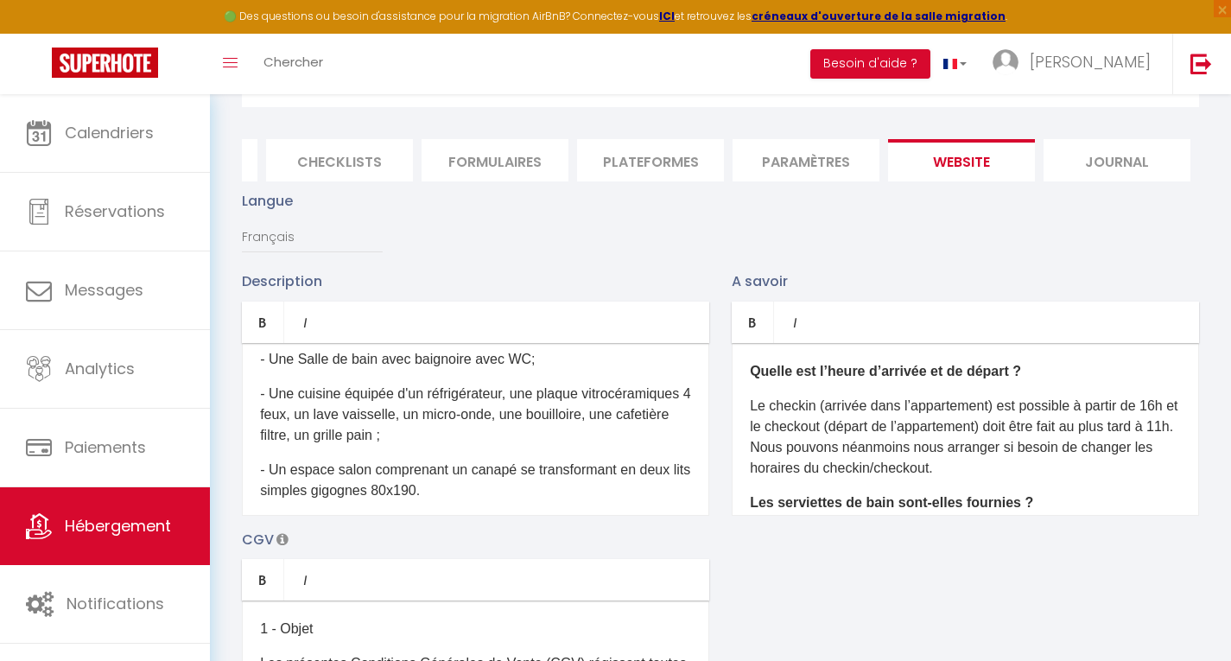
scroll to position [330, 0]
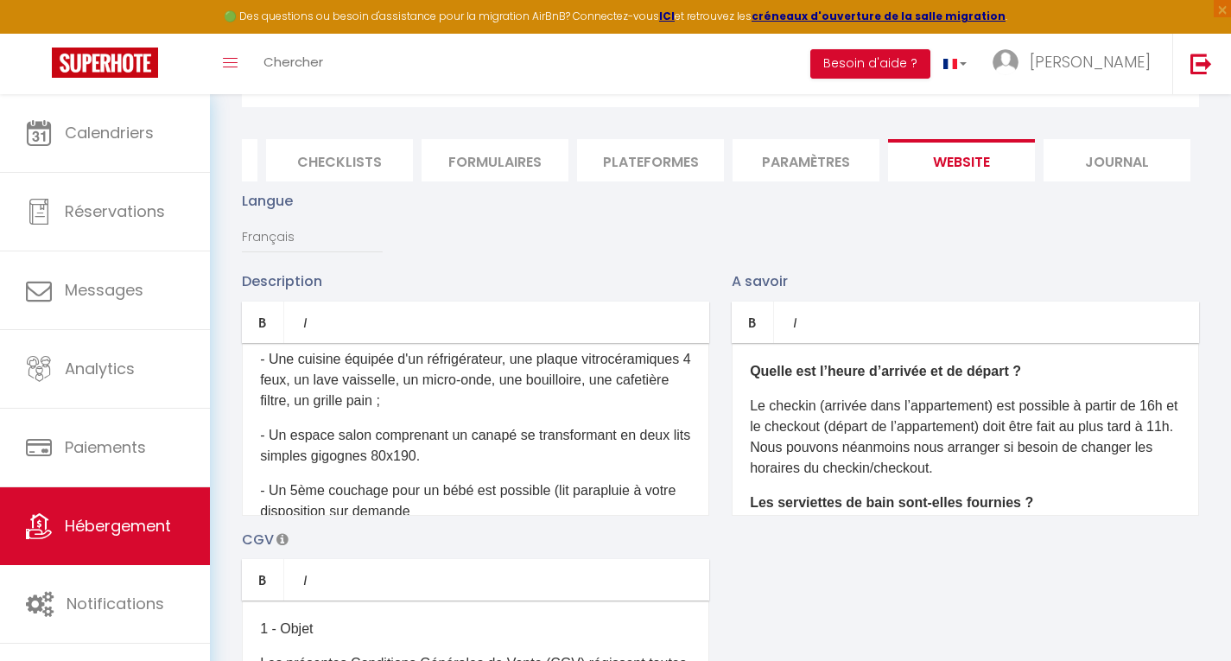
click at [447, 467] on p "- Un espace salon comprenant un canapé se transformant en deux lits simples gig…" at bounding box center [475, 445] width 431 height 41
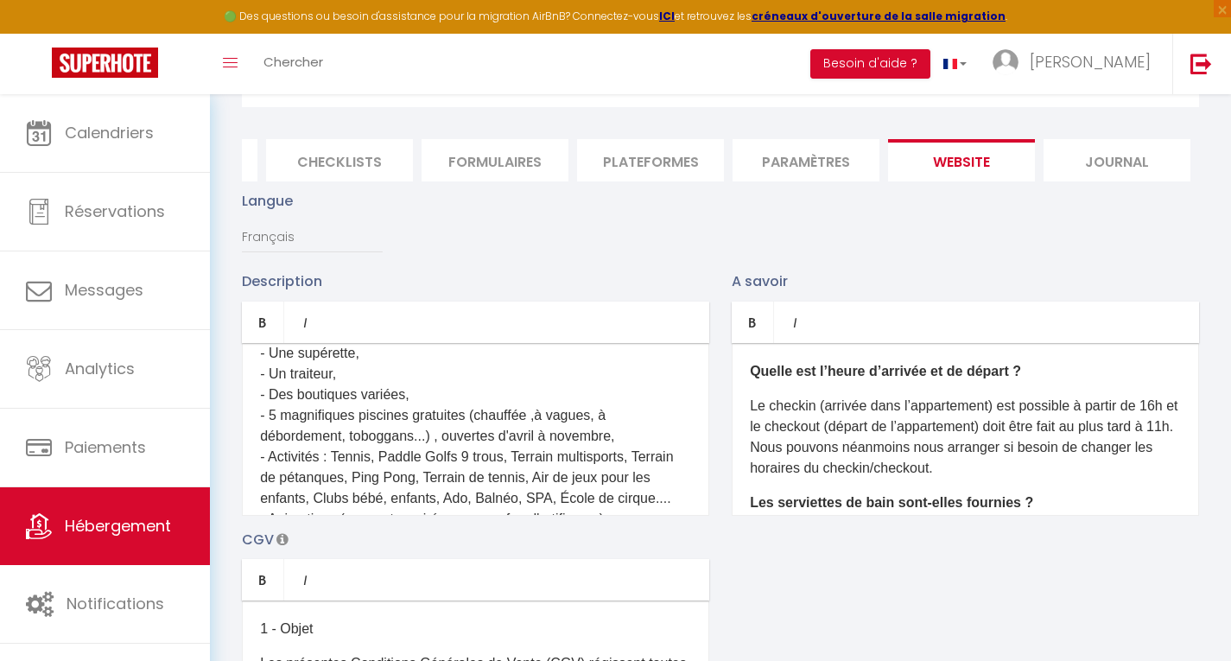
scroll to position [621, 0]
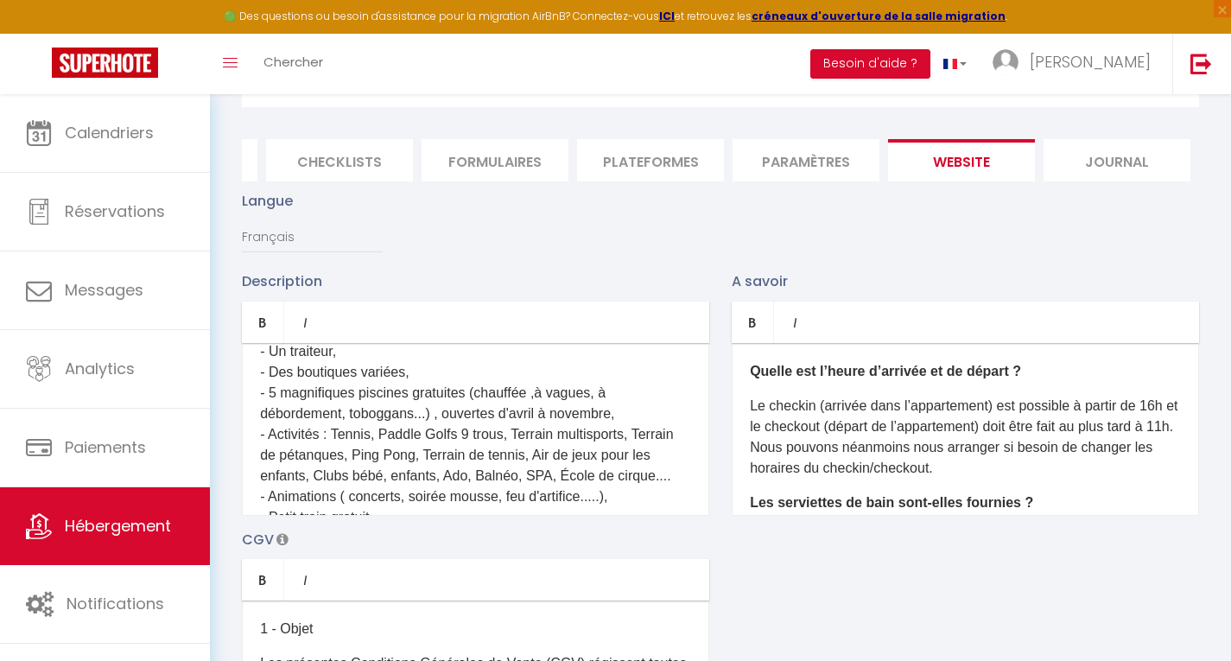
click at [710, 531] on div "Description Bold Italic Rich text editor Ce logement climatisé situé dans un pe…" at bounding box center [721, 521] width 980 height 502
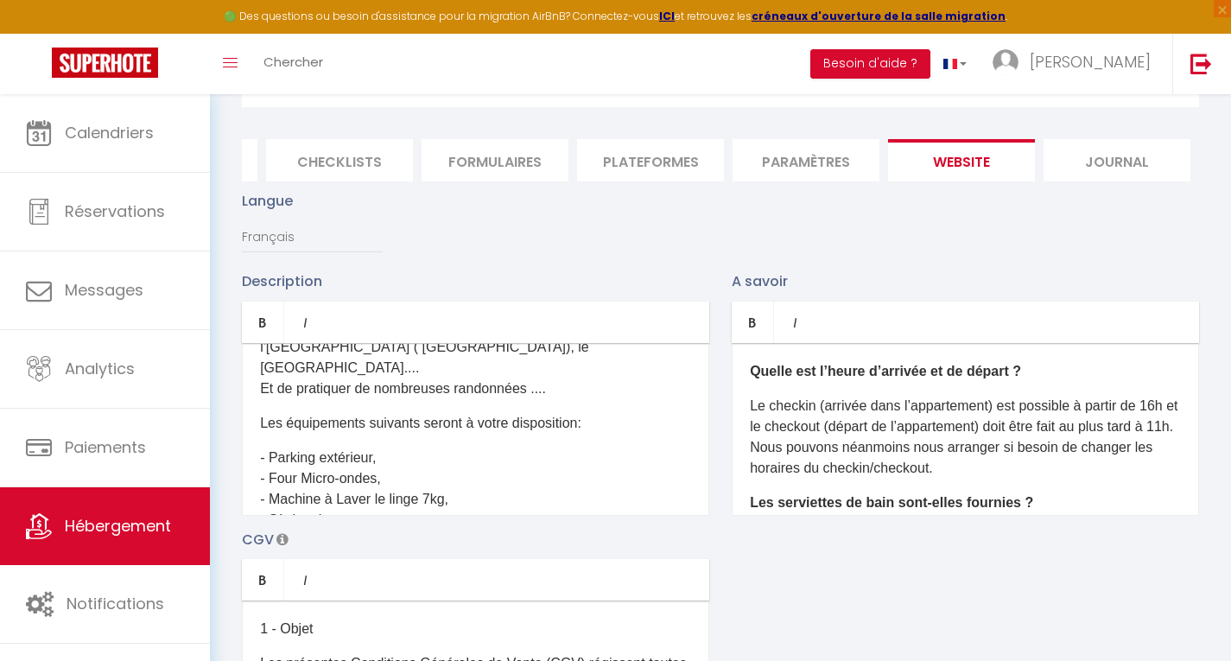
scroll to position [902, 0]
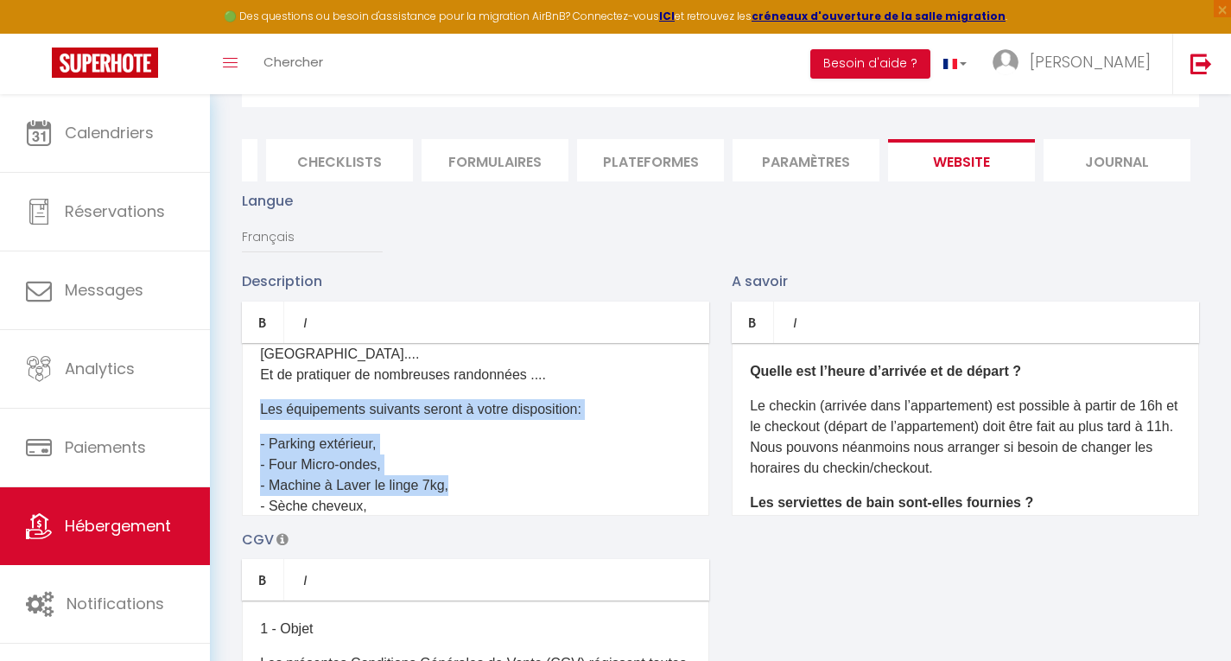
drag, startPoint x: 259, startPoint y: 420, endPoint x: 461, endPoint y: 498, distance: 215.8
click at [461, 498] on div "Ce logement climatisé situé dans un petit coin de paradis au cœur d'un cadre id…" at bounding box center [475, 429] width 467 height 173
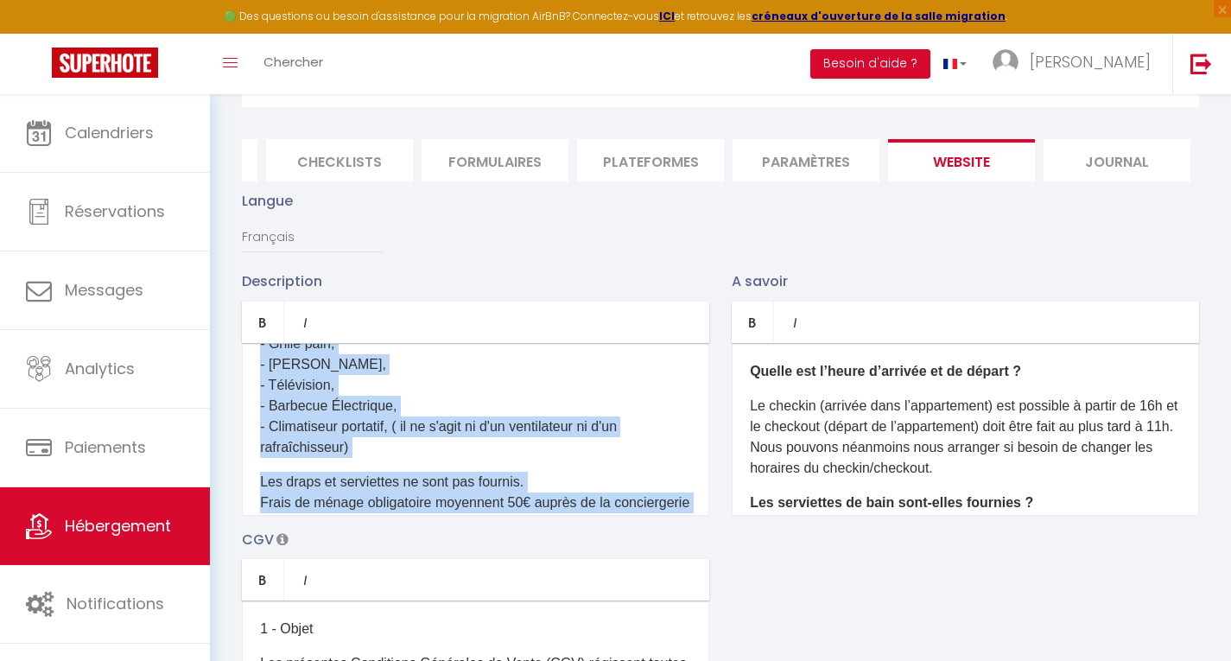
scroll to position [1070, 0]
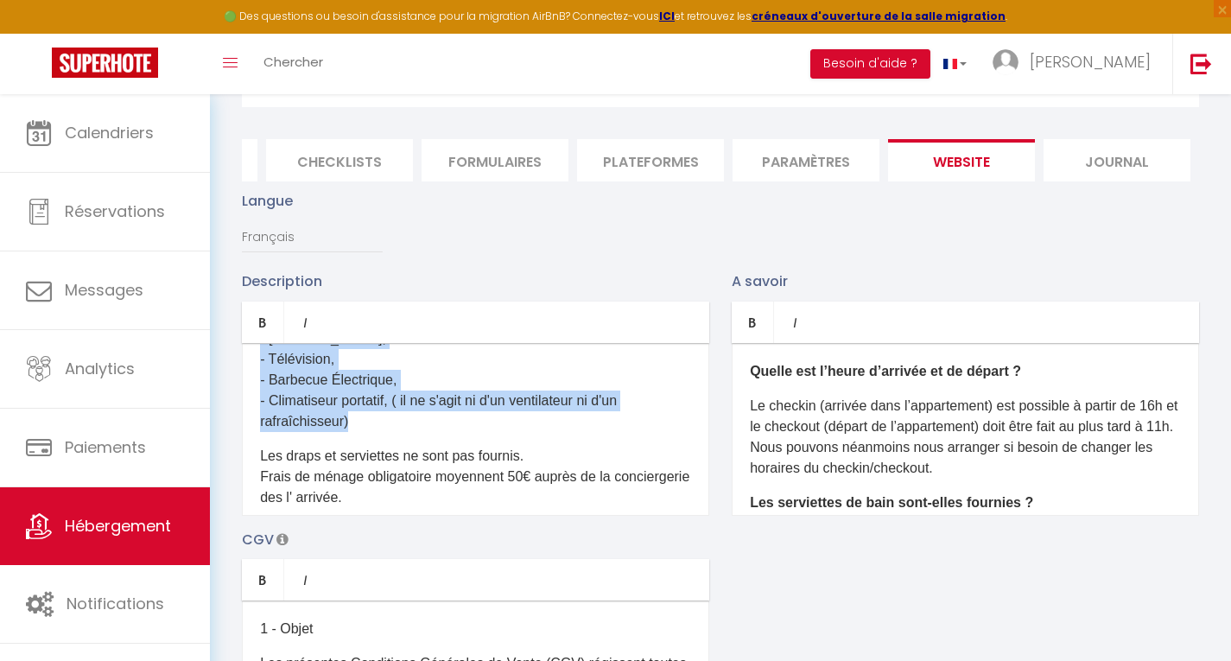
drag, startPoint x: 262, startPoint y: 454, endPoint x: 347, endPoint y: 428, distance: 89.4
click at [347, 428] on p "- Sèche cheveux, - Cafetière électrique à filtre et cafetière dolce gusto à dos…" at bounding box center [475, 349] width 431 height 166
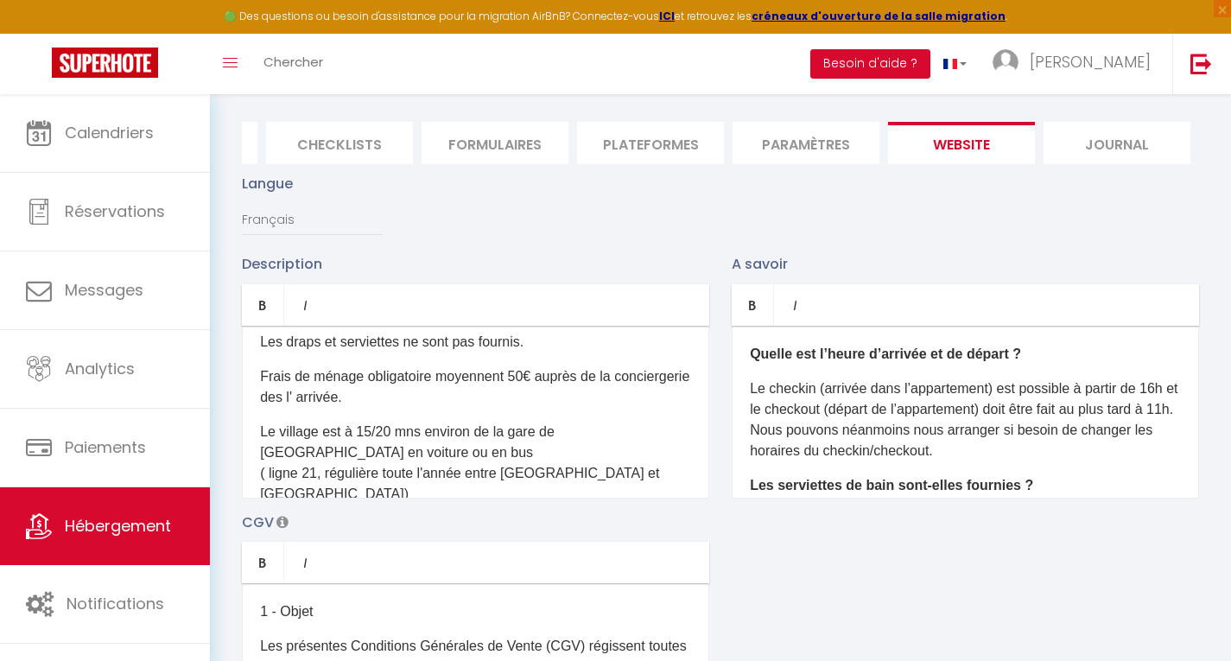
scroll to position [0, 0]
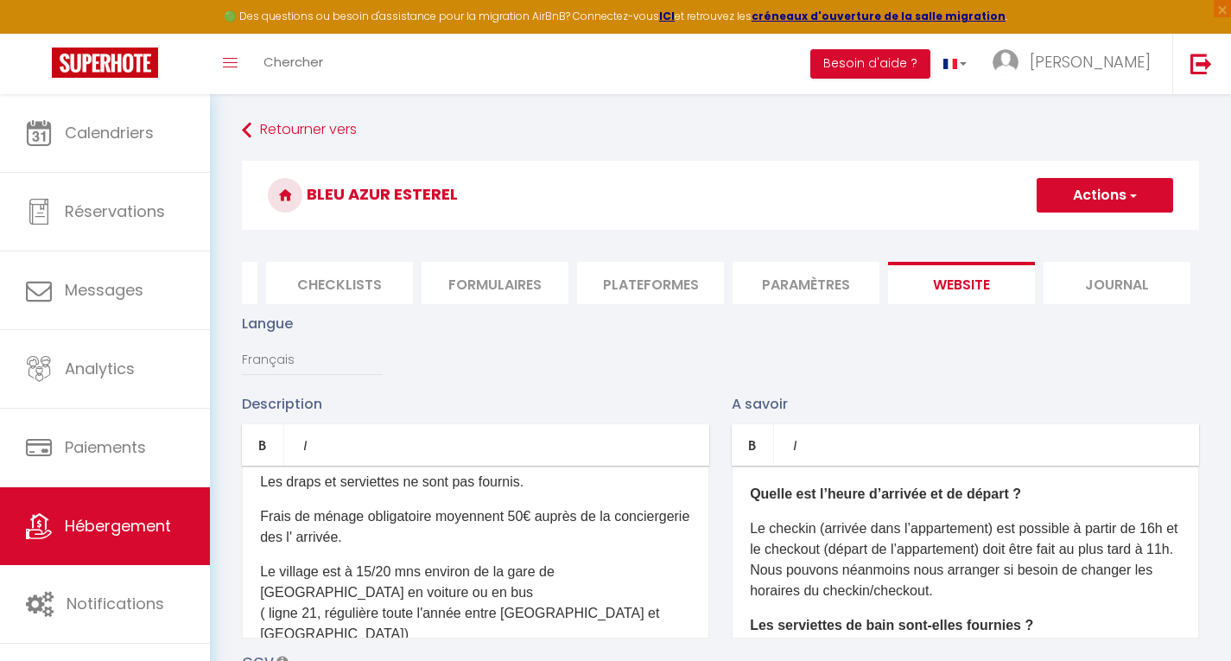
click at [1133, 198] on span "button" at bounding box center [1132, 195] width 11 height 17
click at [1096, 233] on input "Enregistrer" at bounding box center [1085, 233] width 64 height 17
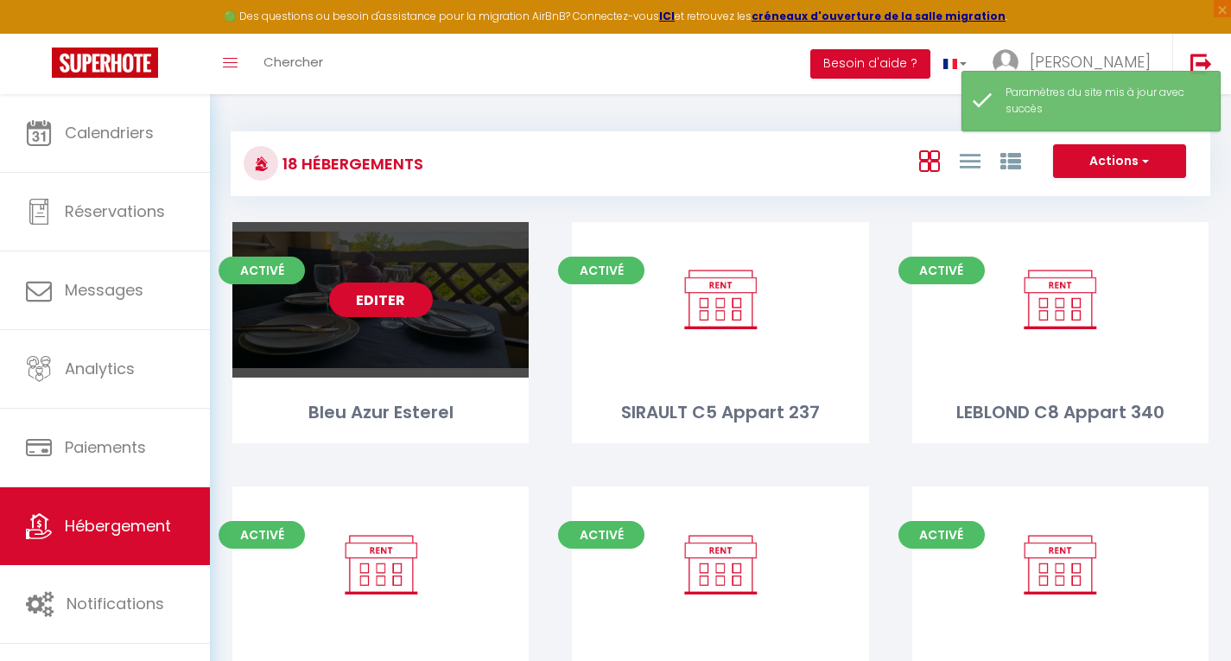
click at [375, 308] on link "Editer" at bounding box center [381, 300] width 104 height 35
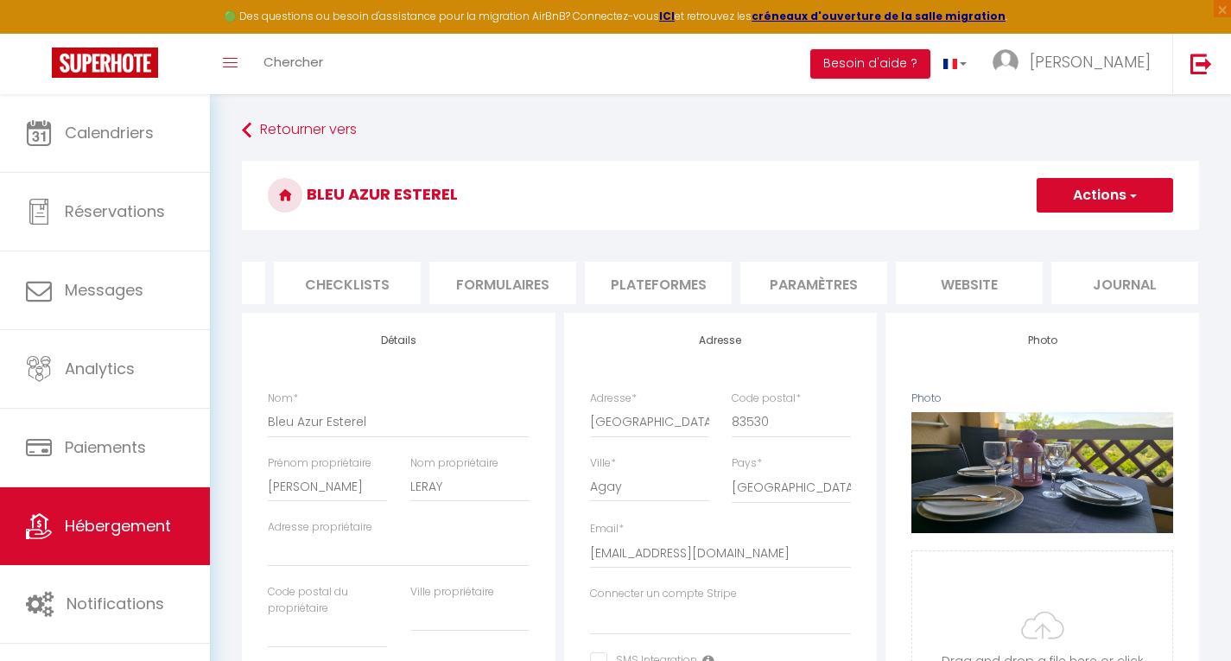
scroll to position [0, 598]
click at [977, 287] on li "website" at bounding box center [961, 283] width 147 height 42
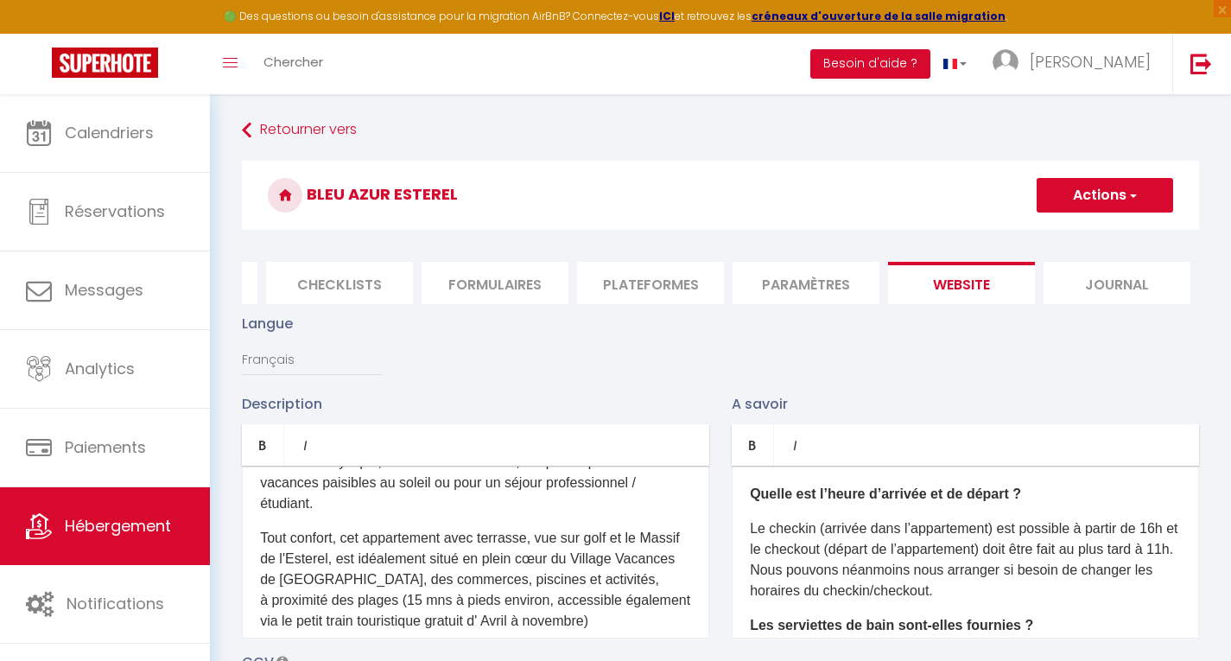
scroll to position [69, 0]
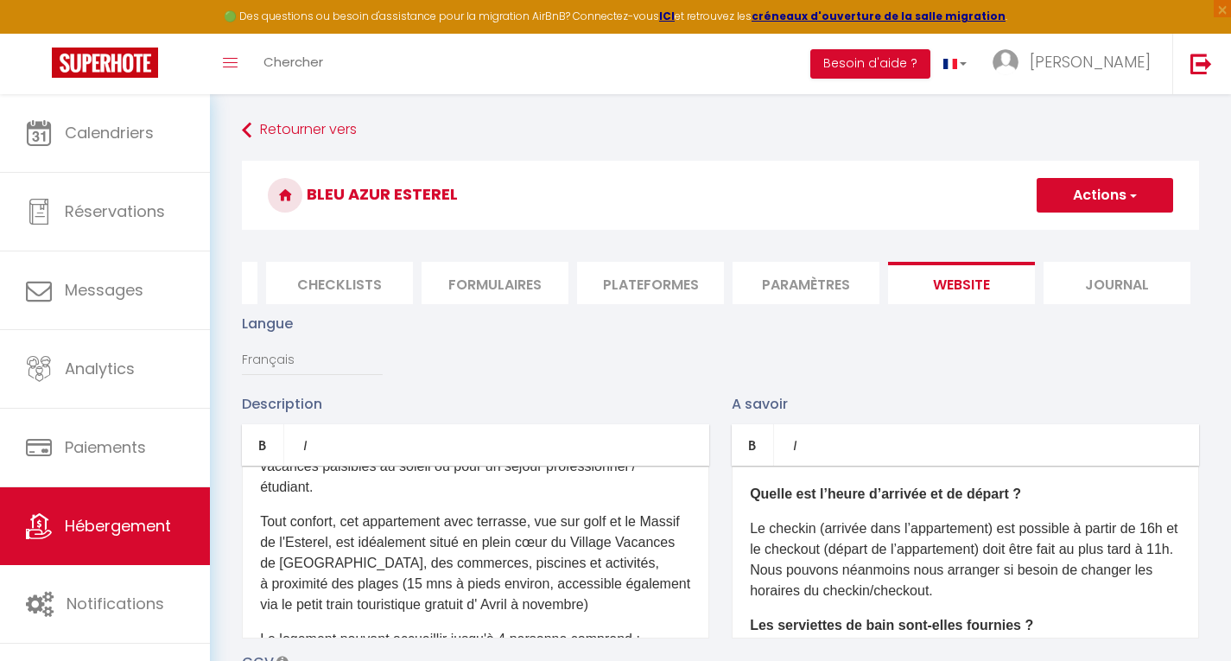
click at [661, 576] on p "Tout confort, cet appartement avec terrasse, vue sur golf et le Massif de l'Est…" at bounding box center [475, 564] width 431 height 104
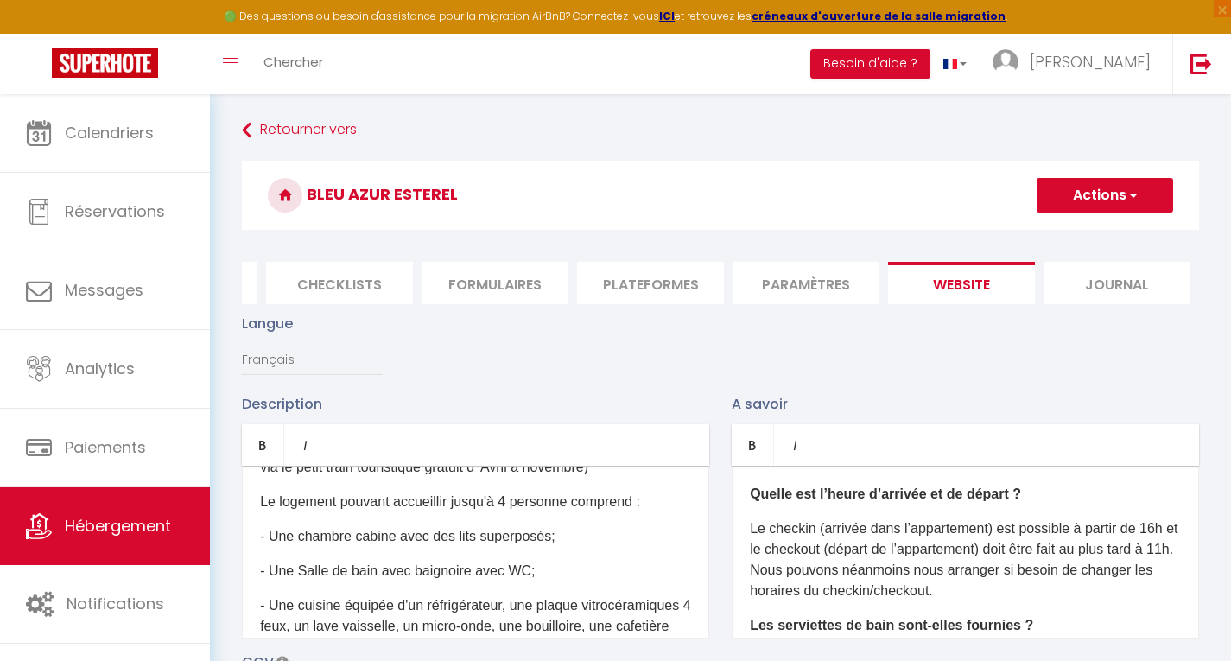
scroll to position [207, 0]
click at [262, 566] on div "Ce logement climatisé situé dans un petit coin de paradis au cœur d'un cadre id…" at bounding box center [475, 552] width 467 height 173
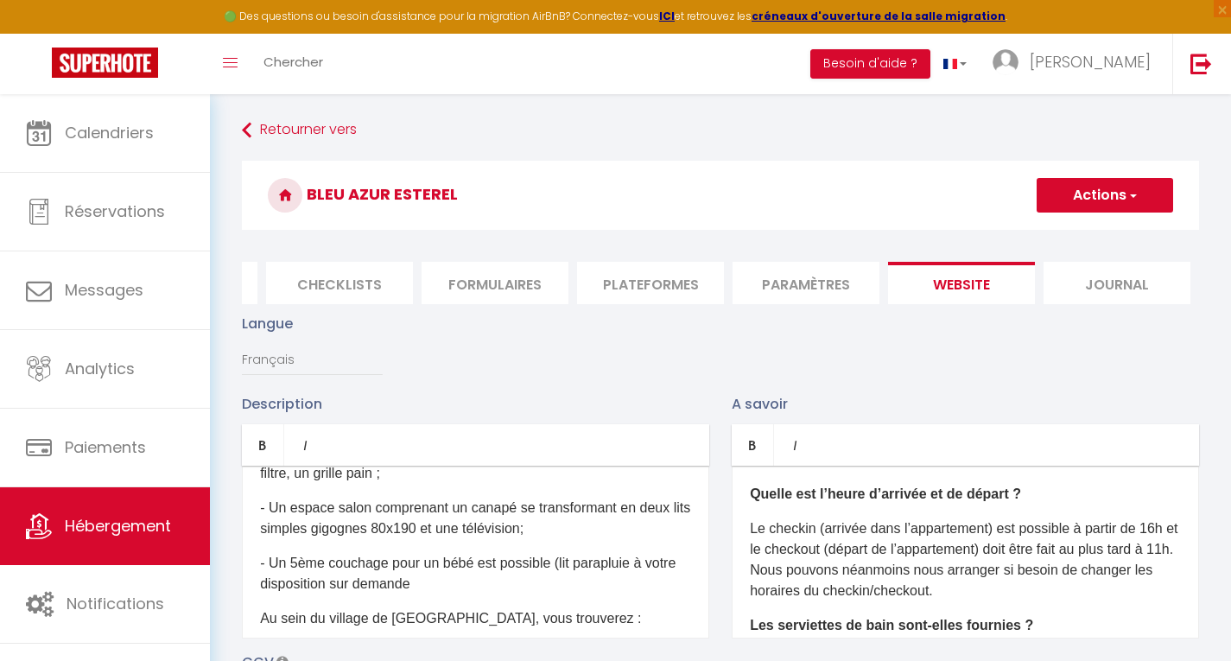
scroll to position [415, 0]
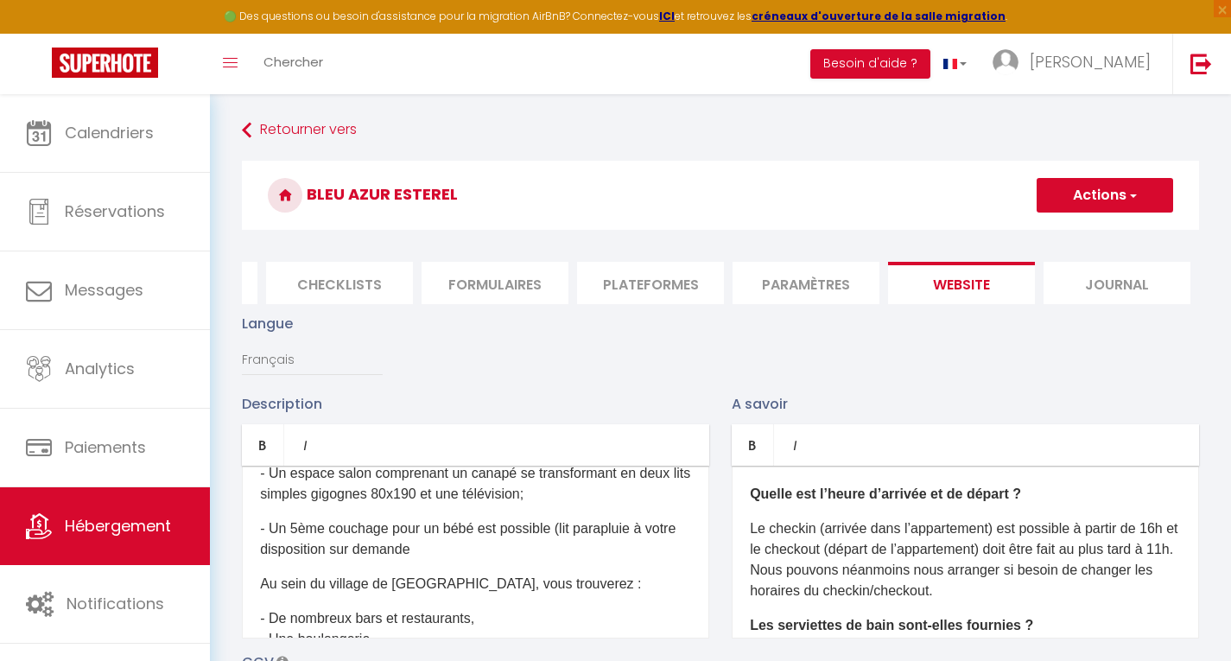
click at [702, 639] on div "Ce logement climatisé situé dans un petit coin de paradis au cœur d'un cadre id…" at bounding box center [475, 552] width 467 height 173
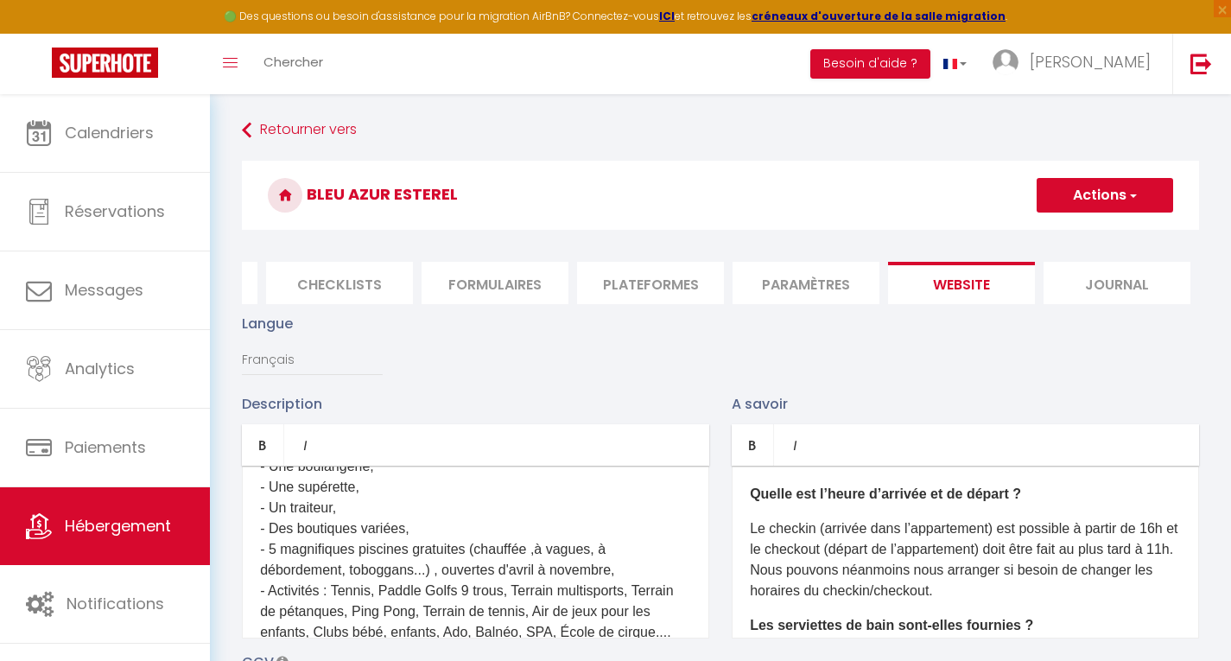
scroll to position [622, 0]
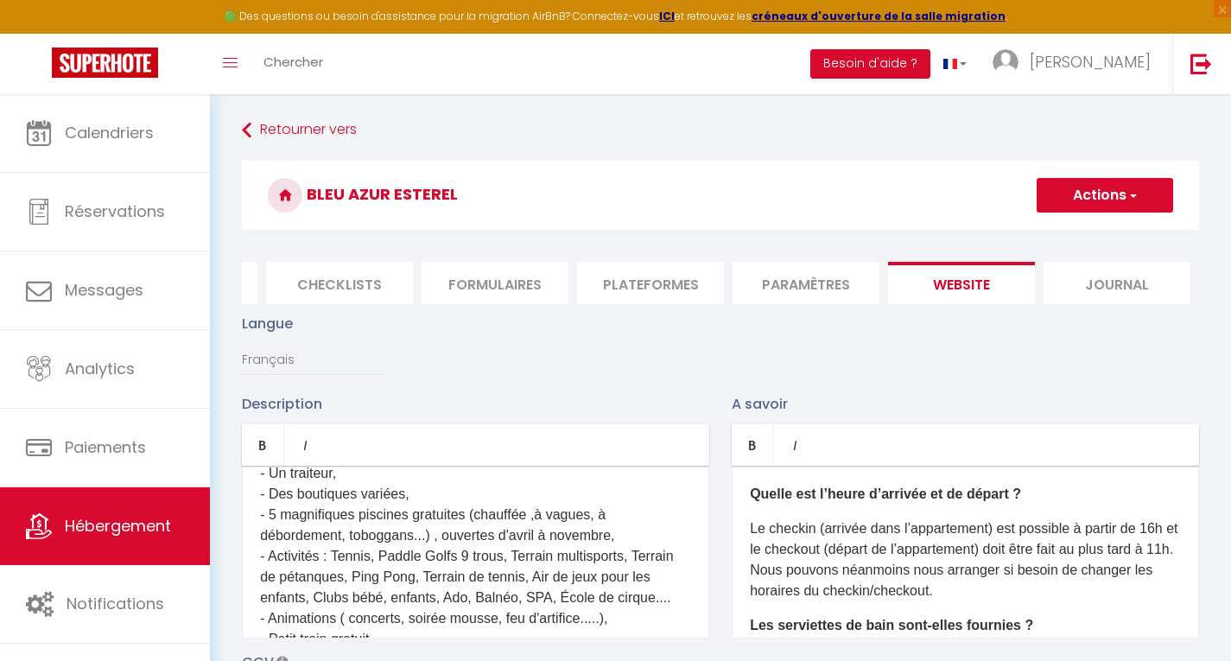
click at [426, 569] on p "- De nombreux bars et restaurants, - Une boulangerie, - Une supérette, - Un tra…" at bounding box center [475, 525] width 431 height 249
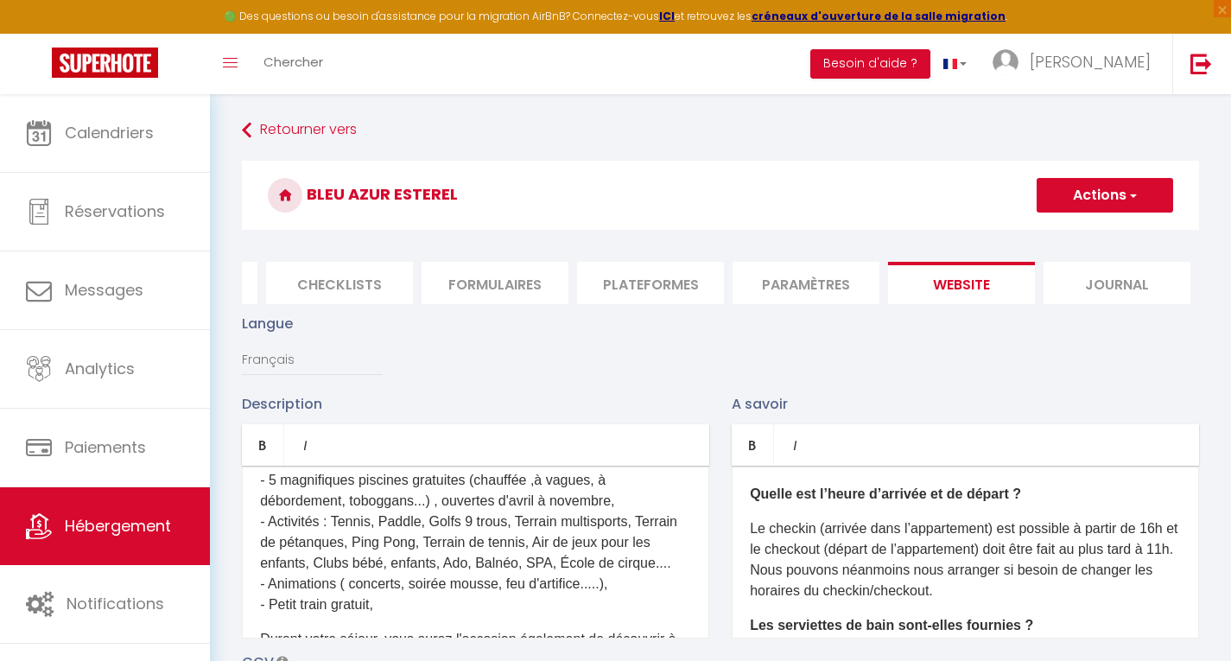
scroll to position [691, 0]
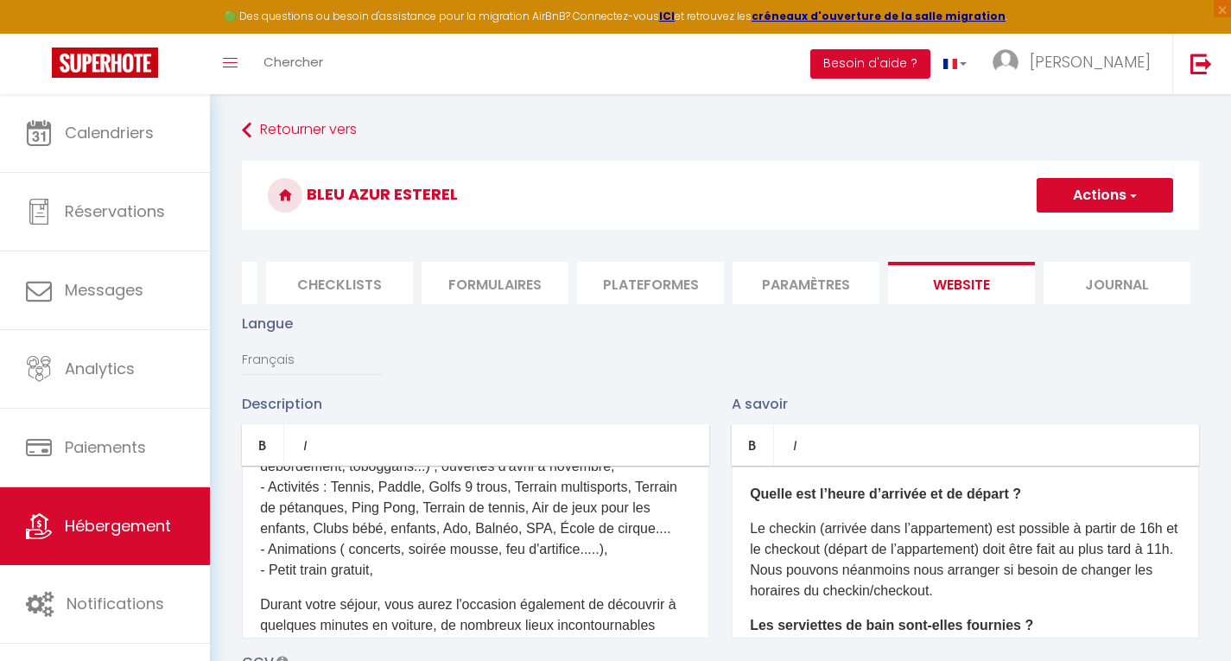
click at [334, 581] on p "- De nombreux bars et restaurants, - Une boulangerie, - Une supérette, - Un tra…" at bounding box center [475, 456] width 431 height 249
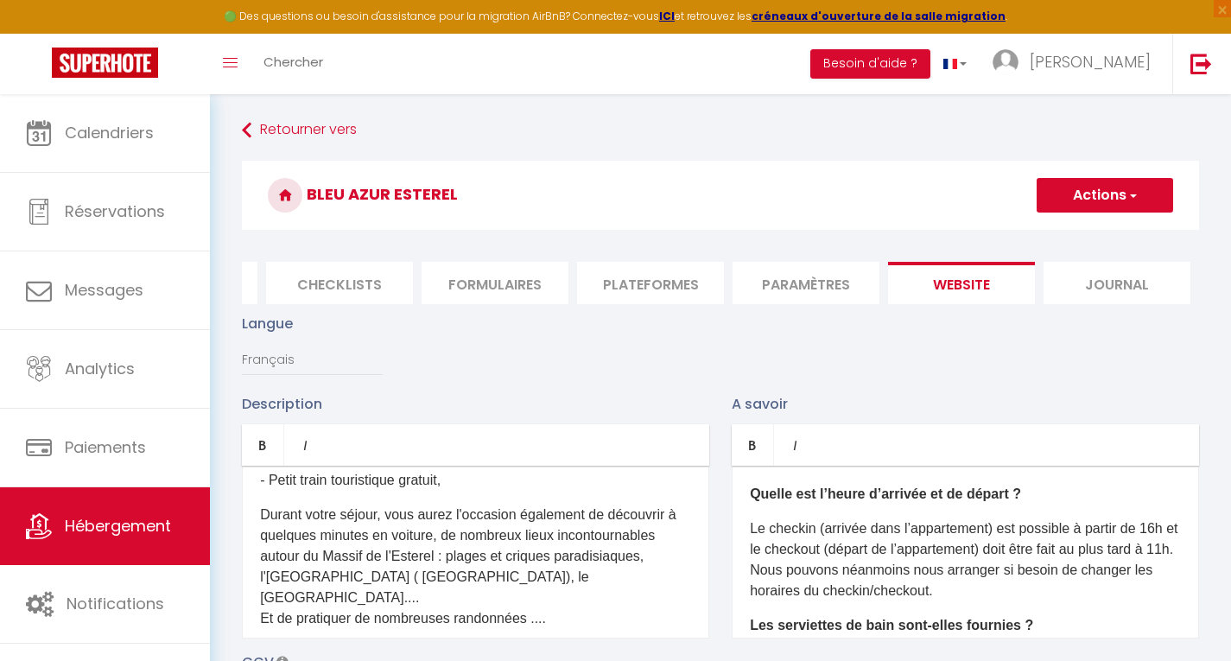
scroll to position [795, 0]
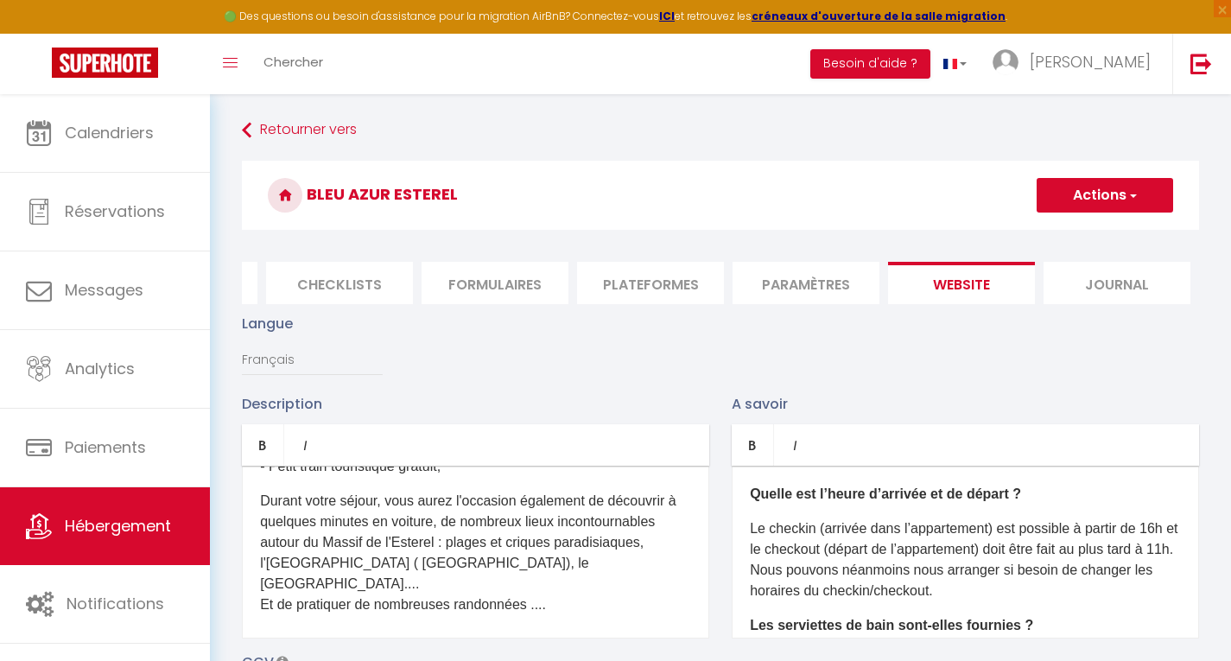
click at [375, 594] on p "Durant votre séjour, vous aurez l'occasion également de découvrir à quelques mi…" at bounding box center [475, 553] width 431 height 124
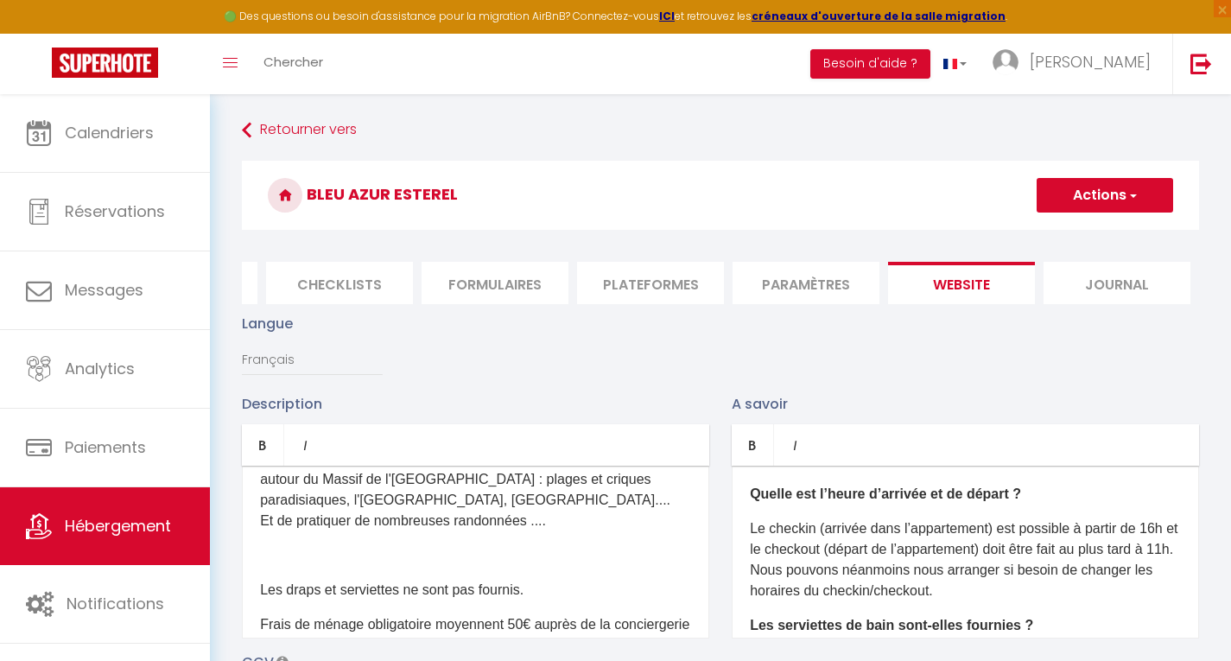
scroll to position [864, 0]
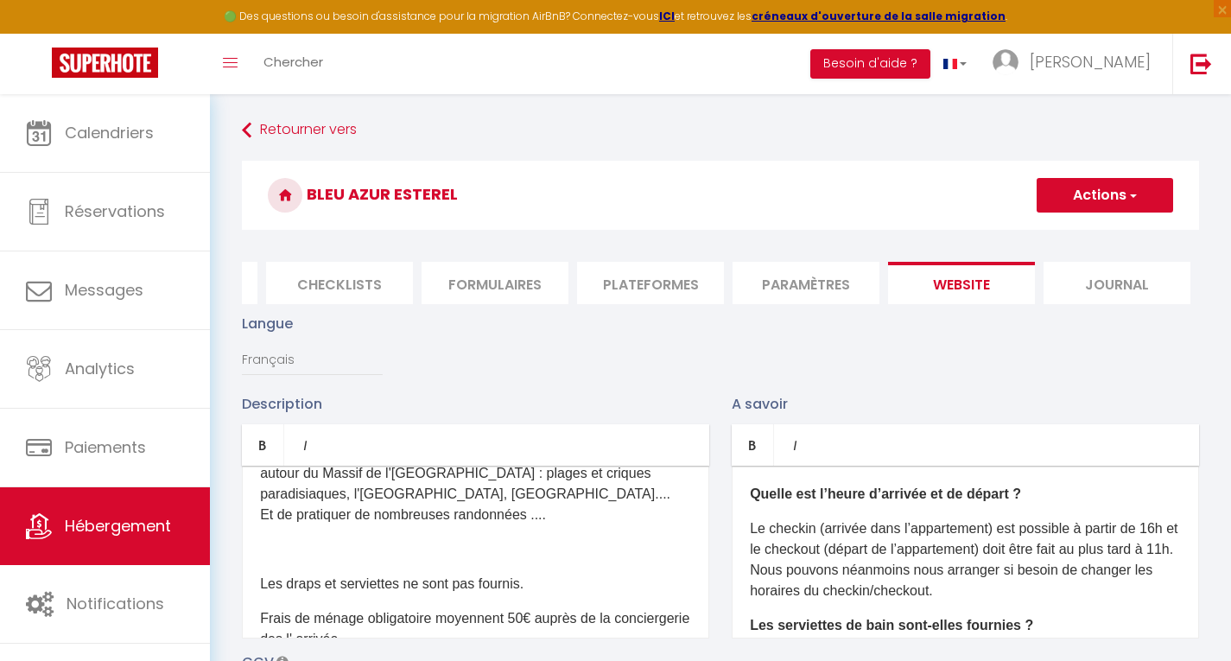
click at [270, 560] on p at bounding box center [475, 549] width 431 height 21
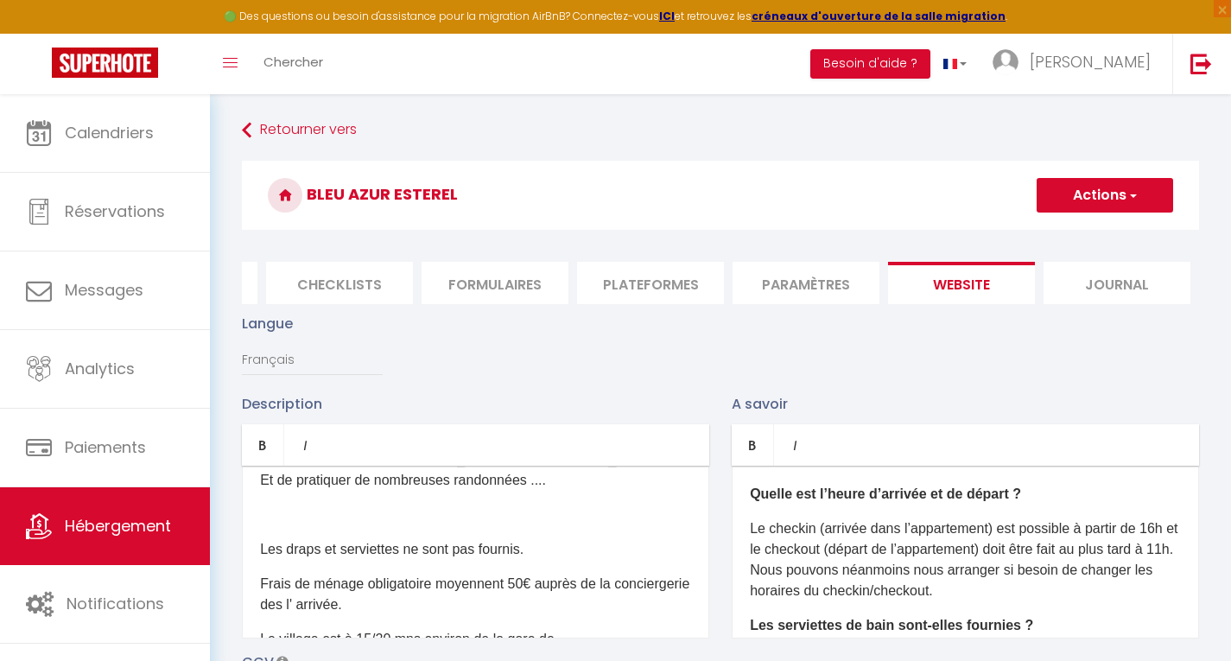
scroll to position [933, 0]
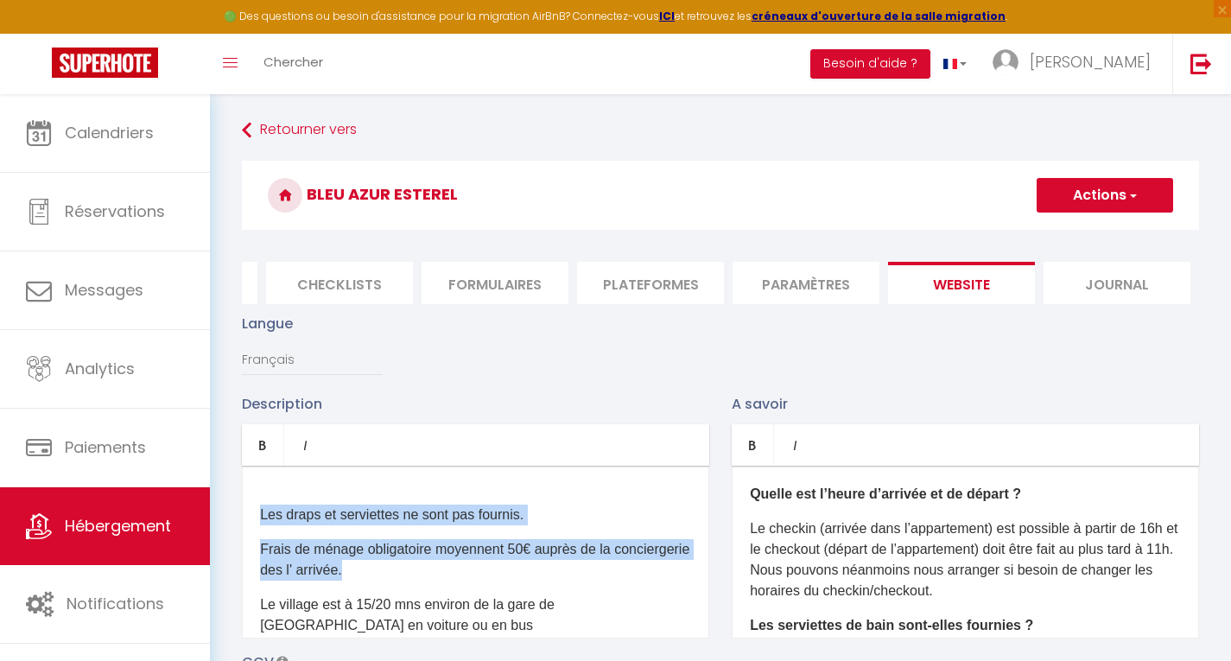
drag, startPoint x: 260, startPoint y: 544, endPoint x: 462, endPoint y: 602, distance: 210.3
click at [462, 602] on div "Ce logement climatisé situé dans un petit coin de paradis au cœur d'un cadre id…" at bounding box center [475, 552] width 467 height 173
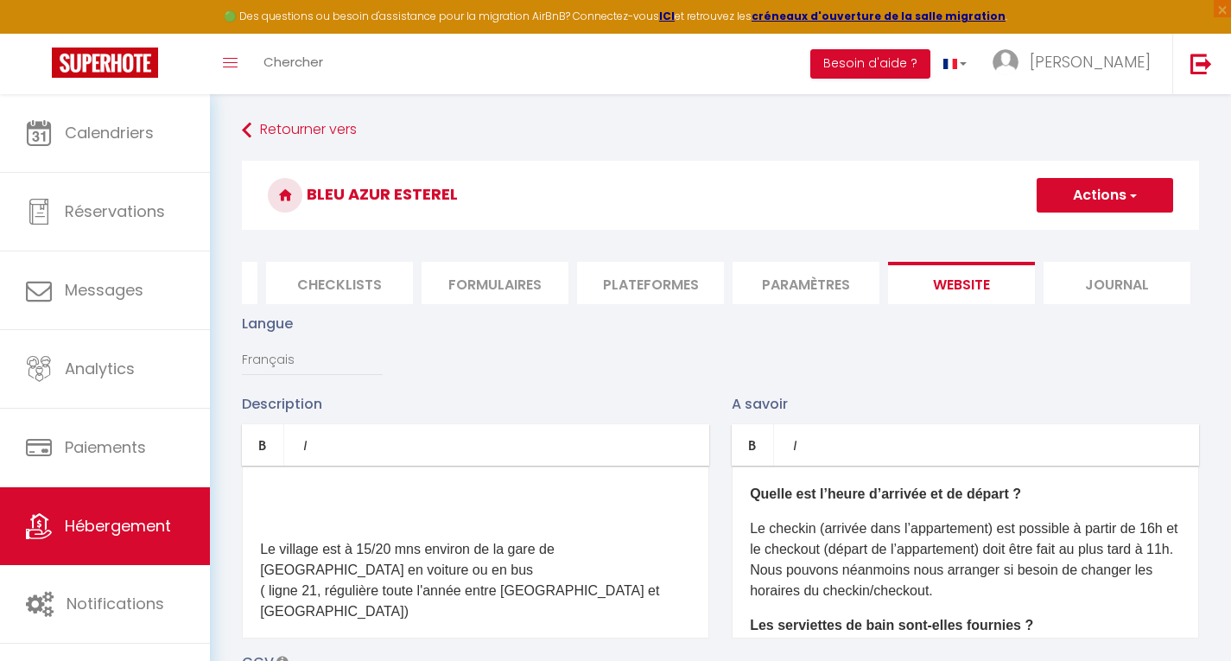
click at [267, 491] on p at bounding box center [475, 480] width 431 height 21
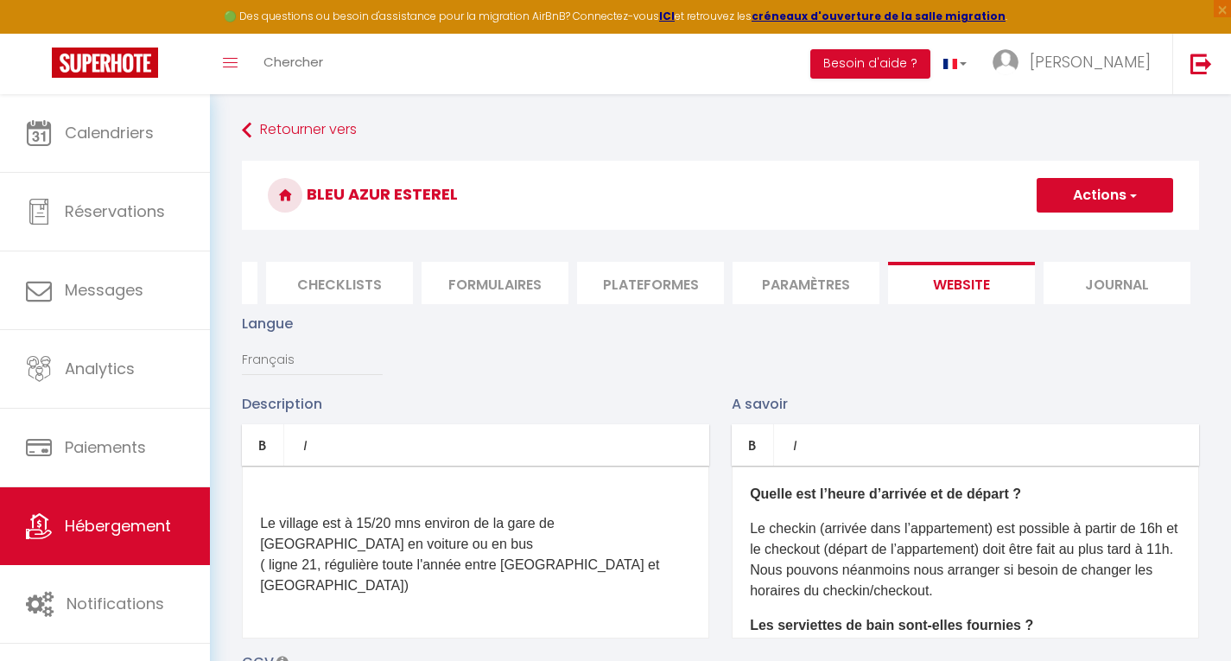
click at [268, 499] on p at bounding box center [475, 489] width 431 height 21
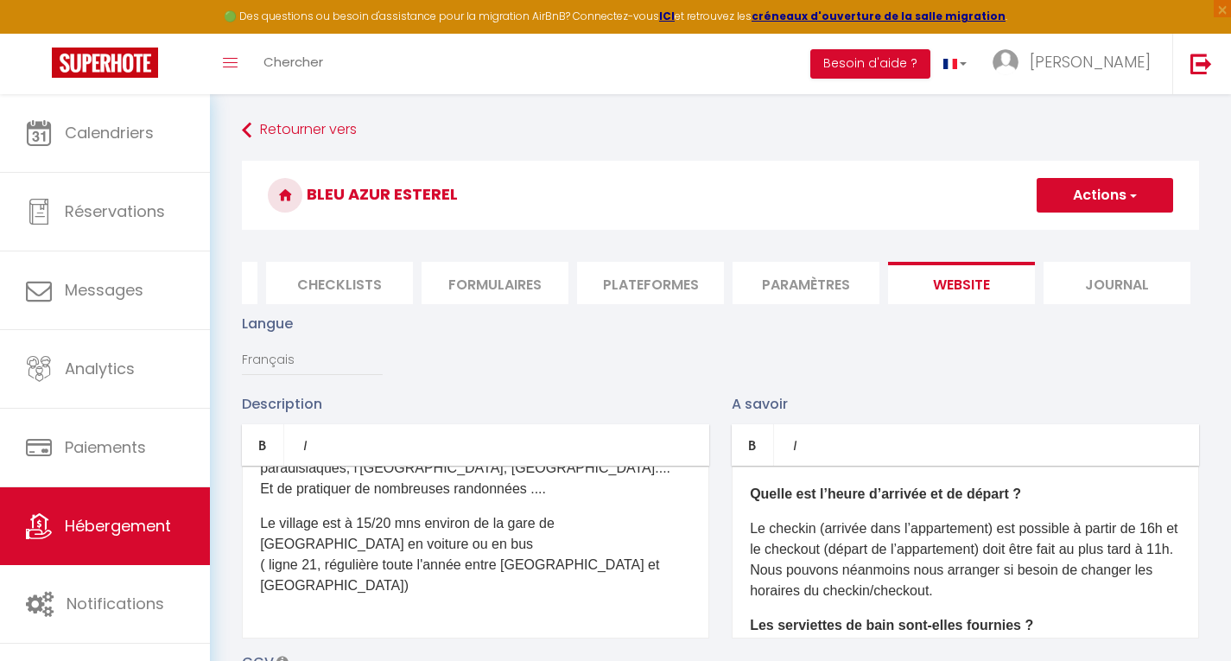
scroll to position [855, 0]
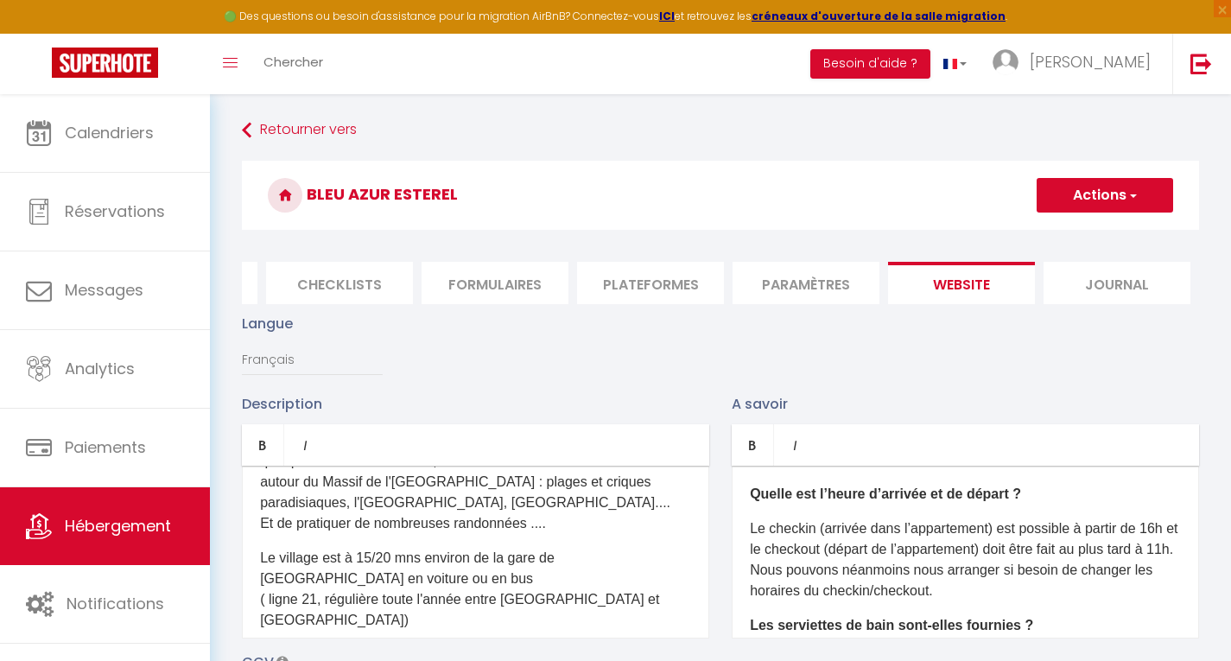
click at [322, 590] on p "Le village est à 15/20 mns environ de la gare de Saint Raphaël en voiture ou en…" at bounding box center [475, 589] width 431 height 83
click at [454, 589] on p "Le village vacances est à 15/20 mns environ de la gare de Saint Raphaël en voit…" at bounding box center [475, 589] width 431 height 83
click at [608, 588] on p "Le village vacances est à 15 mns environ de la gare de Saint Raphaël en voiture…" at bounding box center [475, 589] width 431 height 83
click at [308, 611] on p "Le village vacances est à 15 mns environ de la gare de Saint Raphaël en voiture…" at bounding box center [475, 589] width 431 height 83
click at [272, 630] on p "Le village vacances est à 15 mns environ de la gare de Saint Raphaël/Valescure …" at bounding box center [475, 589] width 431 height 83
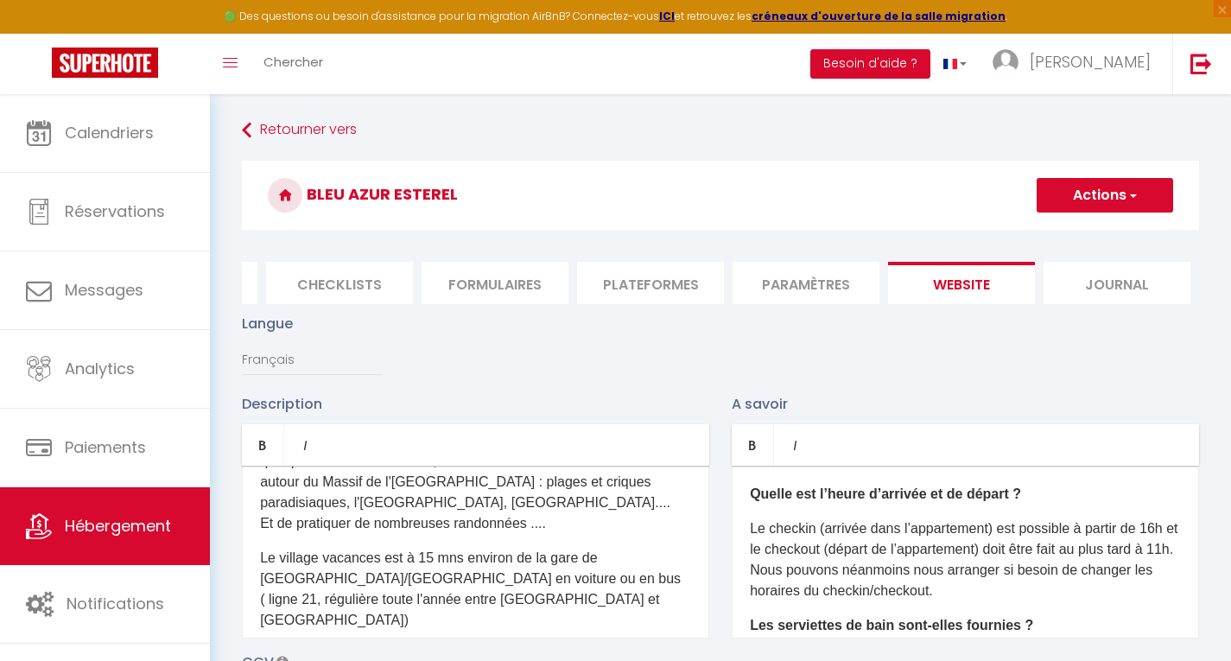
click at [264, 631] on p "Le village vacances est à 15 mns environ de la gare de Saint Raphaël/Valescure …" at bounding box center [475, 589] width 431 height 83
click at [274, 631] on p "Le village vacances est à 15 mns environ de la gare de Saint Raphaël/Valescure …" at bounding box center [475, 589] width 431 height 83
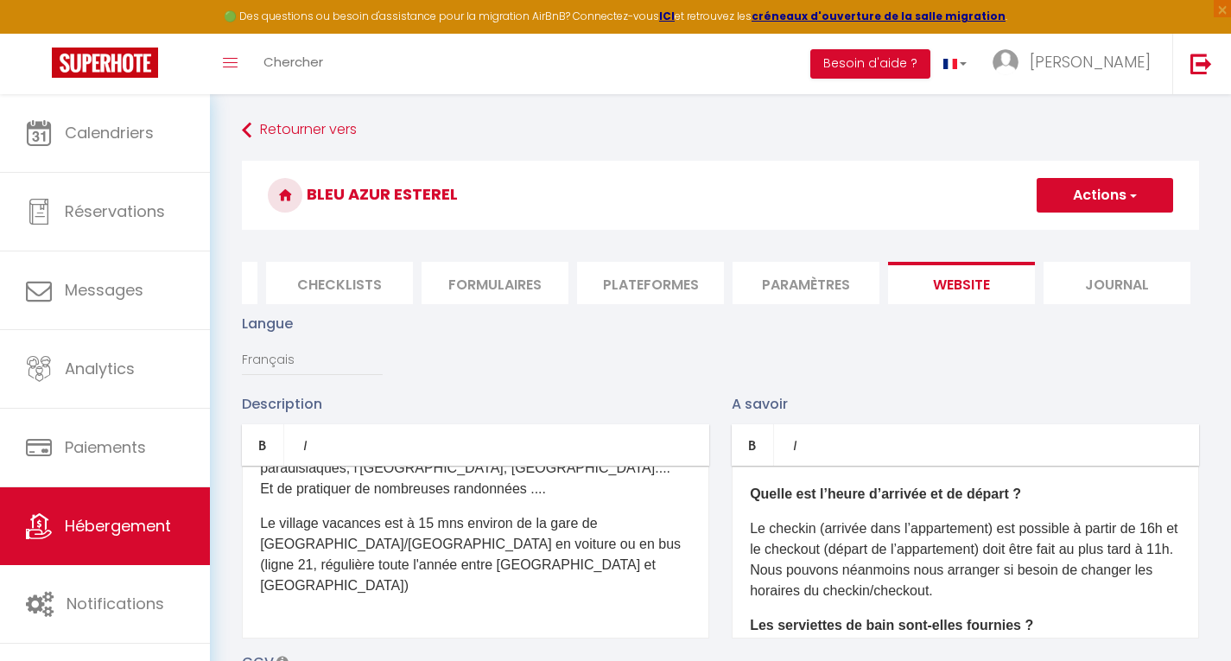
scroll to position [925, 0]
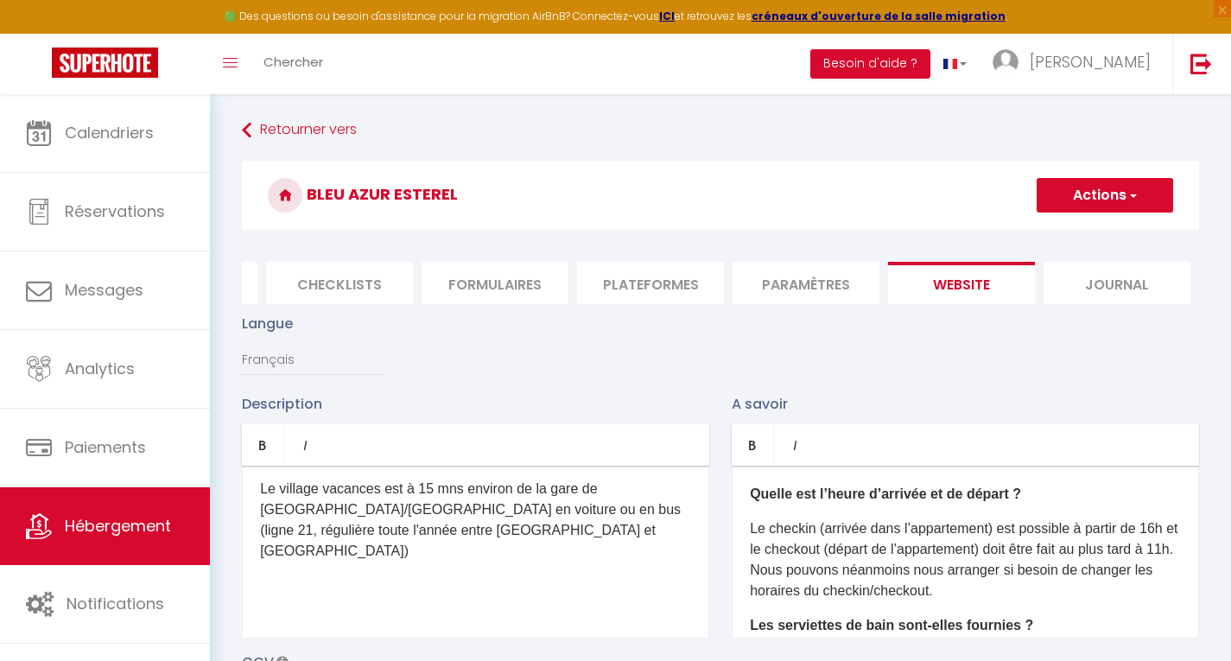
click at [264, 561] on p "Le village vacances est à 15 mns environ de la gare de Saint Raphaël/Valescure …" at bounding box center [475, 520] width 431 height 83
click at [544, 562] on p "Le village vacances est à 15 mns environ de la gare de Saint Raphaël/Valescure …" at bounding box center [475, 520] width 431 height 83
click at [301, 582] on p "Le village vacances est à 15 mns environ de la gare de Saint Raphaël/Valescure …" at bounding box center [475, 531] width 431 height 104
click at [463, 582] on p "Le village vacances est à 15 mns environ de la gare de Saint Raphaël/Valescure …" at bounding box center [475, 531] width 431 height 104
click at [478, 581] on p "Le village vacances est à 15 mns environ de la gare de Saint Raphaël/Valescure …" at bounding box center [475, 531] width 431 height 104
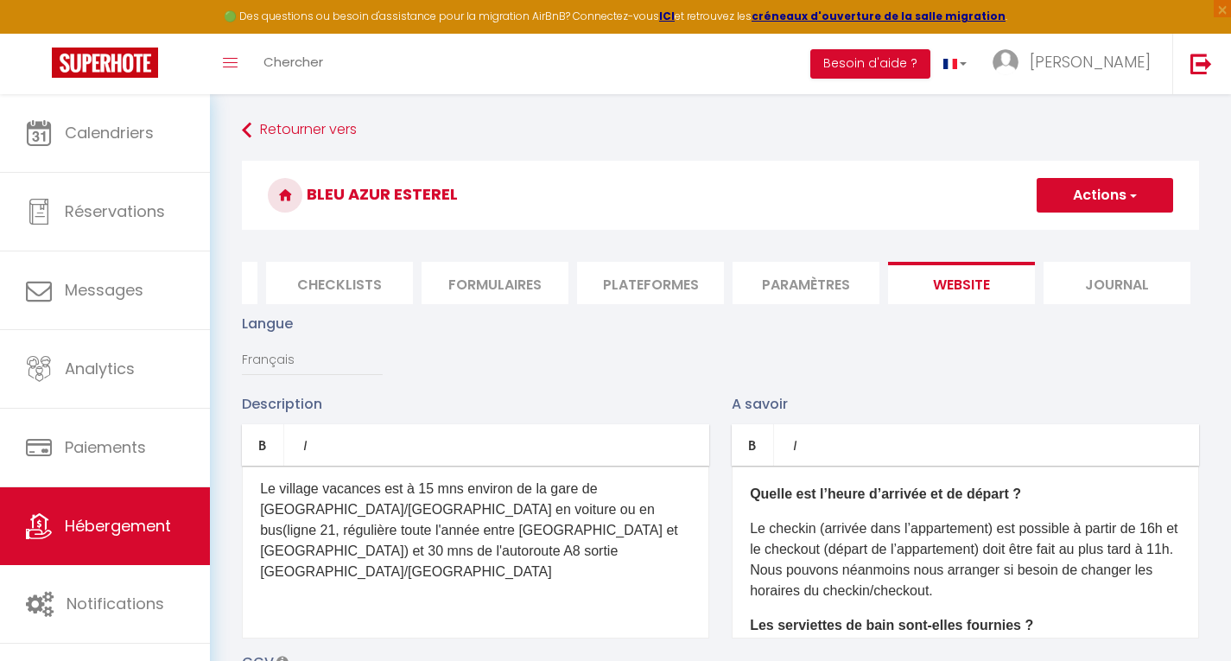
scroll to position [1070, 0]
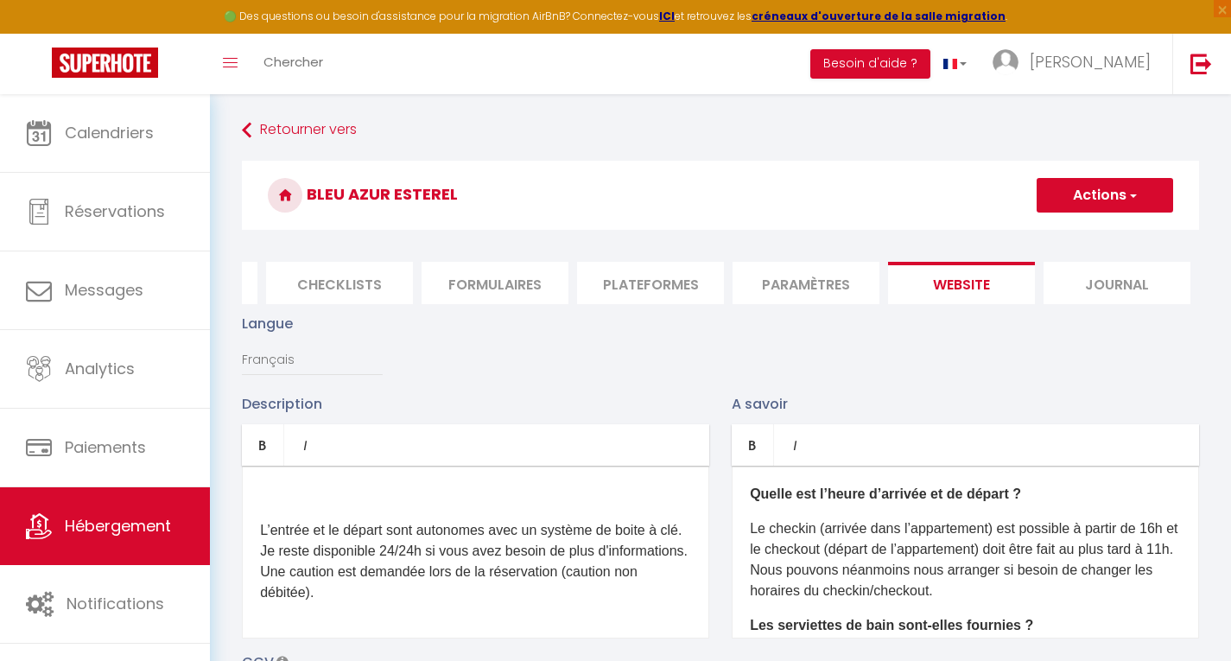
click at [289, 499] on p at bounding box center [475, 496] width 431 height 21
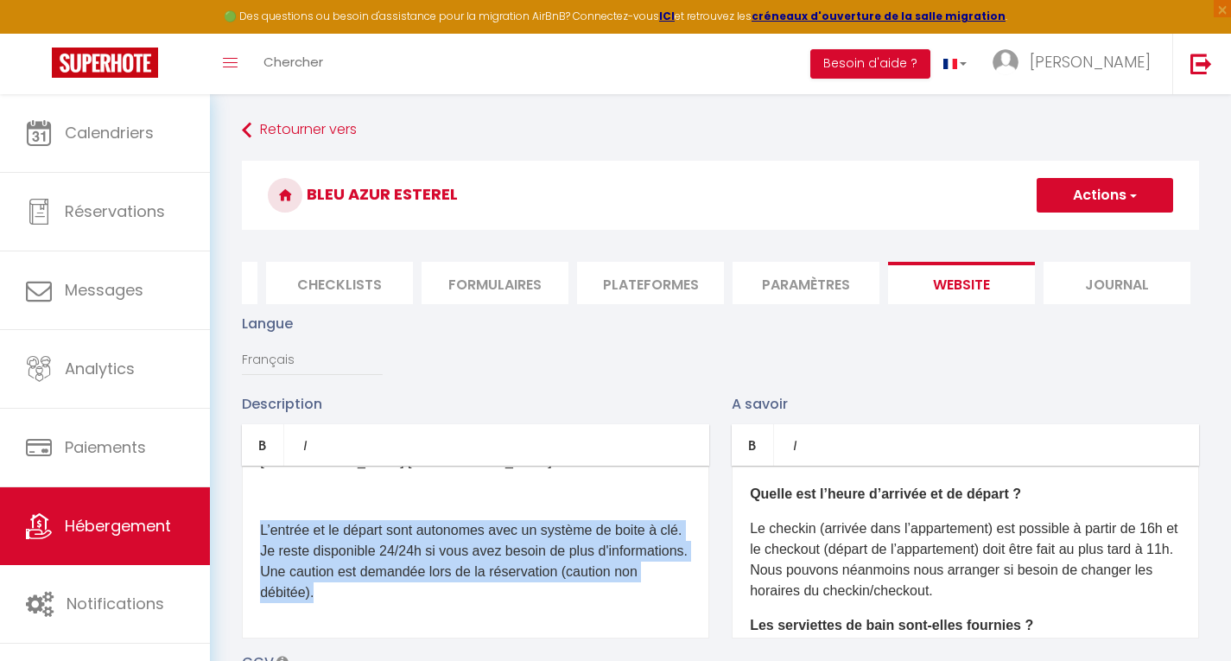
drag, startPoint x: 262, startPoint y: 541, endPoint x: 423, endPoint y: 608, distance: 174.3
click at [423, 603] on p "L’entrée et le départ sont autonomes avec un système de boite à clé. Je reste d…" at bounding box center [475, 561] width 431 height 83
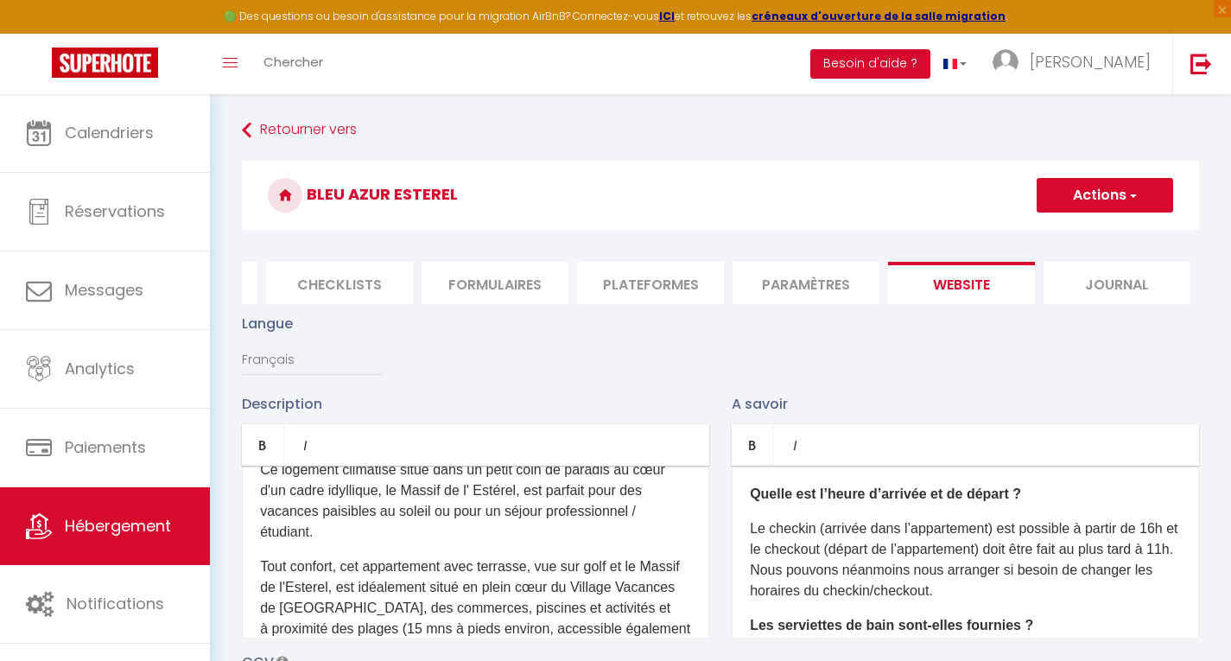
scroll to position [0, 0]
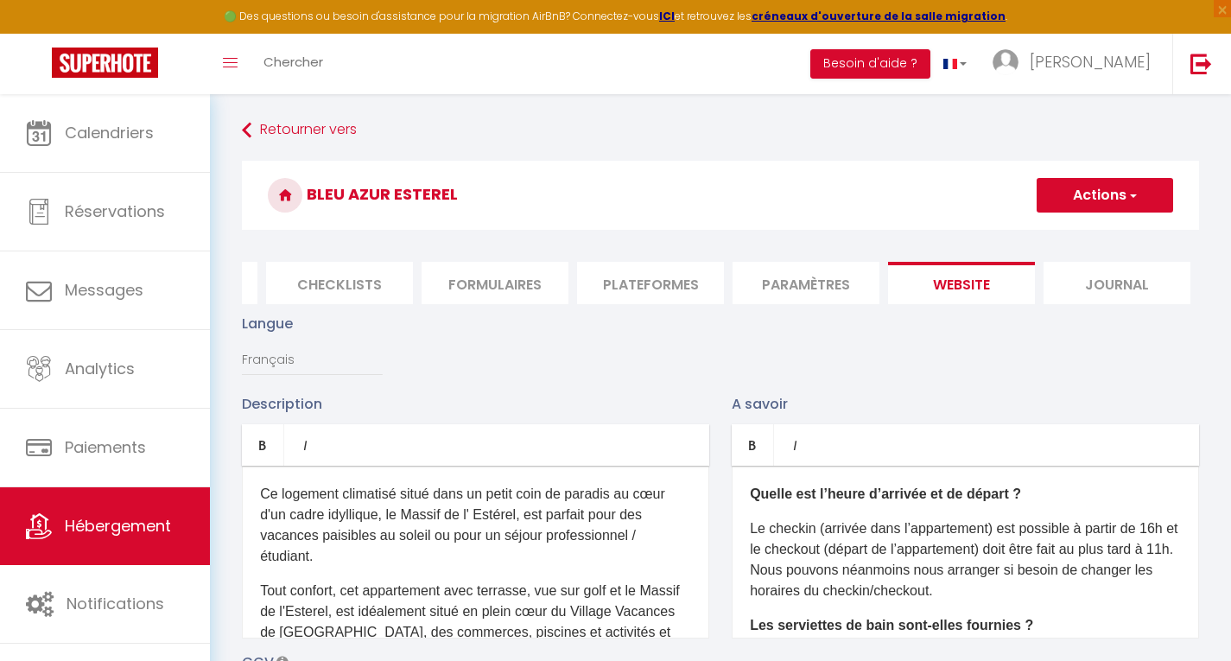
click at [397, 505] on p "Ce logement climatisé situé dans un petit coin de paradis au cœur d'un cadre id…" at bounding box center [475, 525] width 431 height 83
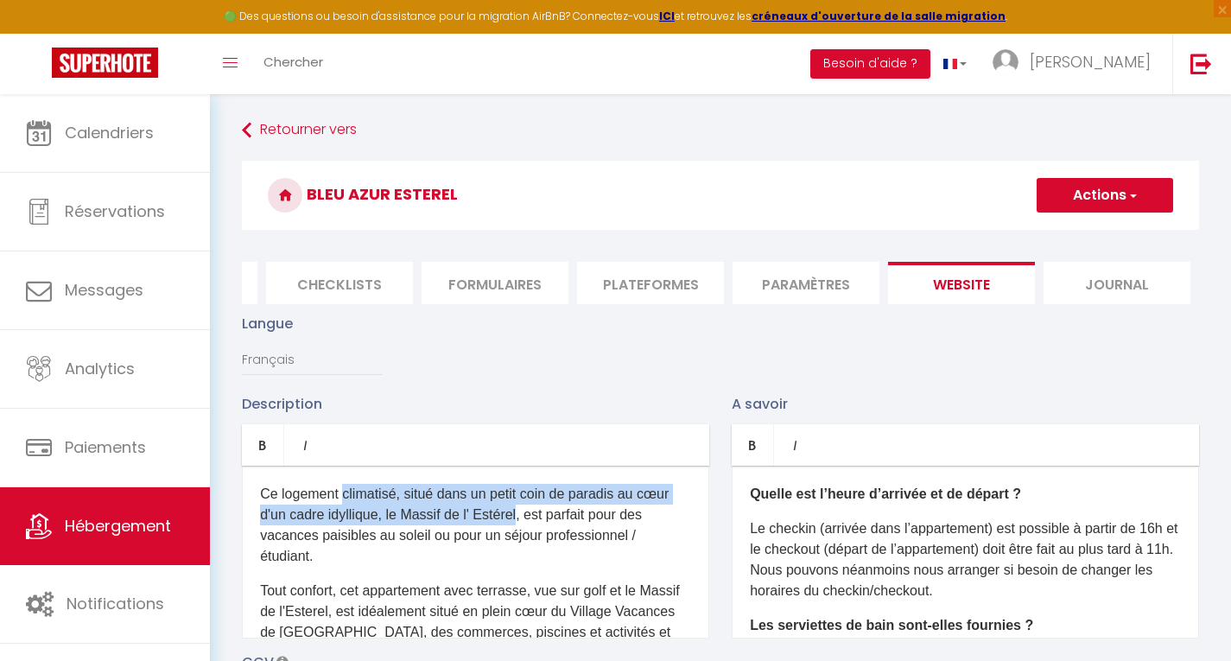
drag, startPoint x: 342, startPoint y: 505, endPoint x: 523, endPoint y: 525, distance: 181.8
click at [523, 525] on p "Ce logement climatisé, situé dans un petit coin de paradis au cœur d'un cadre i…" at bounding box center [475, 525] width 431 height 83
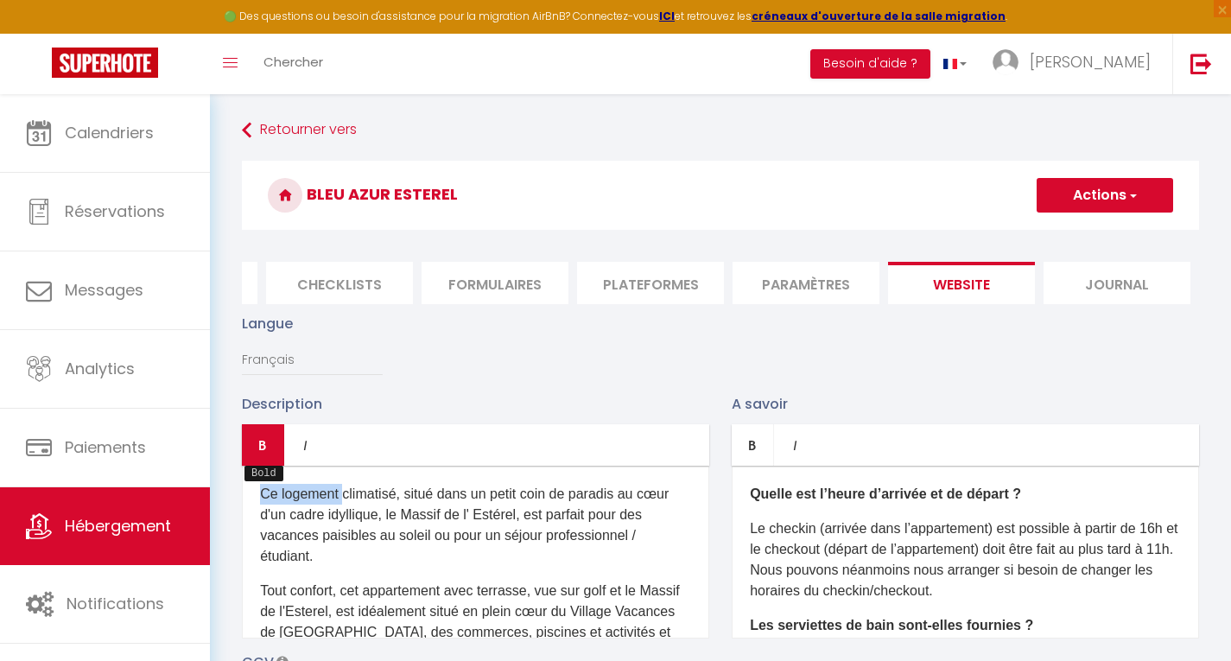
click at [257, 452] on icon "Bold" at bounding box center [263, 445] width 14 height 14
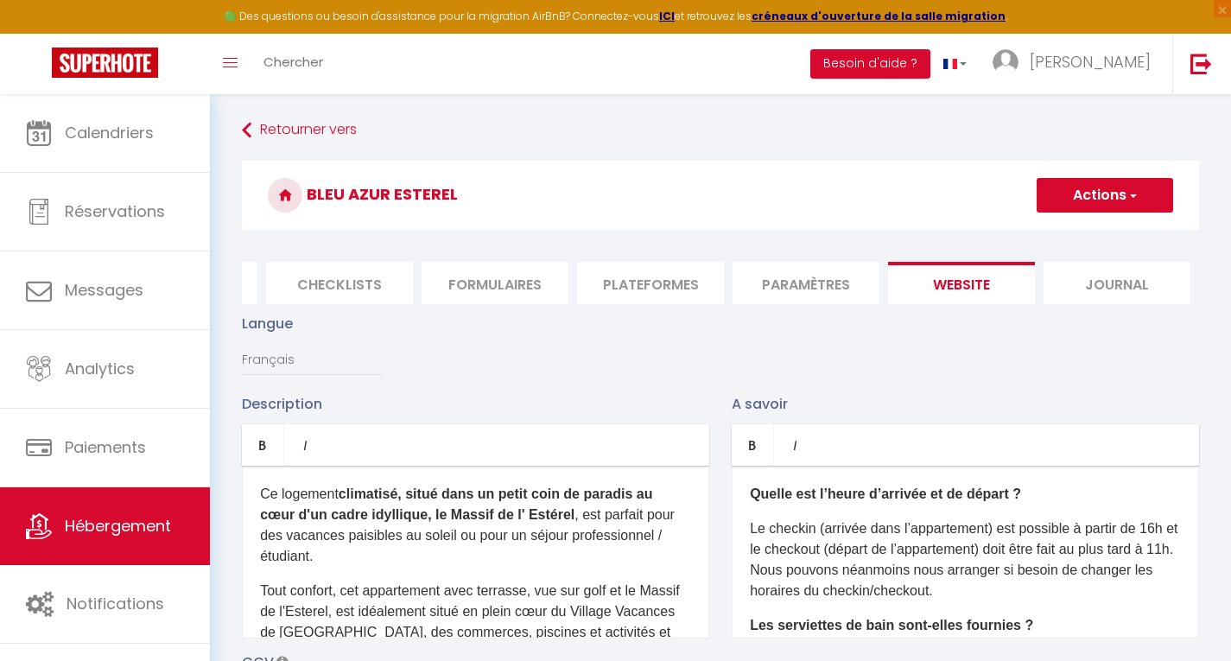
click at [518, 415] on p "Description" at bounding box center [475, 404] width 467 height 22
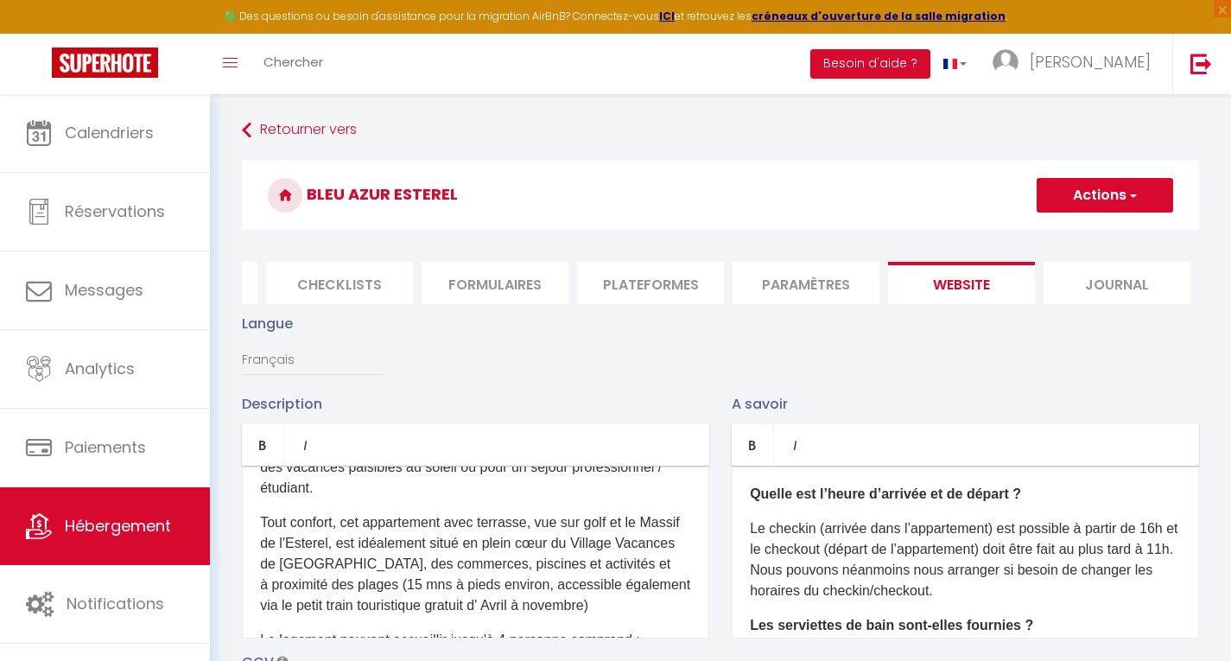
scroll to position [69, 0]
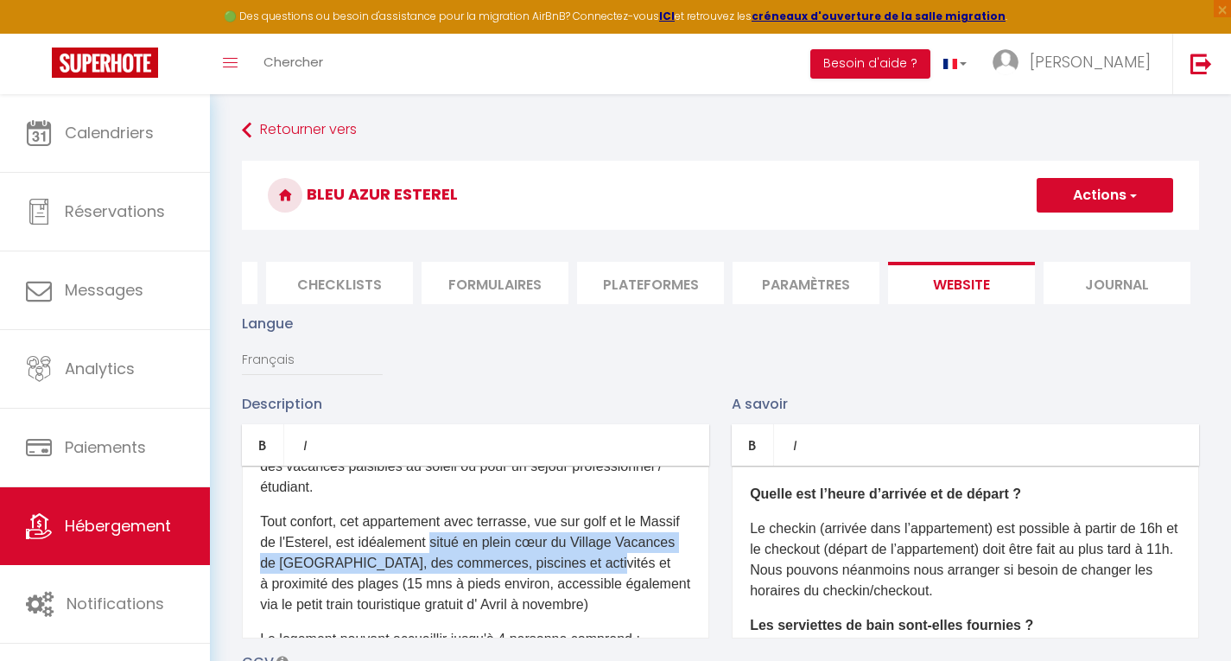
drag, startPoint x: 477, startPoint y: 554, endPoint x: 651, endPoint y: 575, distance: 174.9
click at [651, 575] on p "Tout confort, cet appartement avec terrasse, vue sur golf et le Massif de l'Est…" at bounding box center [475, 564] width 431 height 104
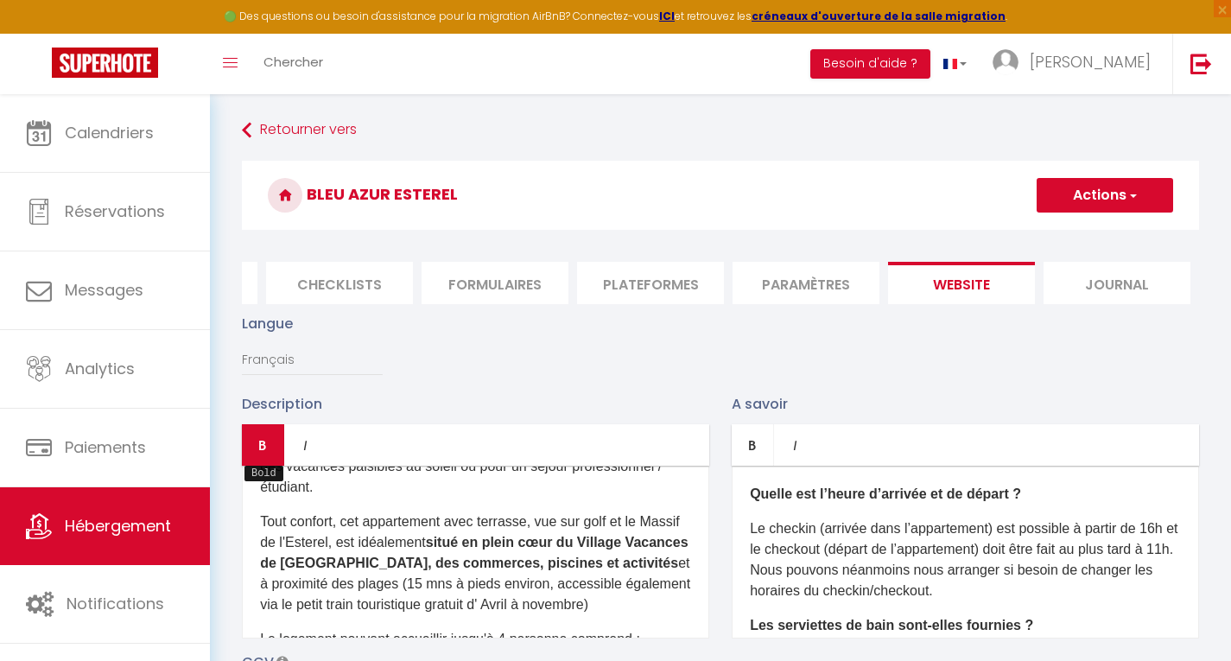
click at [261, 451] on link "Bold" at bounding box center [263, 444] width 42 height 41
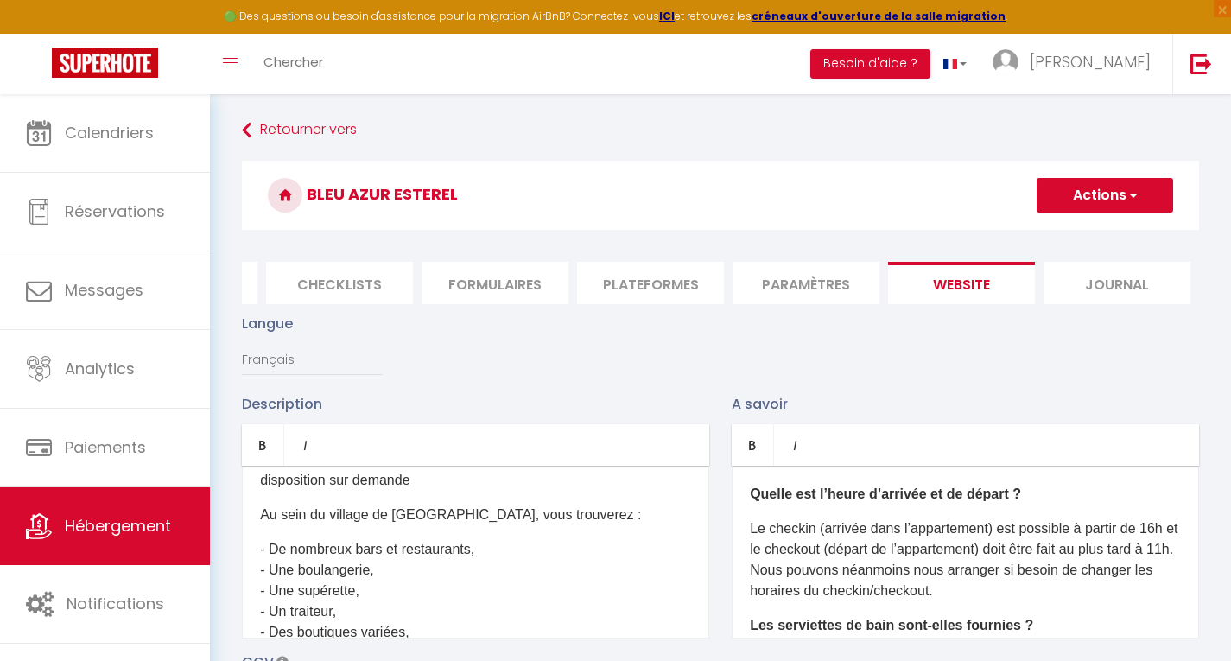
scroll to position [518, 0]
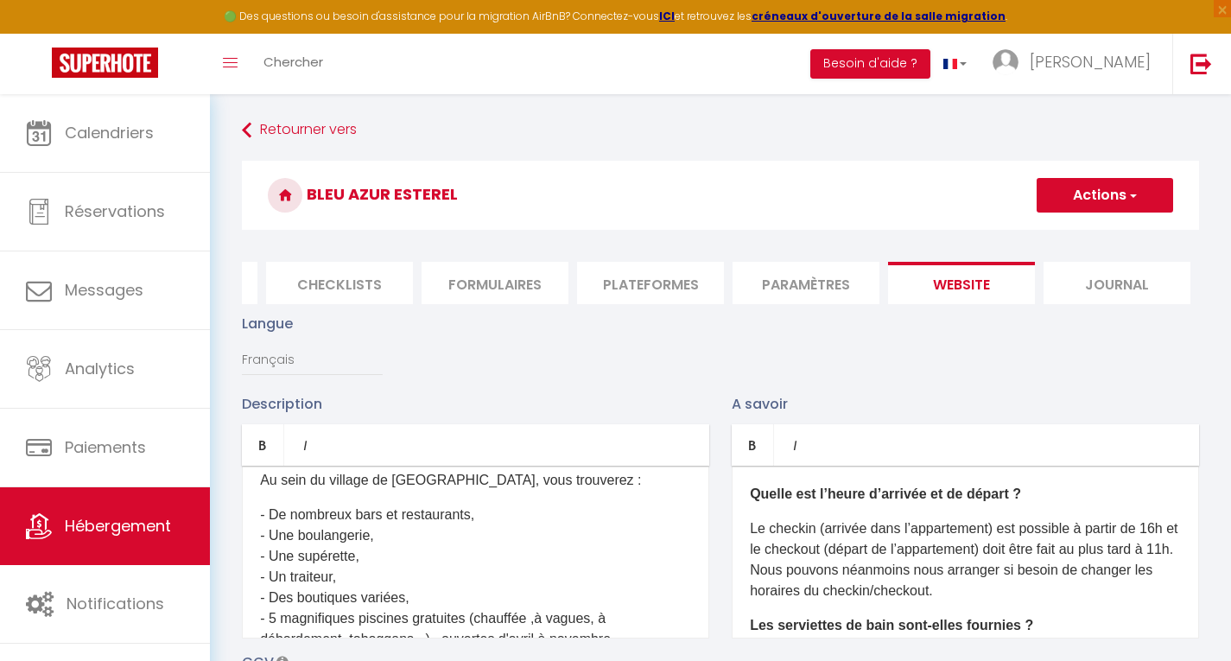
click at [447, 491] on p "Au sein du village de Cap-Esterel, vous trouverez :" at bounding box center [475, 480] width 431 height 21
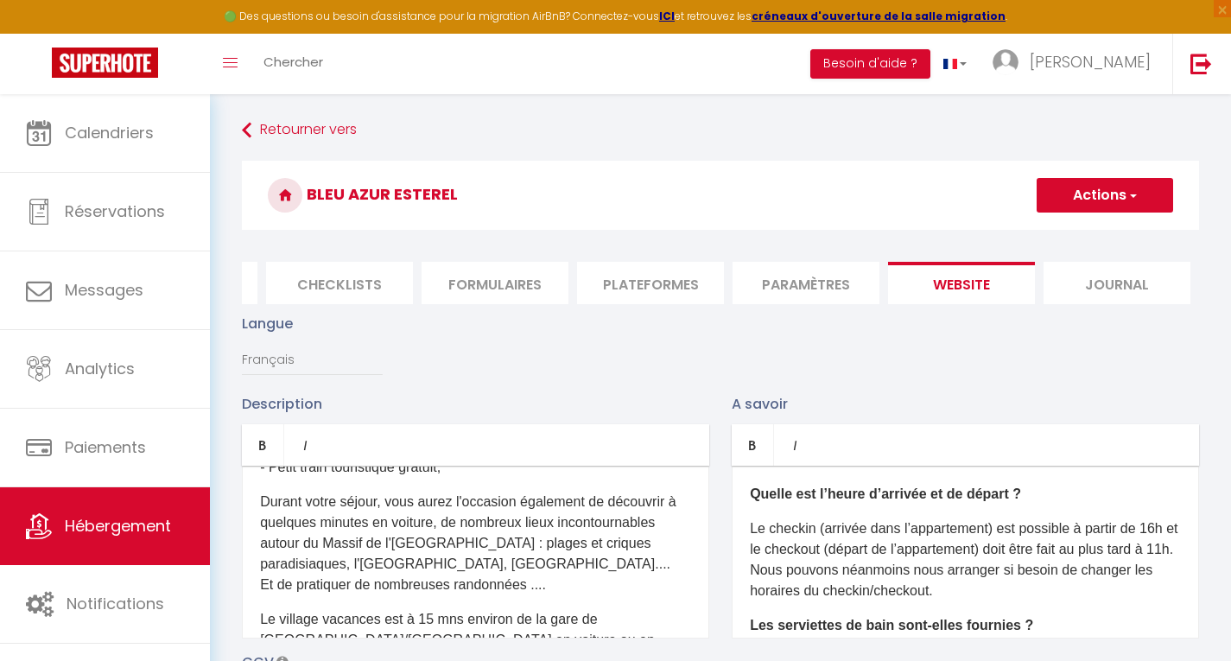
scroll to position [795, 0]
click at [1136, 200] on span "button" at bounding box center [1132, 195] width 11 height 17
click at [1090, 234] on input "Enregistrer" at bounding box center [1085, 233] width 64 height 17
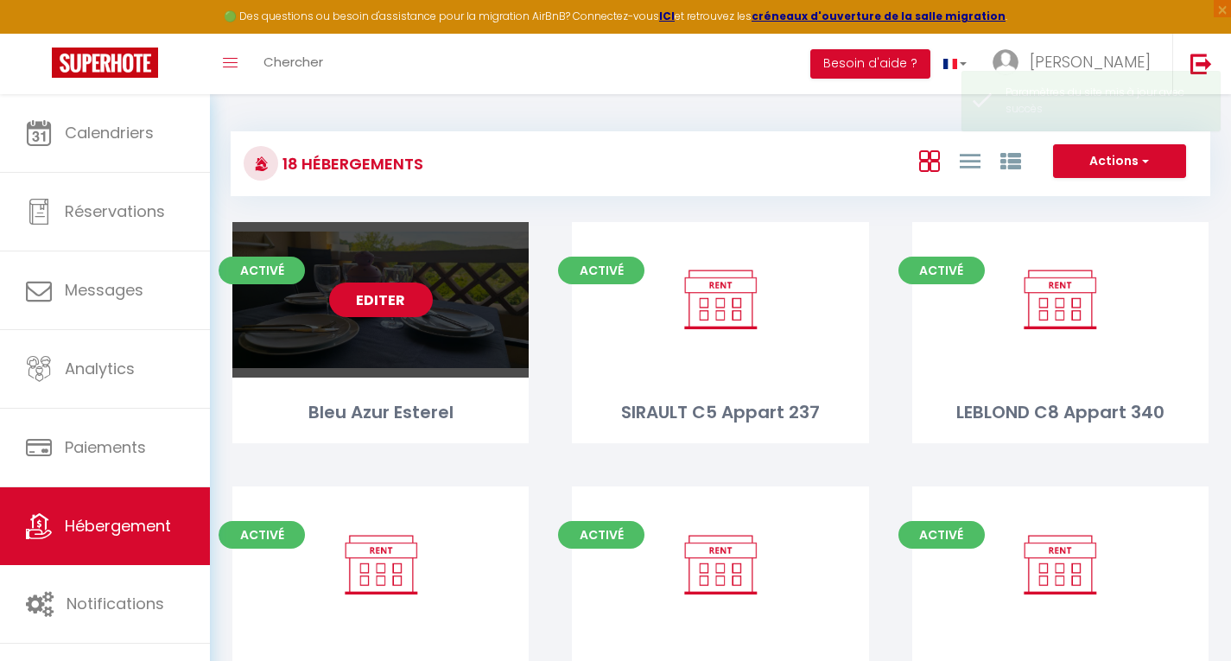
click at [397, 299] on link "Editer" at bounding box center [381, 300] width 104 height 35
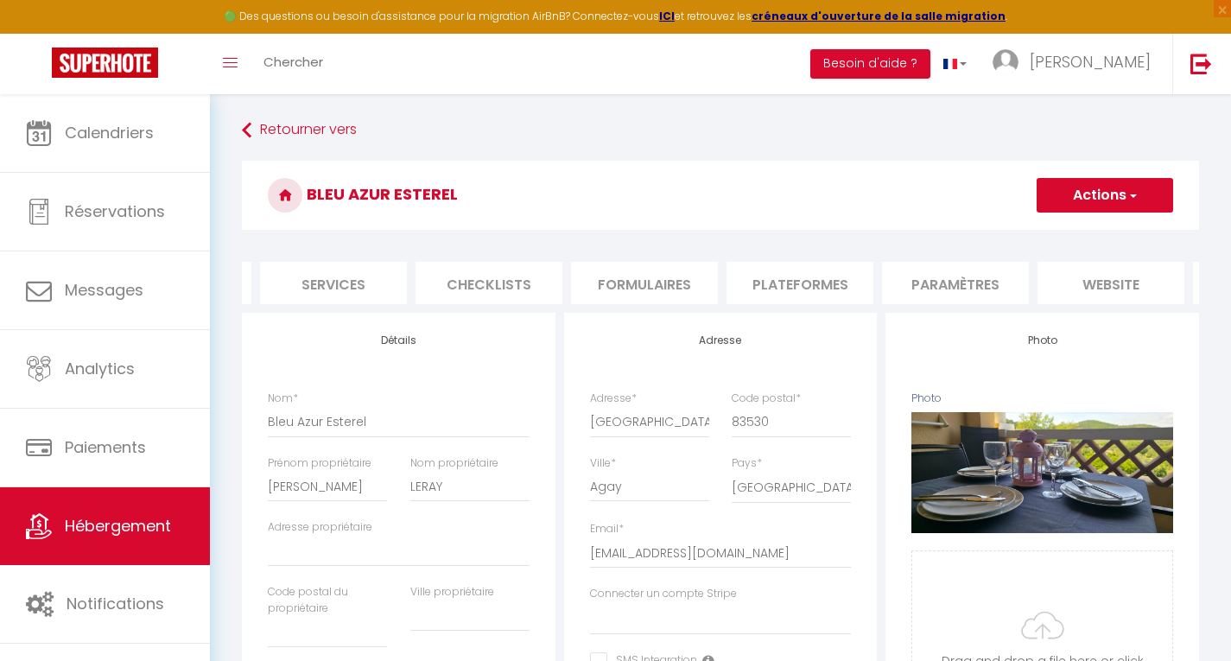
scroll to position [0, 450]
click at [1125, 284] on li "website" at bounding box center [1109, 283] width 147 height 42
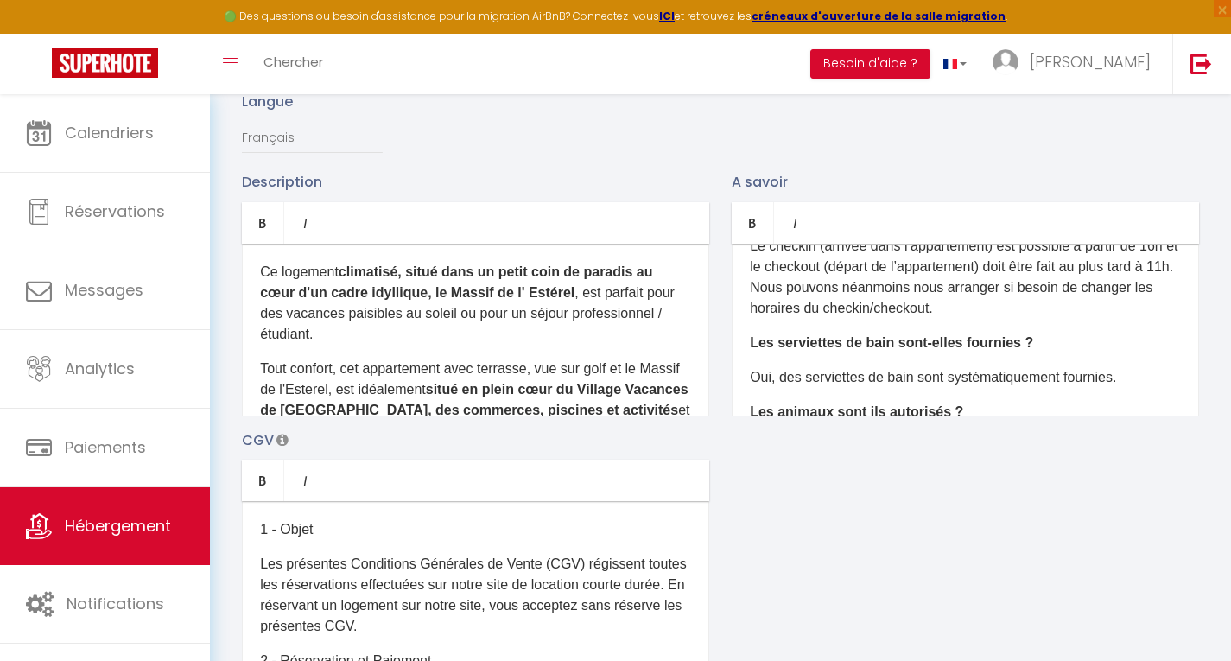
scroll to position [61, 0]
drag, startPoint x: 789, startPoint y: 385, endPoint x: 751, endPoint y: 385, distance: 38.0
click at [751, 385] on p "Oui, des serviettes de bain sont systématiquement fournies." at bounding box center [965, 376] width 431 height 21
click at [784, 385] on p "les es serviettes de bain sont systématiquement fournies." at bounding box center [965, 376] width 431 height 21
click at [888, 387] on p "les serviettes de bain sont systématiquement fournies." at bounding box center [965, 376] width 431 height 21
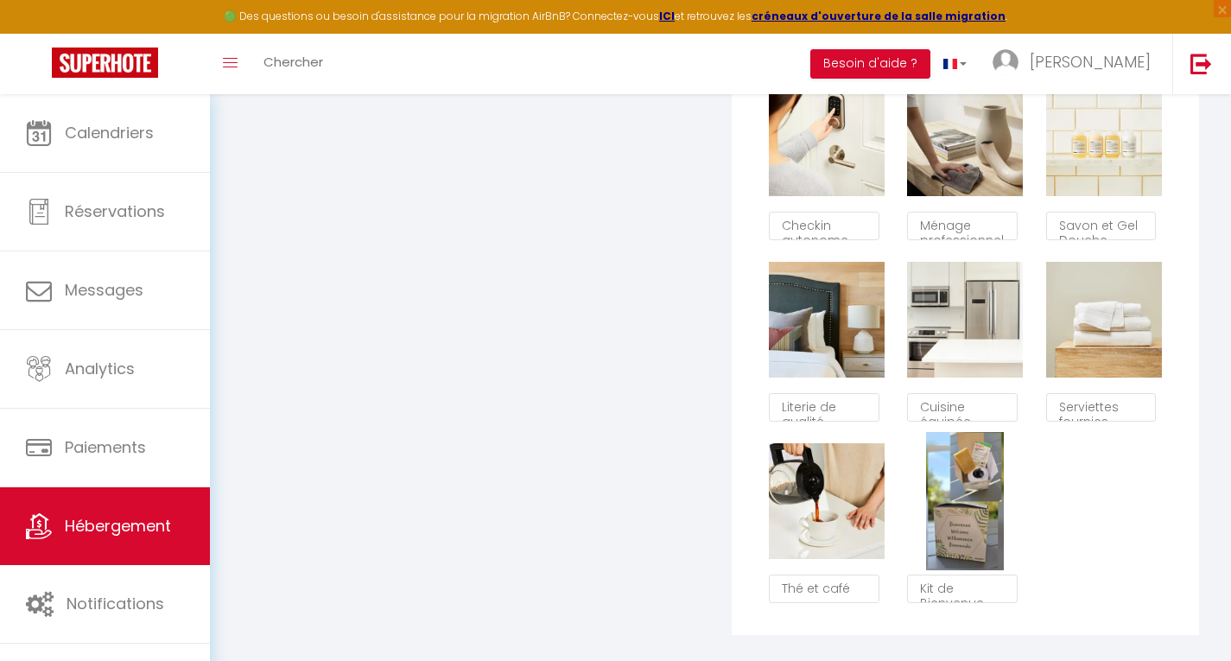
scroll to position [1084, 0]
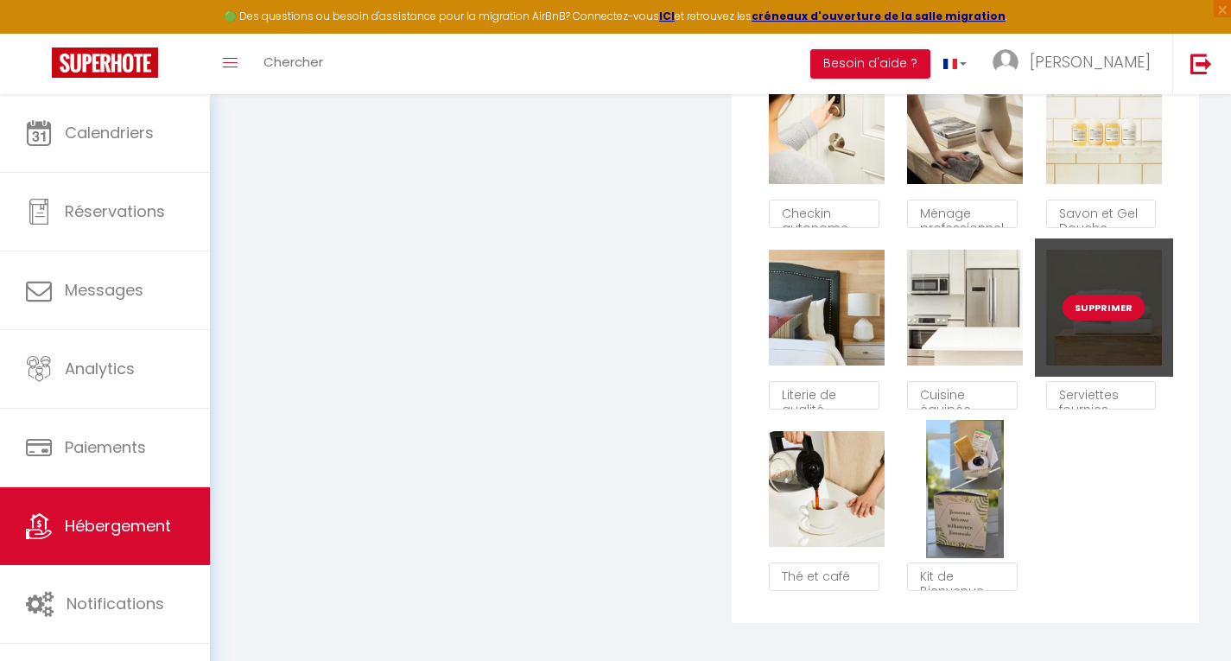
click at [1082, 314] on button "Supprimer" at bounding box center [1104, 308] width 82 height 26
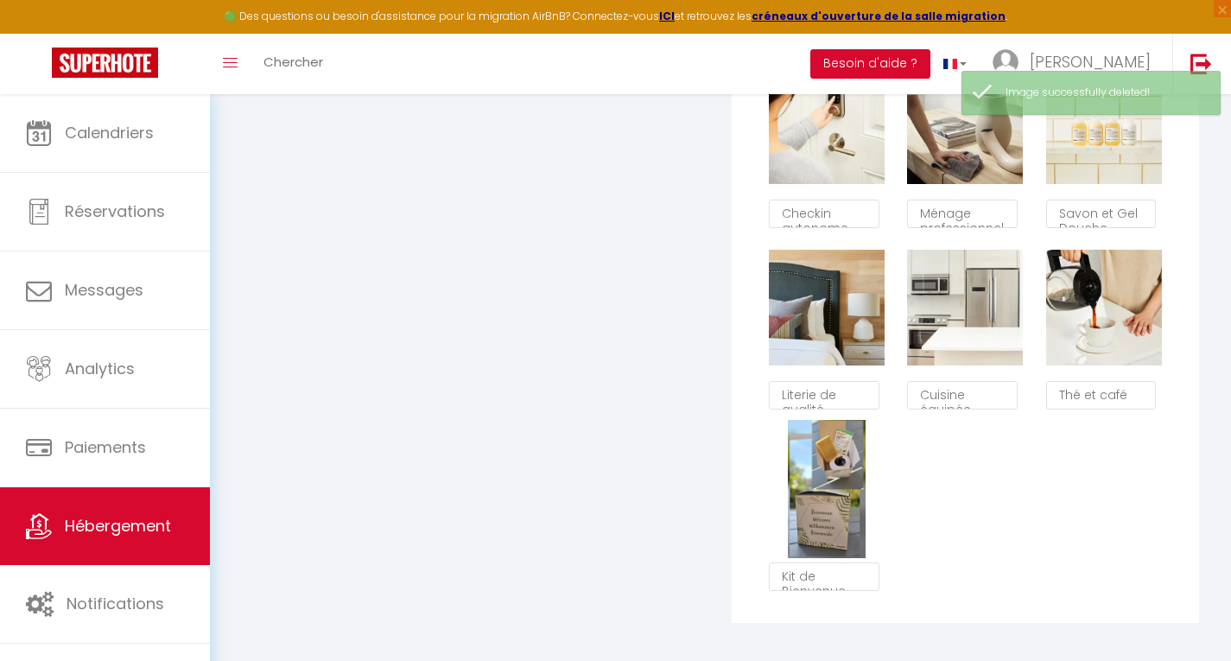
scroll to position [10, 0]
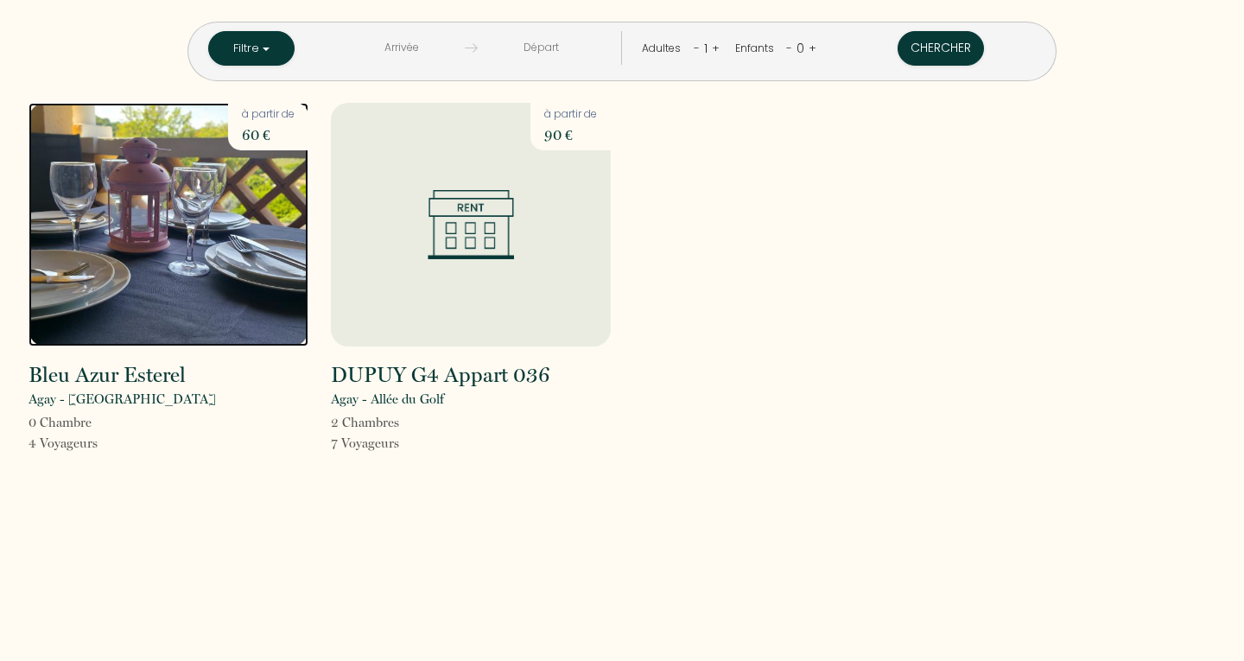
click at [169, 213] on img at bounding box center [169, 225] width 280 height 244
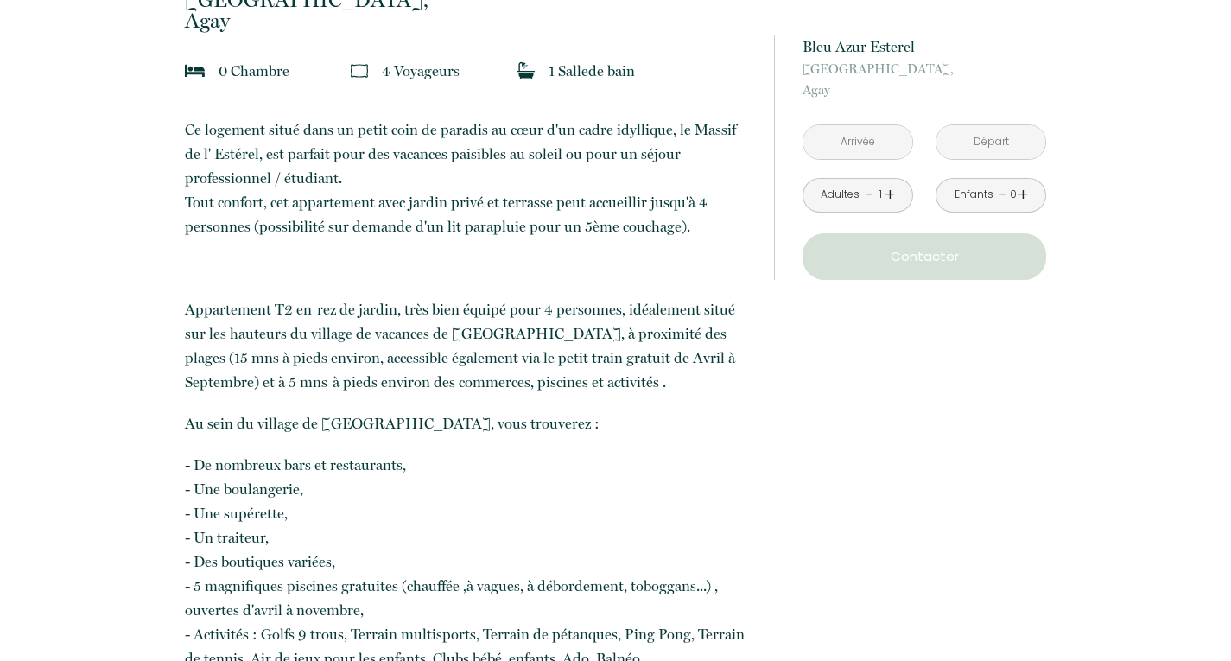
scroll to position [483, 0]
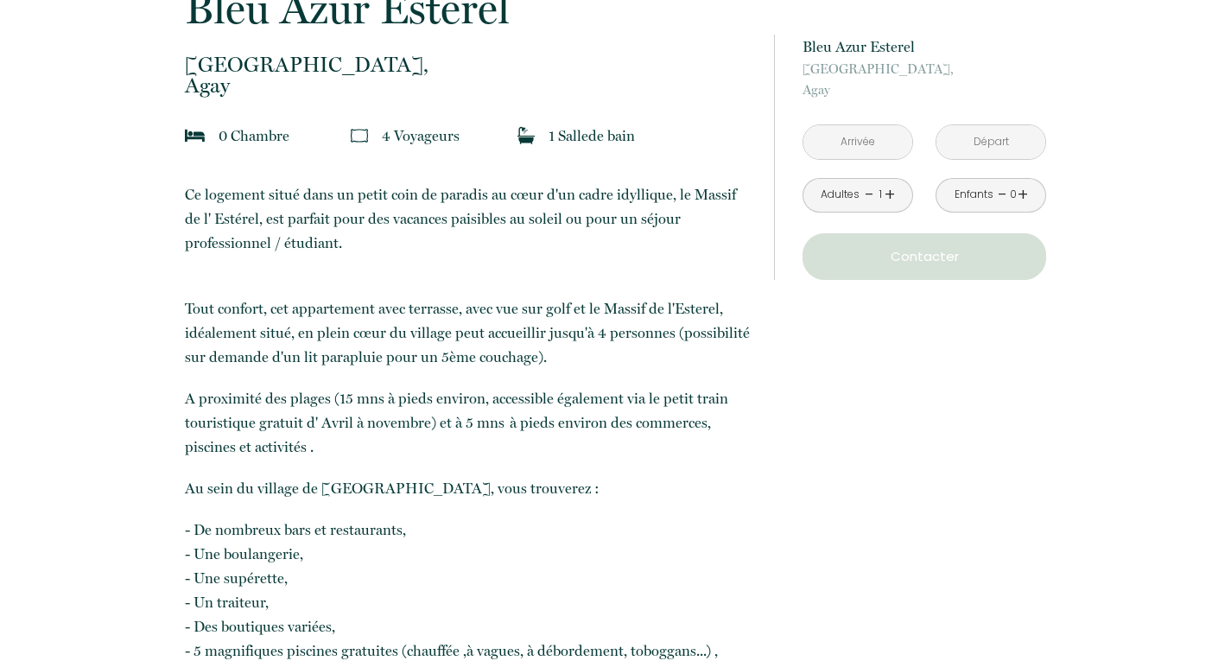
scroll to position [417, 0]
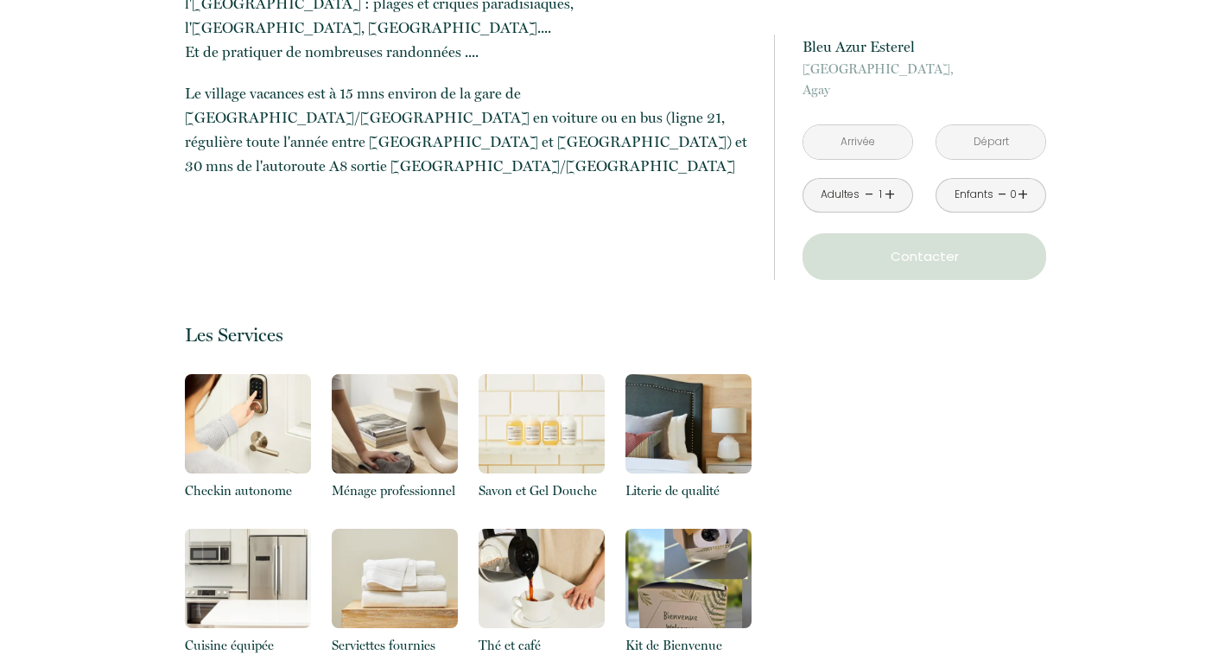
scroll to position [1683, 0]
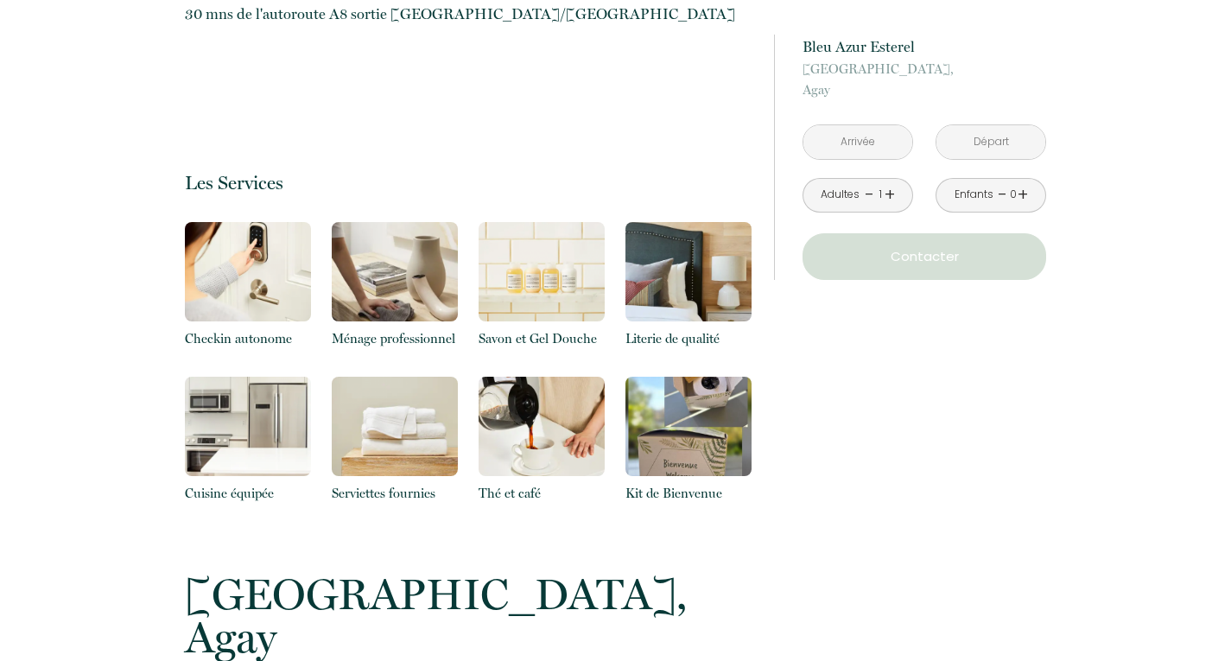
click at [222, 377] on img at bounding box center [248, 426] width 126 height 99
click at [241, 483] on p "Cuisine équipée" at bounding box center [248, 493] width 126 height 21
click at [238, 397] on img at bounding box center [248, 426] width 126 height 99
click at [238, 378] on img at bounding box center [248, 426] width 126 height 99
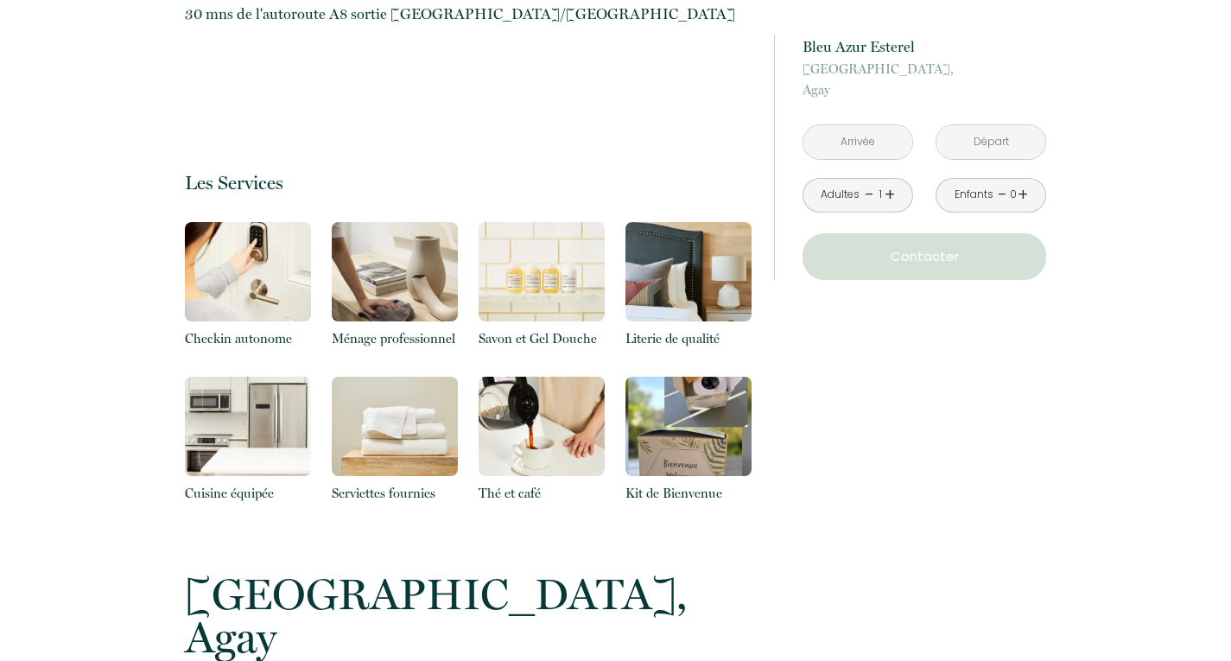
click at [410, 483] on p "Serviettes fournies" at bounding box center [395, 493] width 126 height 21
click at [410, 383] on img at bounding box center [395, 426] width 126 height 99
click at [397, 406] on img at bounding box center [395, 426] width 126 height 99
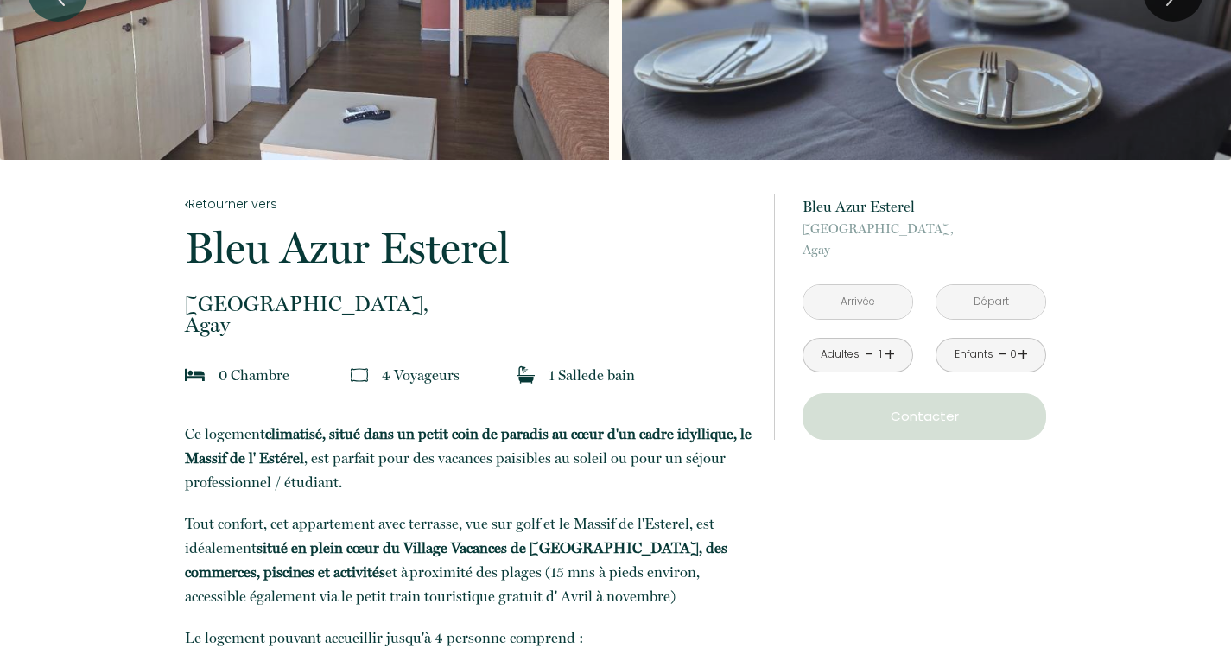
scroll to position [132, 0]
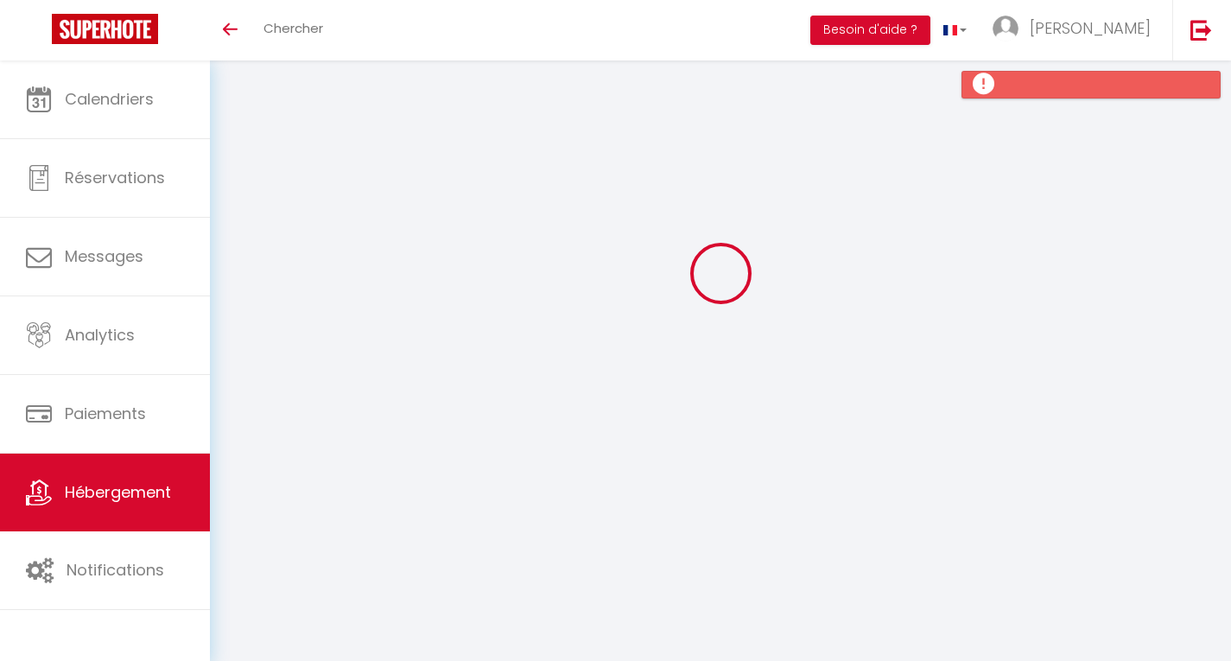
type input "Oups ! Les dates sélectionnées sont indisponibles."
type textarea "Malheureusement les dates sélectionnées sont indisponibles. Nous vous invitons …"
type input "43.428154"
type input "6.853388"
checkbox input "true"
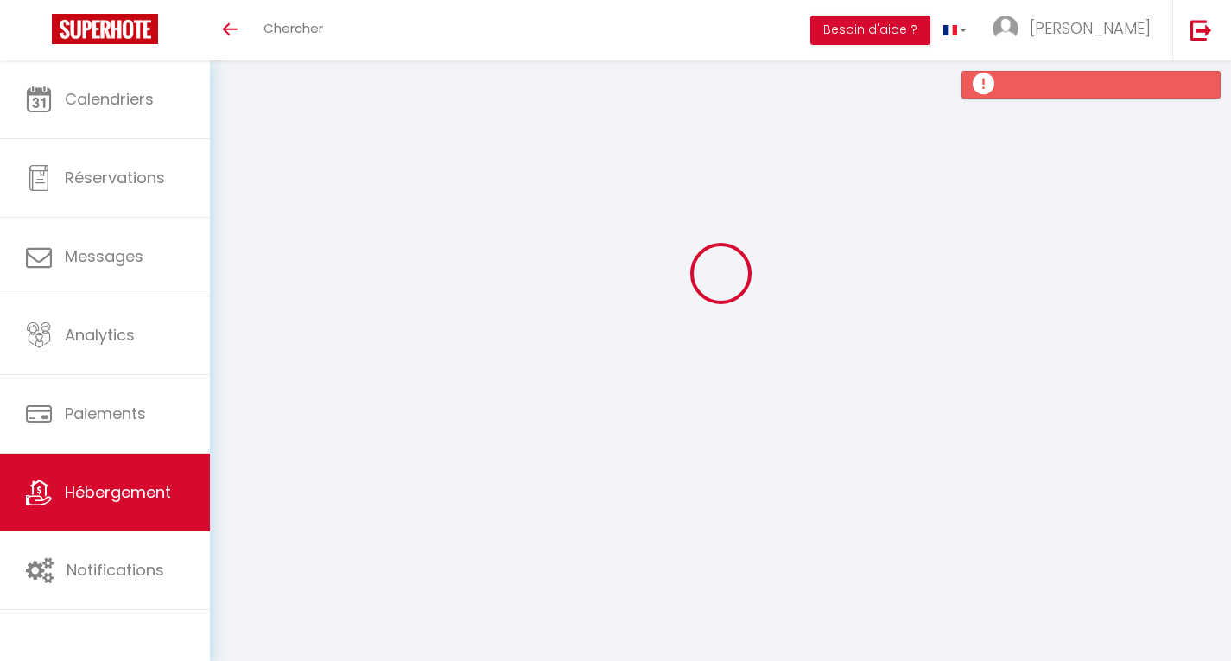
checkbox input "true"
type input "15"
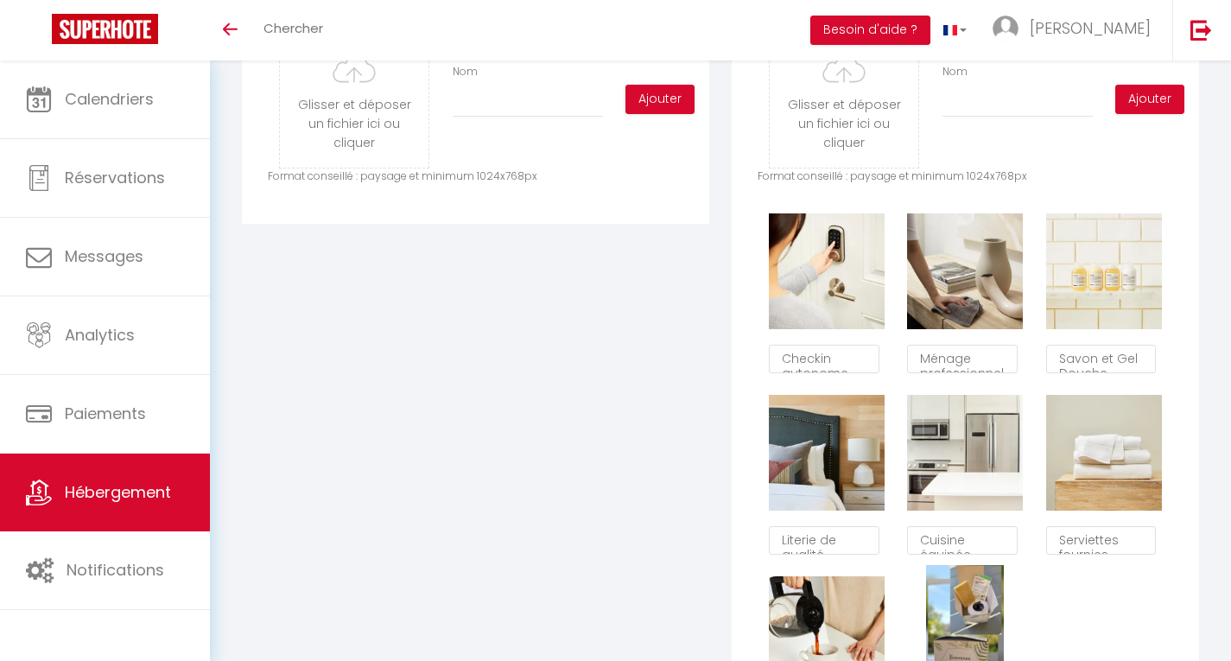
scroll to position [918, 0]
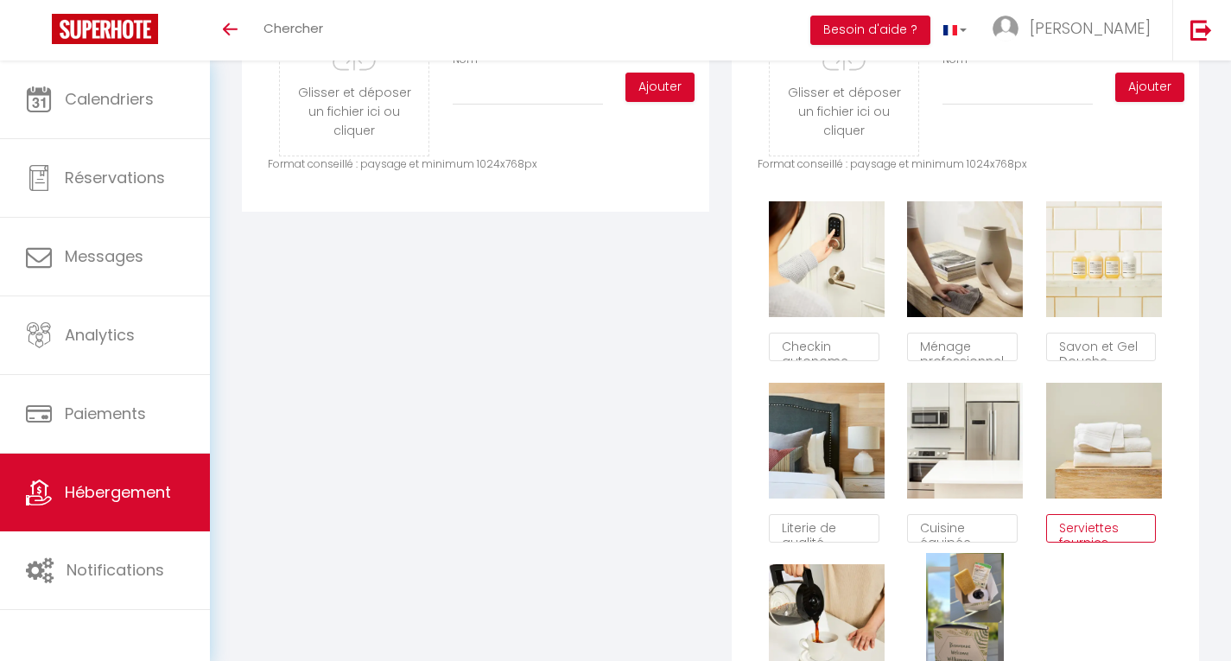
click at [1091, 543] on textarea "Serviettes fournies" at bounding box center [1101, 528] width 110 height 29
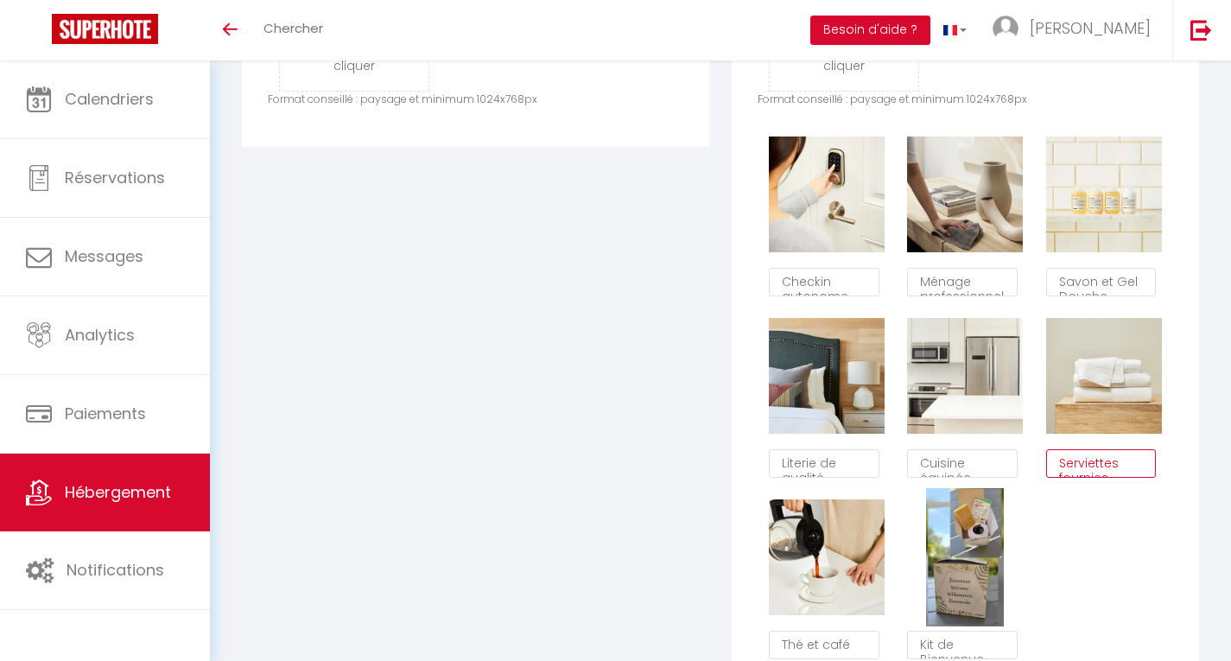
scroll to position [968, 0]
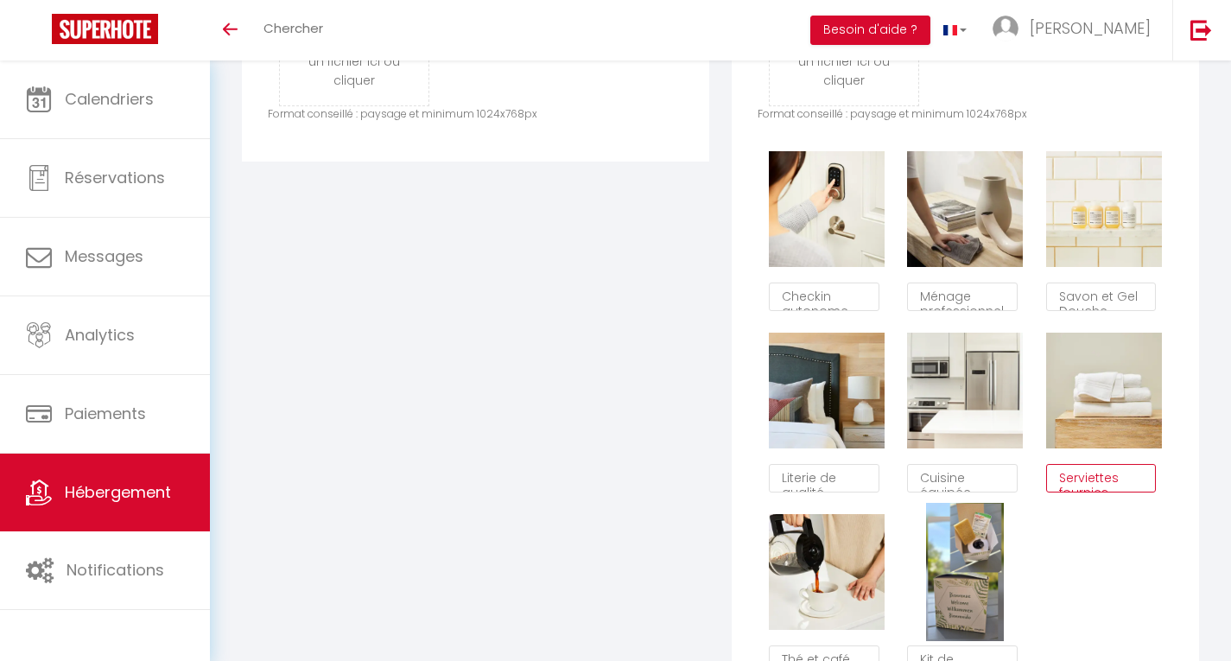
click at [1105, 493] on textarea "Serviettes fournies" at bounding box center [1101, 478] width 110 height 29
click at [1129, 490] on textarea "Serviettes fournies" at bounding box center [1101, 478] width 110 height 29
click at [1109, 493] on textarea "Serviettes fournies" at bounding box center [1101, 478] width 110 height 29
click at [1058, 483] on textarea "Serviettes en option" at bounding box center [1101, 478] width 110 height 29
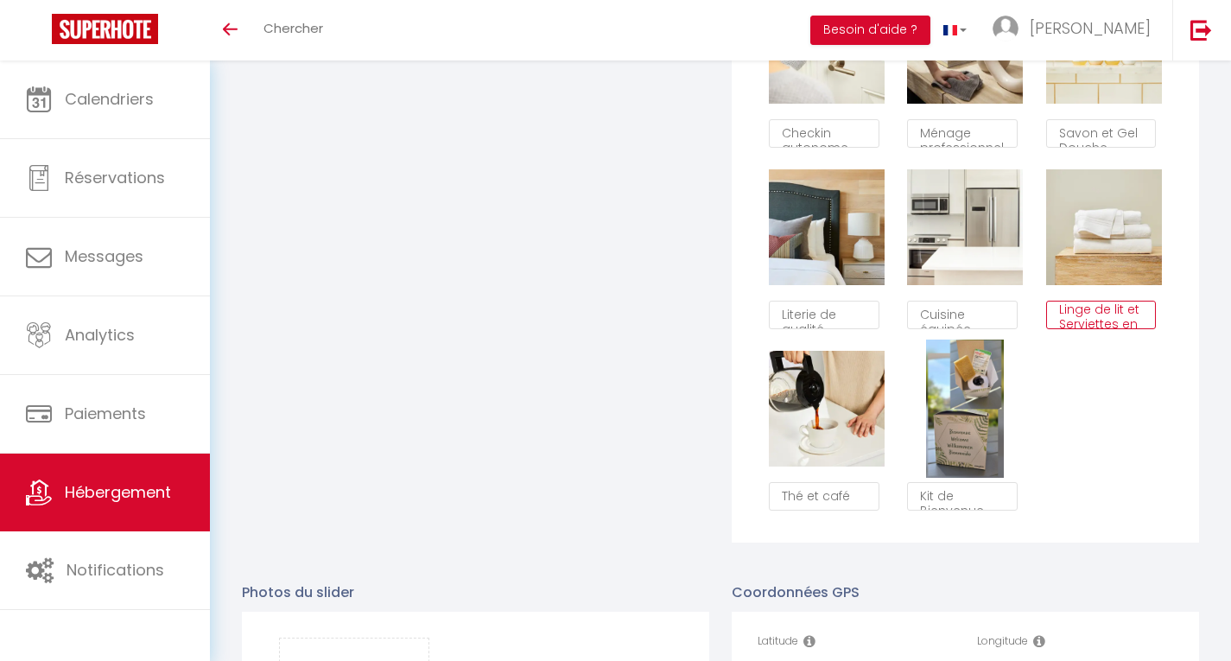
scroll to position [1089, 0]
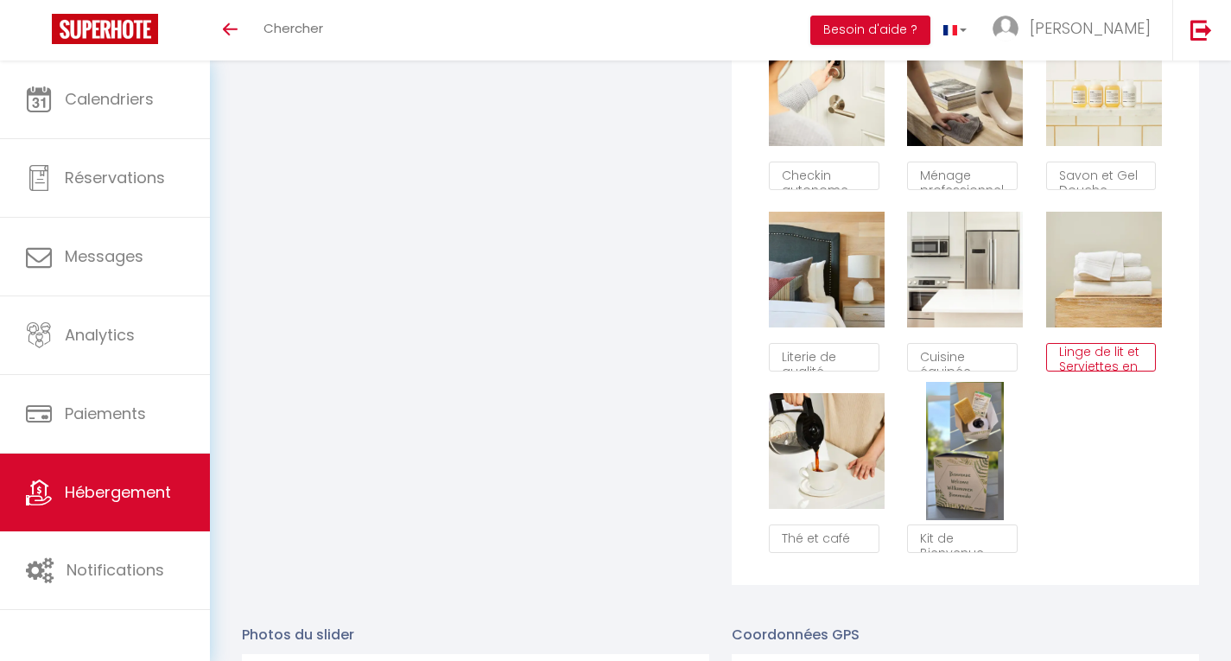
type textarea "Linge de lit et Serviettes en option"
click at [1065, 551] on div "Supprimer Checkin autonome Supprimer Ménage professionnel Supprimer Savon et Ge…" at bounding box center [966, 291] width 416 height 544
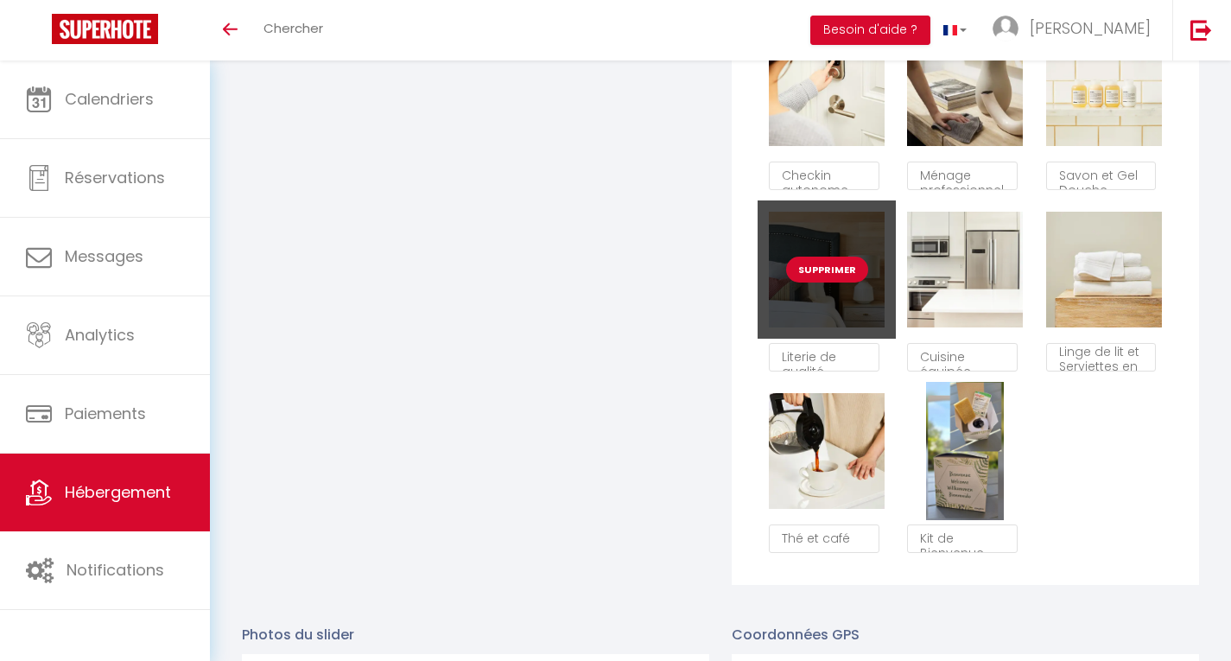
click at [825, 283] on button "Supprimer" at bounding box center [827, 270] width 82 height 26
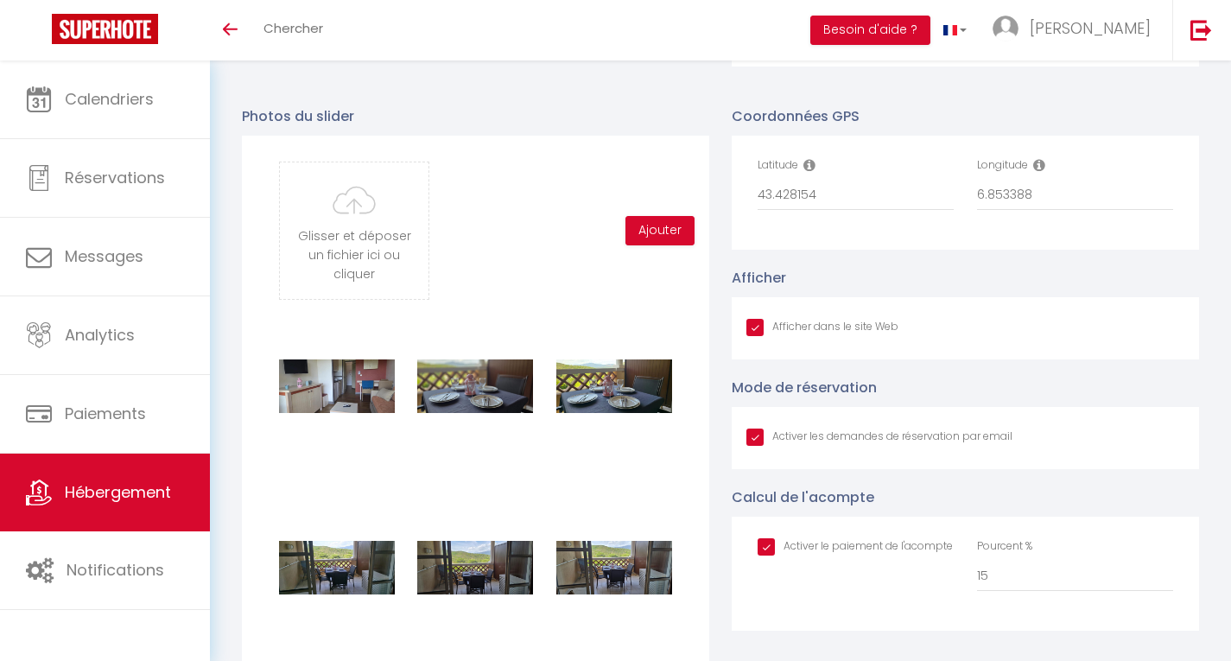
checkbox input "true"
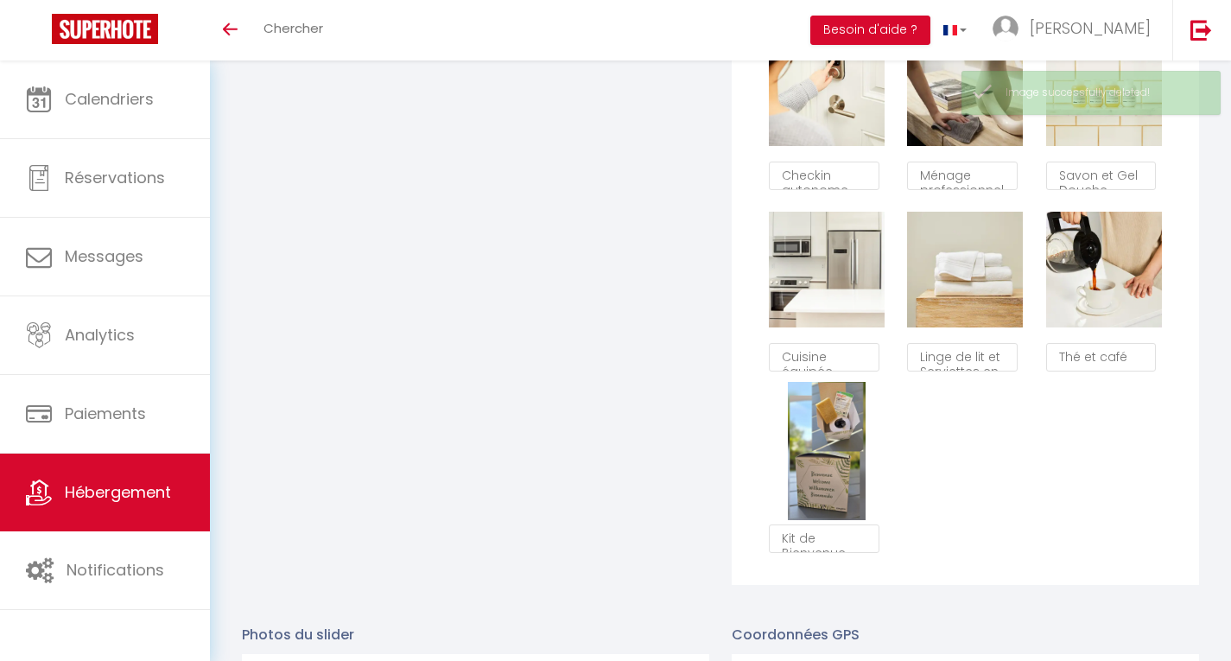
scroll to position [10, 0]
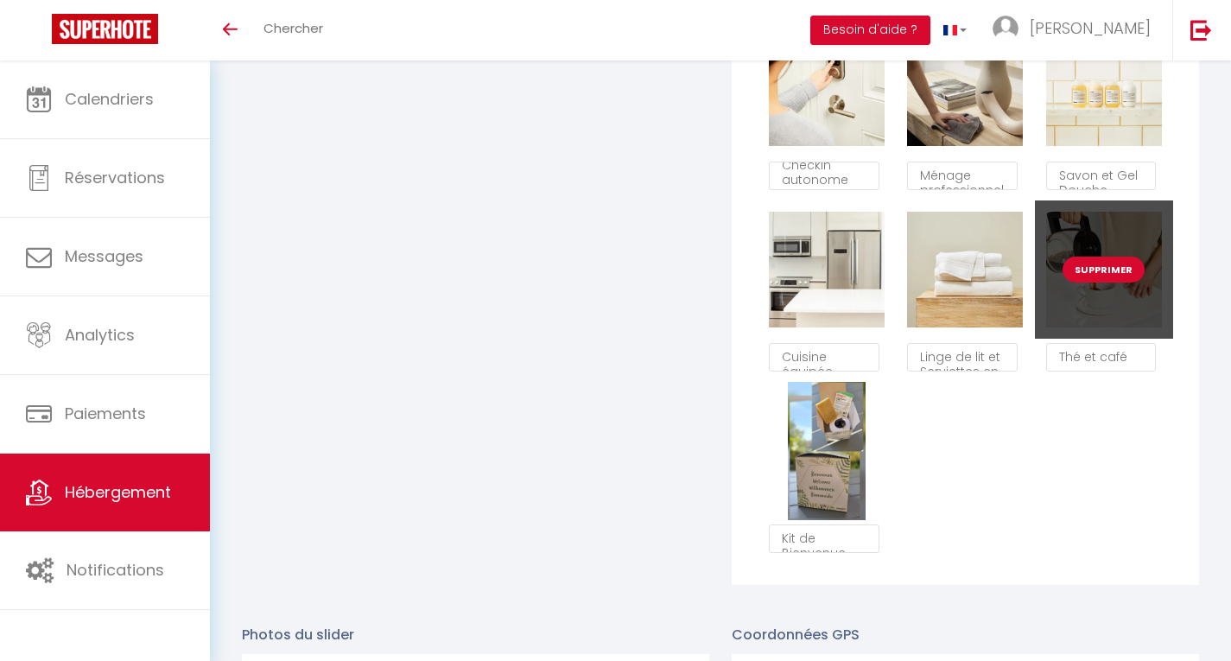
click at [1103, 276] on button "Supprimer" at bounding box center [1104, 270] width 82 height 26
checkbox input "true"
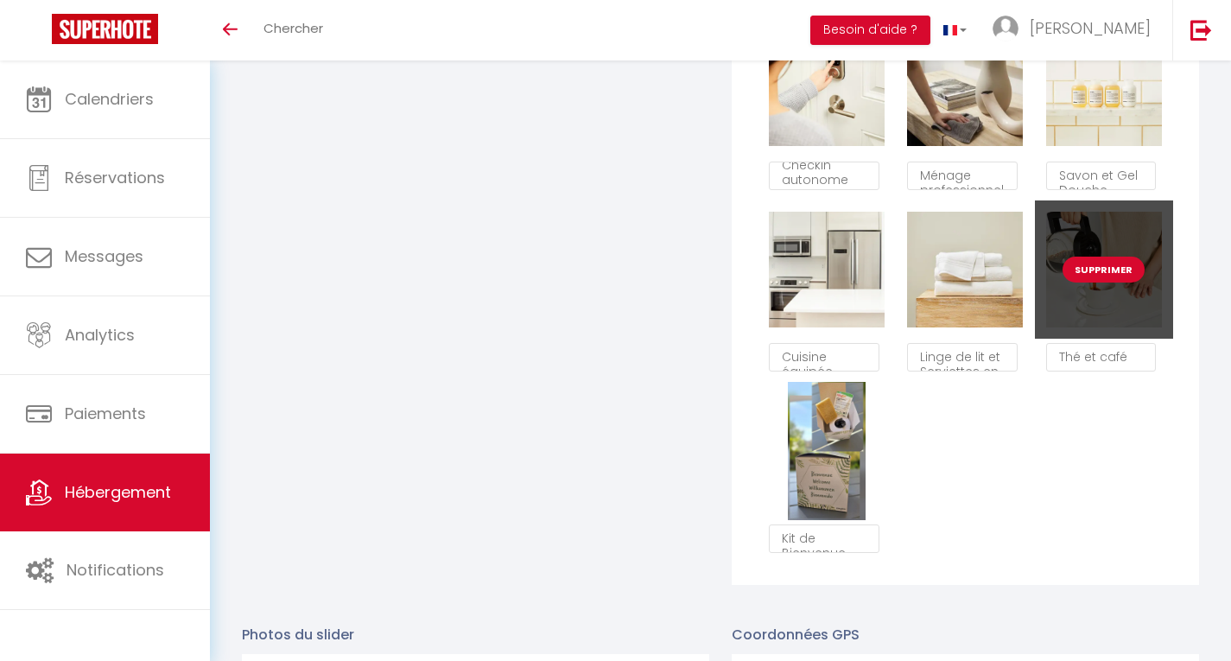
checkbox input "true"
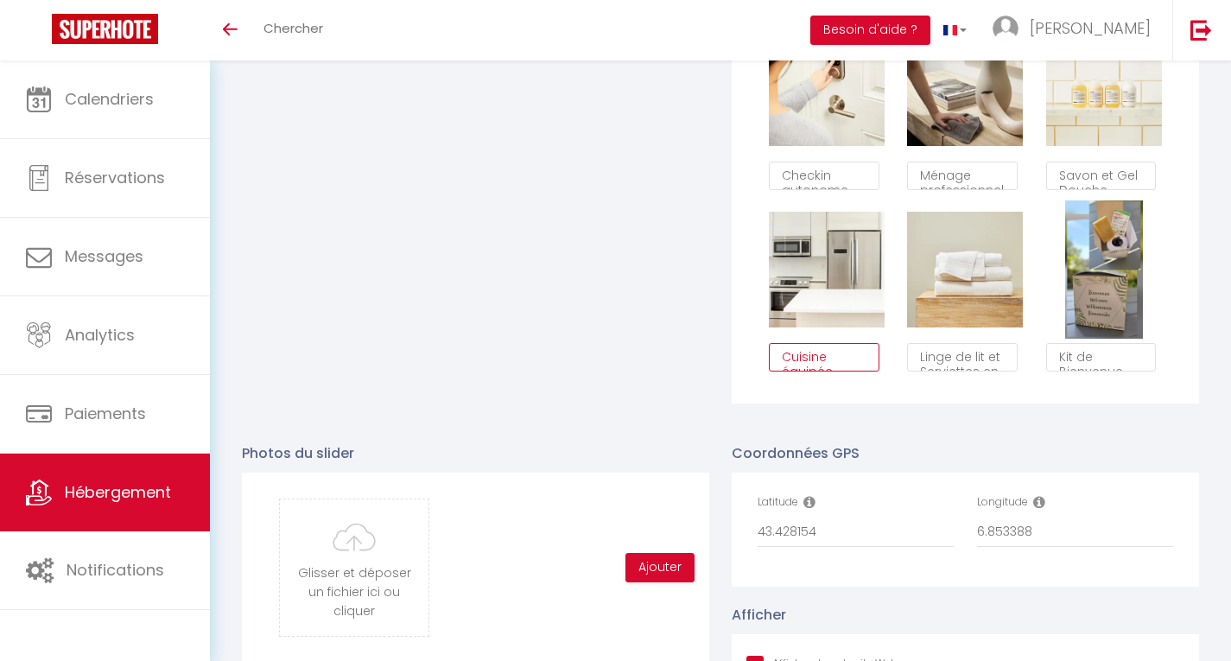
click at [829, 370] on textarea "Cuisine équipée" at bounding box center [824, 357] width 110 height 29
click at [828, 372] on textarea "Cuisine équipée" at bounding box center [824, 357] width 110 height 29
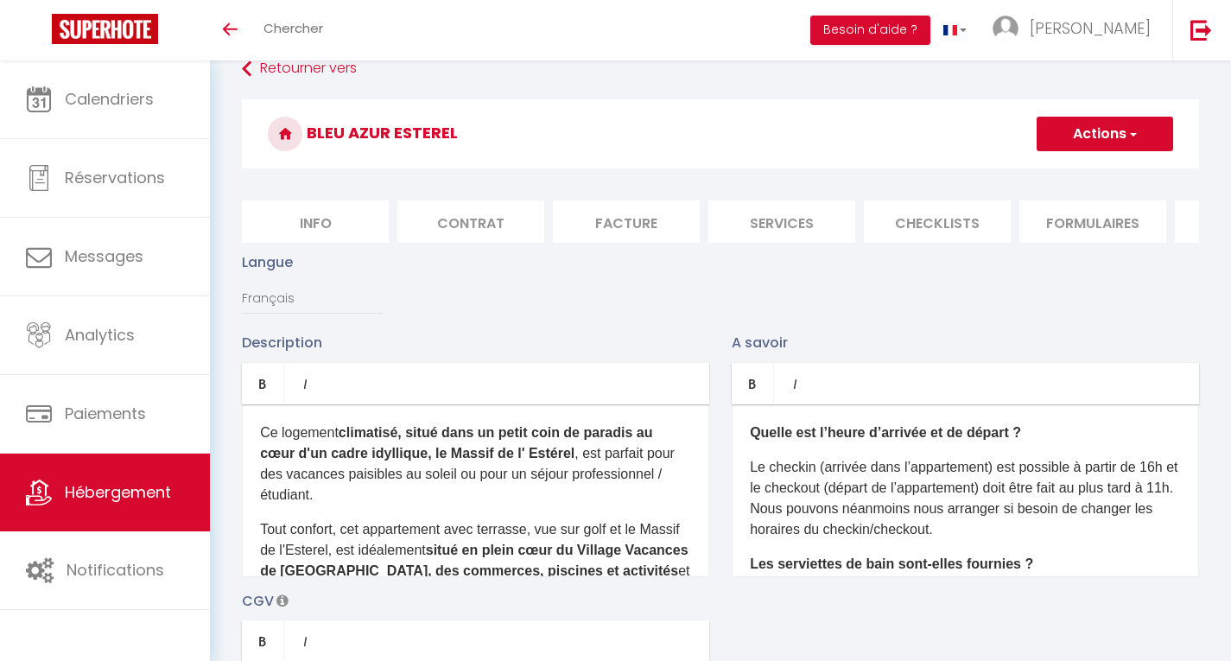
scroll to position [0, 0]
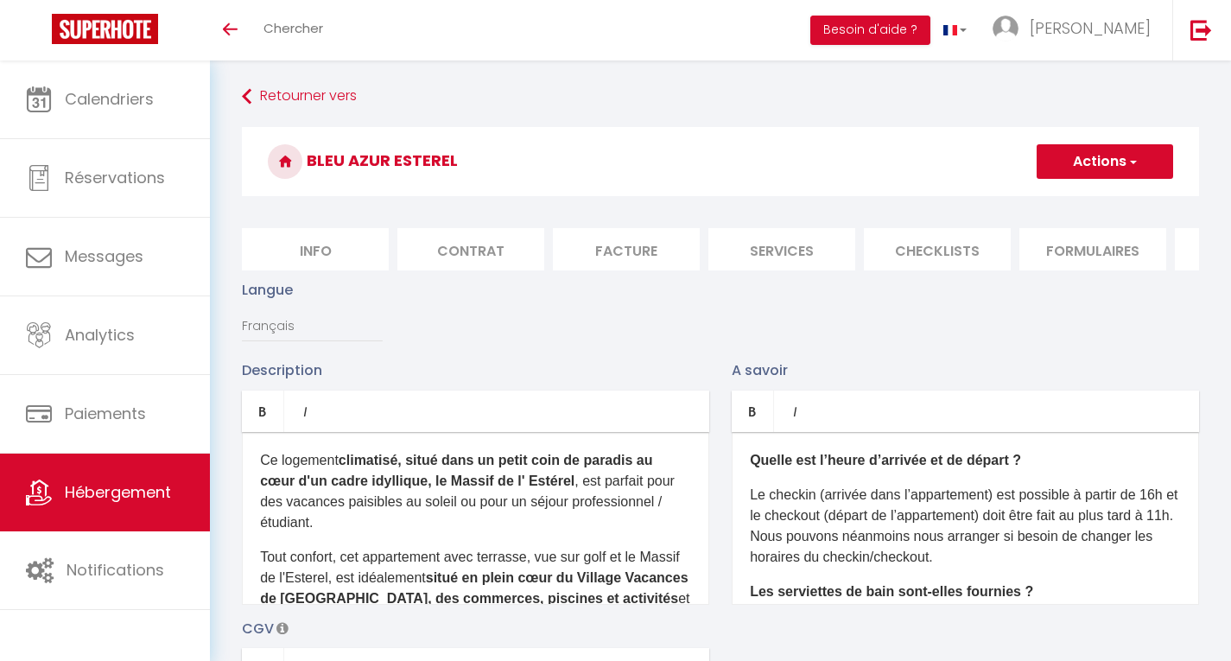
click at [1109, 152] on button "Actions" at bounding box center [1105, 161] width 137 height 35
click at [1096, 197] on input "Enregistrer" at bounding box center [1085, 199] width 64 height 17
checkbox input "true"
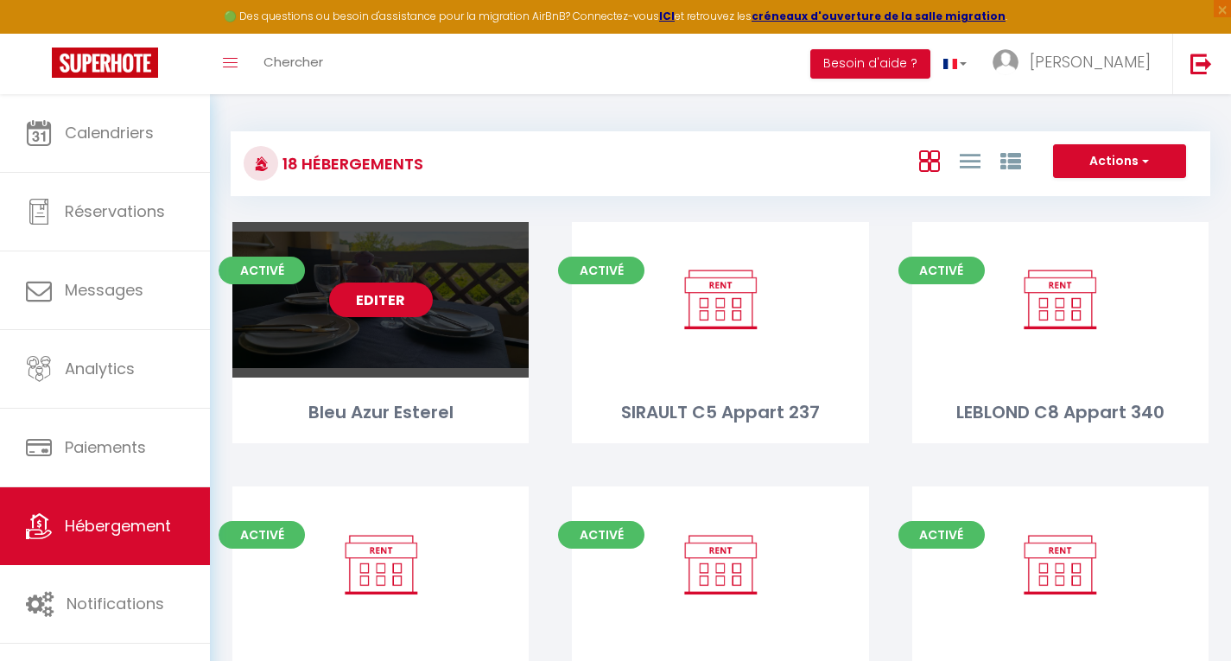
click at [424, 353] on div "Editer" at bounding box center [380, 300] width 296 height 156
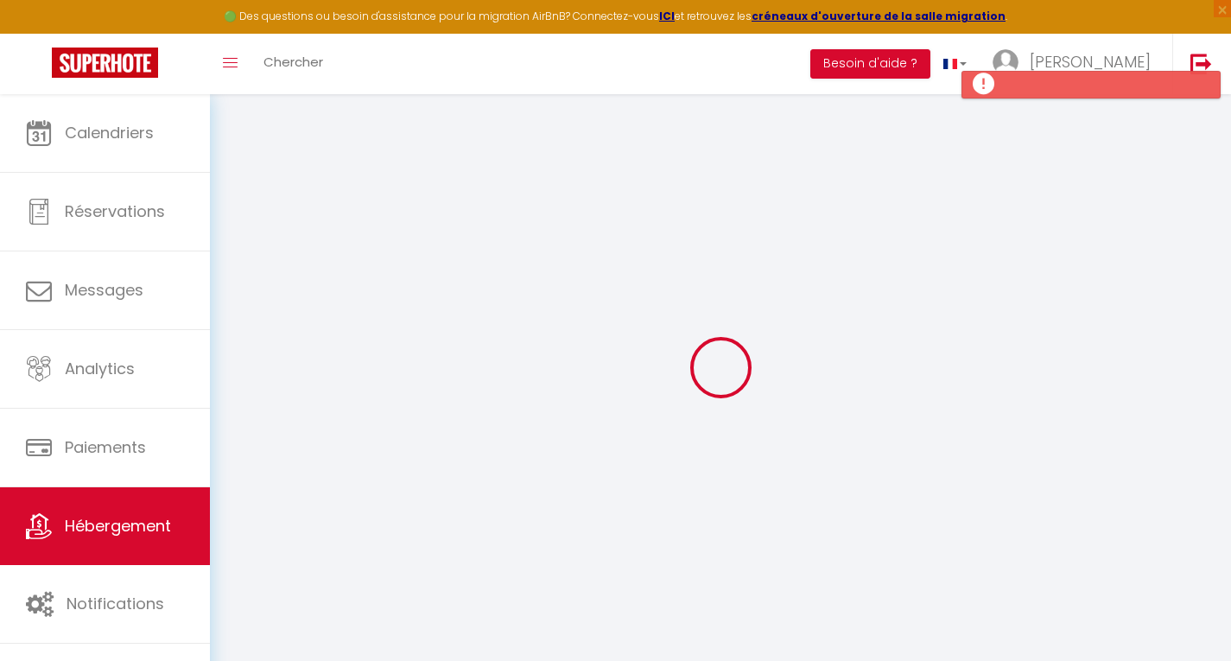
select select
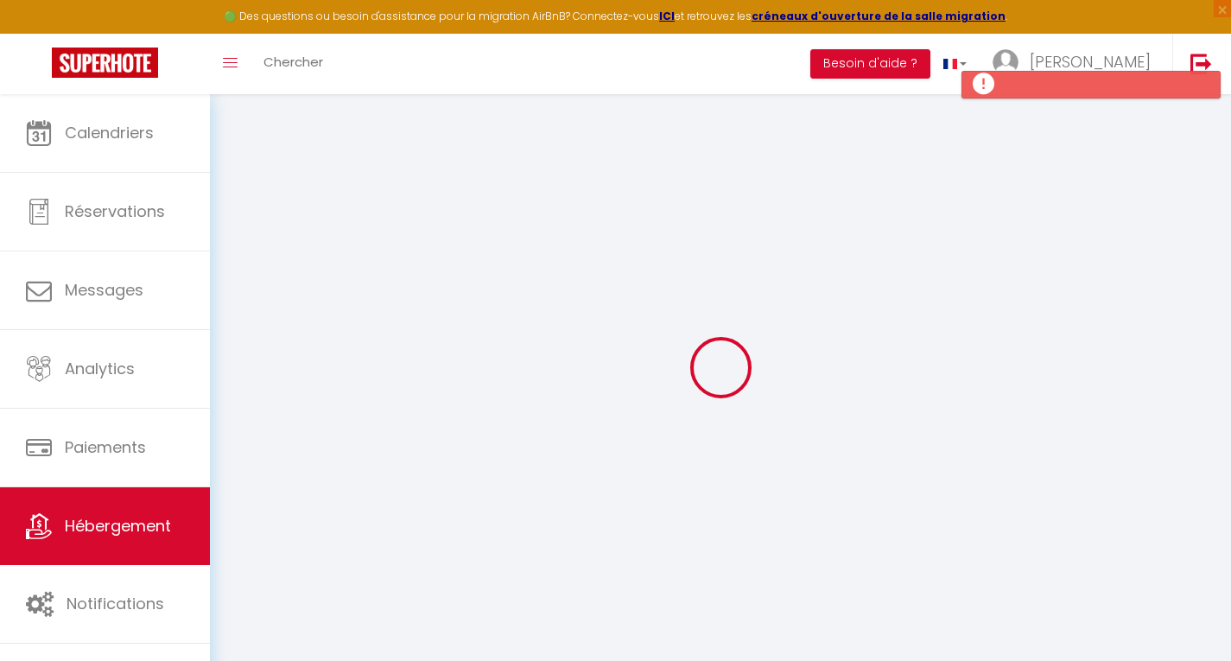
select select
checkbox input "false"
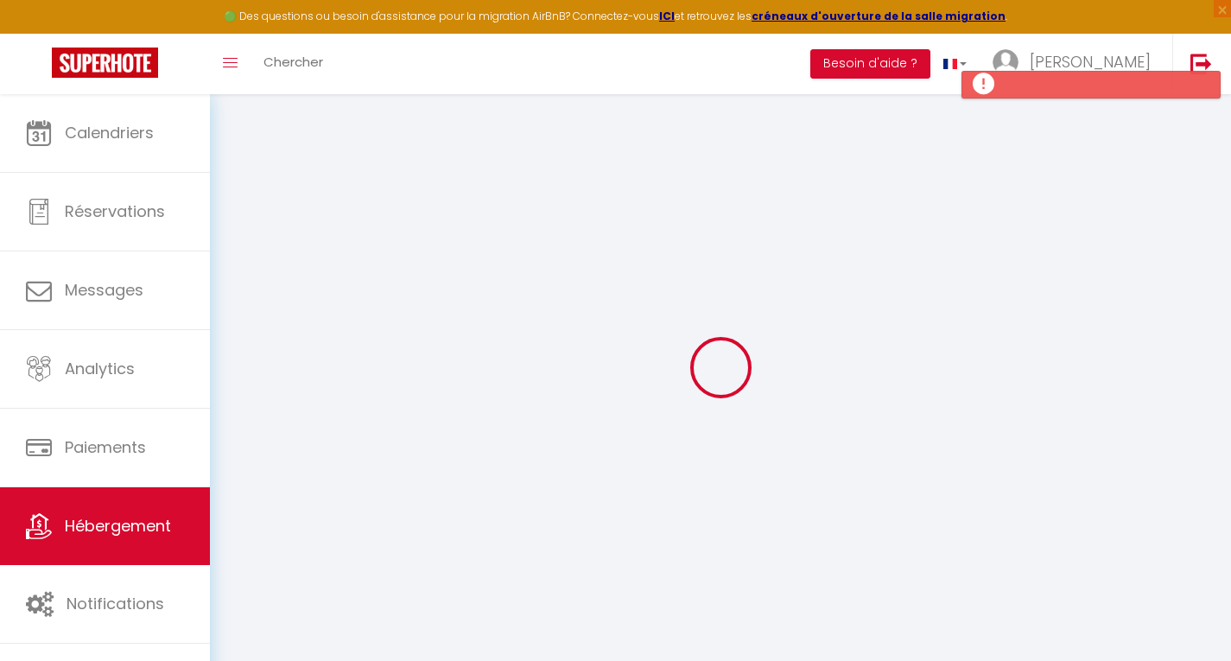
select select
type input "Bleu Azur Esterel"
type input "Romain"
type input "LERAY"
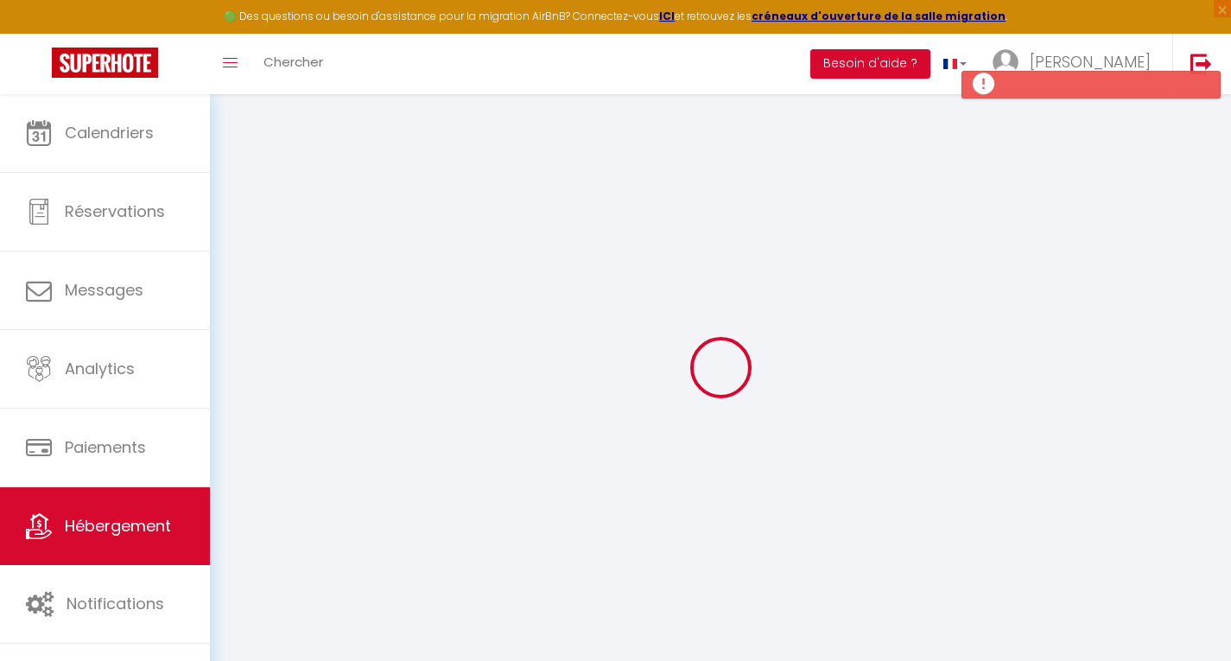
select select "0"
type input "60"
type input "6"
type input "200"
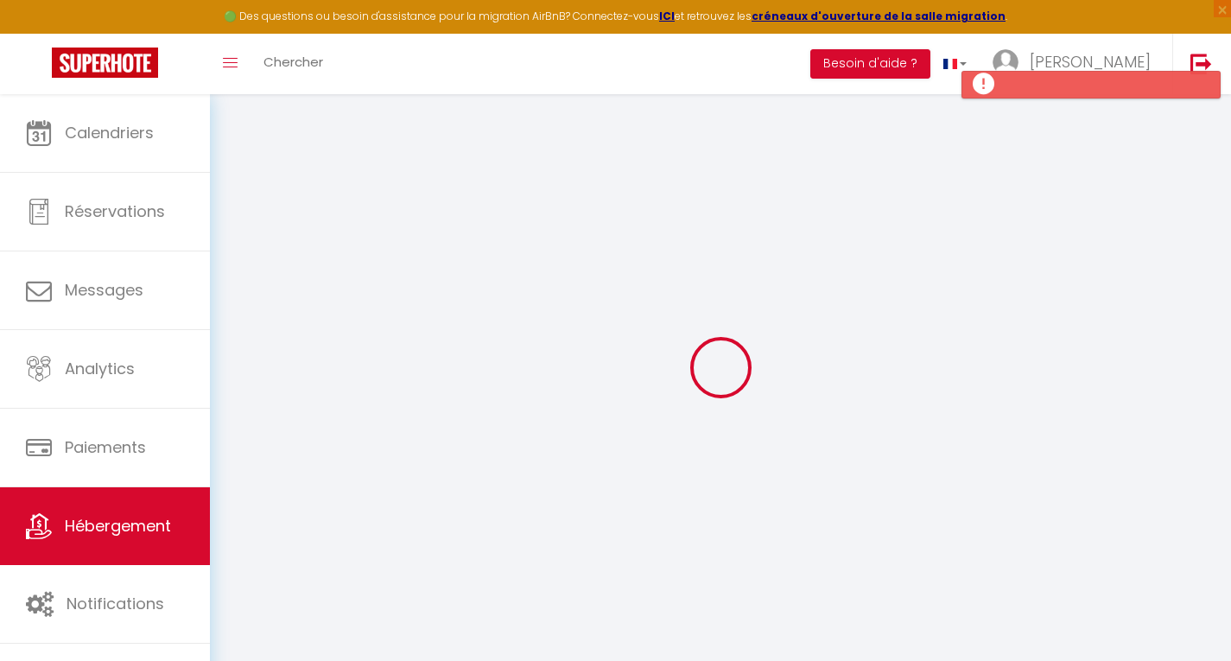
type input "700"
type input "20"
select select
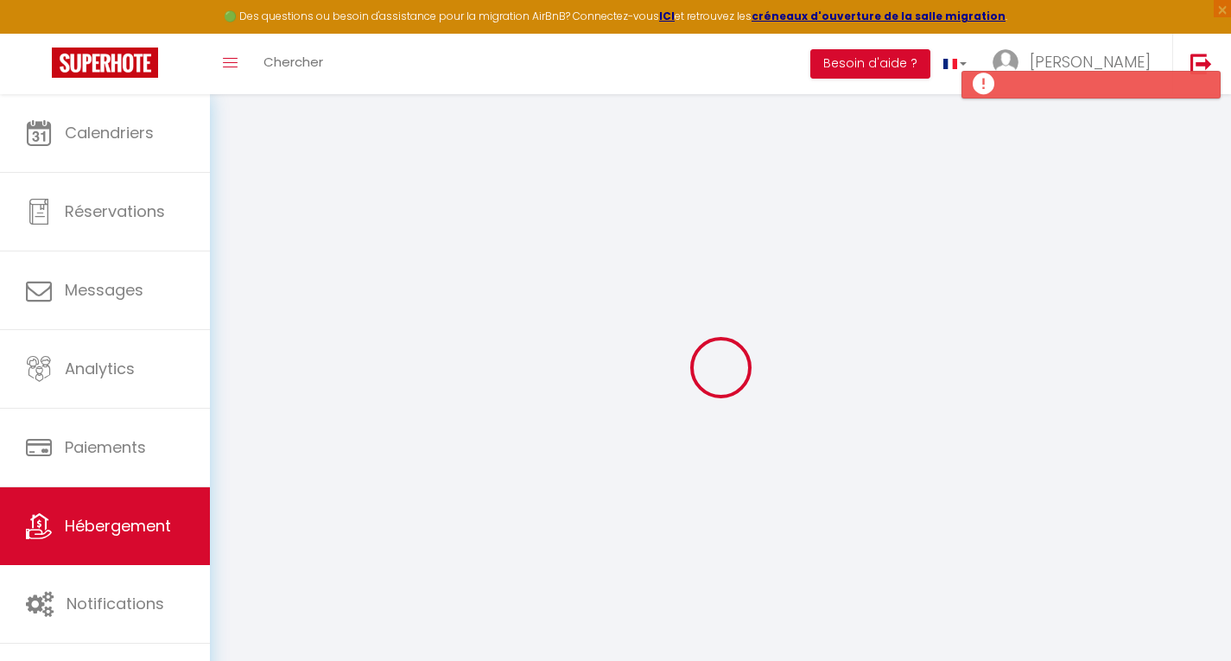
select select
type input "Rue des Calanques"
type input "83530"
type input "Agay"
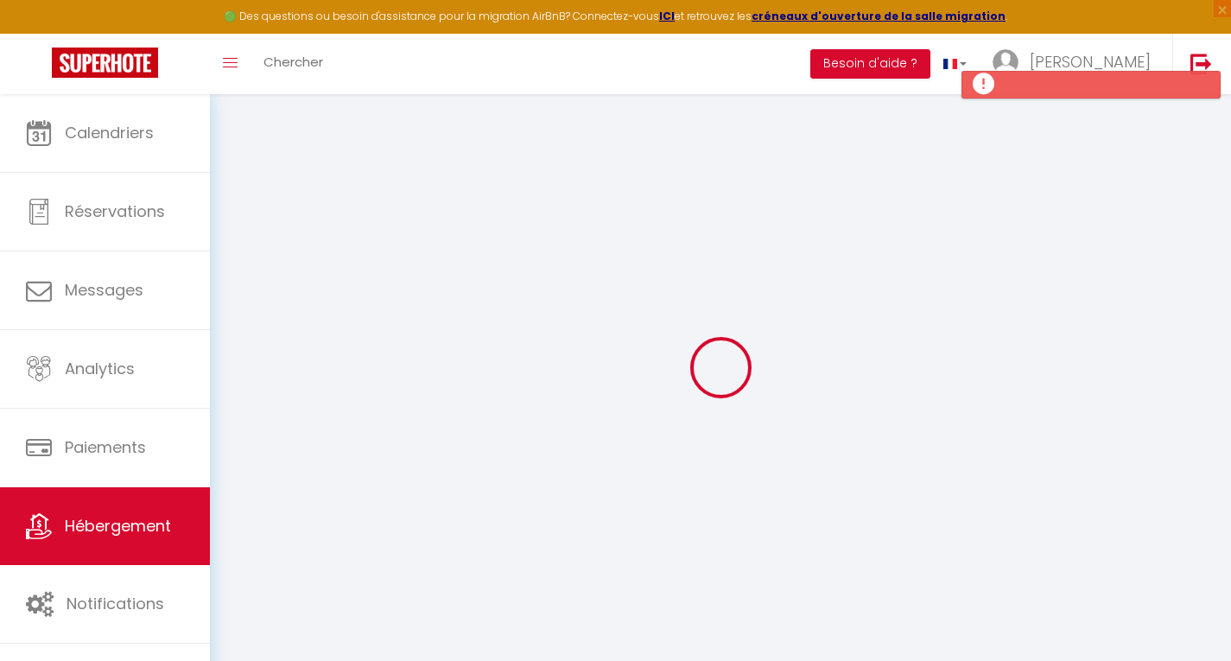
type input "rleray12@gmail.com"
select select
checkbox input "false"
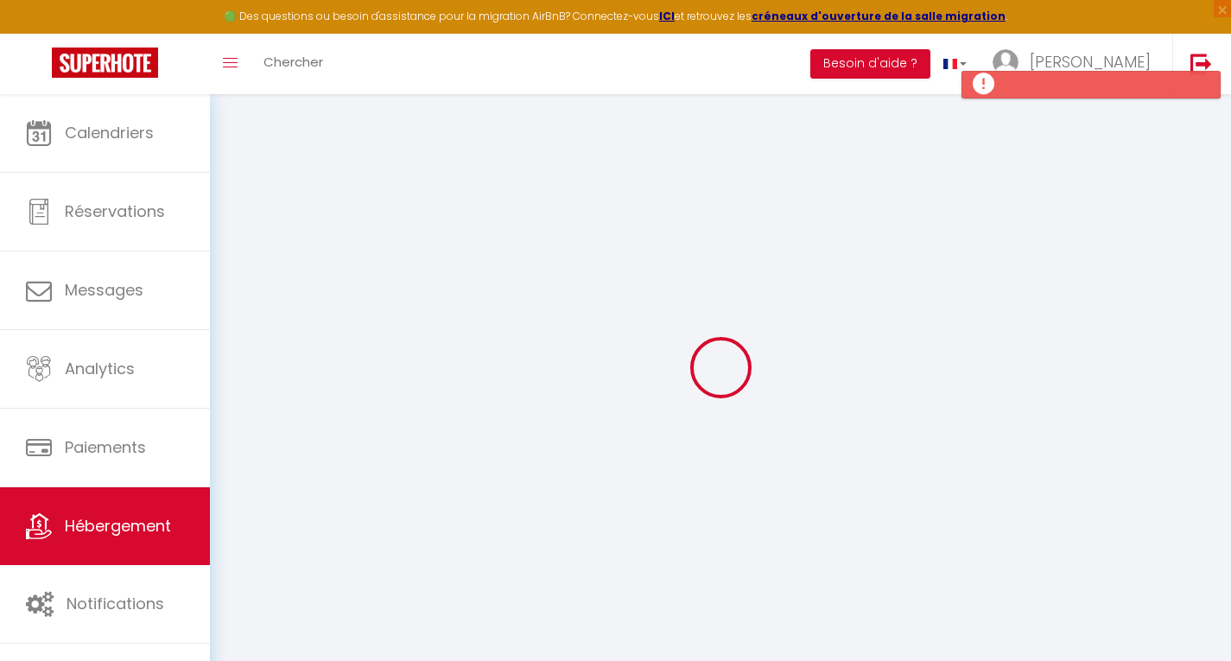
checkbox input "false"
radio input "true"
type input "15"
type input "0"
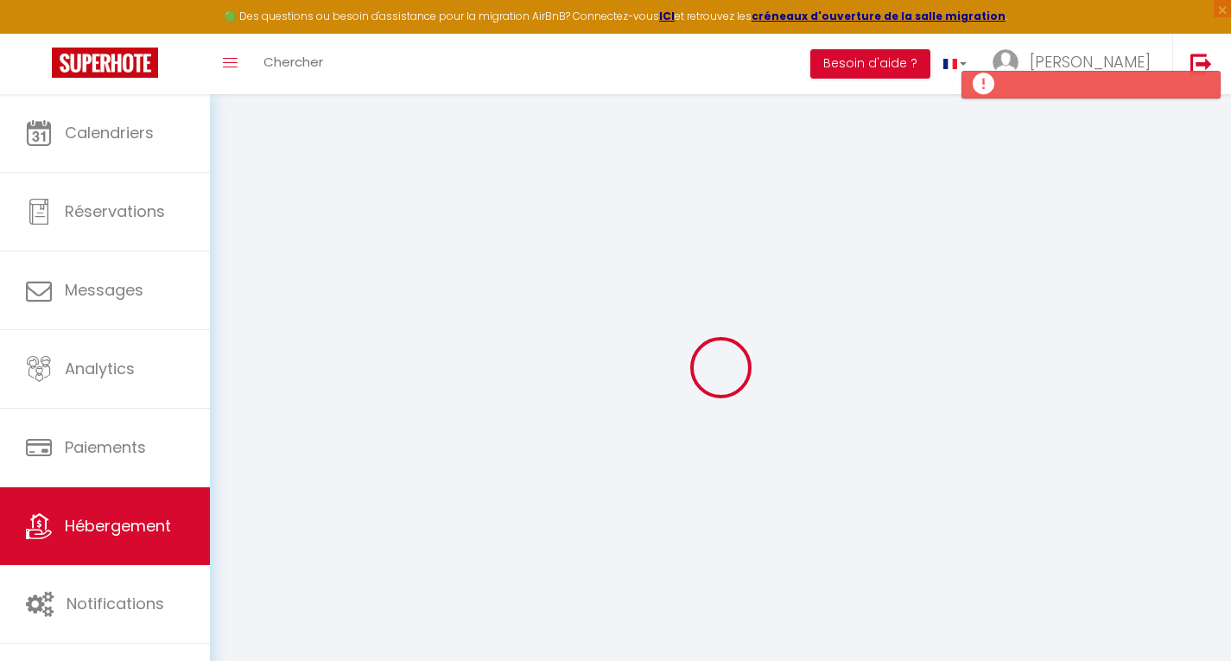
type input "0"
select select
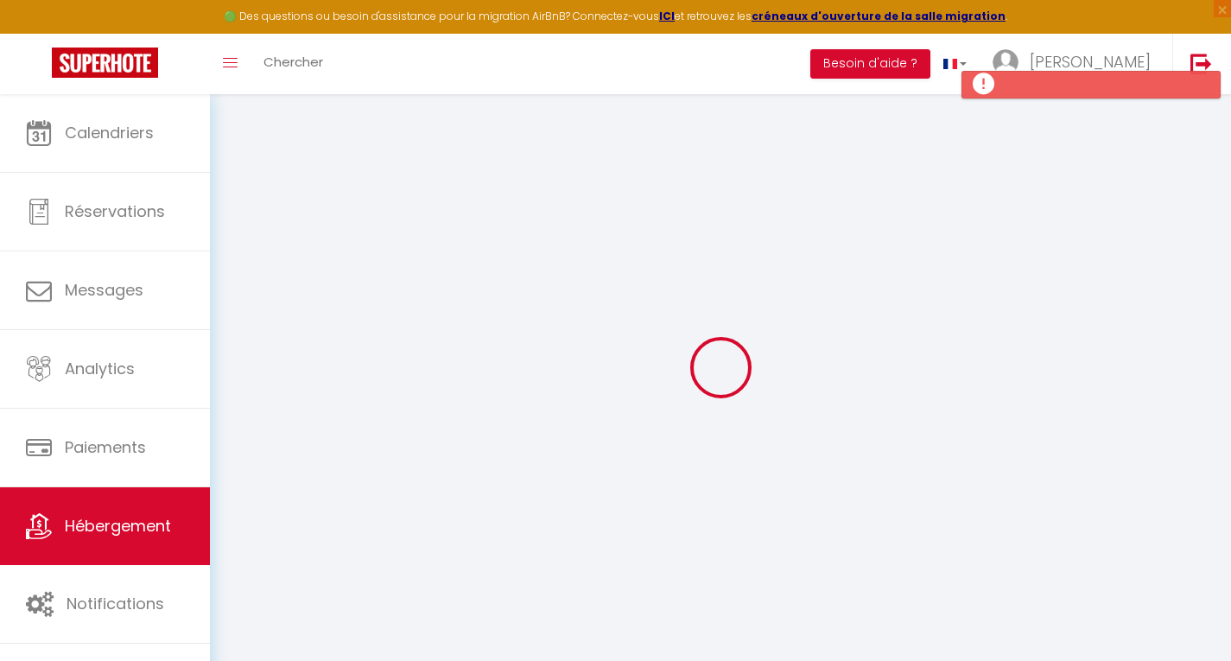
select select
checkbox input "false"
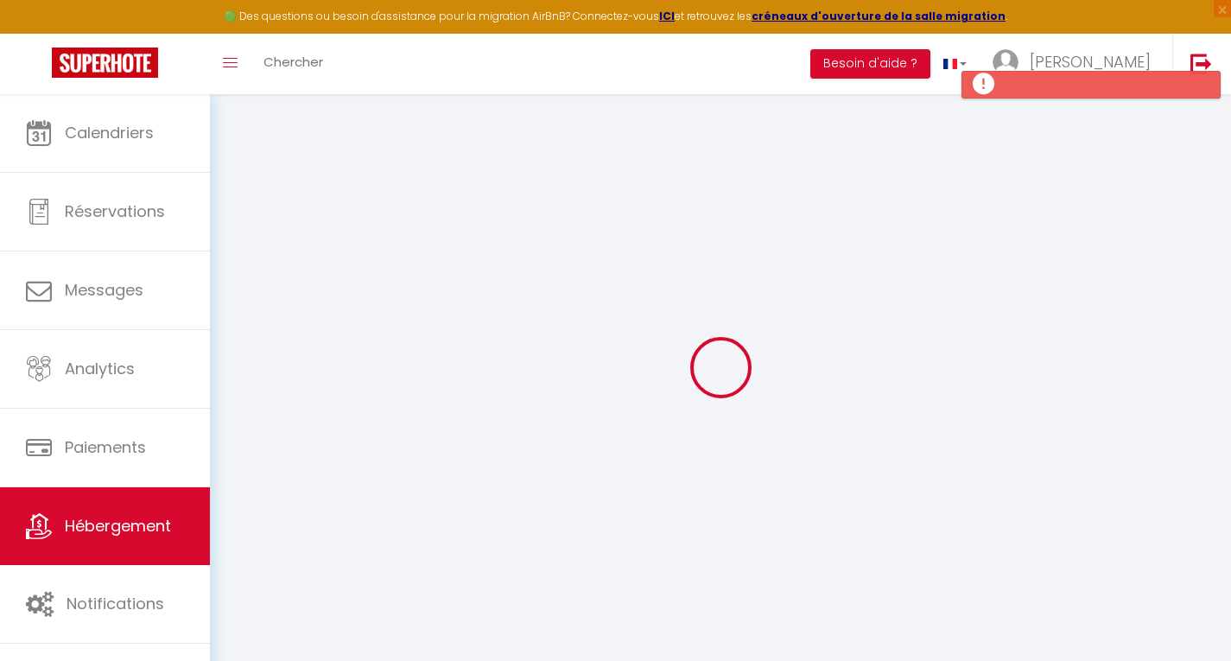
checkbox input "false"
select select
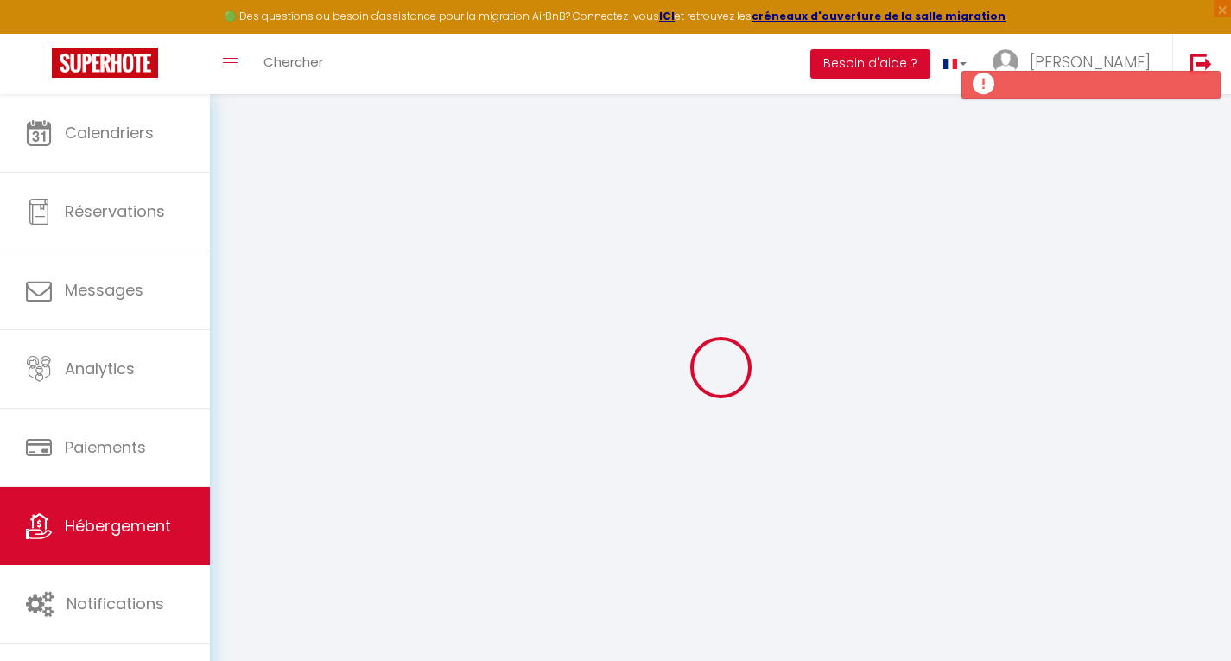
select select
checkbox input "false"
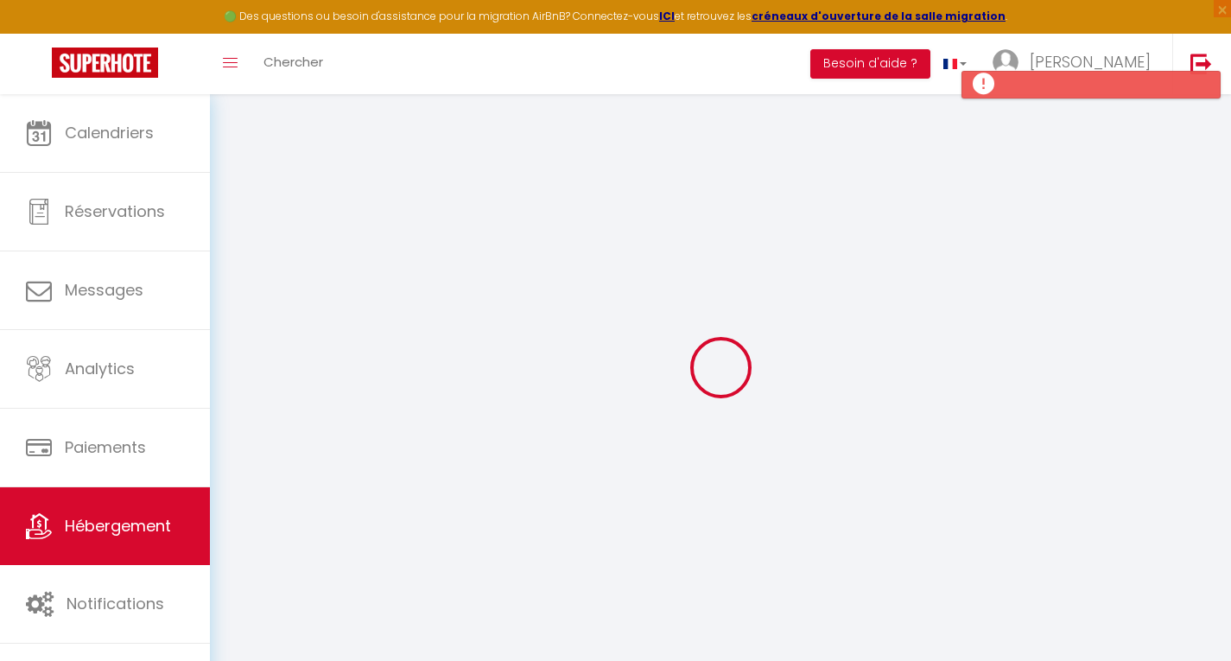
checkbox input "false"
select select
checkbox input "false"
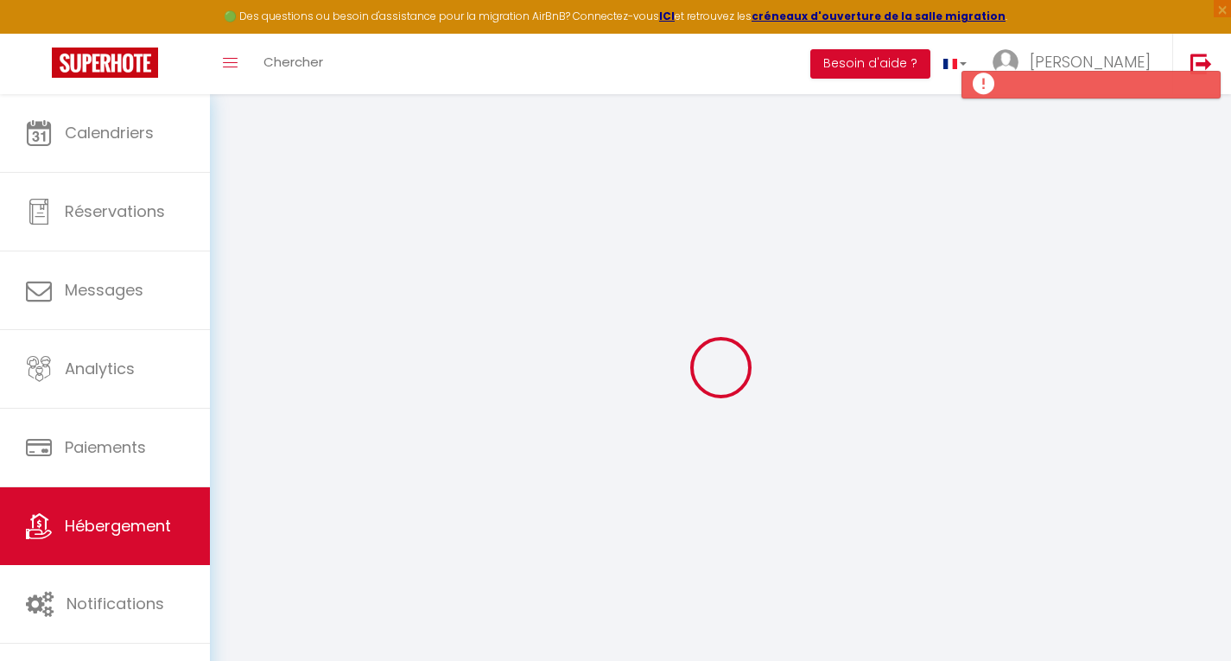
checkbox input "false"
select select
checkbox input "false"
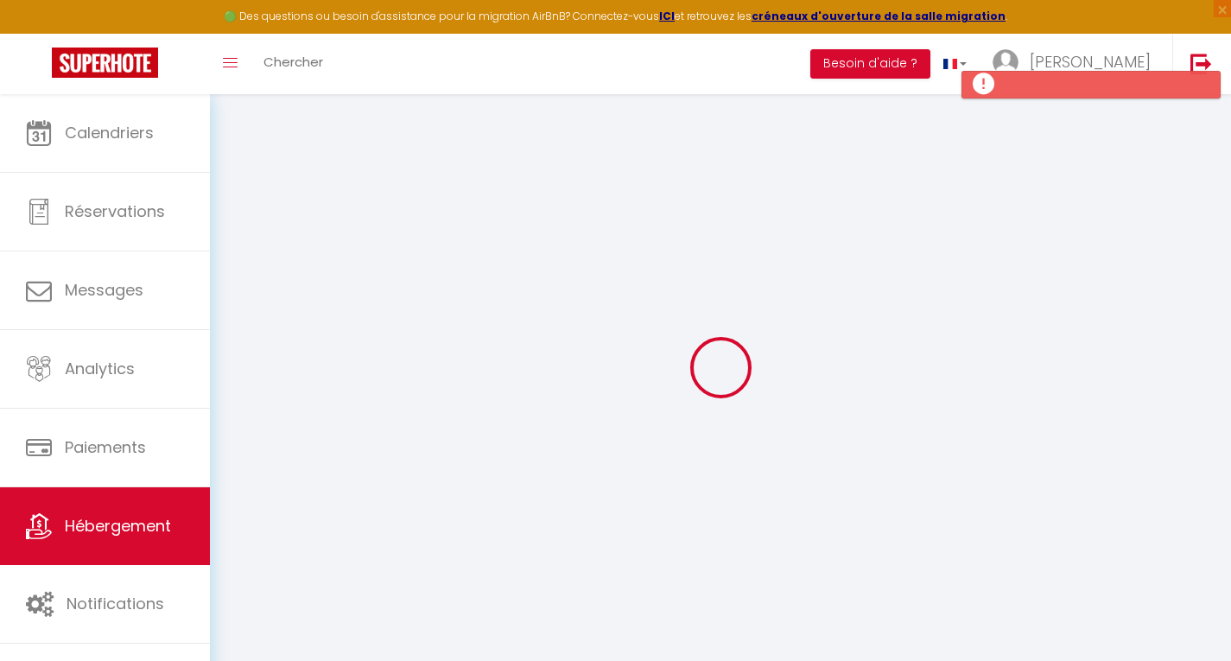
checkbox input "false"
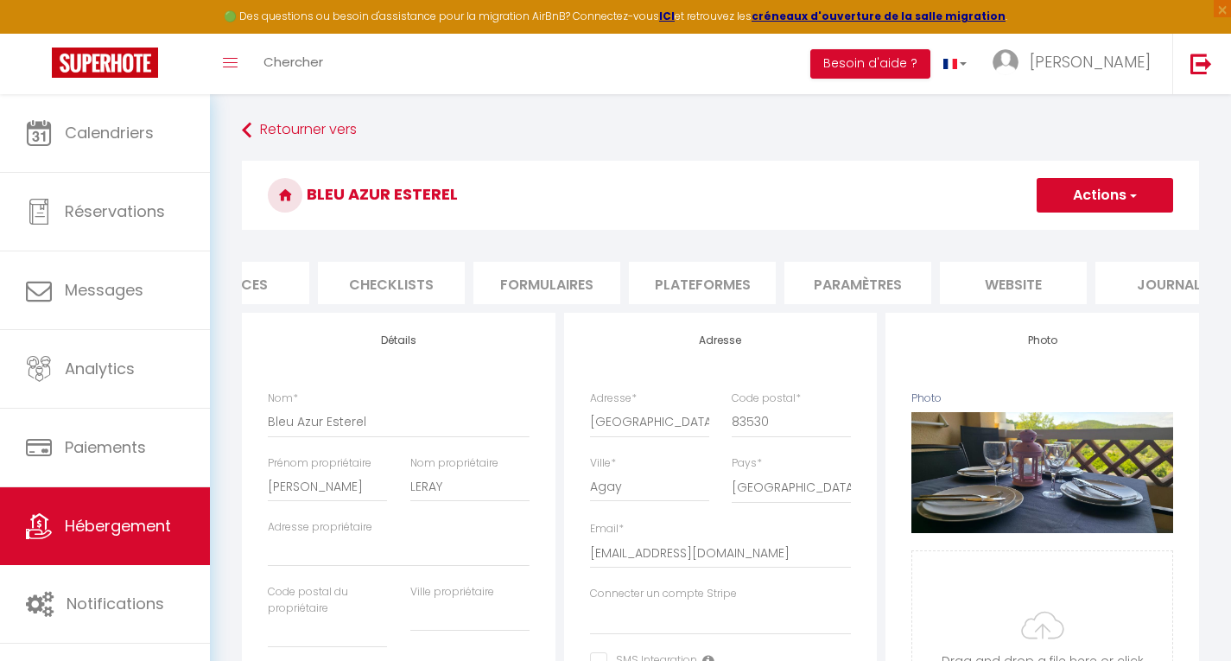
scroll to position [0, 598]
click at [953, 289] on li "website" at bounding box center [961, 283] width 147 height 42
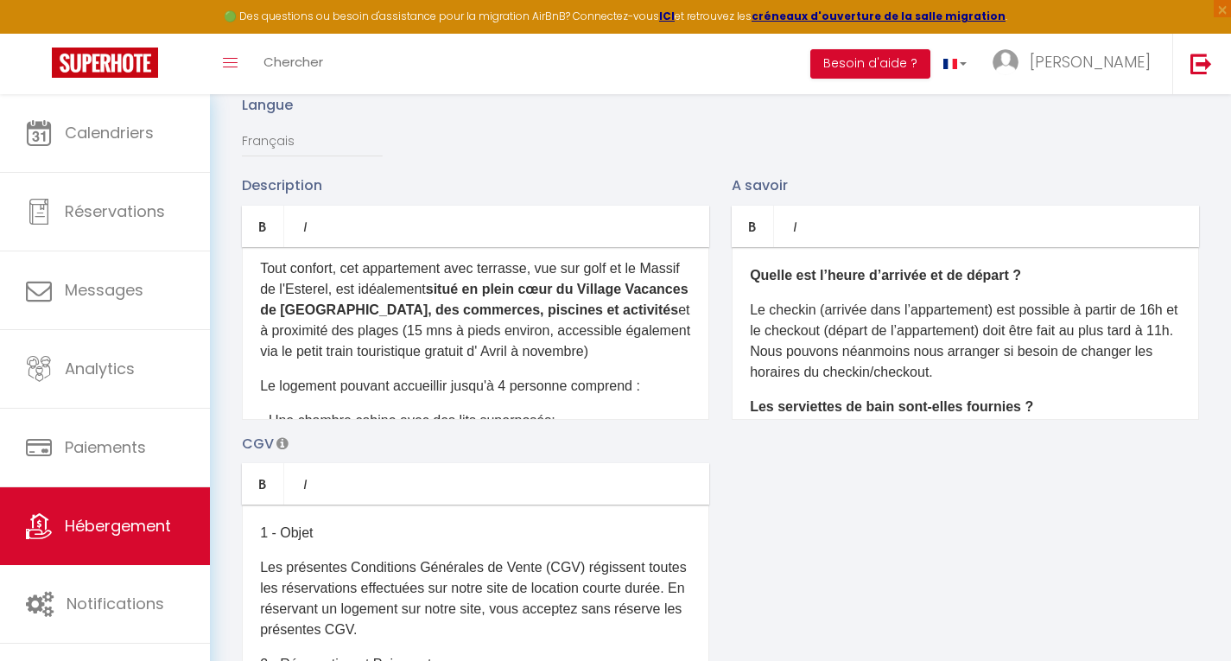
scroll to position [138, 0]
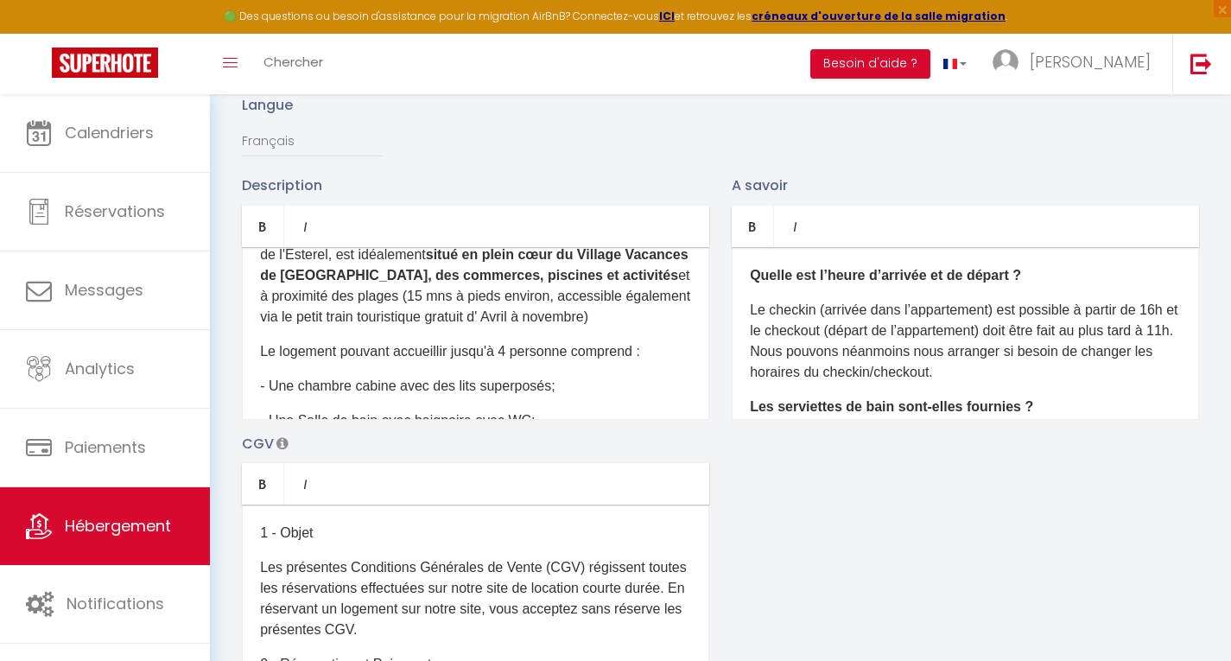
click at [572, 361] on p "Le logement pouvant accueillir jusqu'à 4 personne comprend :" at bounding box center [475, 351] width 431 height 21
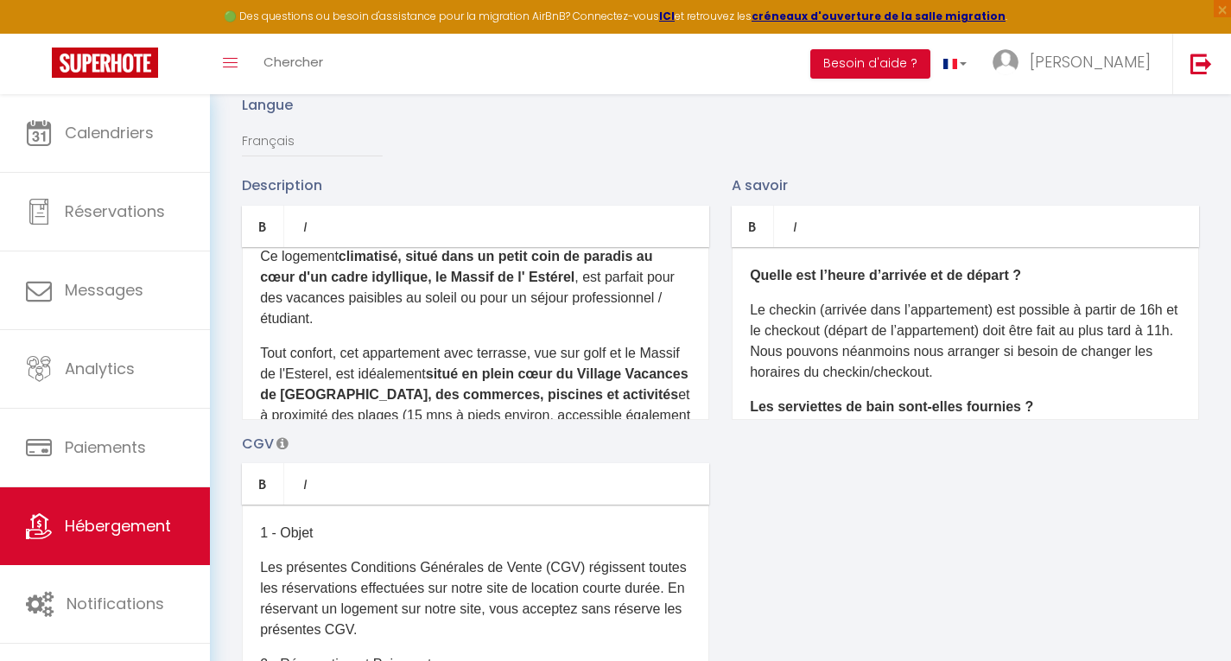
scroll to position [0, 0]
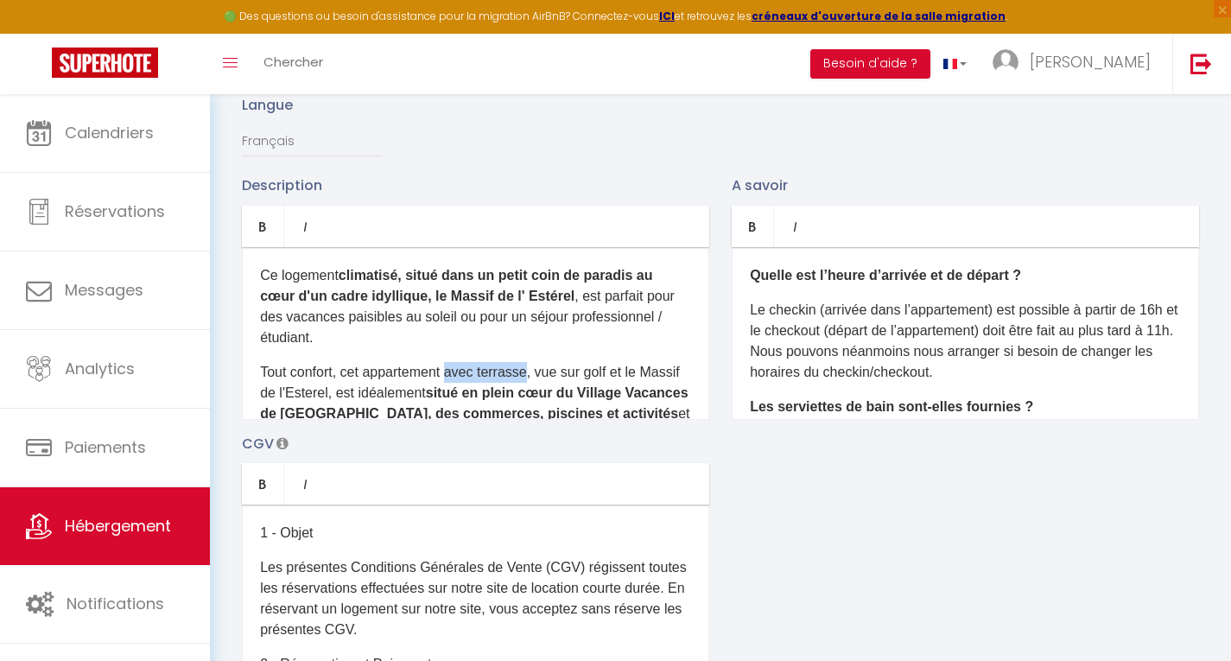
drag, startPoint x: 454, startPoint y: 382, endPoint x: 534, endPoint y: 378, distance: 80.5
click at [534, 378] on p "Tout confort, cet appartement avec terrasse, vue sur golf et le Massif de l'Est…" at bounding box center [475, 414] width 431 height 104
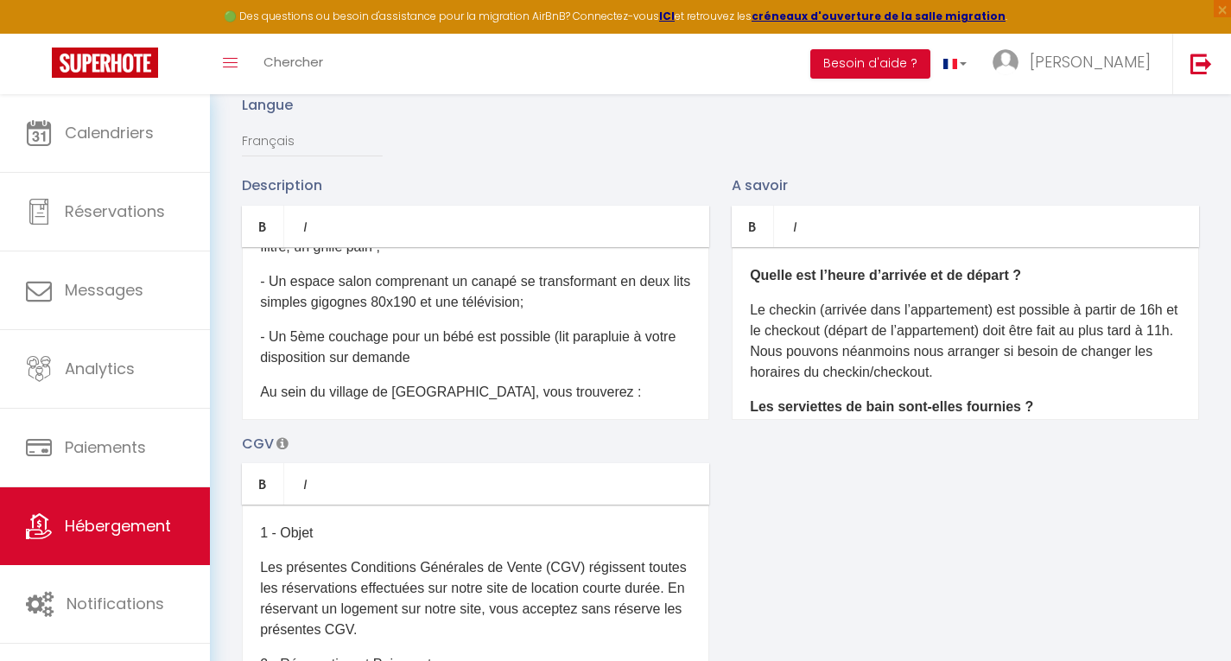
scroll to position [423, 0]
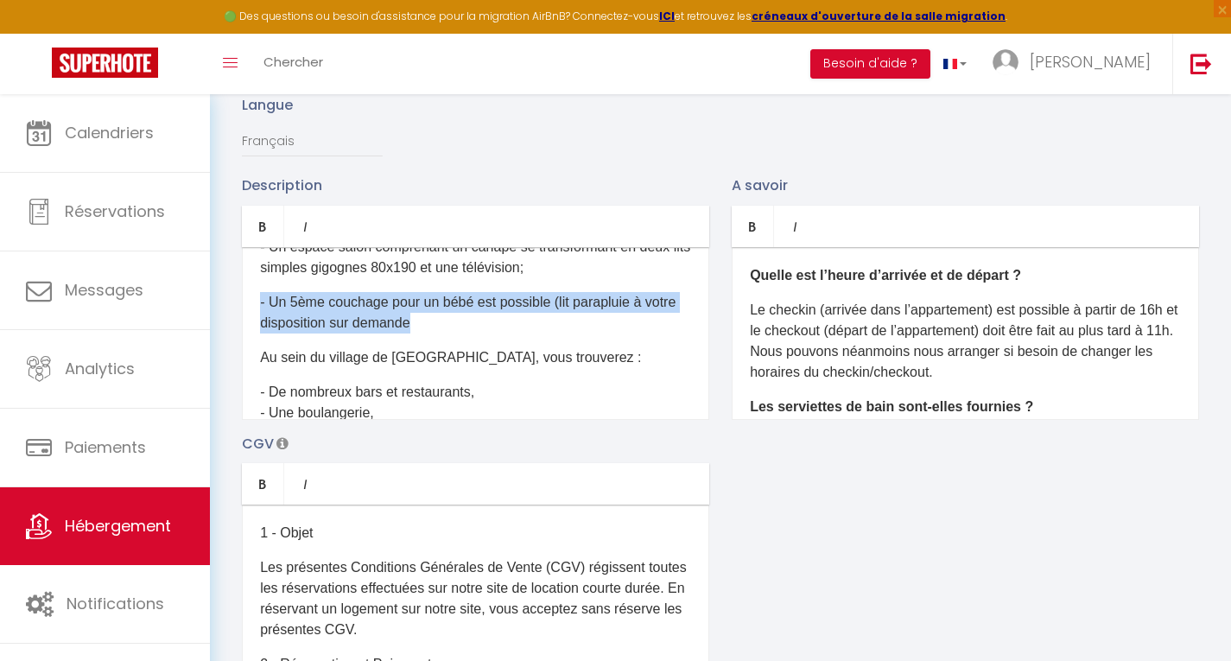
drag, startPoint x: 258, startPoint y: 313, endPoint x: 465, endPoint y: 344, distance: 208.8
click at [465, 344] on div "Ce logement climatisé, situé dans un petit coin de paradis au cœur d'un cadre i…" at bounding box center [475, 333] width 467 height 173
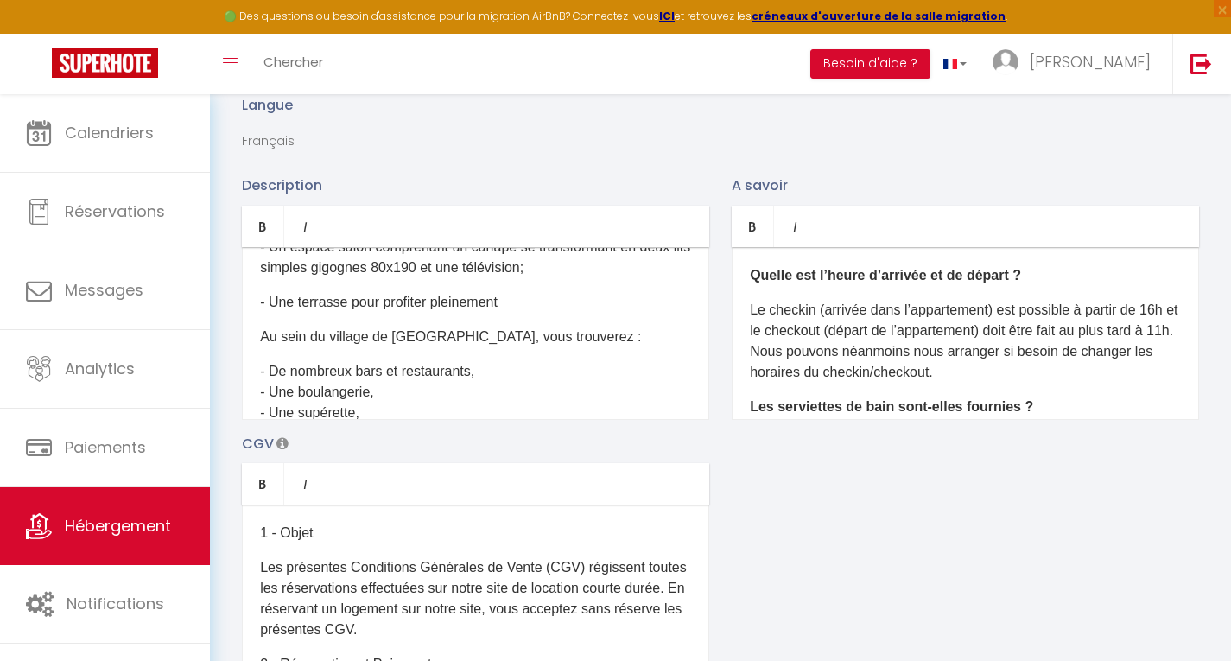
click at [382, 313] on p "- Une terrasse pour profiter pleinement" at bounding box center [475, 302] width 431 height 21
click at [611, 313] on p "- Une terrasse pour se détendre et profiter pleinement" at bounding box center [475, 302] width 431 height 21
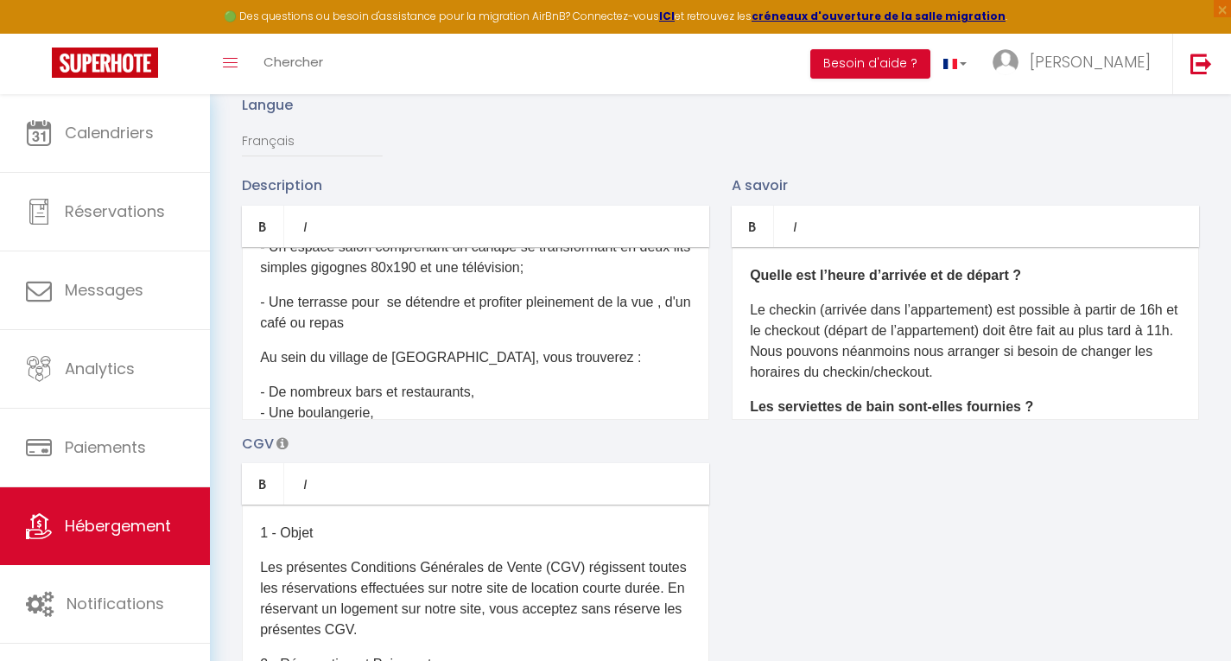
click at [335, 334] on p "- Une terrasse pour se détendre et profiter pleinement de la vue , d'un café ou…" at bounding box center [475, 312] width 431 height 41
click at [466, 334] on p "- Une terrasse pour se détendre et profiter pleinement de la vue , d'un café d'…" at bounding box center [475, 312] width 431 height 41
click at [620, 329] on p "- Une terrasse pour se détendre et profiter pleinement de la vue , d'un café d'…" at bounding box center [475, 312] width 431 height 41
drag, startPoint x: 536, startPoint y: 310, endPoint x: 671, endPoint y: 308, distance: 135.7
click at [671, 308] on p "- Une terrasse pour se détendre et profiter pleinement de la vue , d'un café d'…" at bounding box center [475, 312] width 431 height 41
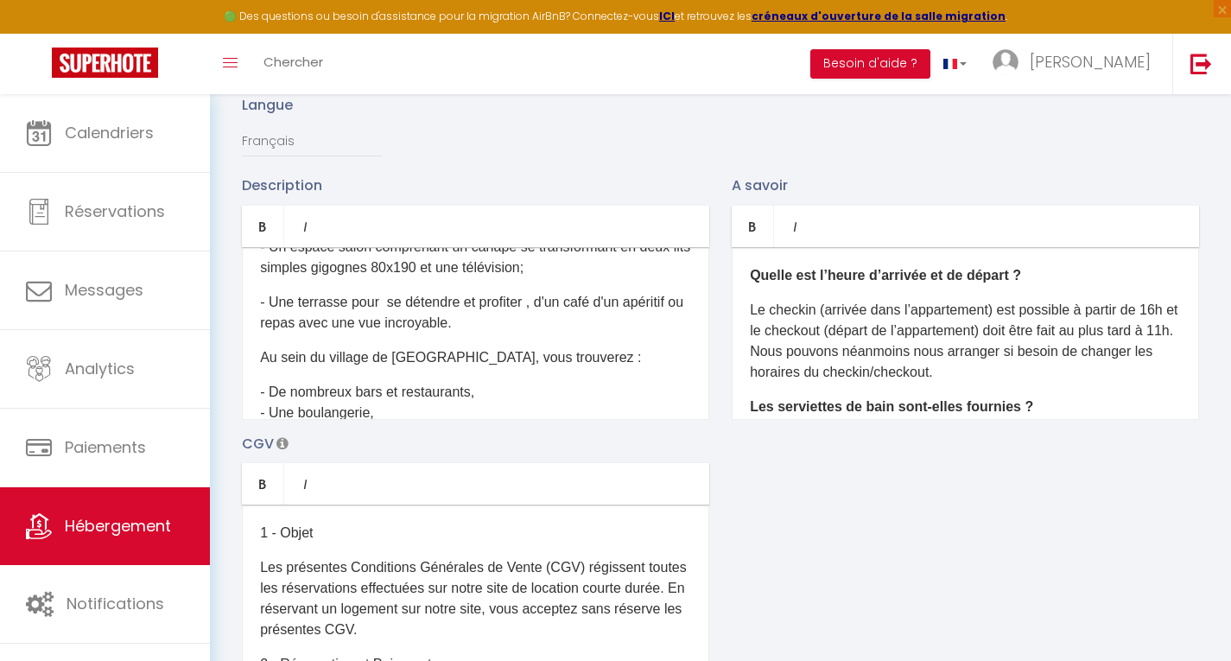
click at [543, 317] on p "- Une terrasse pour se détendre et profiter , d'un café d'un apéritif ou repas …" at bounding box center [475, 312] width 431 height 41
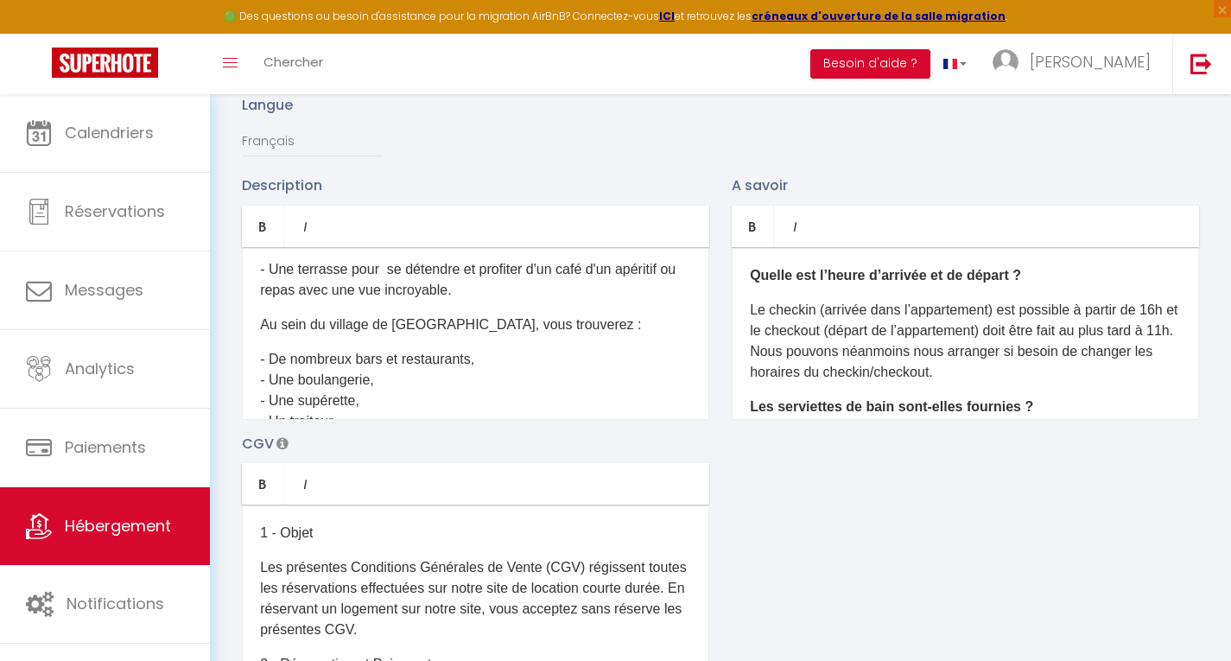
scroll to position [457, 0]
click at [483, 299] on p "- Une terrasse pour se détendre et profiter d'un café d'un apéritif ou repas av…" at bounding box center [475, 277] width 431 height 41
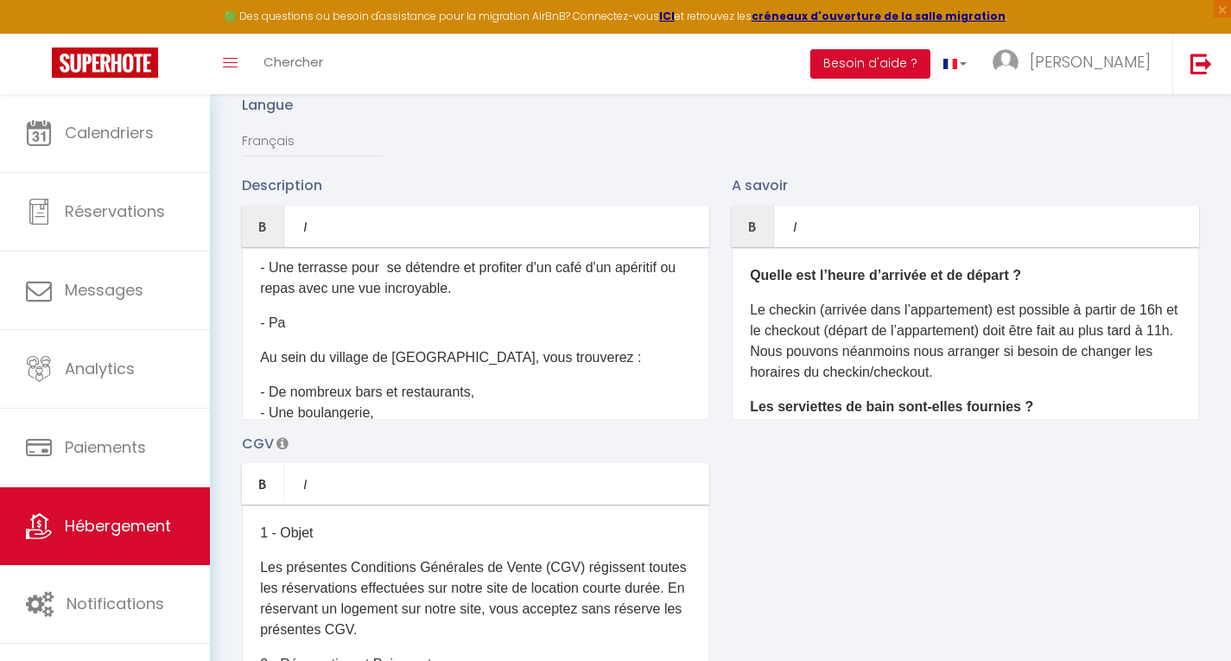
click at [286, 334] on p "- Pa" at bounding box center [475, 323] width 431 height 21
click at [338, 334] on p "- Parking exterieur" at bounding box center [475, 323] width 431 height 21
click at [337, 334] on p "- Parking exterieur" at bounding box center [475, 323] width 431 height 21
click at [271, 333] on p "- Parking extérieur" at bounding box center [475, 323] width 431 height 21
click at [333, 332] on p "- Place de Parking extérieur" at bounding box center [475, 323] width 431 height 21
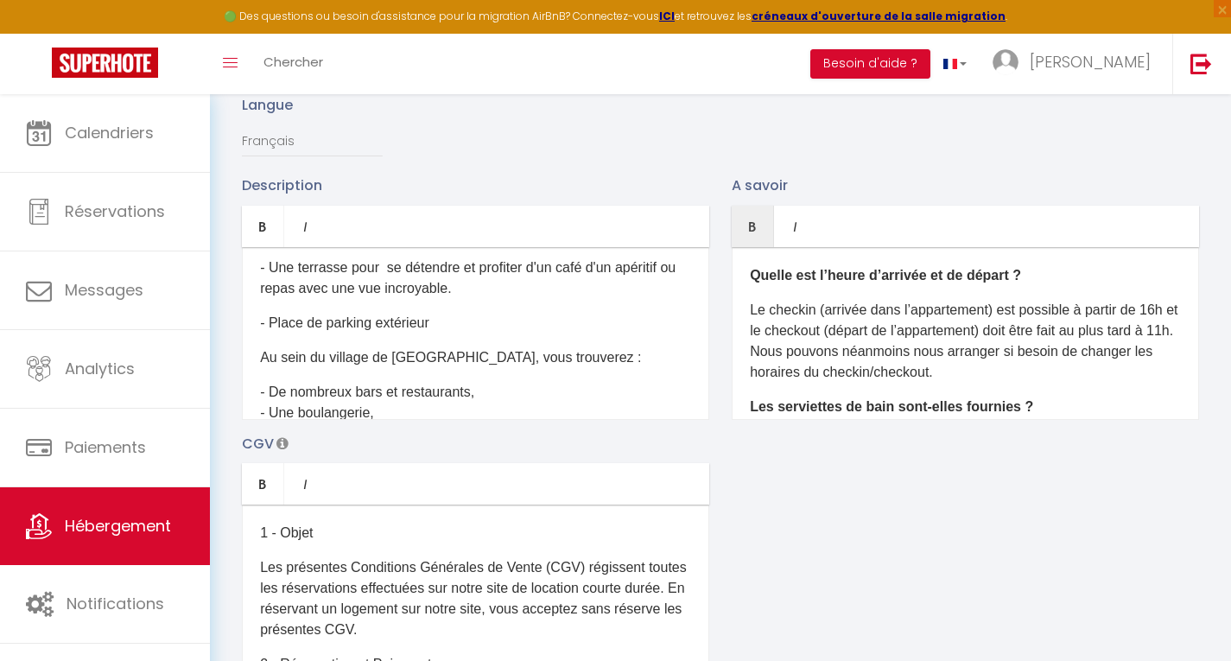
click at [270, 334] on p "- Place de parking extérieur" at bounding box center [475, 323] width 431 height 21
click at [385, 334] on p "- Accès au Place de parking extérieur" at bounding box center [475, 323] width 431 height 21
click at [457, 334] on p "- Accès au parking extérieur" at bounding box center [475, 323] width 431 height 21
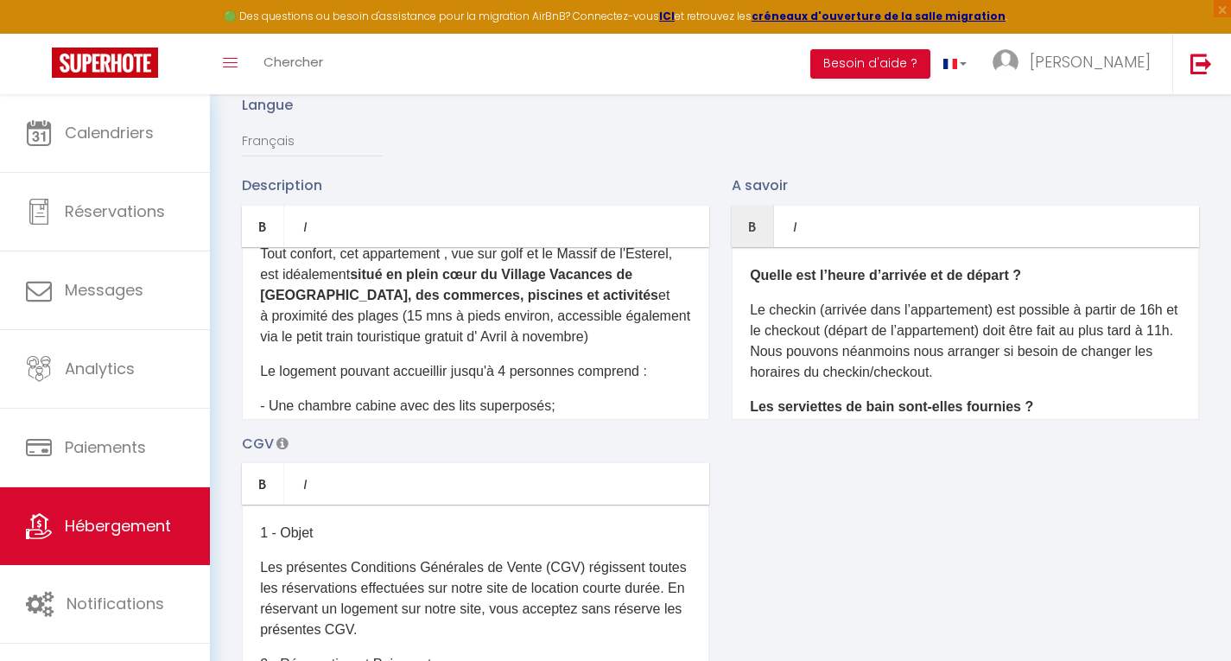
scroll to position [138, 0]
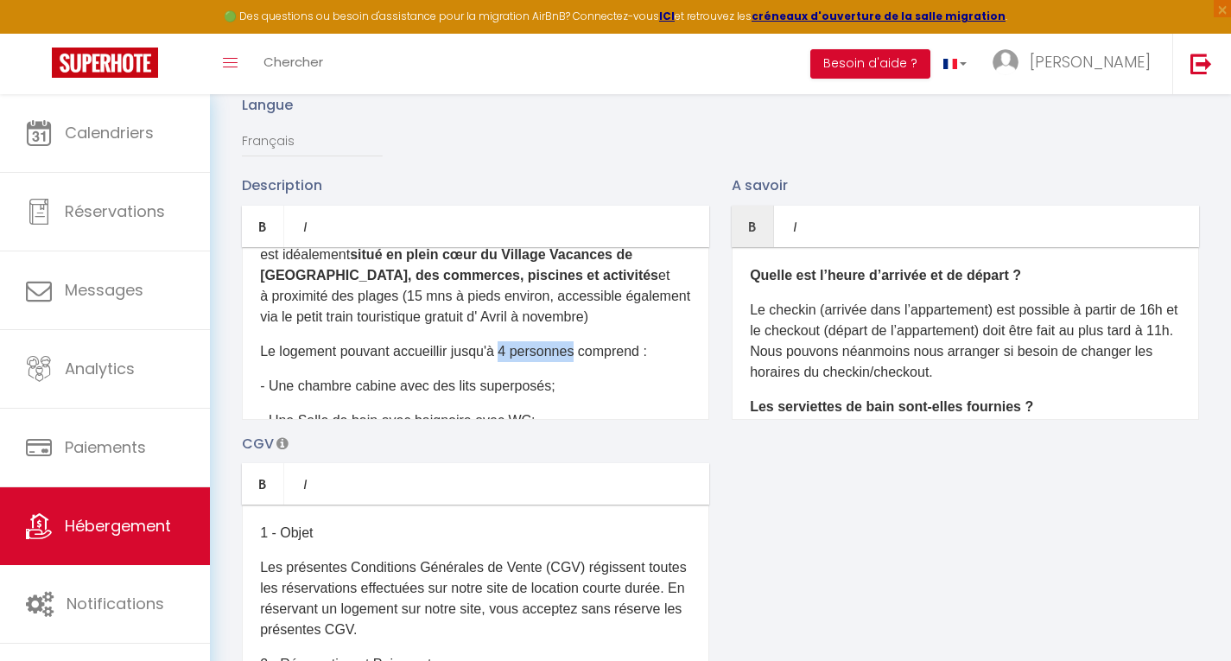
drag, startPoint x: 504, startPoint y: 365, endPoint x: 578, endPoint y: 364, distance: 74.3
click at [578, 362] on p "Le logement pouvant accueillir jusqu'à 4 personnes comprend :" at bounding box center [475, 351] width 431 height 21
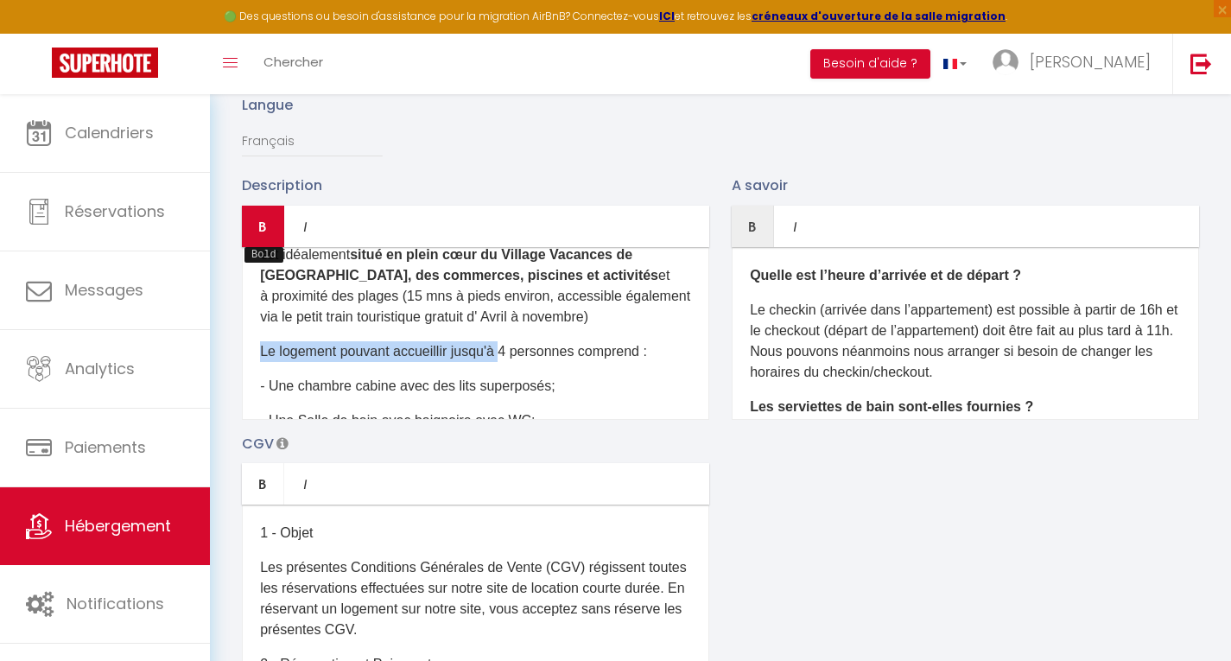
click at [257, 233] on icon "Bold" at bounding box center [263, 226] width 14 height 14
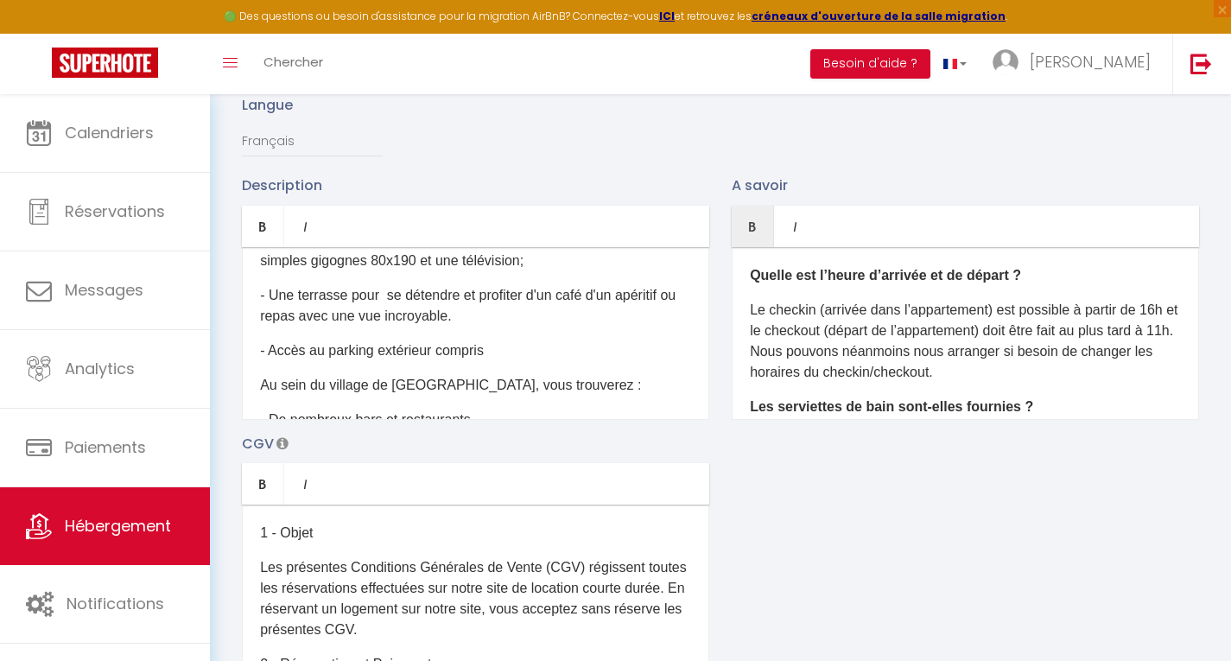
scroll to position [449, 0]
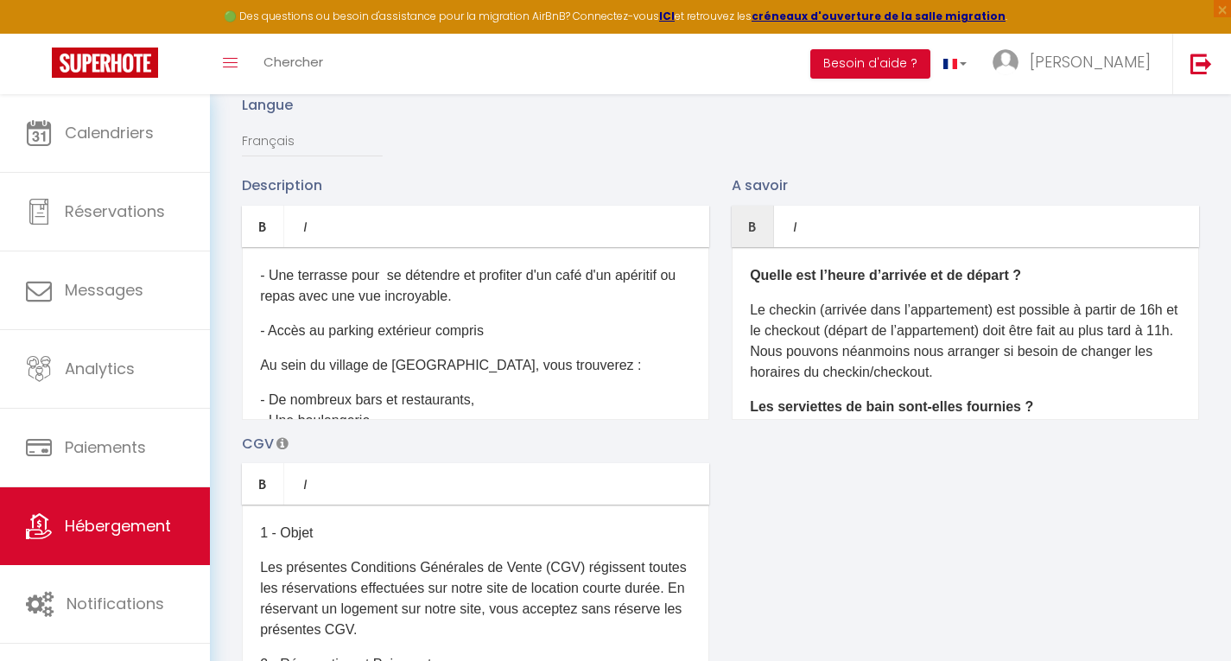
click at [428, 376] on p "Au sein du village de Cap-Esterel, vous trouverez :" at bounding box center [475, 365] width 431 height 21
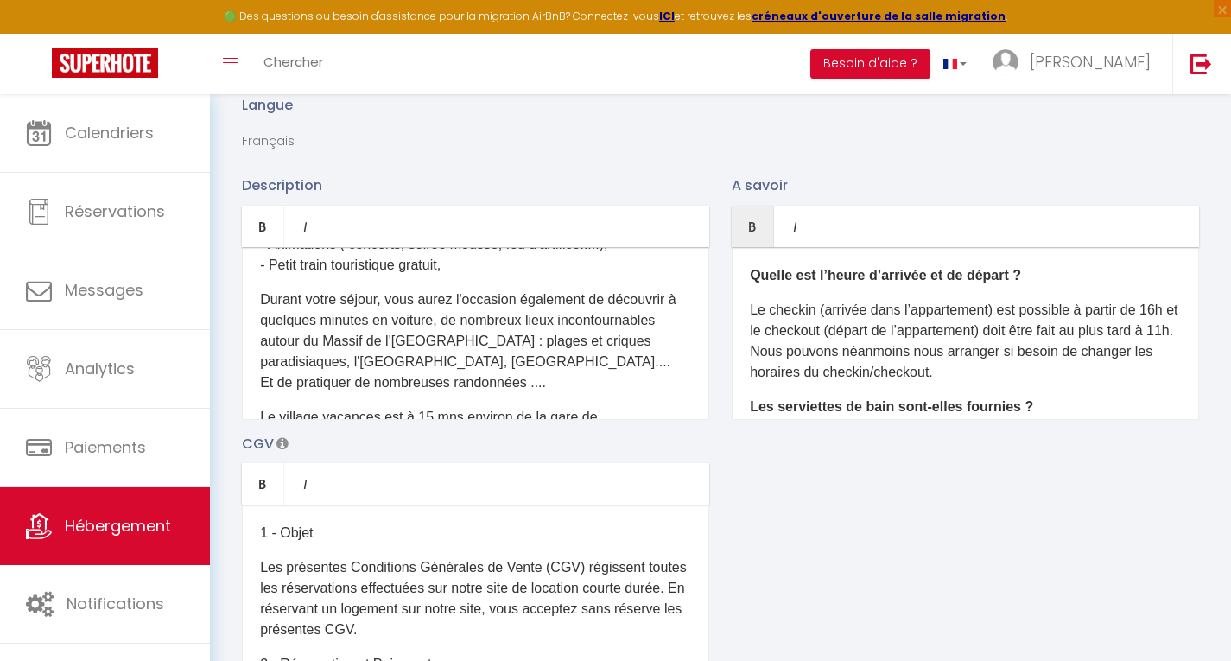
scroll to position [829, 0]
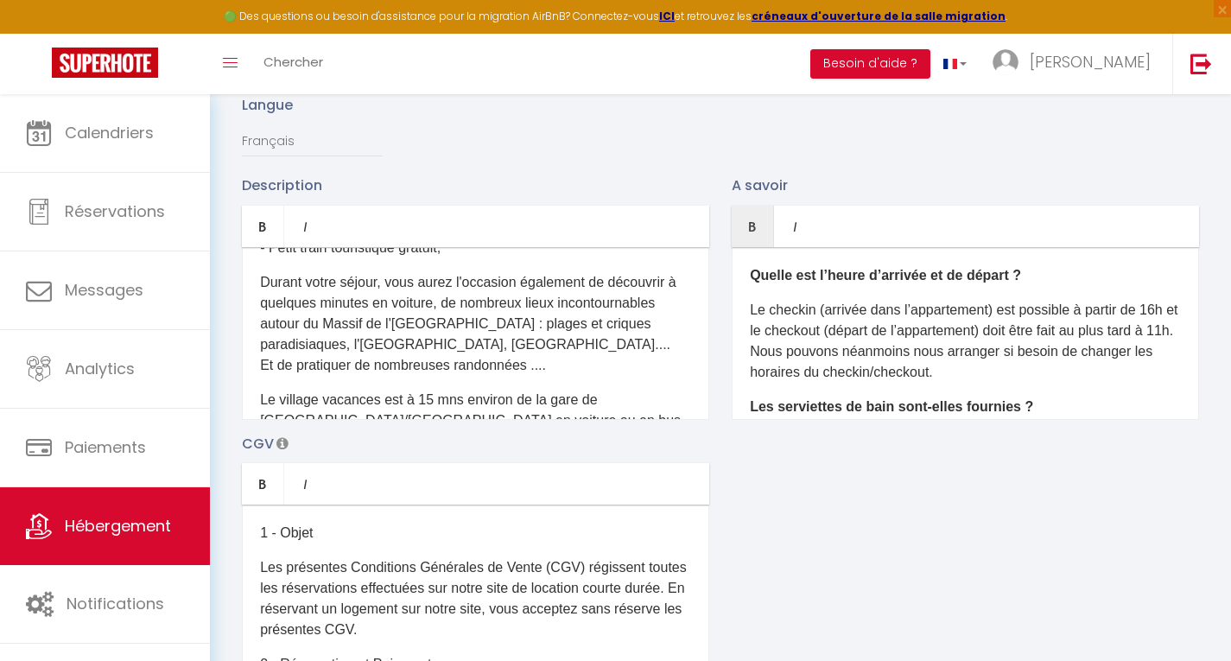
click at [262, 376] on p "Durant votre séjour, vous aurez l'occasion également de découvrir à quelques mi…" at bounding box center [475, 324] width 431 height 104
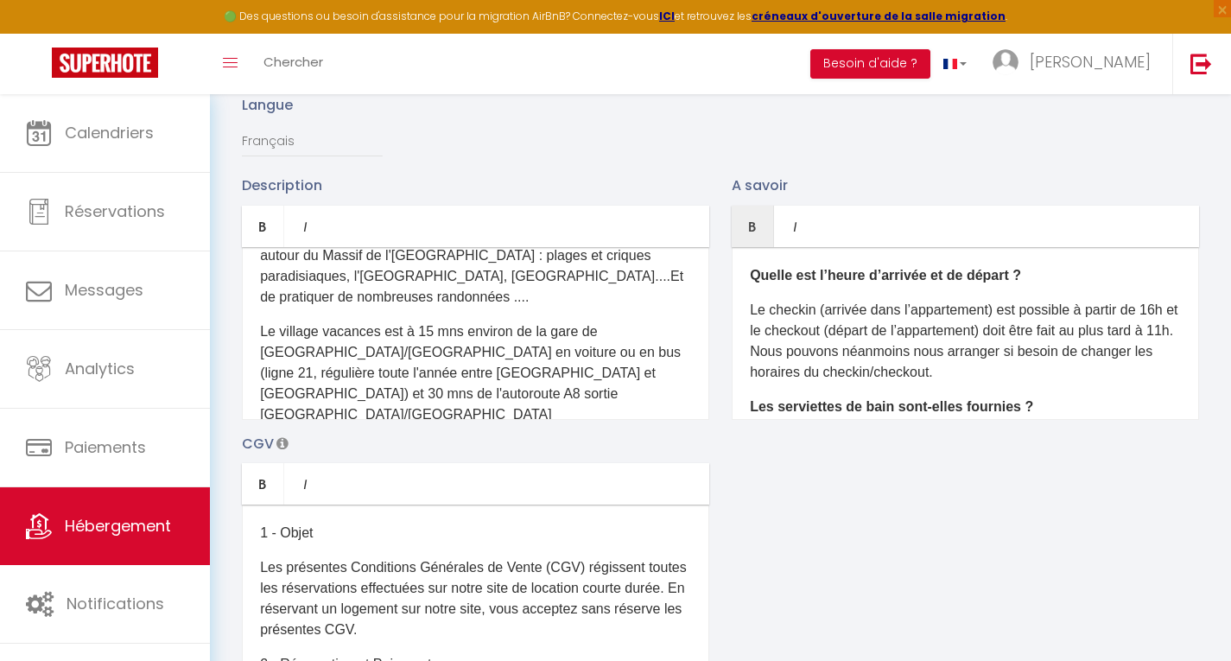
scroll to position [899, 0]
click at [558, 363] on p "Le village vacances est à 15 mns environ de la gare de Saint Raphaël/Valescure …" at bounding box center [475, 373] width 431 height 104
click at [284, 361] on p "Le village vacances est à 15 mns environ de la Gare de Saint Raphaël/Valescure …" at bounding box center [475, 373] width 431 height 104
click at [333, 360] on p "Le Village vacances est à 15 mns environ de la Gare de Saint Raphaël/Valescure …" at bounding box center [475, 373] width 431 height 104
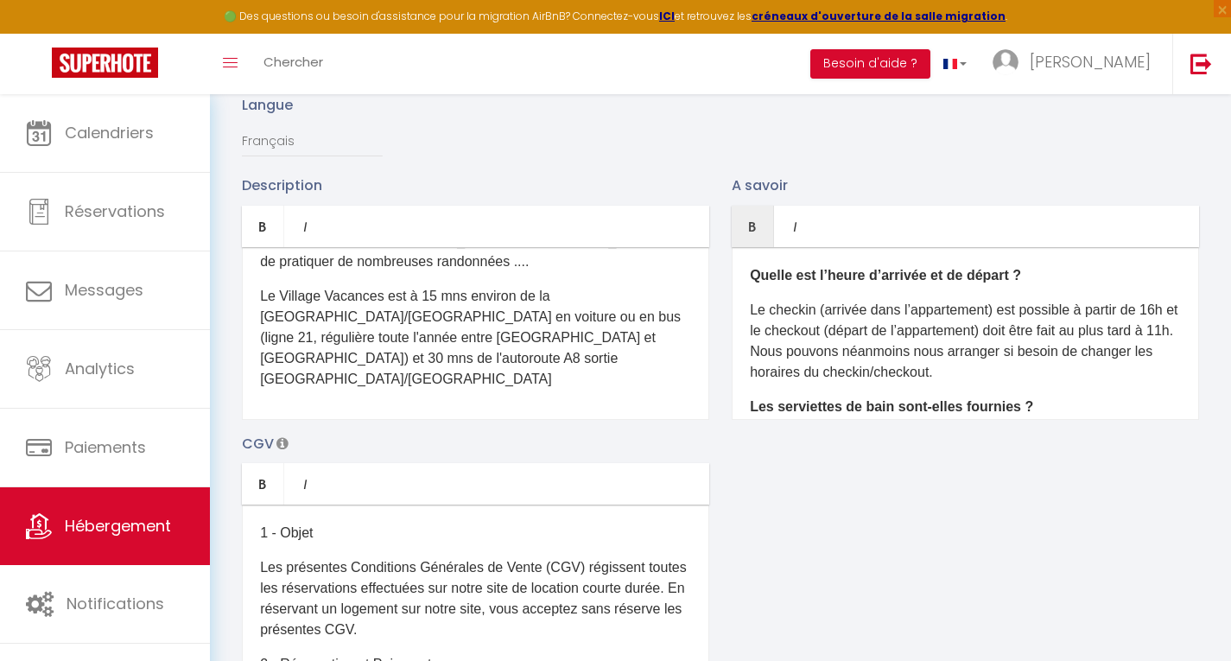
click at [538, 390] on p "Le Village Vacances est à 15 mns environ de la Gare de Saint Raphaël/Valescure …" at bounding box center [475, 338] width 431 height 104
click at [301, 412] on p "Le Village Vacances est à 15 mns environ de la Gare de Saint Raphaël/Valescure …" at bounding box center [475, 358] width 431 height 145
click at [546, 393] on p "Le Village Vacances est à 15 mns environ de la Gare de Saint Raphaël/Valescure …" at bounding box center [475, 348] width 431 height 124
click at [256, 327] on div "Ce logement climatisé, situé dans un petit coin de paradis au cœur d'un cadre i…" at bounding box center [475, 333] width 467 height 173
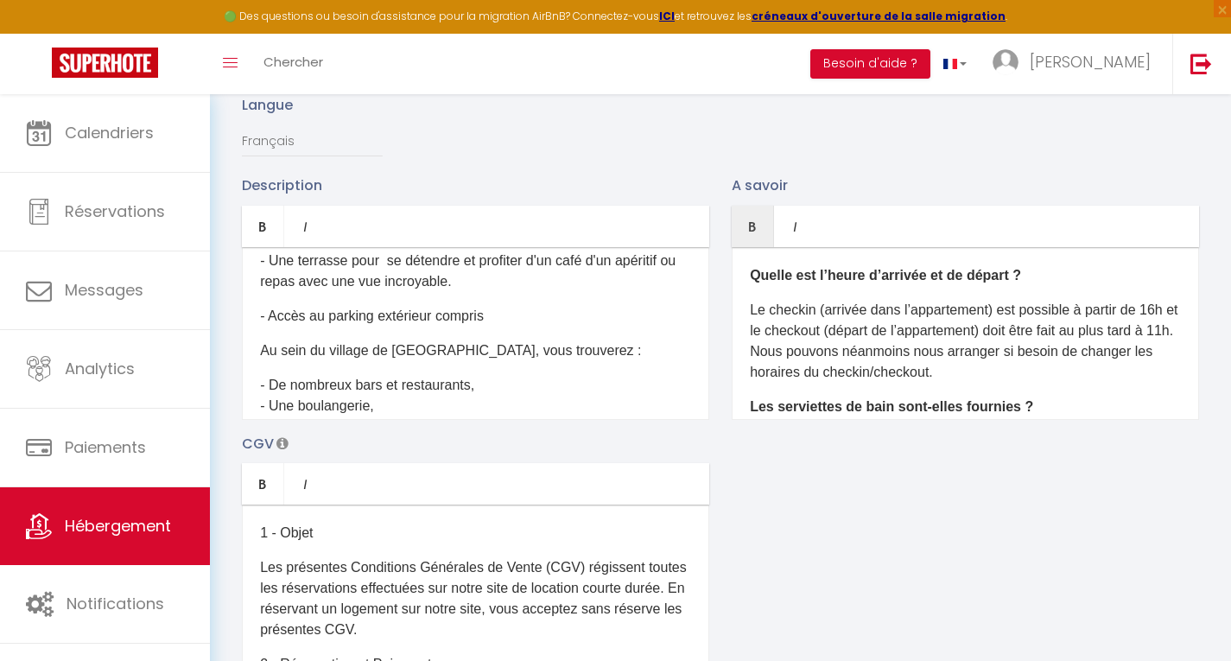
scroll to position [430, 0]
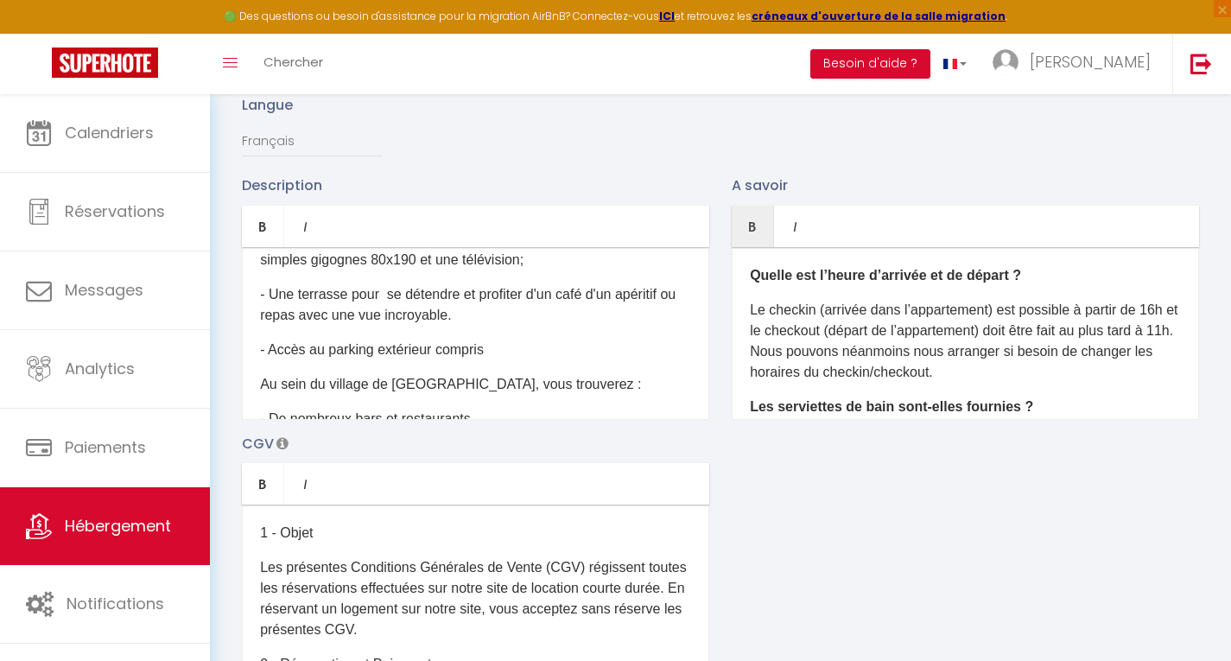
click at [436, 360] on p "- Accès au parking extérieur compris" at bounding box center [475, 350] width 431 height 21
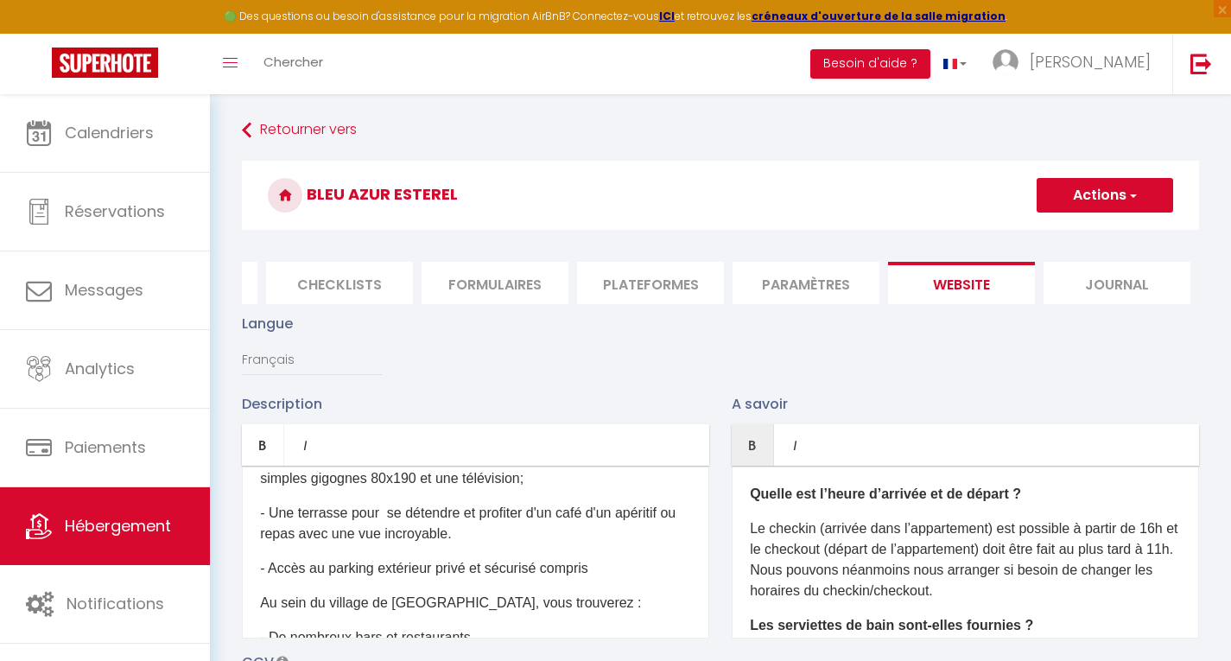
click at [1136, 197] on span "button" at bounding box center [1132, 195] width 11 height 17
click at [1077, 239] on input "Enregistrer" at bounding box center [1085, 233] width 64 height 17
checkbox input "true"
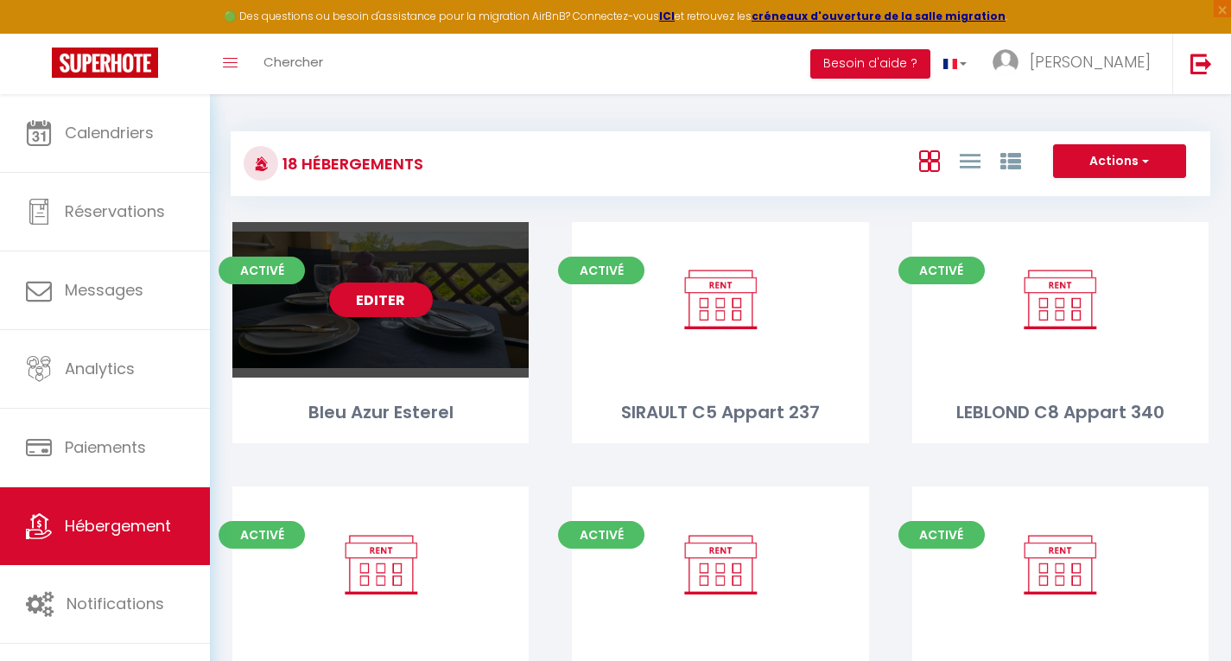
click at [425, 365] on div "Editer" at bounding box center [380, 300] width 296 height 156
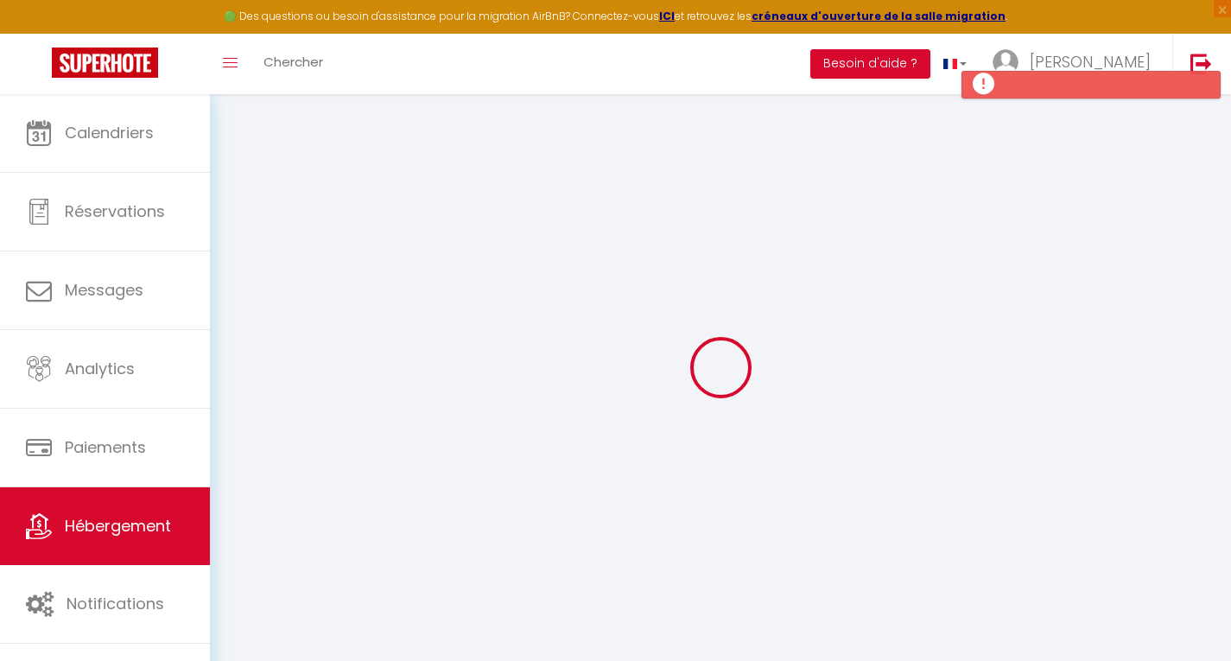
select select
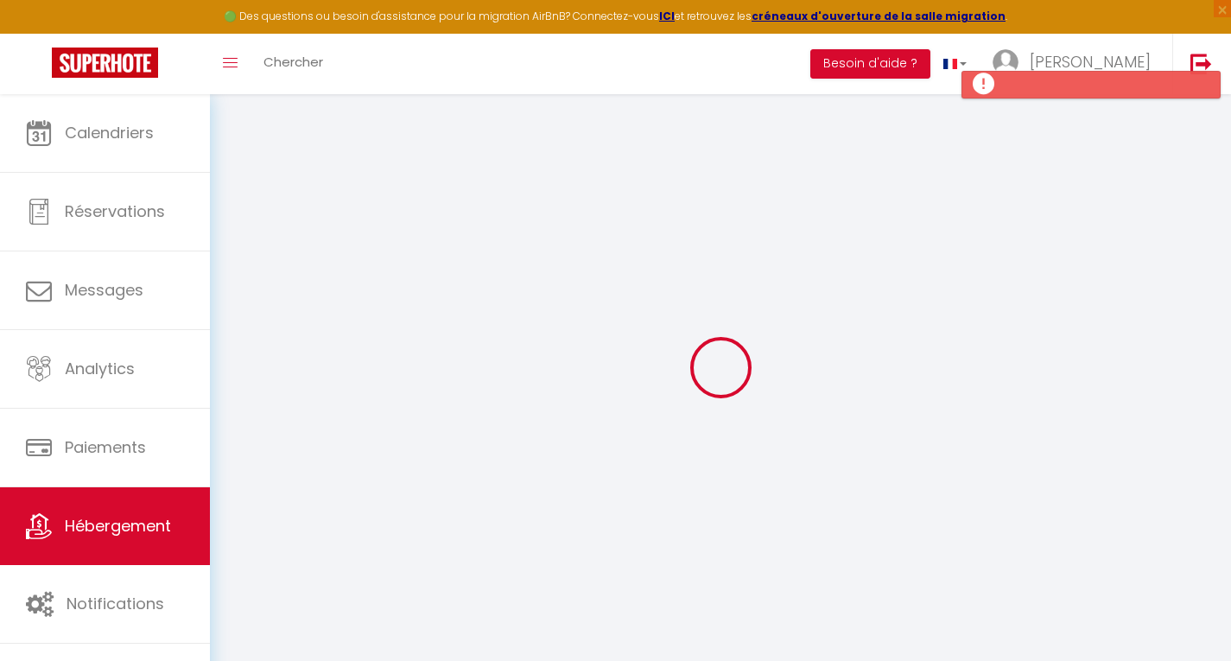
select select
checkbox input "false"
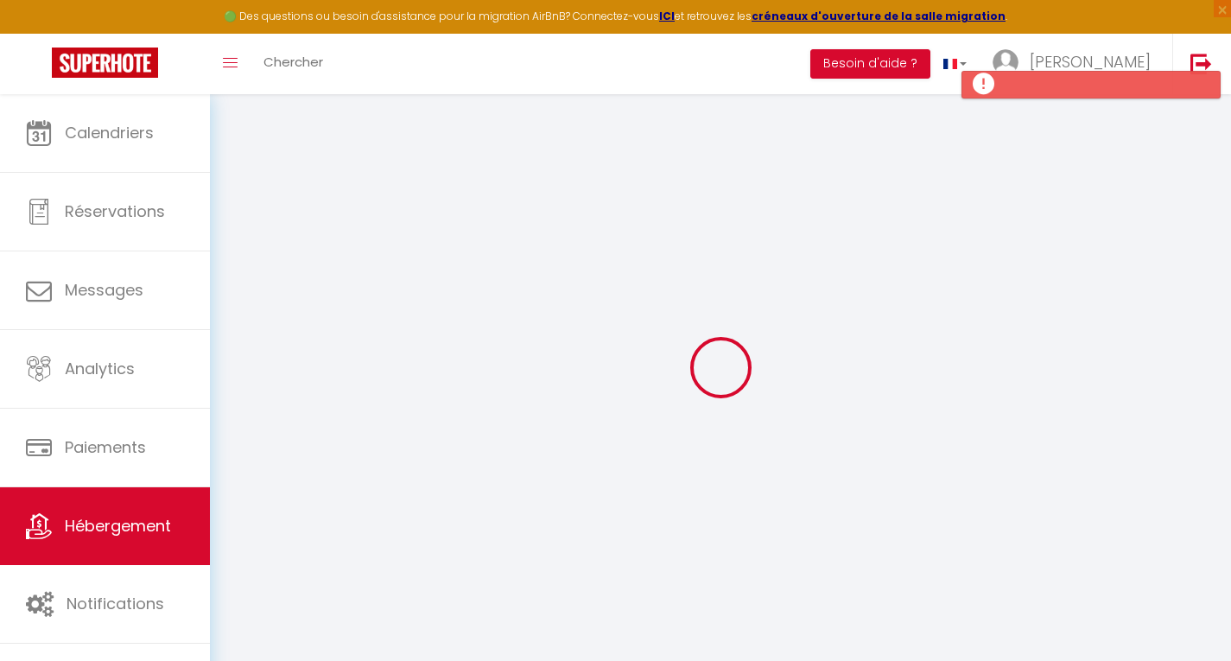
select select
type input "Bleu Azur Esterel"
type input "Romain"
type input "LERAY"
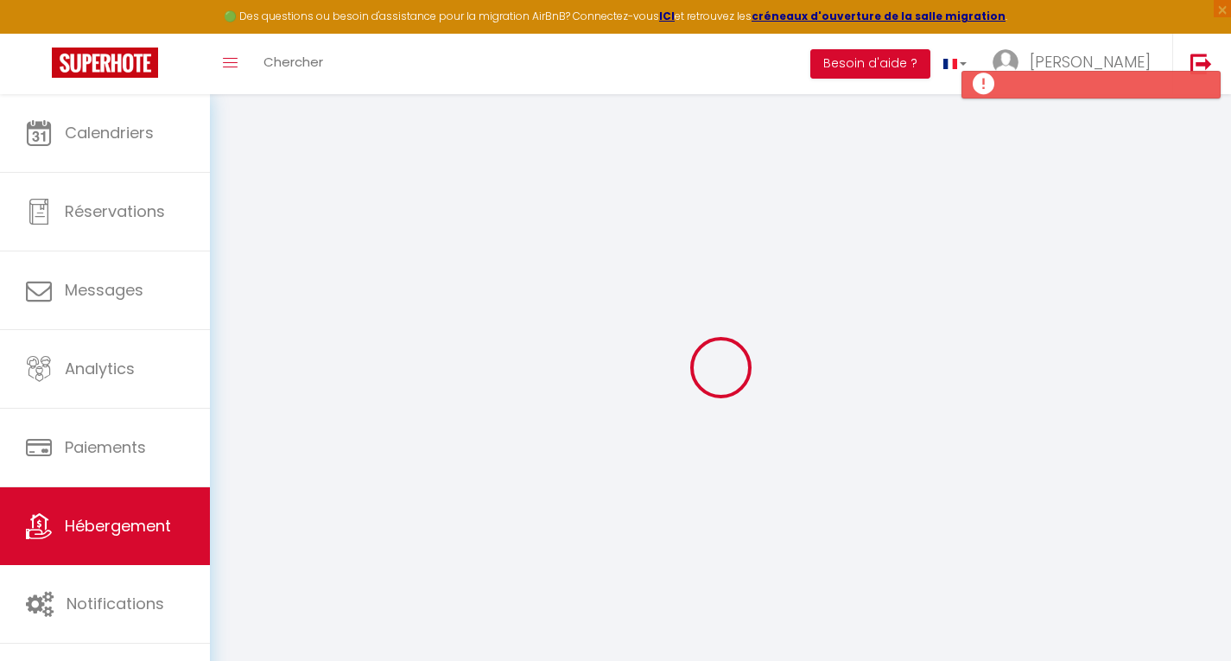
select select "0"
type input "60"
type input "6"
type input "200"
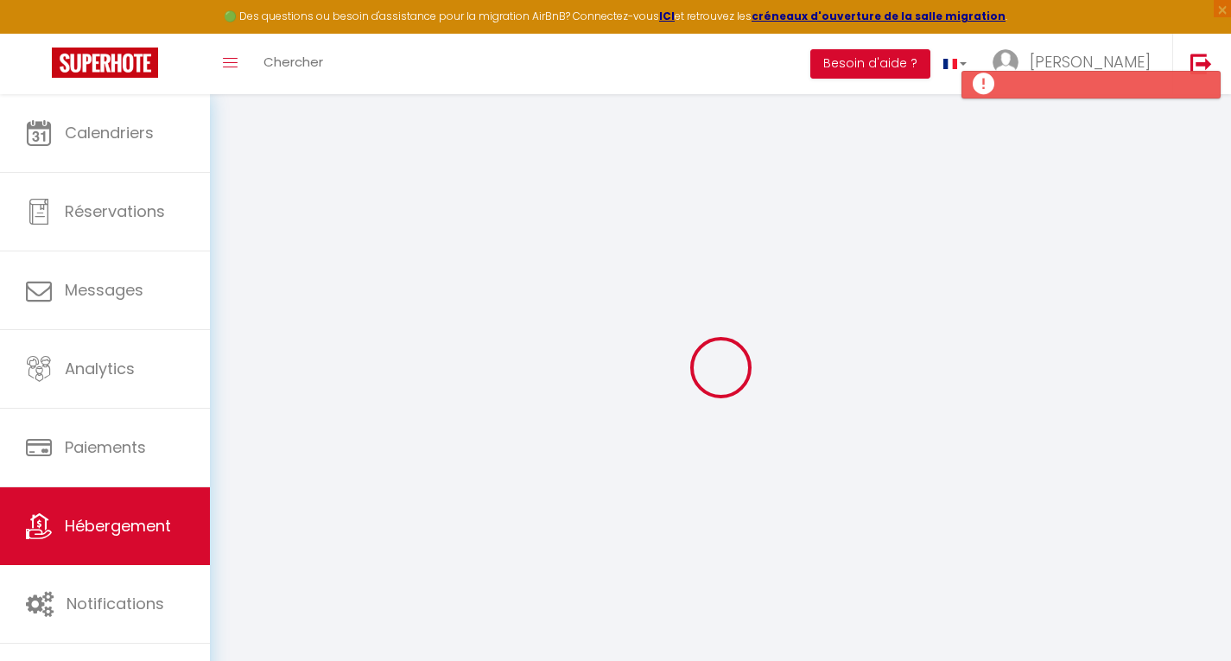
type input "700"
type input "20"
select select
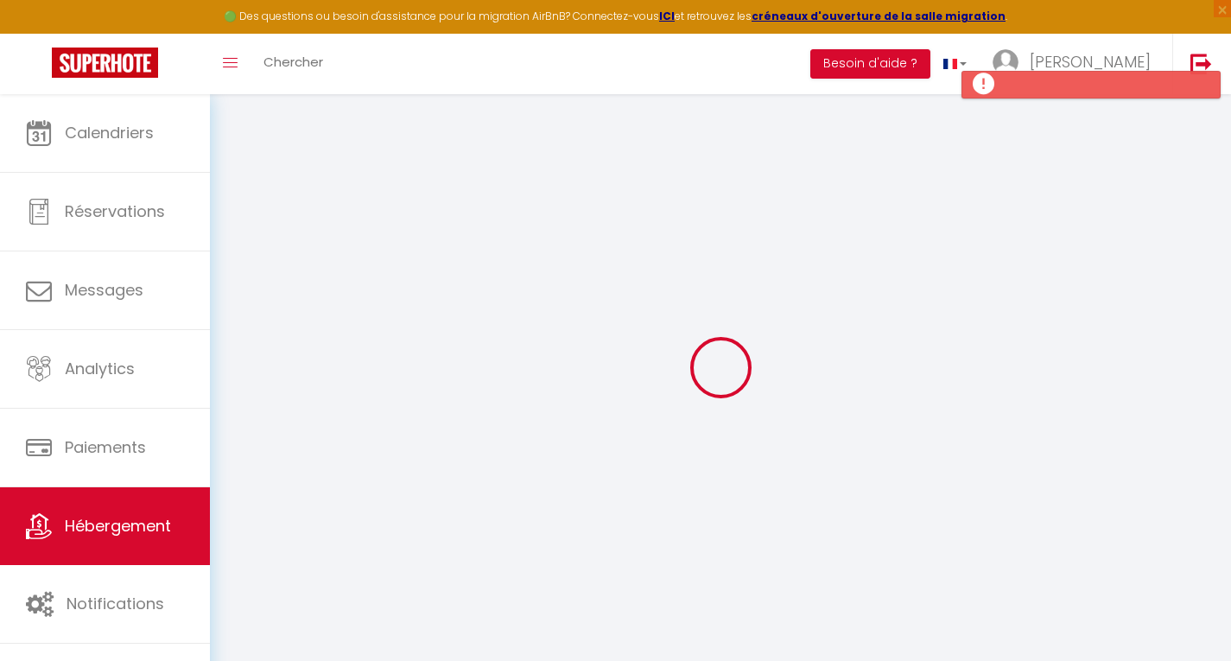
select select
type input "Rue des Calanques"
type input "83530"
type input "Agay"
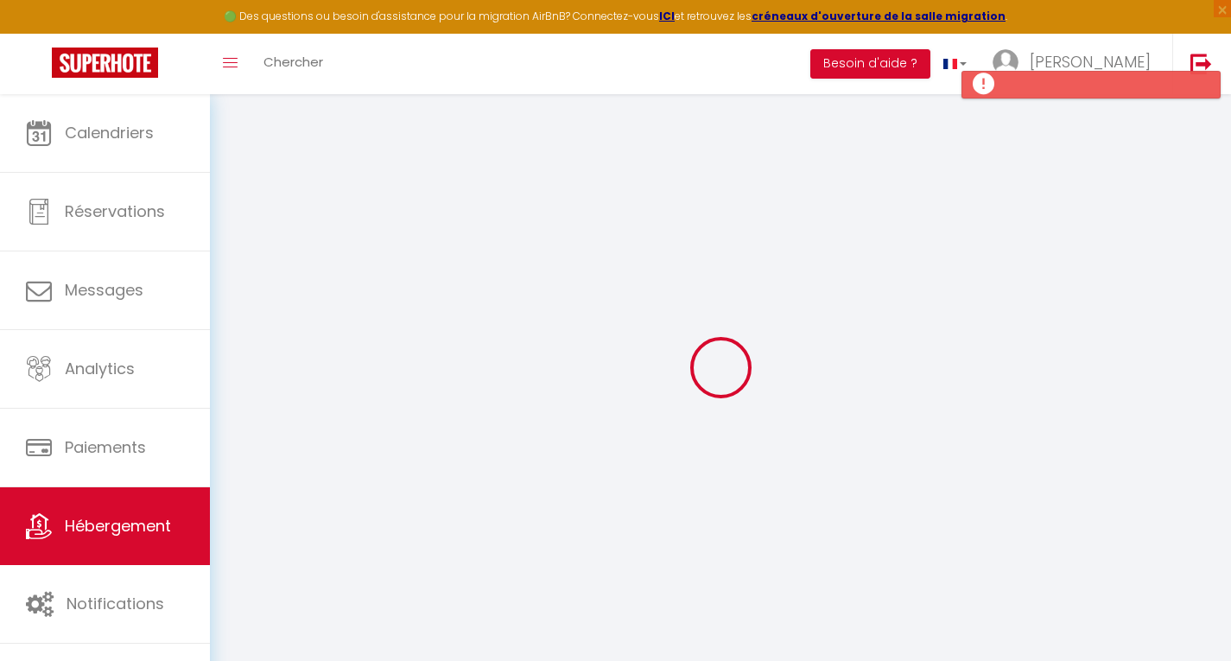
type input "rleray12@gmail.com"
select select
checkbox input "false"
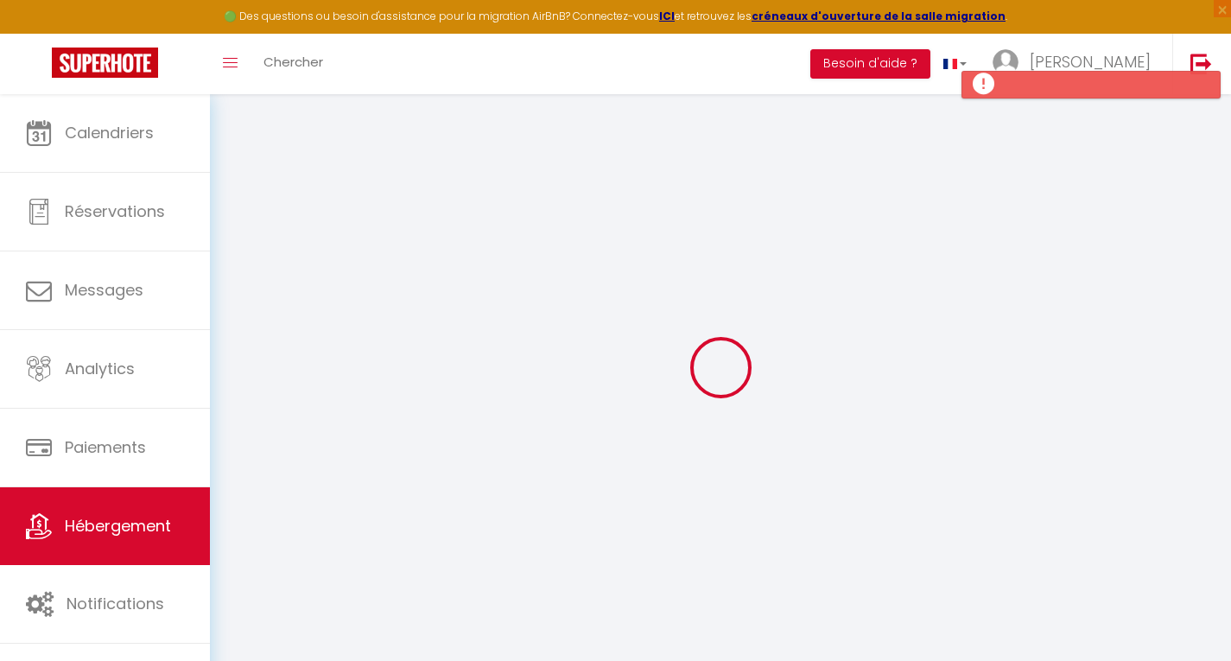
checkbox input "false"
radio input "true"
type input "15"
type input "0"
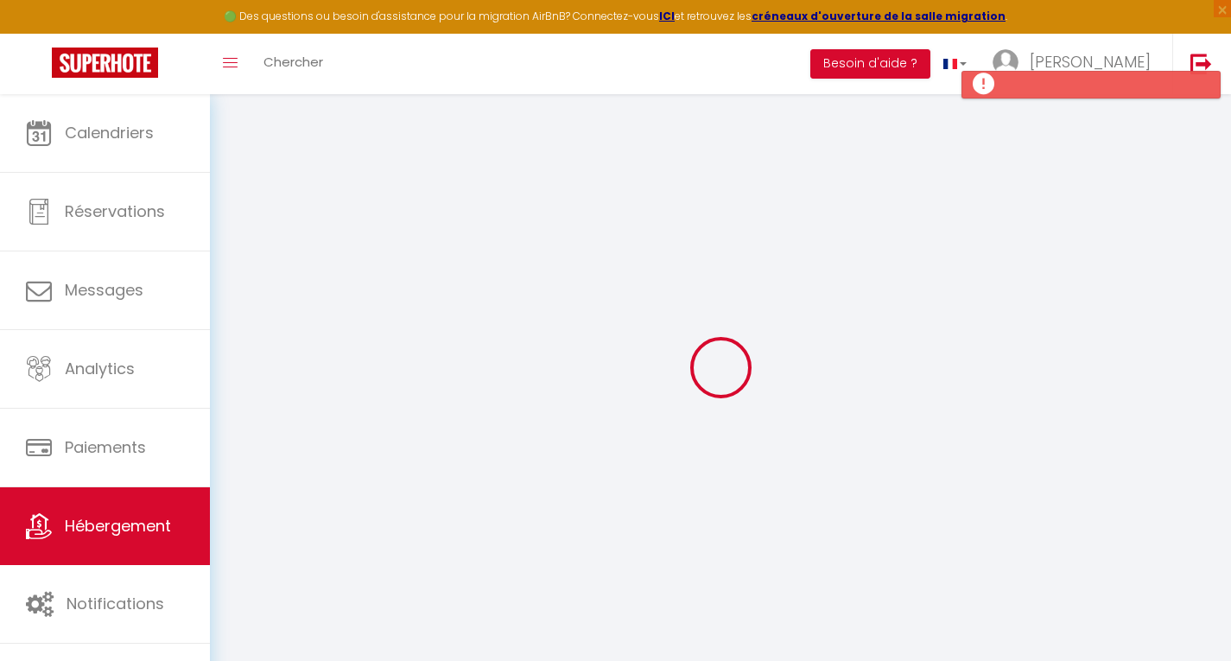
type input "0"
select select
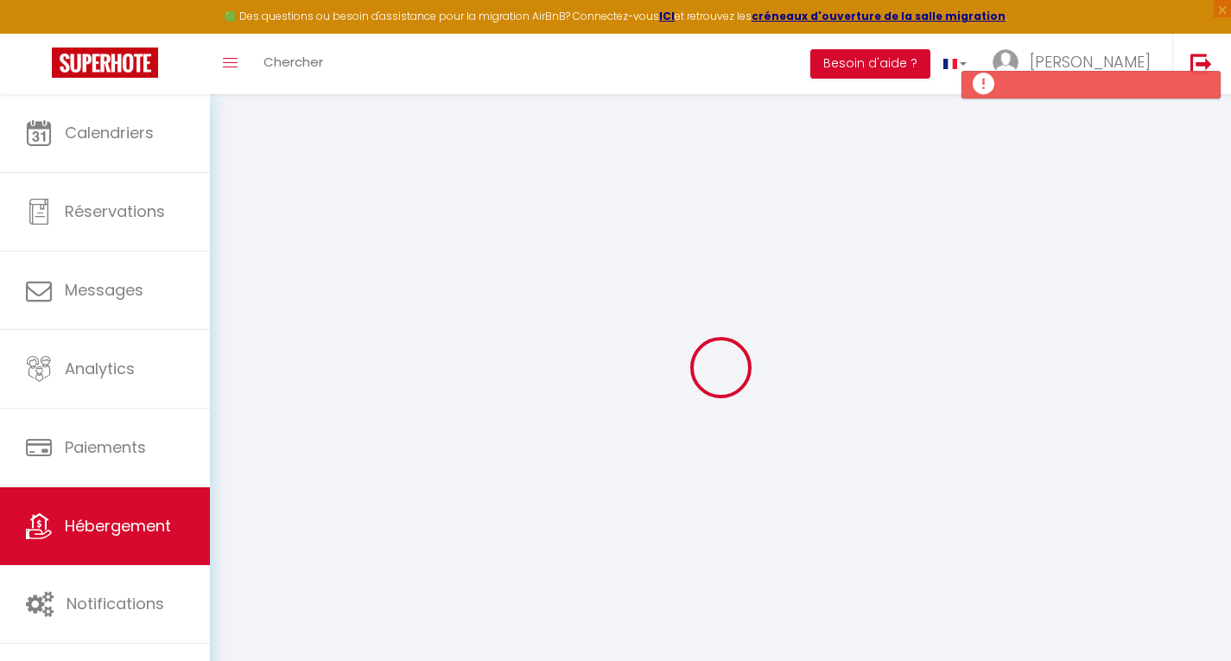
select select
checkbox input "false"
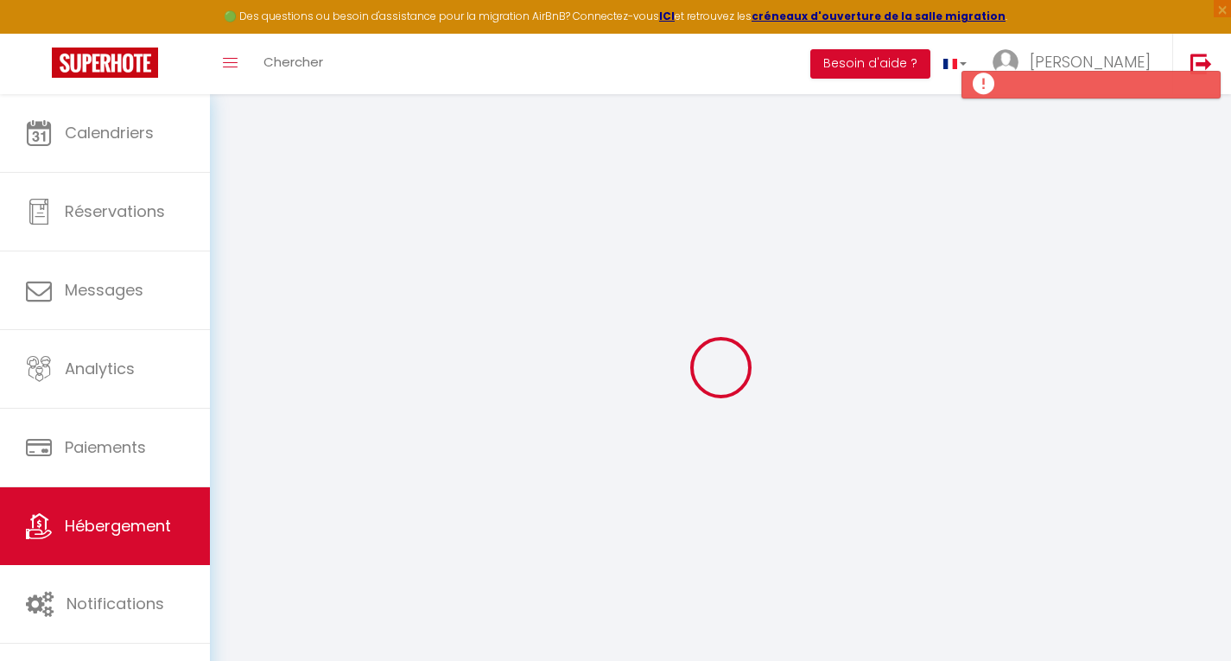
checkbox input "false"
select select
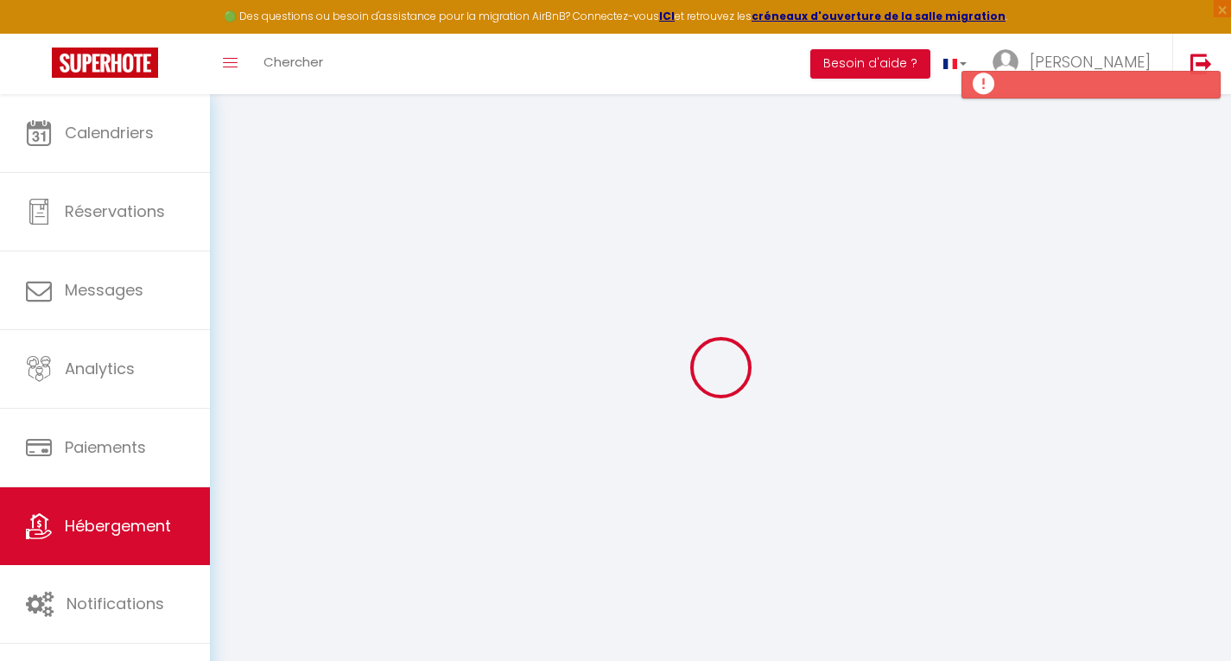
select select
checkbox input "false"
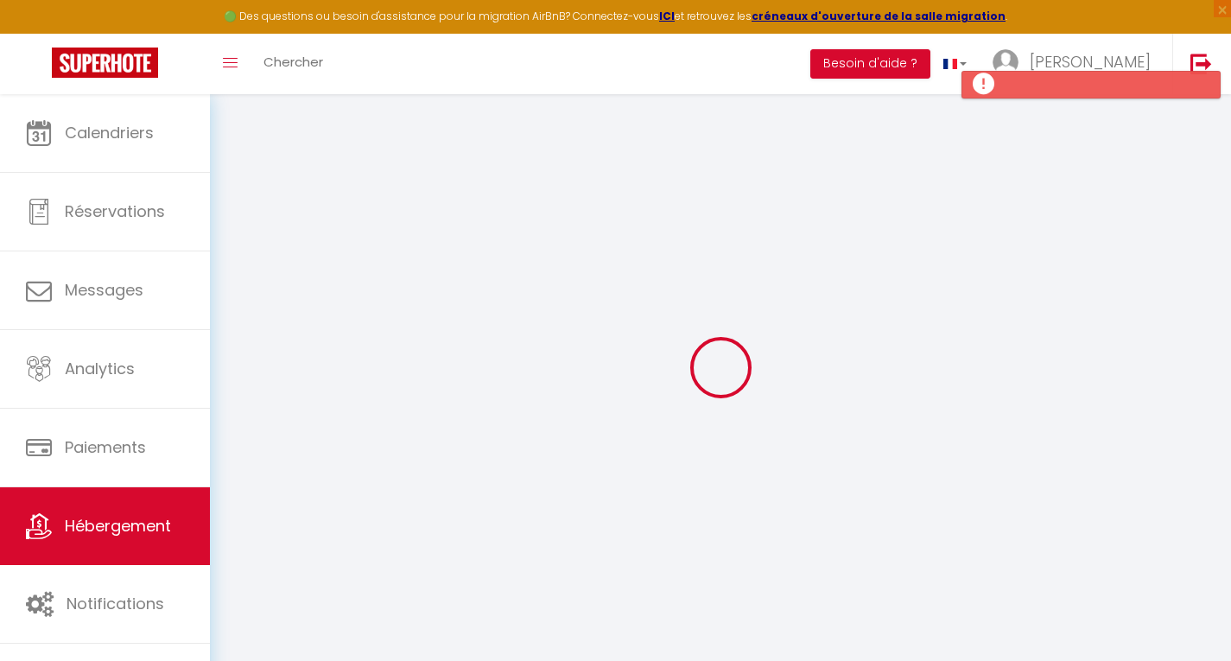
checkbox input "false"
select select
checkbox input "false"
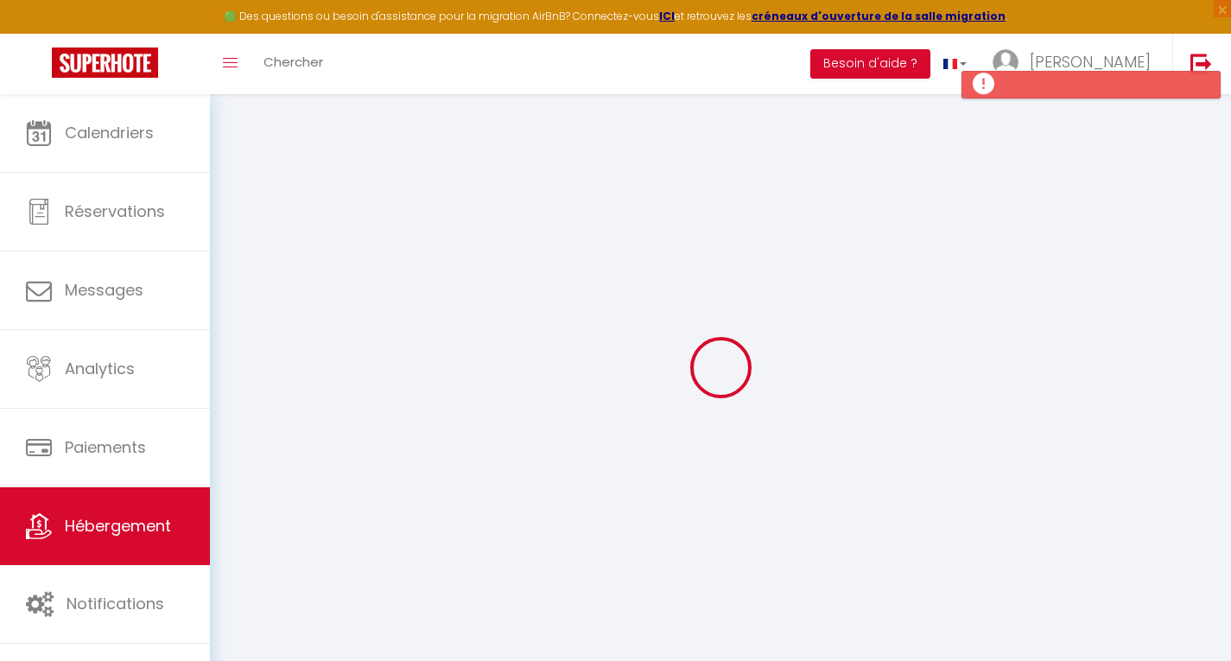
checkbox input "false"
select select
checkbox input "false"
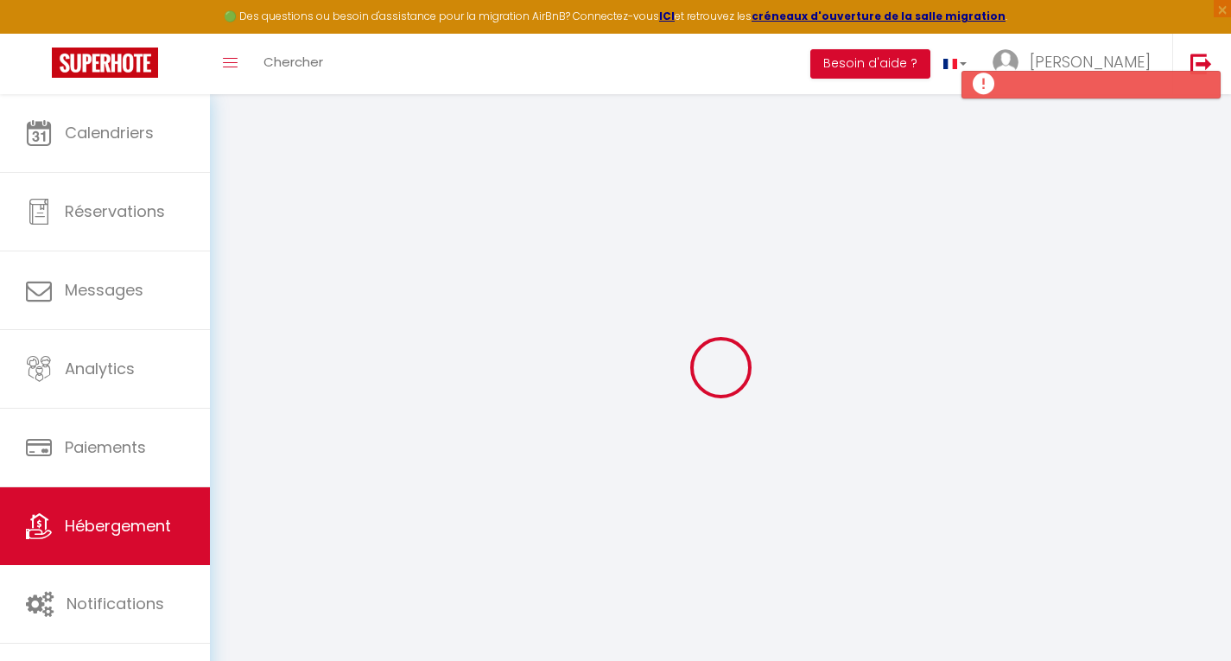
checkbox input "false"
select select "16:00"
select select "21:00"
select select "10:00"
select select "15"
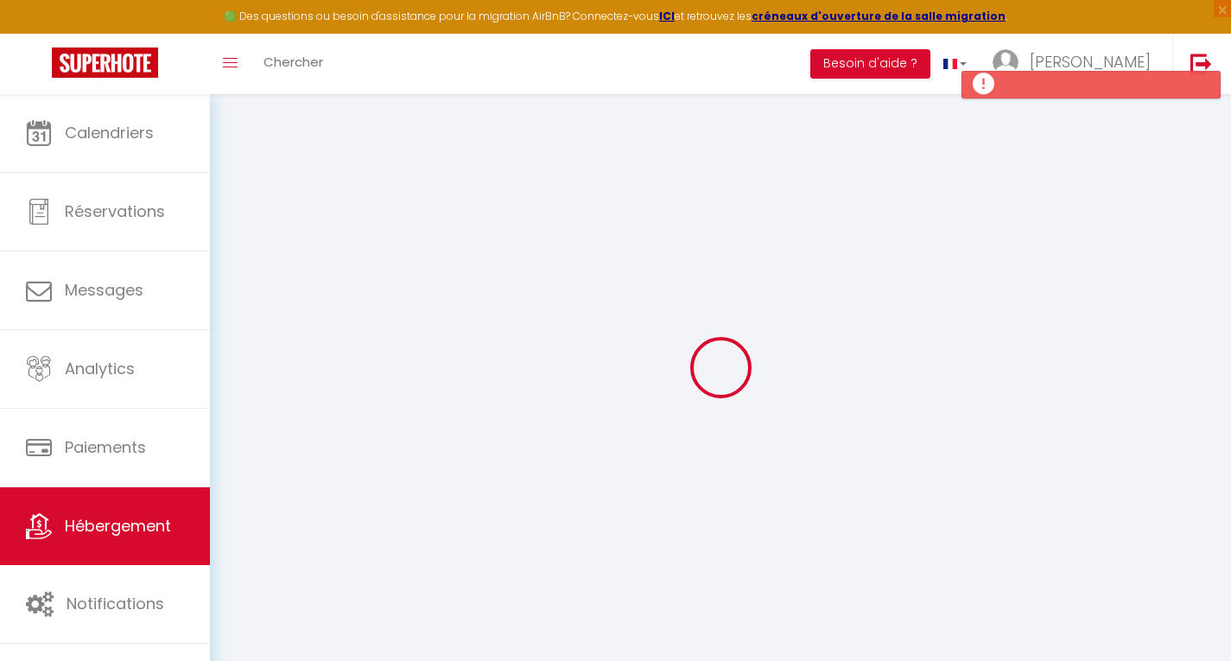
select select "15"
select select
checkbox input "false"
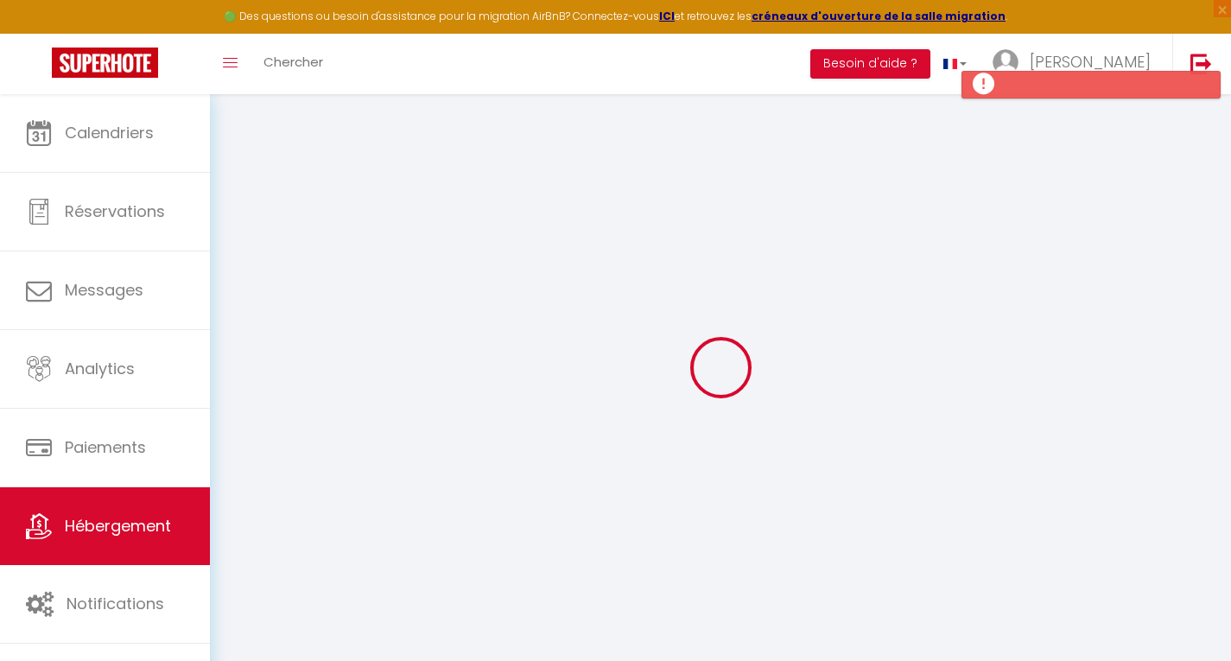
checkbox input "false"
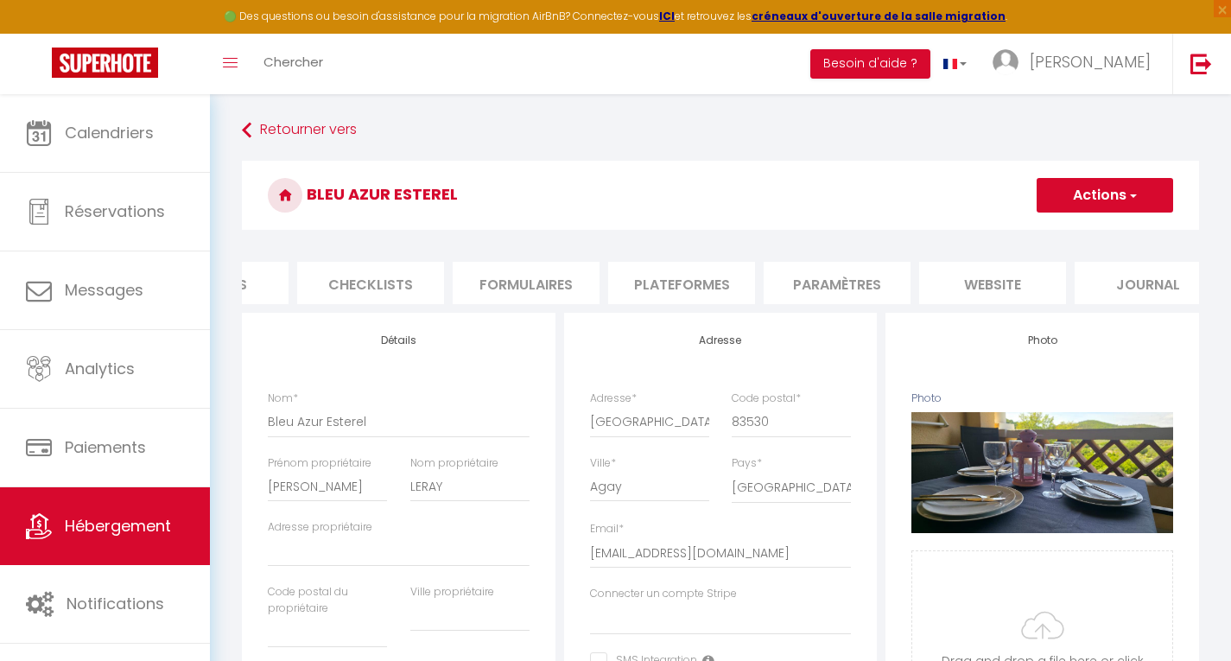
scroll to position [0, 598]
click at [962, 282] on li "website" at bounding box center [961, 283] width 147 height 42
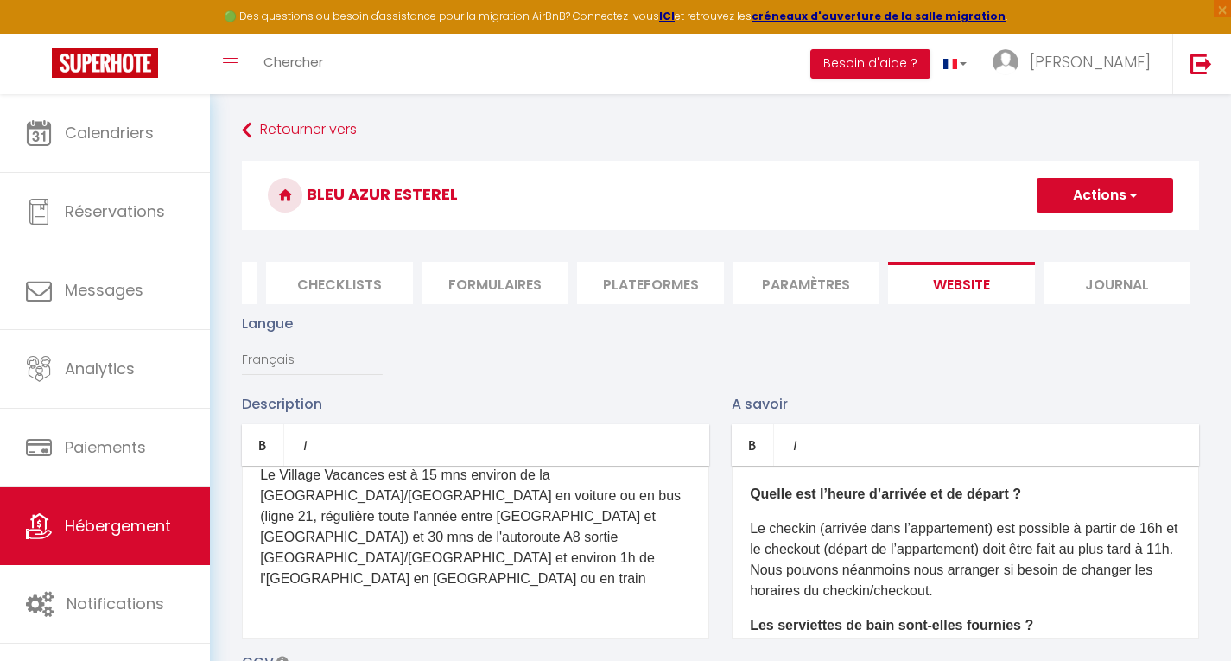
scroll to position [959, 0]
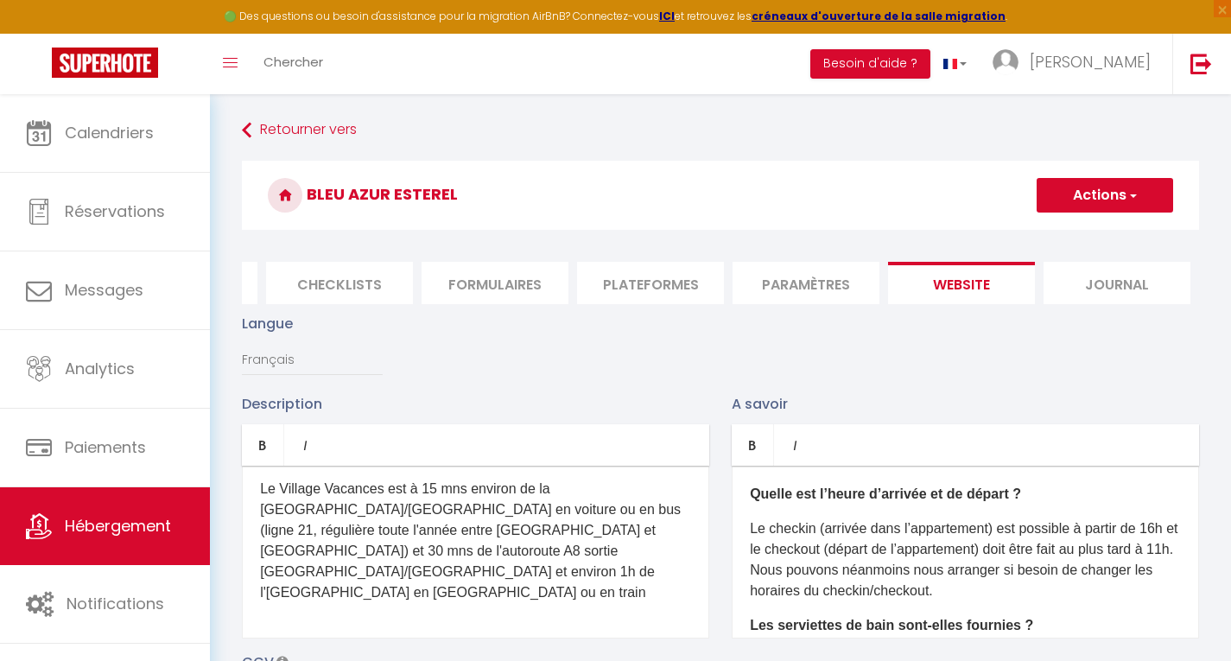
click at [545, 562] on p "Le Village Vacances est à 15 mns environ de la Gare de Saint Raphaël/Valescure …" at bounding box center [475, 541] width 431 height 124
click at [543, 564] on p "Le Village Vacances est à 15 mns environ de la Gare de Saint Raphaël/Valescure …" at bounding box center [475, 541] width 431 height 124
click at [400, 603] on p "Le Village Vacances est à 15 mns environ de la Gare de Saint Raphaël/Valescure …" at bounding box center [475, 541] width 431 height 124
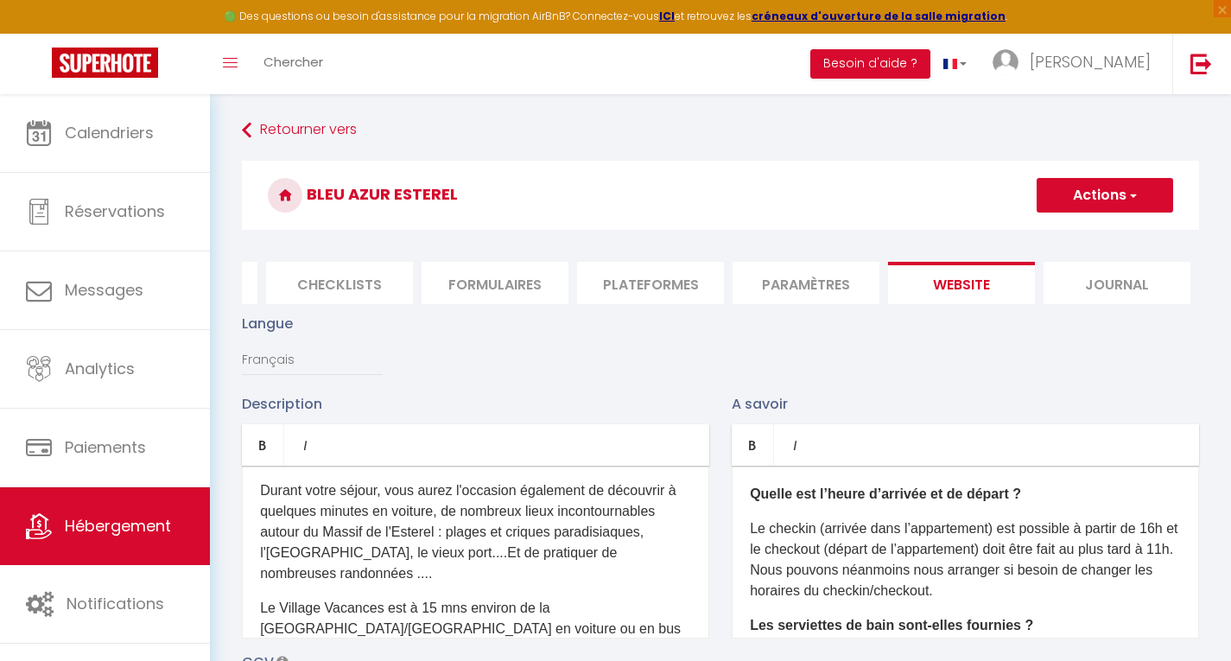
scroll to position [821, 0]
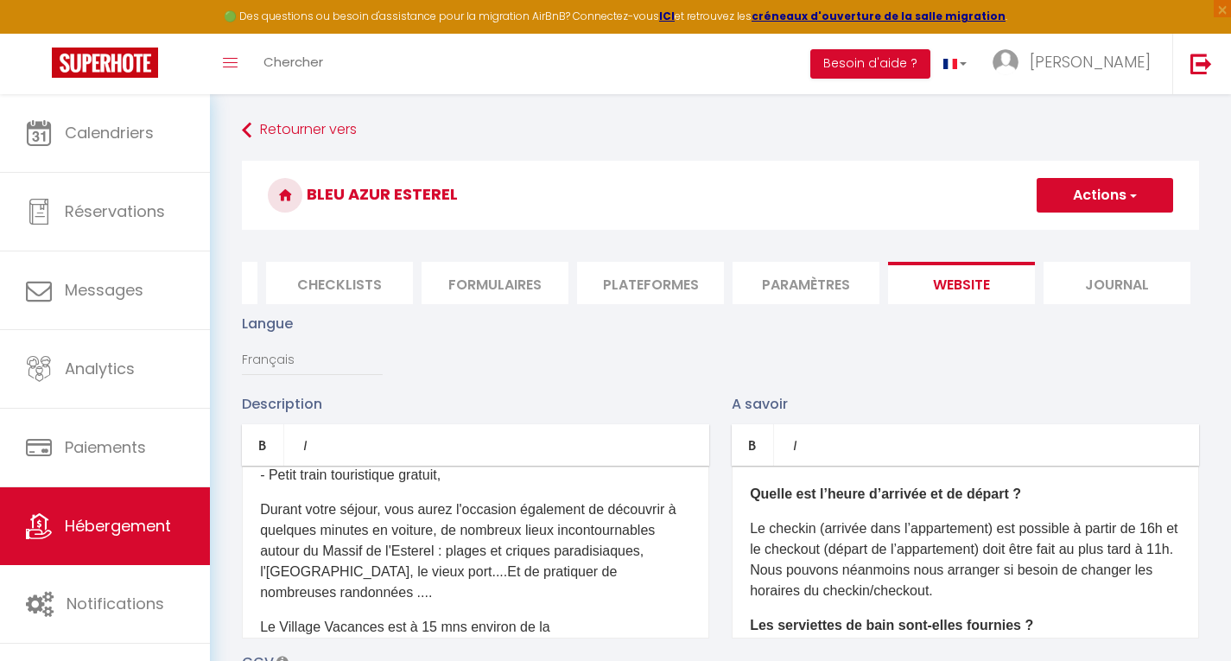
click at [449, 561] on p "Durant votre séjour, vous aurez l'occasion également de découvrir à quelques mi…" at bounding box center [475, 551] width 431 height 104
click at [399, 559] on p "Durant votre séjour, vous aurez l'occasion également de découvrir à quelques mi…" at bounding box center [475, 551] width 431 height 104
click at [383, 565] on p "Durant votre séjour, vous aurez l'occasion également de découvrir à quelques mi…" at bounding box center [475, 551] width 431 height 104
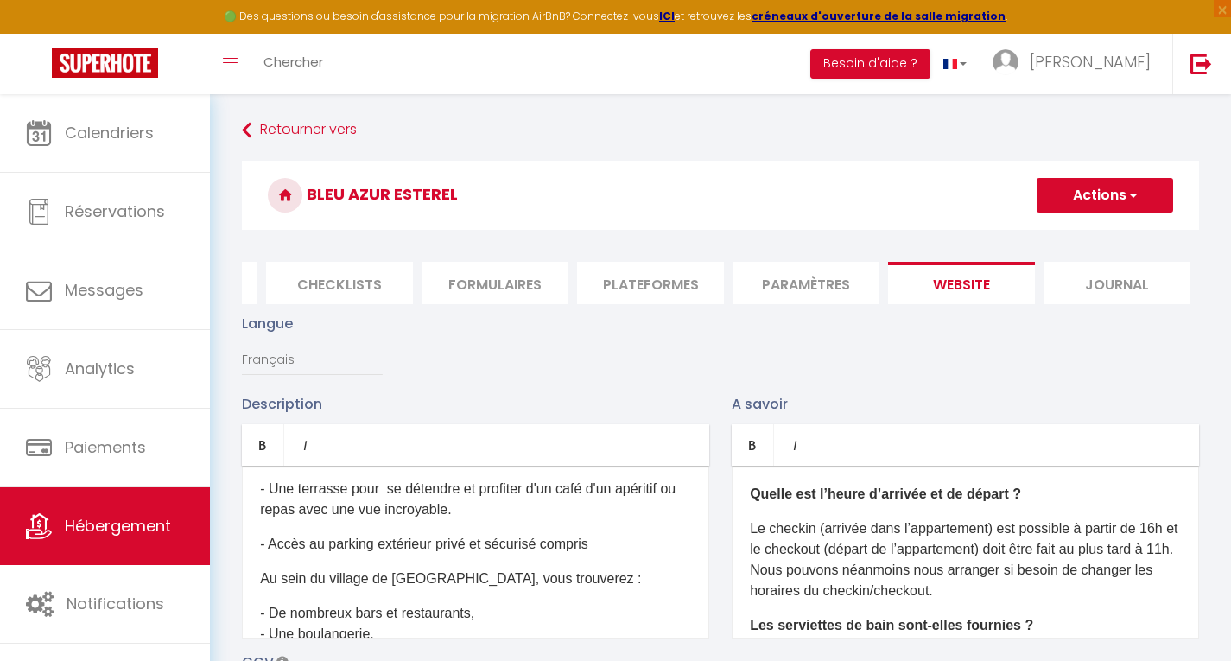
scroll to position [441, 0]
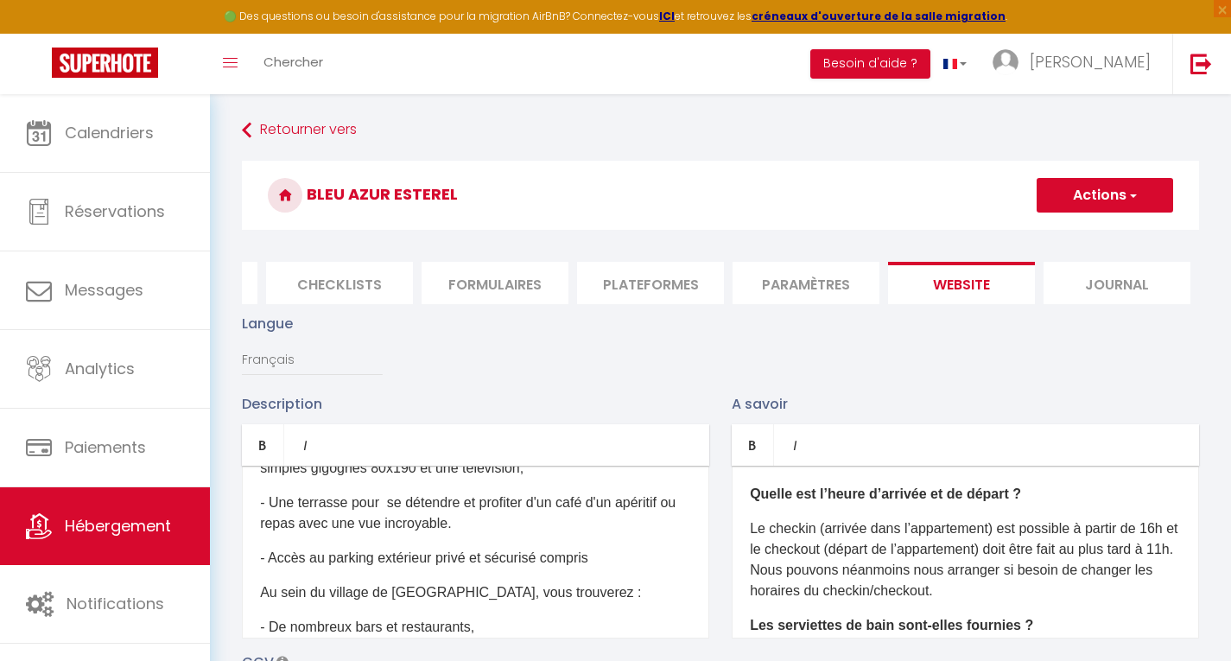
click at [391, 514] on p "- Une terrasse pour se détendre et profiter d'un café d'un apéritif ou repas av…" at bounding box center [475, 513] width 431 height 41
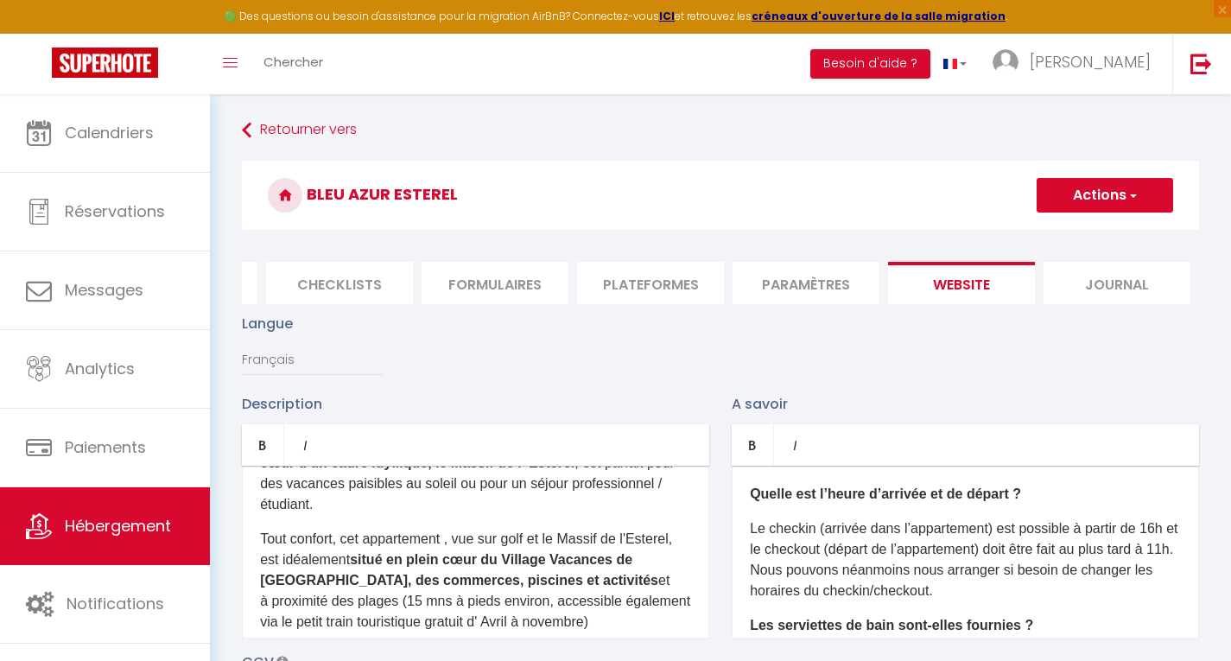
scroll to position [69, 0]
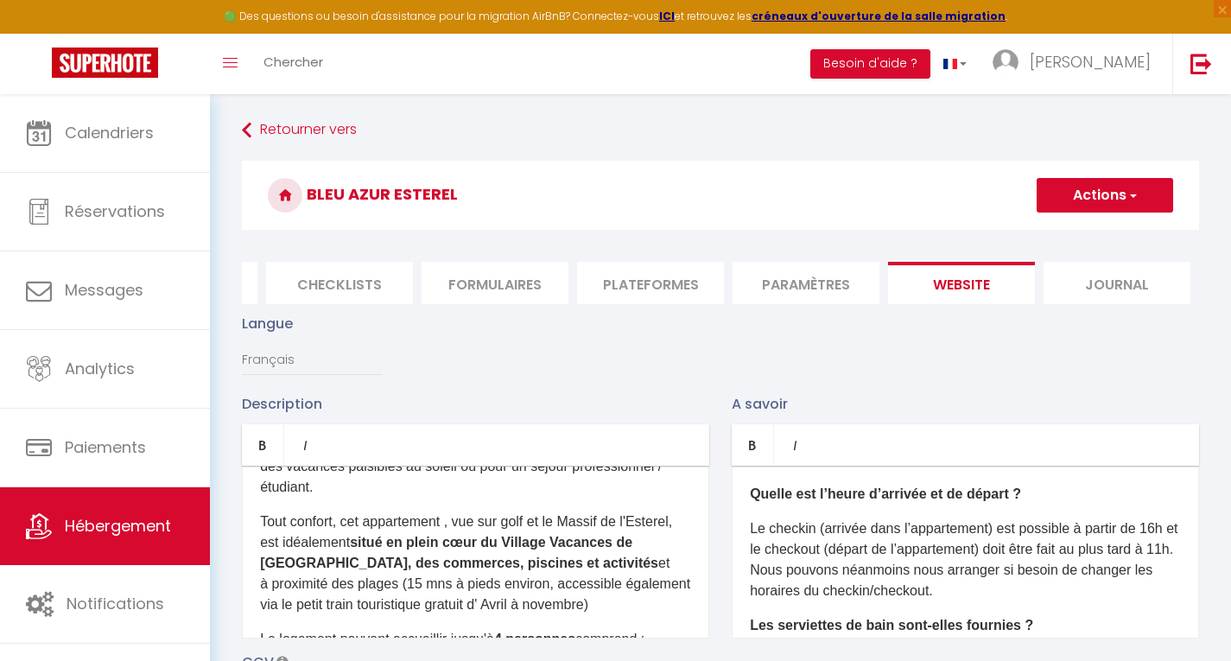
click at [456, 537] on p "Tout confort, cet appartement , vue sur golf et le Massif de l'Esterel, est idé…" at bounding box center [475, 564] width 431 height 104
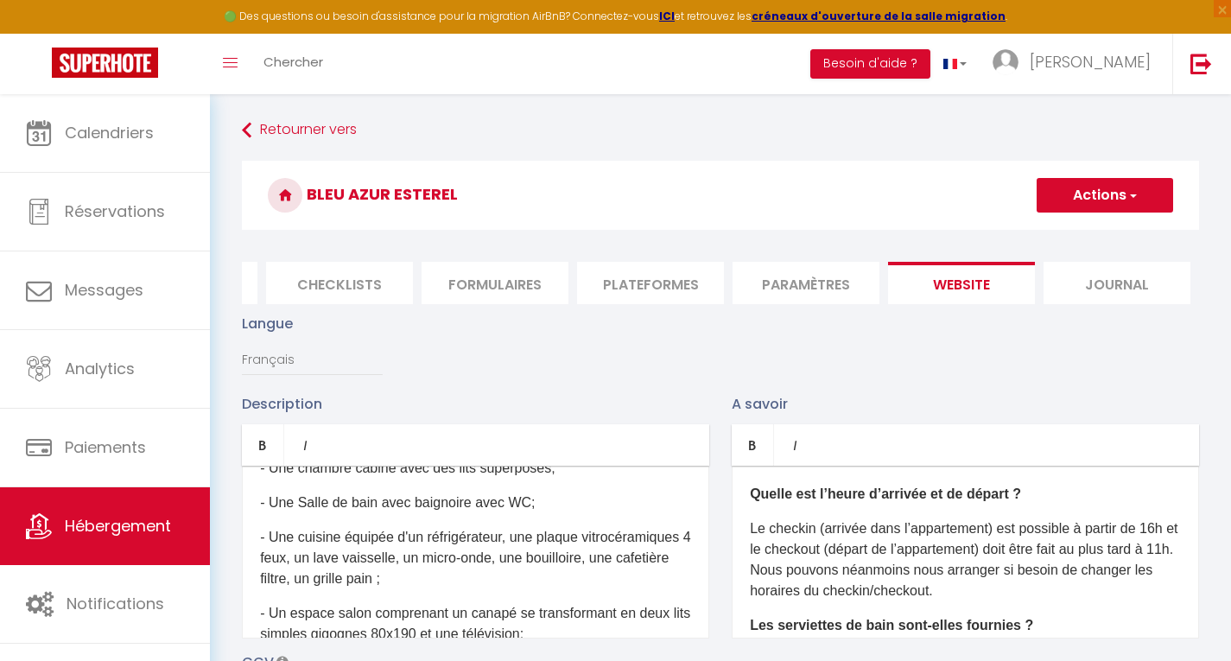
scroll to position [276, 0]
click at [708, 654] on div "Description Bold Italic Rich text editor Ce logement climatisé, situé dans un p…" at bounding box center [721, 644] width 980 height 502
click at [361, 569] on p "- Une cuisine équipée d'un réfrigérateur, une plaque vitrocéramiques 4 feux, un…" at bounding box center [475, 556] width 431 height 62
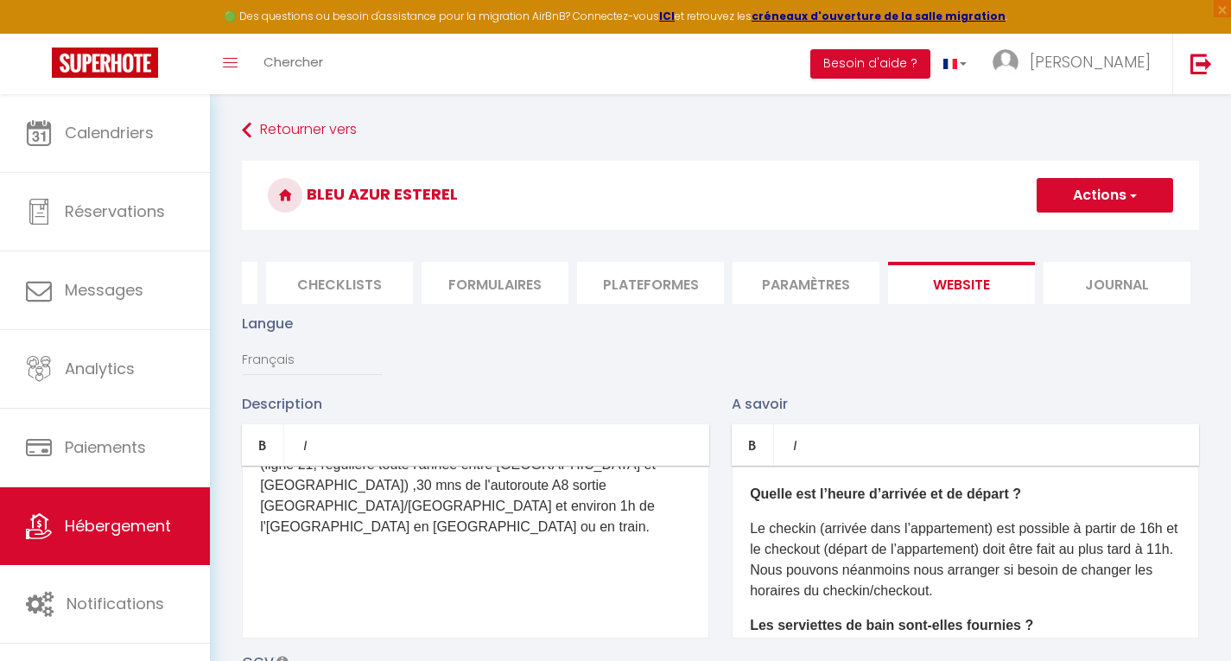
scroll to position [1028, 0]
click at [1140, 200] on button "Actions" at bounding box center [1105, 195] width 137 height 35
click at [1098, 239] on input "Enregistrer" at bounding box center [1085, 233] width 64 height 17
checkbox input "true"
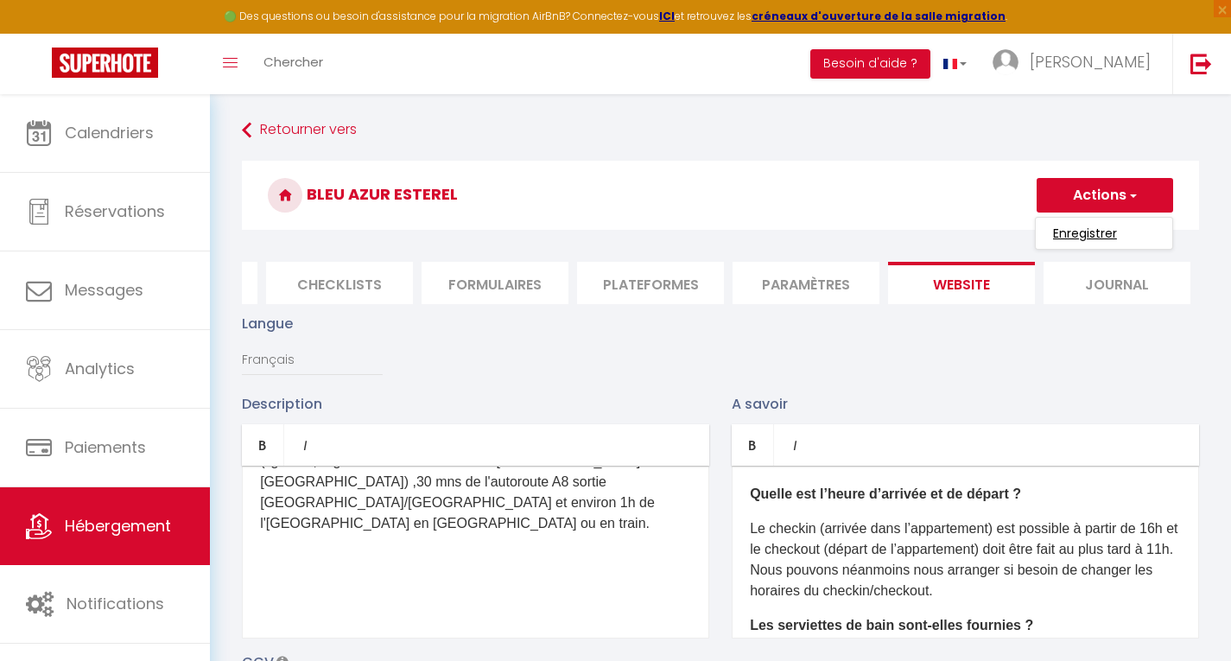
checkbox input "true"
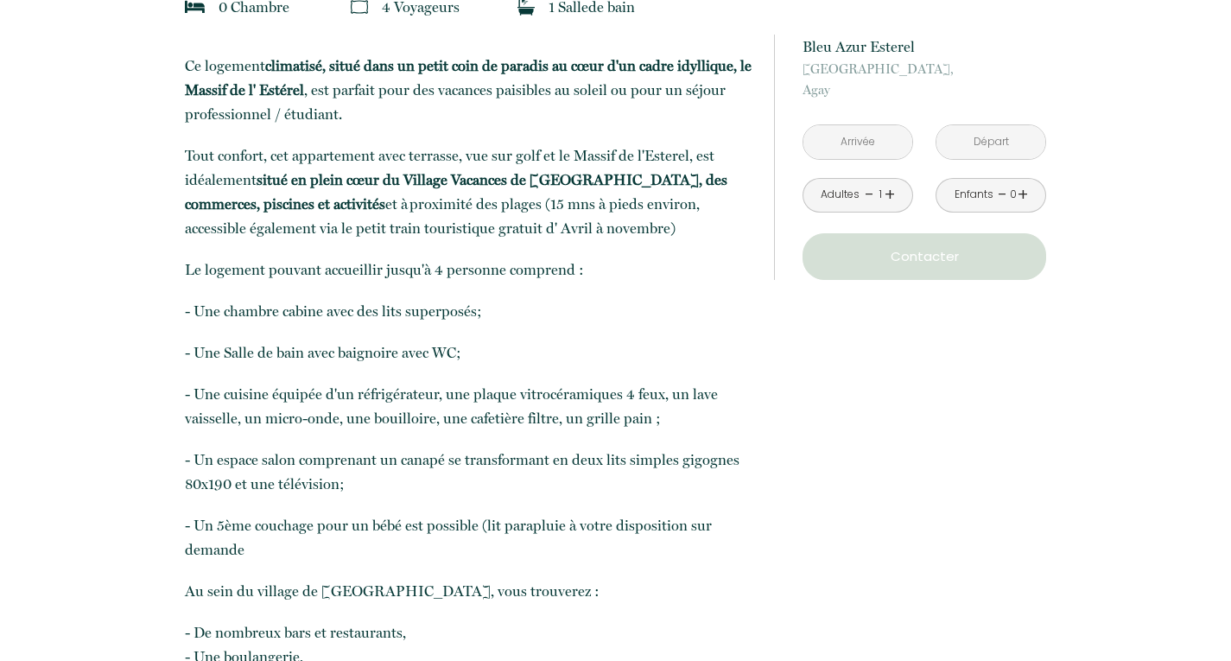
scroll to position [549, 0]
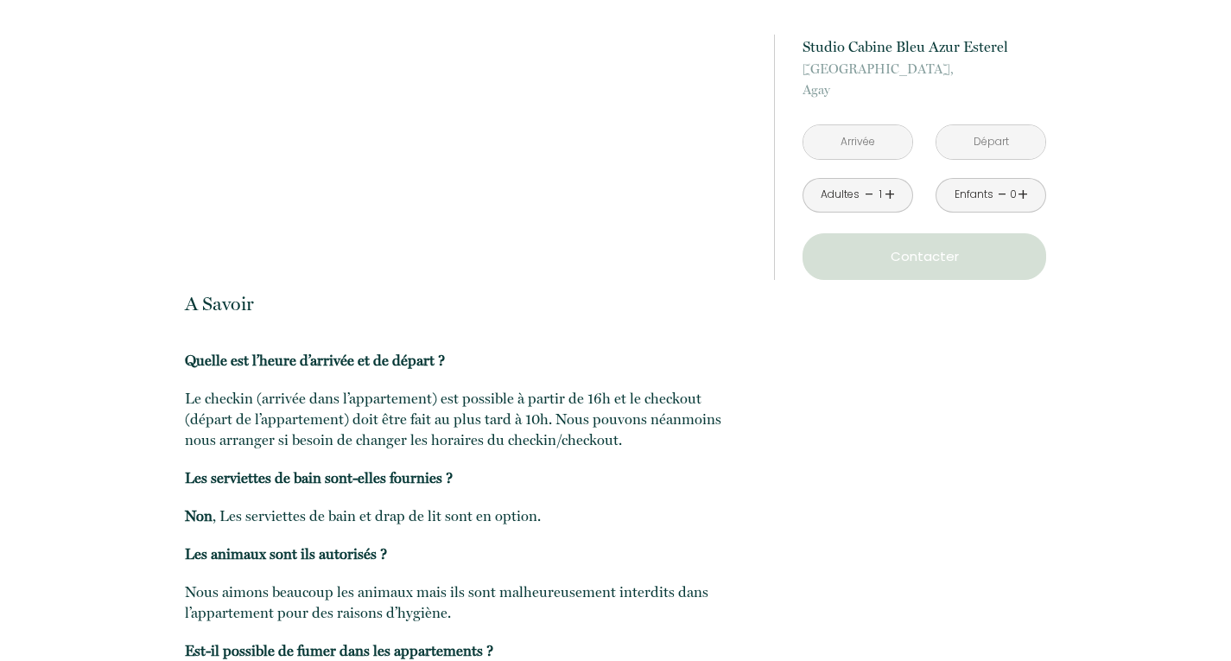
scroll to position [2641, 0]
